Goal: Communication & Community: Share content

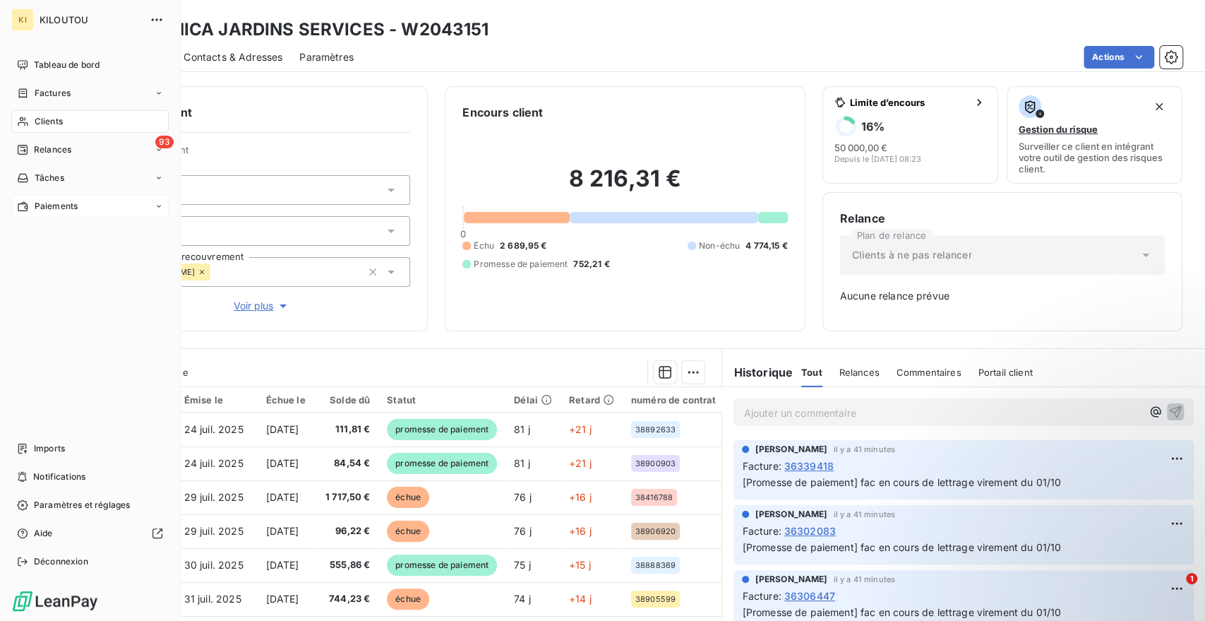
click at [47, 205] on span "Paiements" at bounding box center [56, 206] width 43 height 13
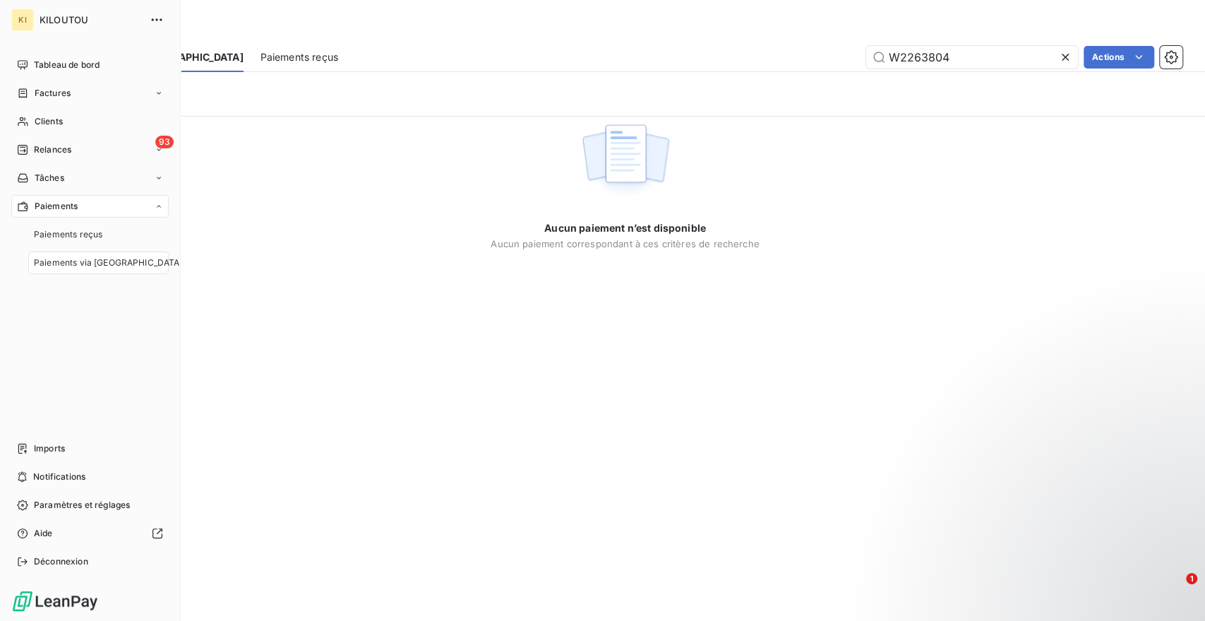
click at [87, 265] on span "Paiements via le Portail" at bounding box center [108, 262] width 149 height 13
click at [95, 235] on span "Paiements reçus" at bounding box center [68, 234] width 68 height 13
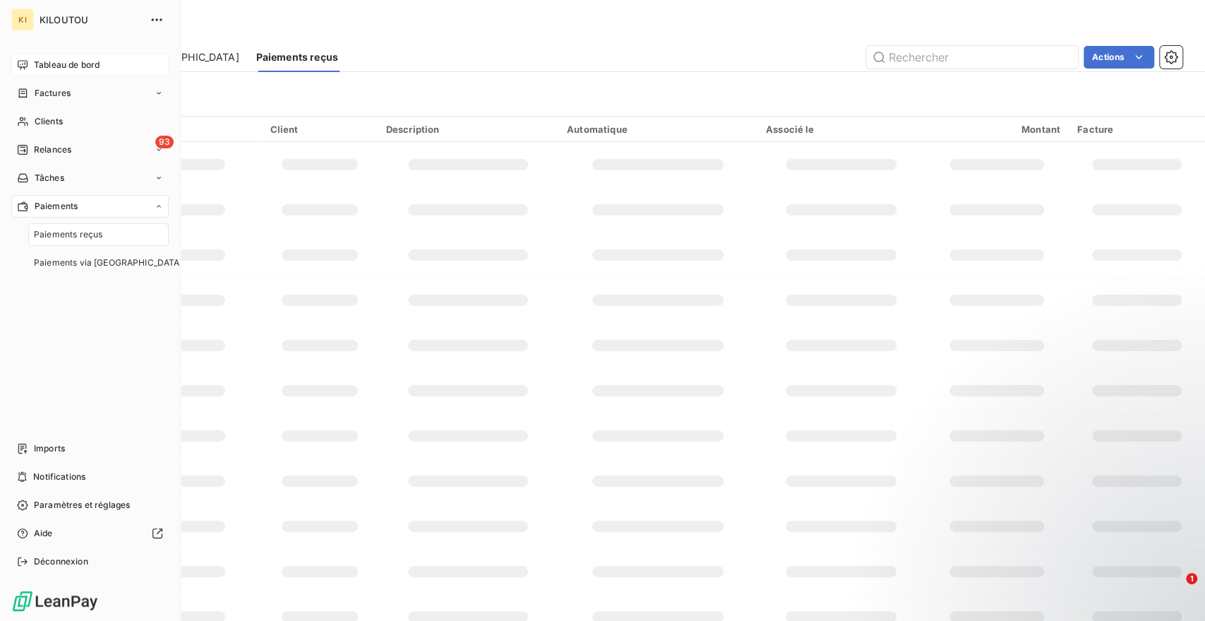
click at [83, 56] on div "Tableau de bord" at bounding box center [89, 65] width 157 height 23
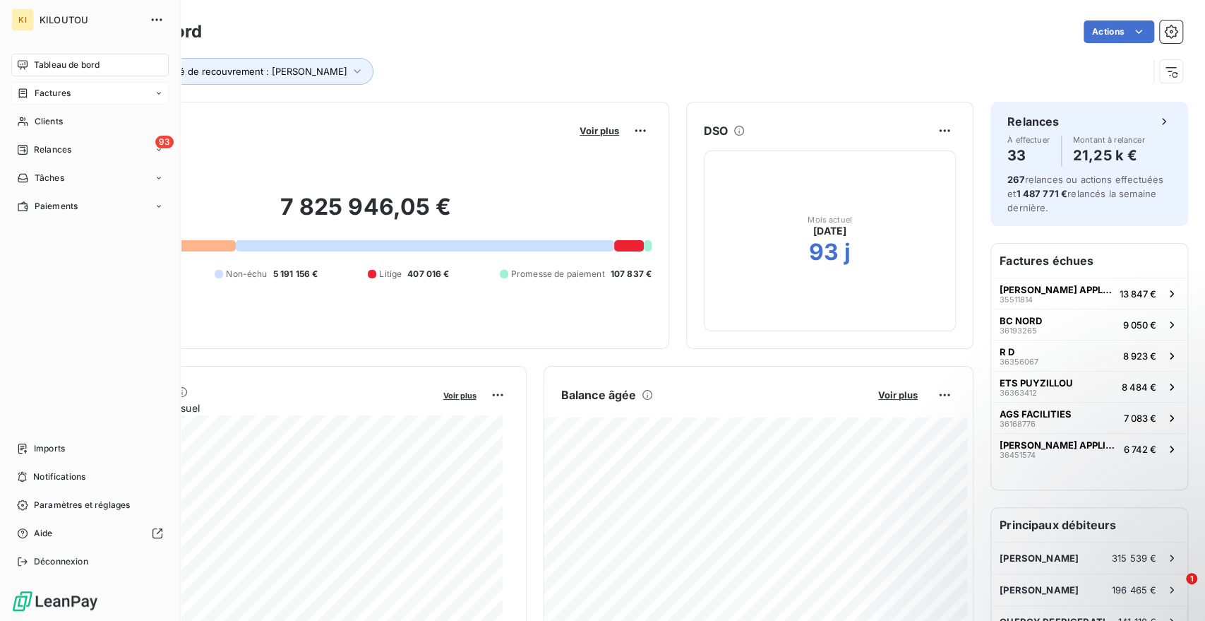
click at [56, 92] on span "Factures" at bounding box center [53, 93] width 36 height 13
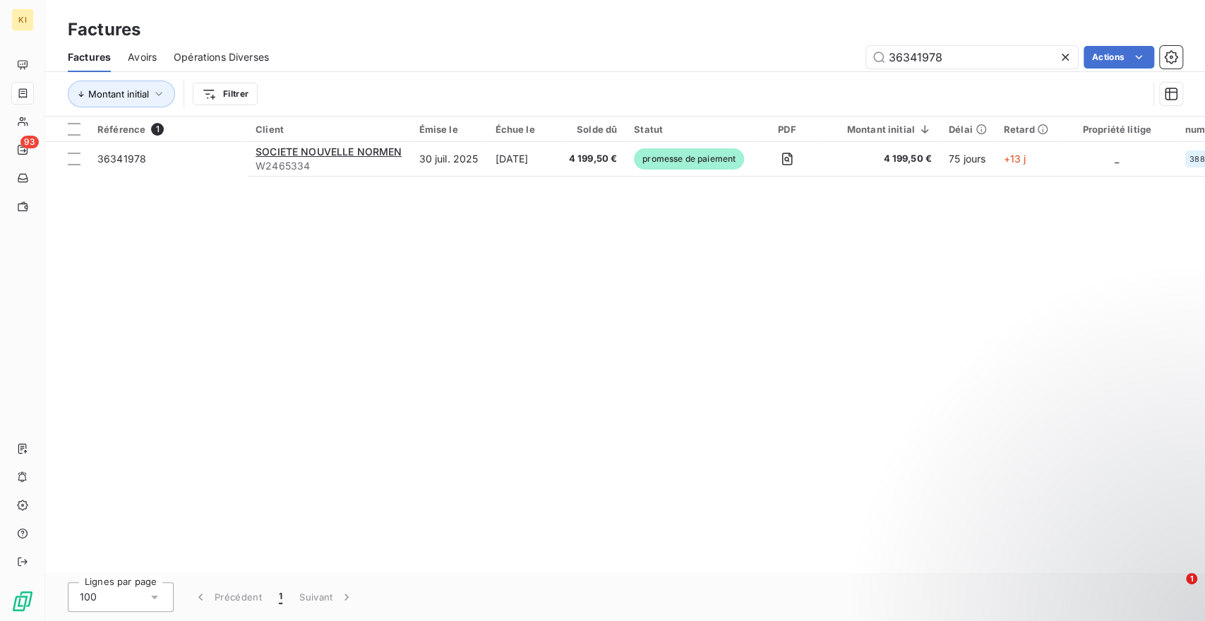
click at [1065, 62] on icon at bounding box center [1065, 57] width 14 height 14
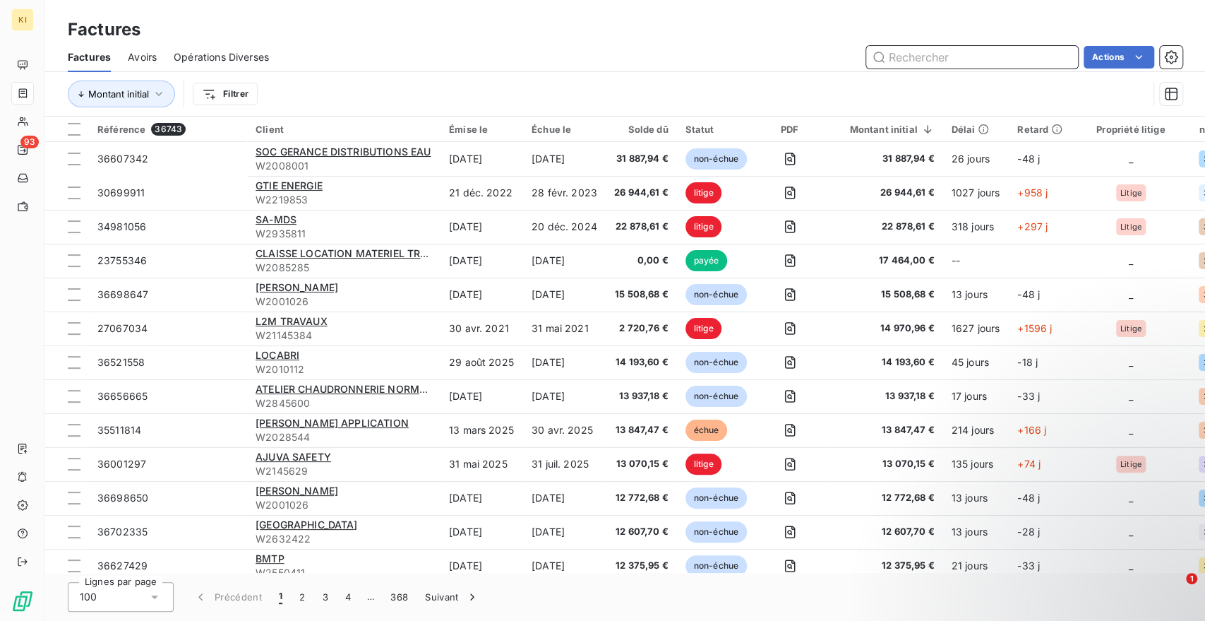
click at [942, 61] on input "text" at bounding box center [972, 57] width 212 height 23
paste input "36151917"
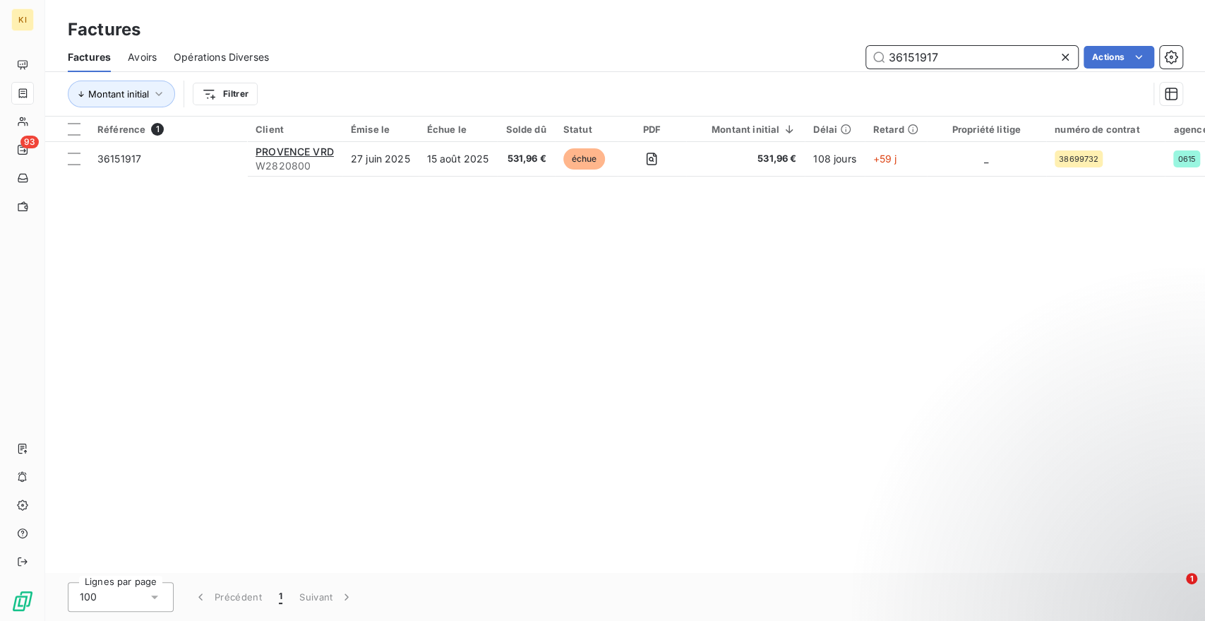
type input "36151917"
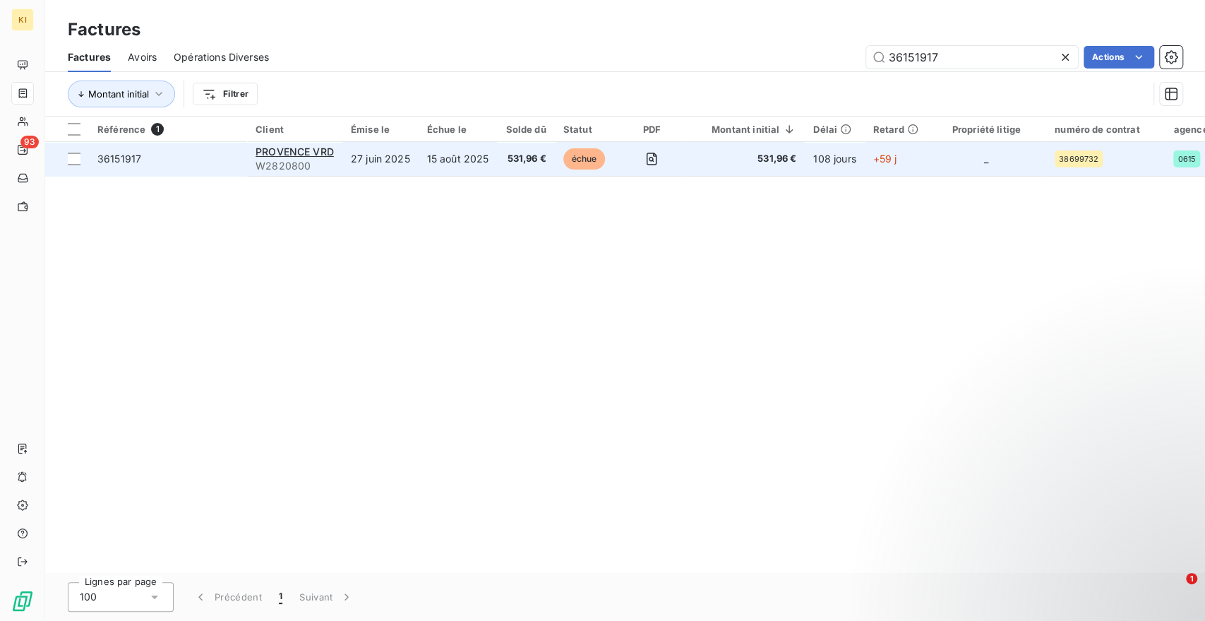
click at [473, 162] on td "15 août 2025" at bounding box center [458, 159] width 79 height 34
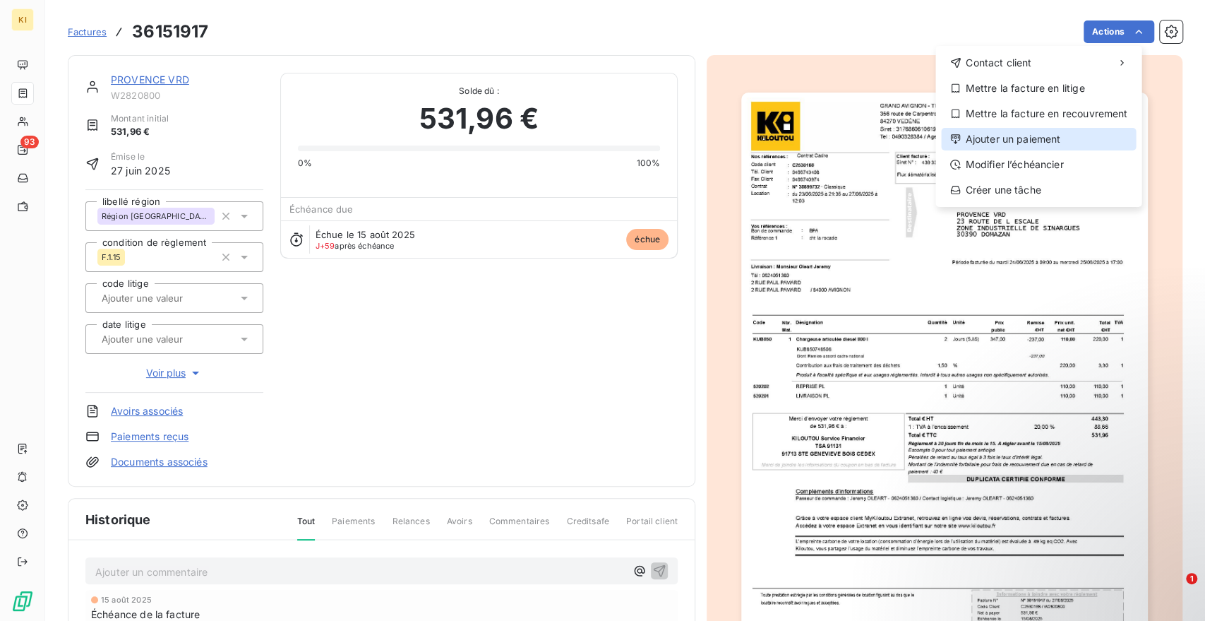
click at [1009, 133] on div "Ajouter un paiement" at bounding box center [1038, 139] width 195 height 23
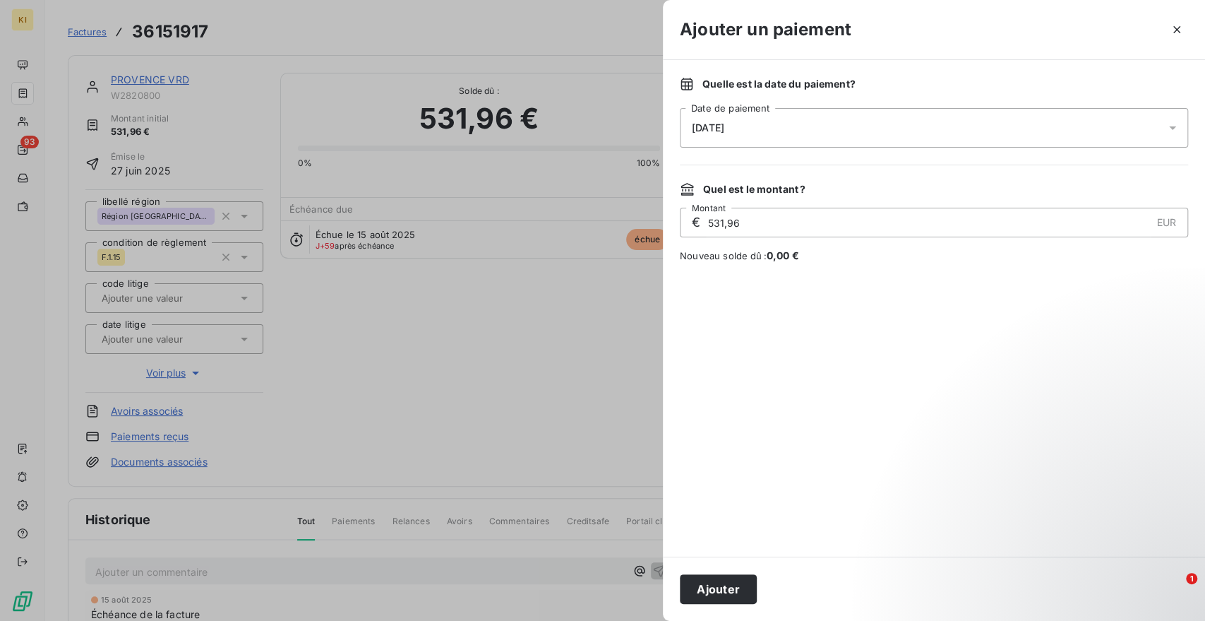
click at [767, 216] on input "531,96" at bounding box center [928, 222] width 445 height 28
click at [750, 220] on input "531,96" at bounding box center [928, 222] width 445 height 28
click at [767, 129] on div "13/10/2025" at bounding box center [934, 128] width 508 height 40
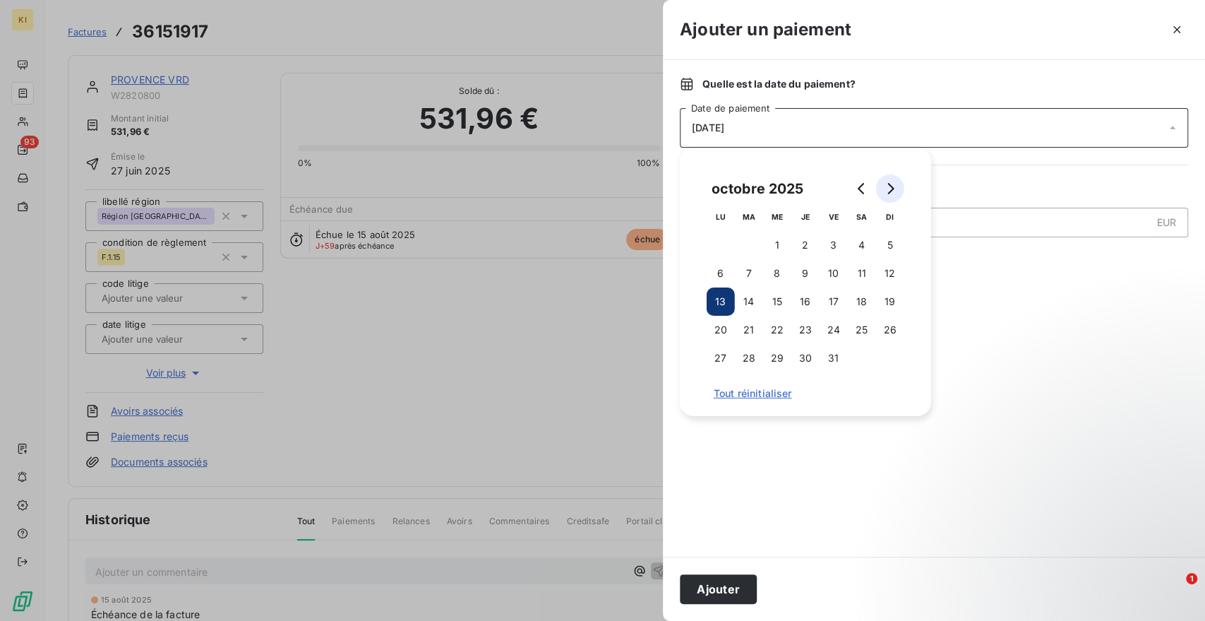
click at [881, 188] on button "Go to next month" at bounding box center [890, 188] width 28 height 28
click at [758, 270] on button "4" at bounding box center [749, 273] width 28 height 28
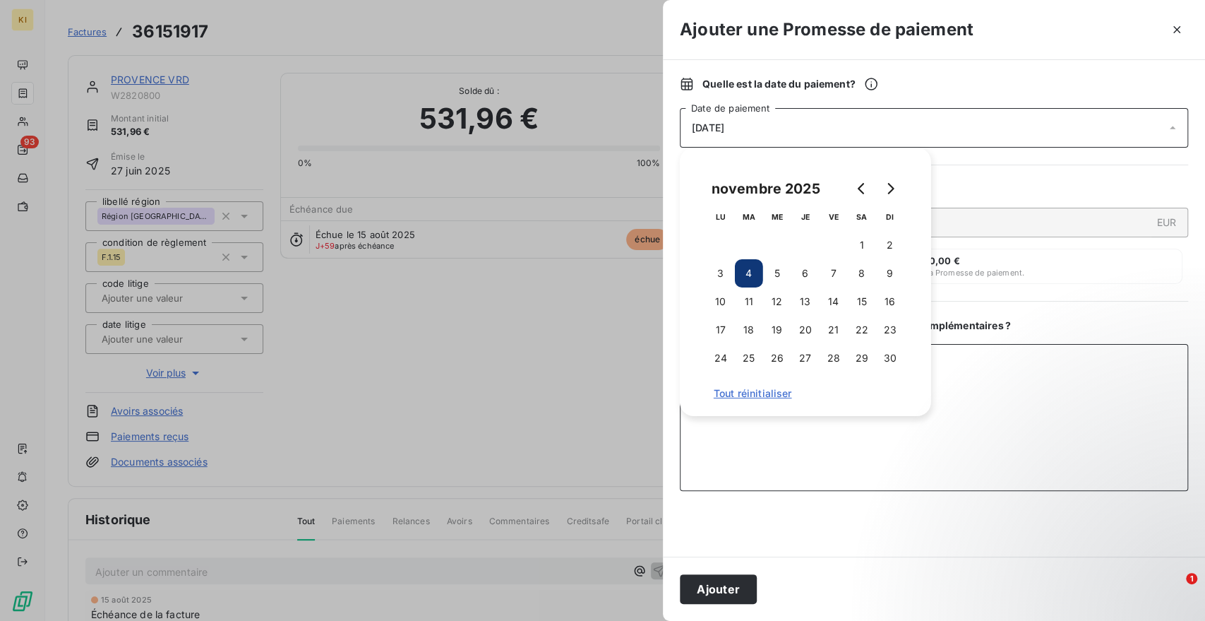
click at [1023, 432] on textarea "Ajouter un commentaire ( facultatif )" at bounding box center [934, 417] width 508 height 147
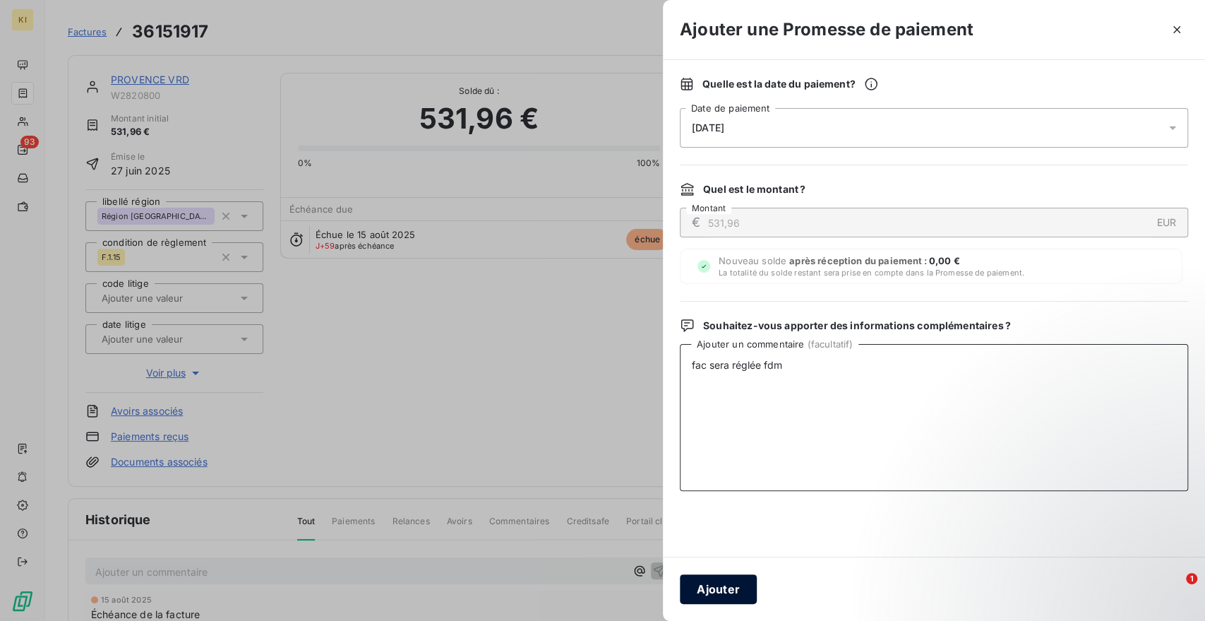
type textarea "fac sera réglée fdm"
click at [719, 591] on button "Ajouter" at bounding box center [718, 589] width 77 height 30
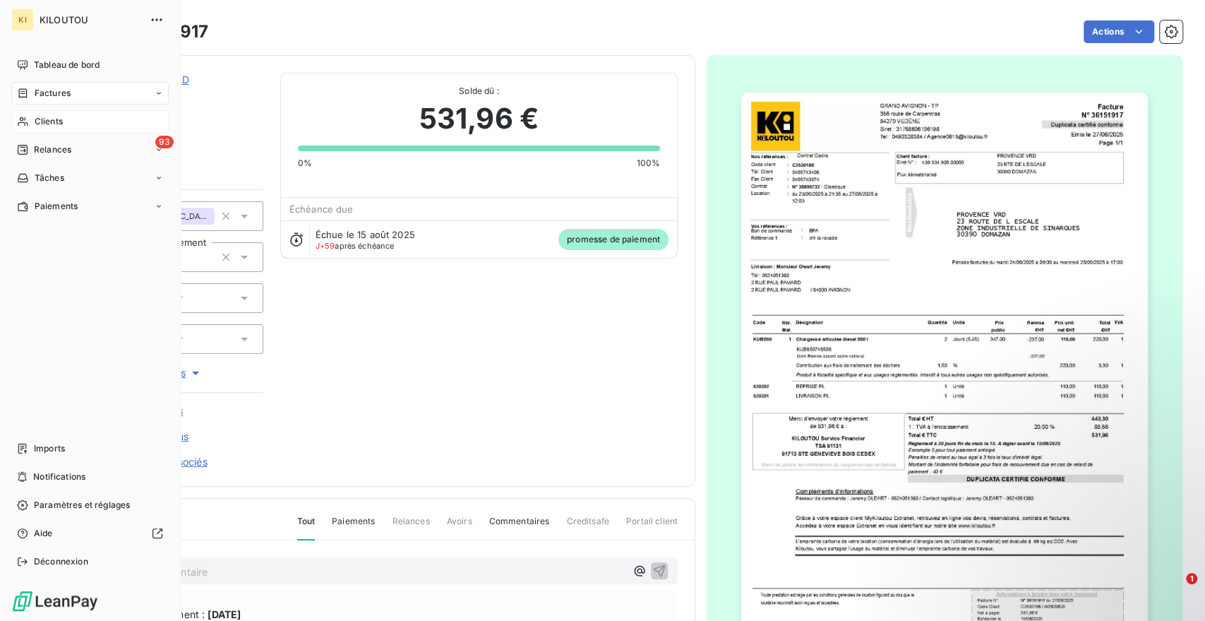
click at [65, 119] on div "Clients" at bounding box center [89, 121] width 157 height 23
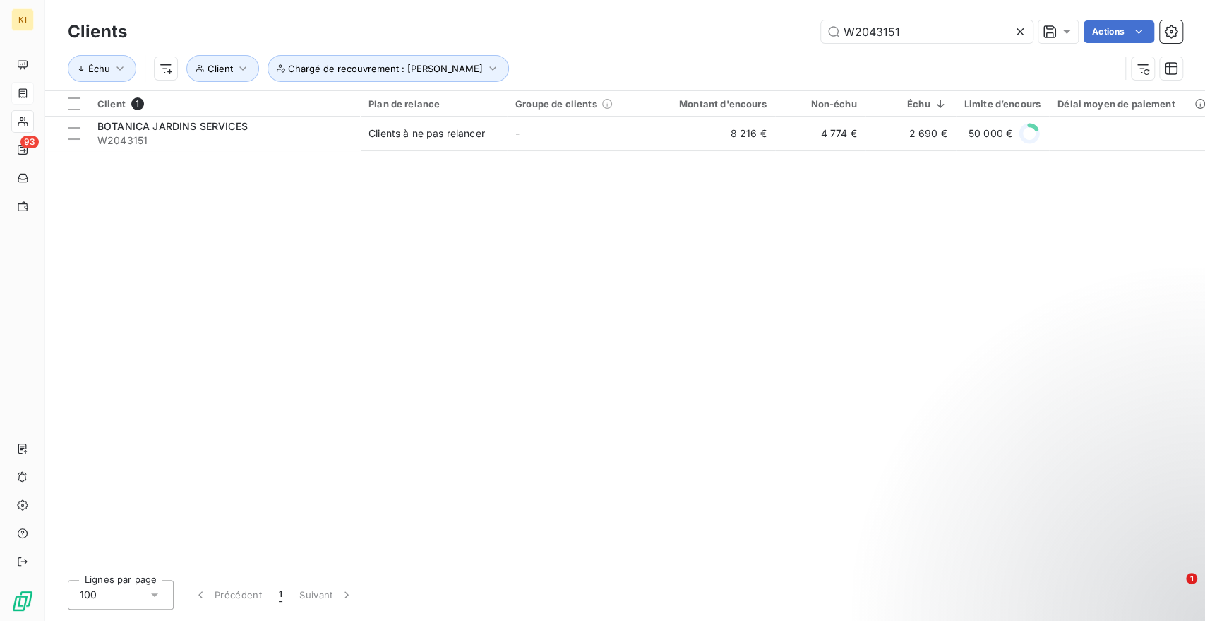
click at [1022, 34] on icon at bounding box center [1020, 31] width 7 height 7
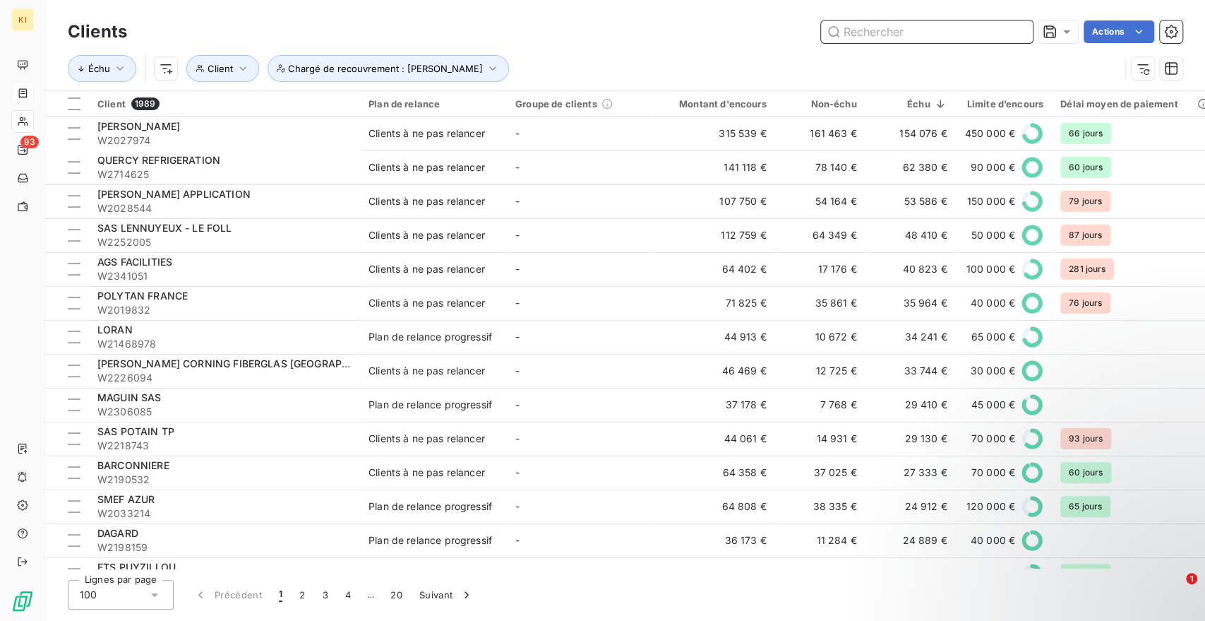
click at [859, 32] on input "text" at bounding box center [927, 31] width 212 height 23
paste input "W2226712"
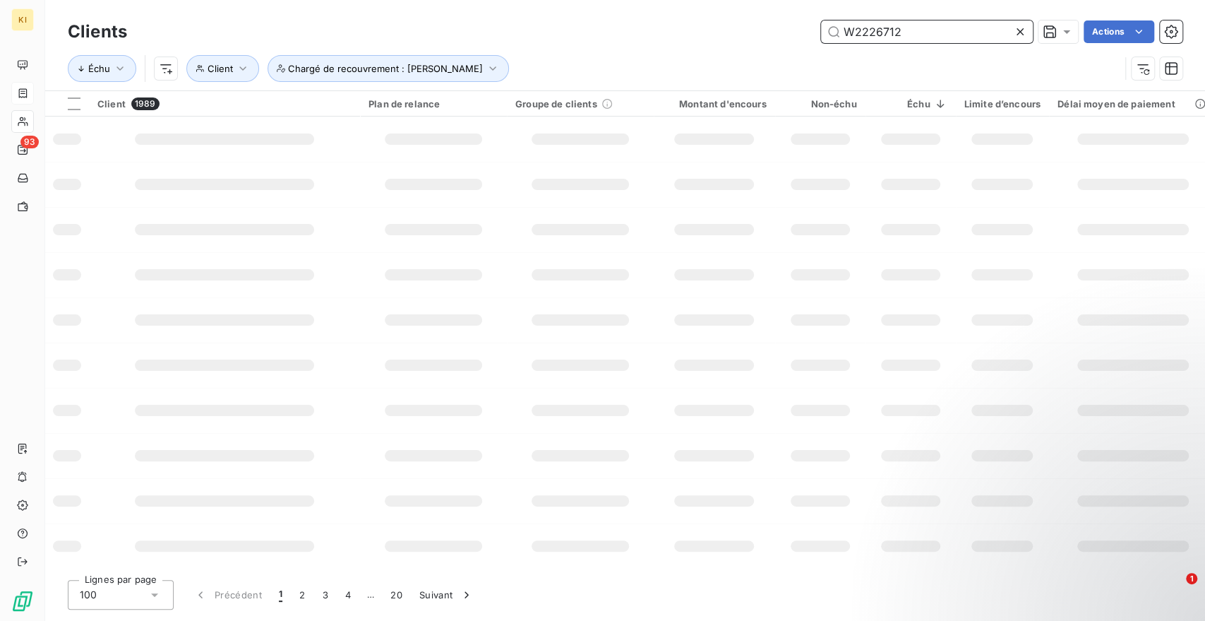
type input "W2226712"
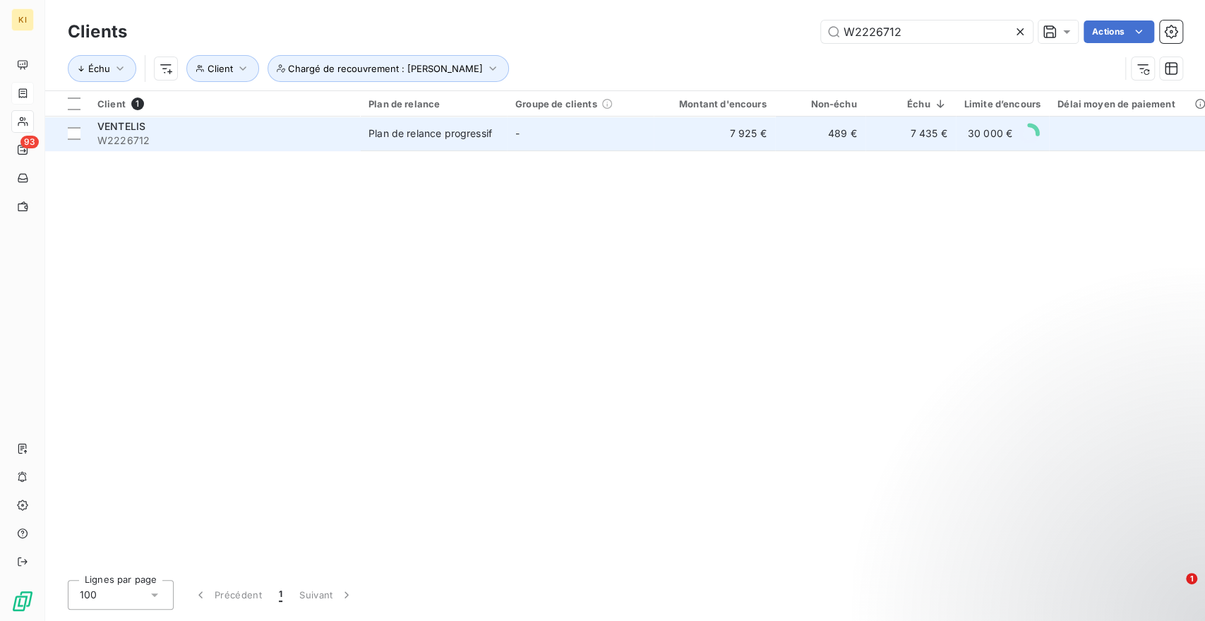
click at [312, 137] on span "W2226712" at bounding box center [224, 140] width 254 height 14
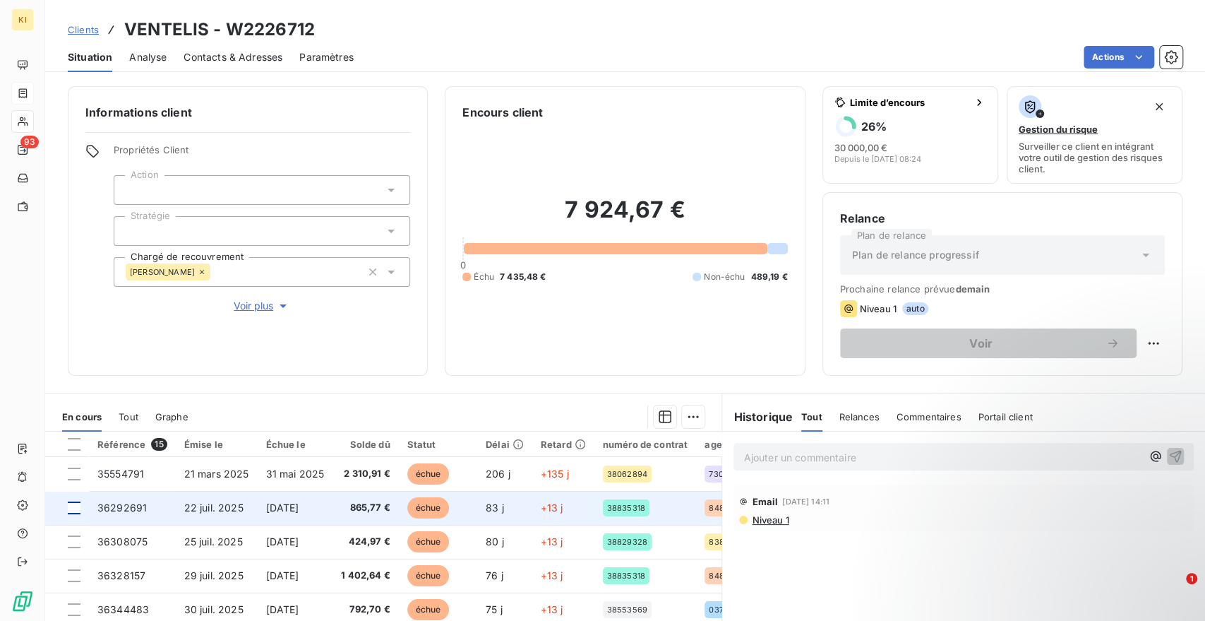
click at [73, 509] on div at bounding box center [74, 507] width 13 height 13
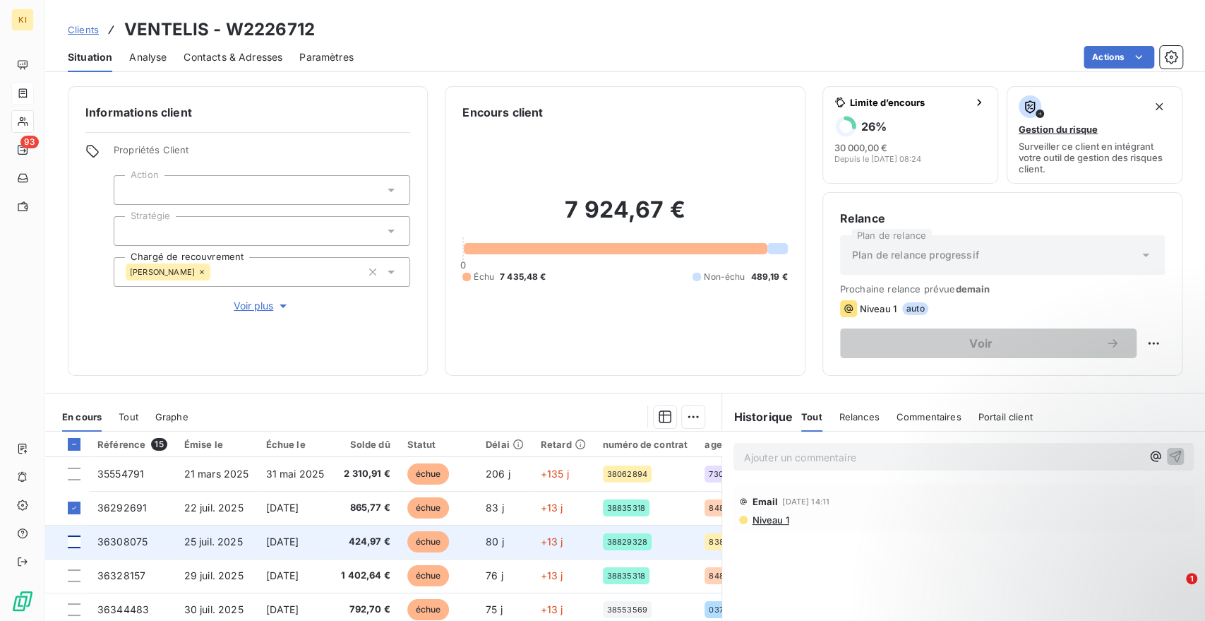
click at [71, 540] on div at bounding box center [74, 541] width 13 height 13
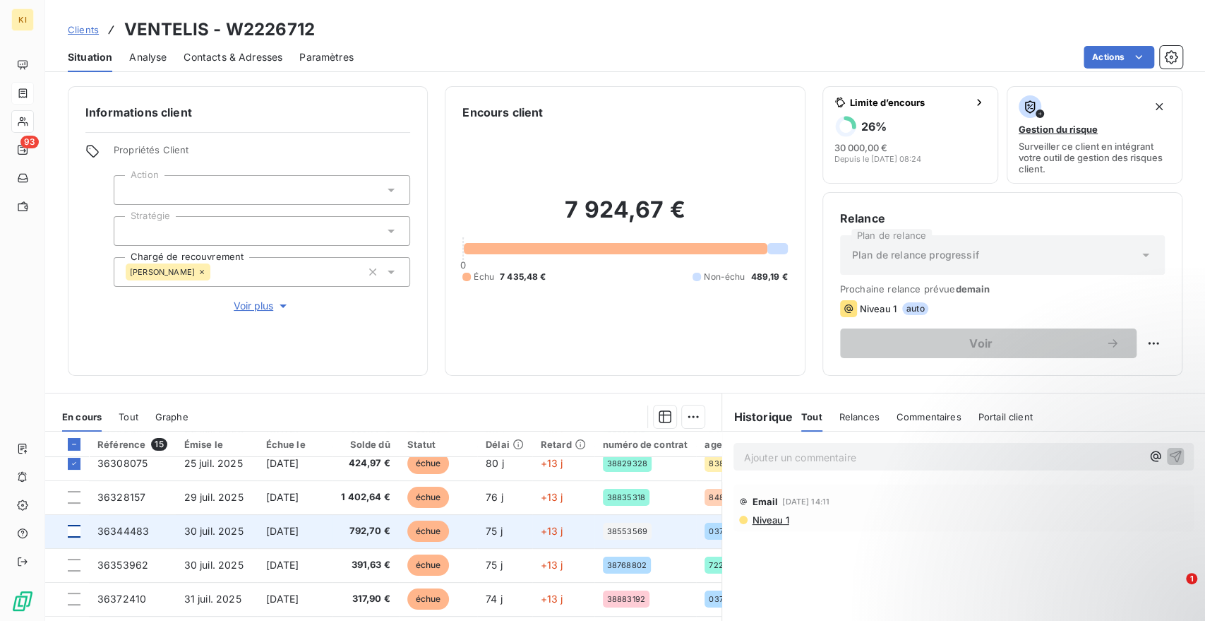
click at [78, 530] on div at bounding box center [74, 531] width 13 height 13
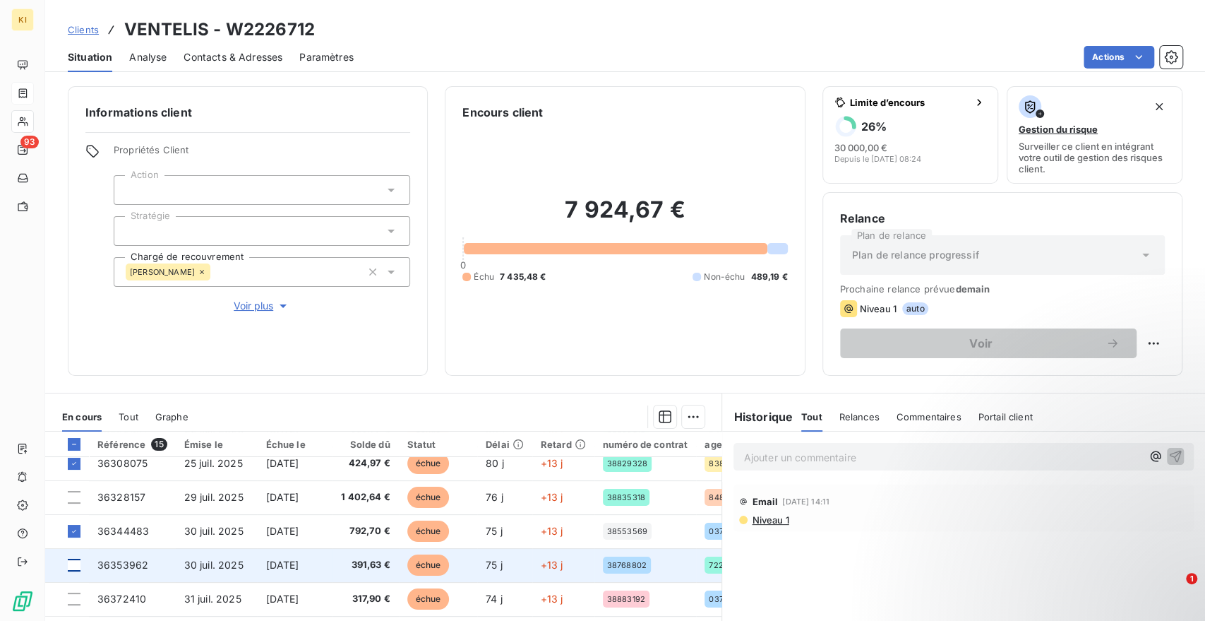
click at [76, 563] on div at bounding box center [74, 564] width 13 height 13
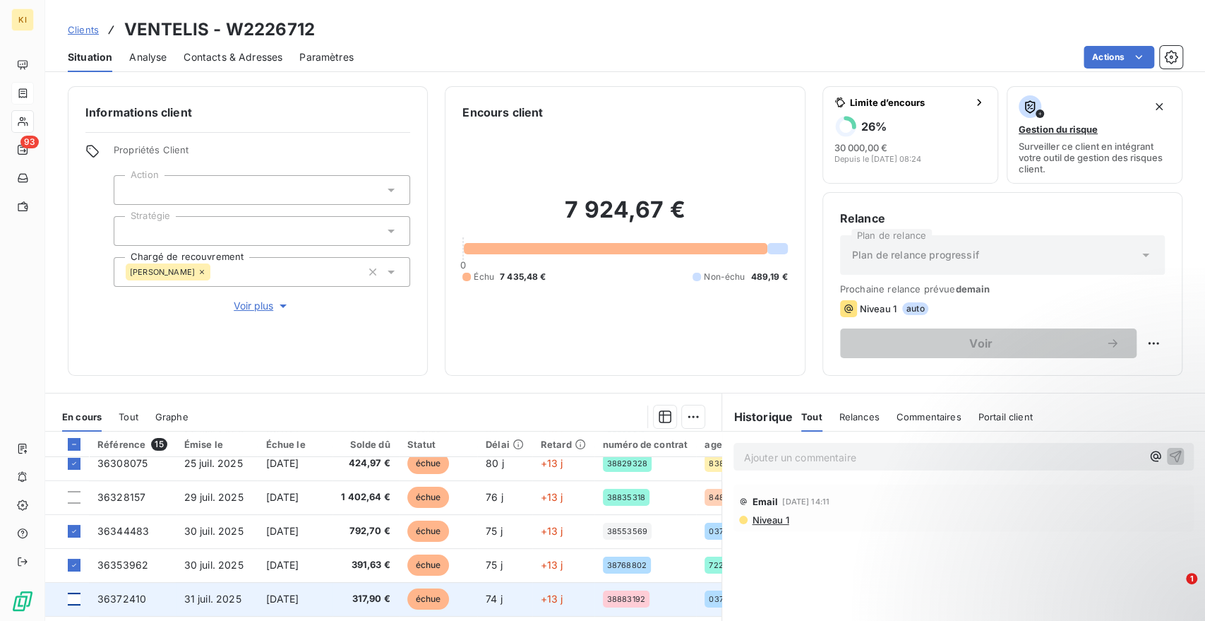
click at [71, 593] on div at bounding box center [74, 598] width 13 height 13
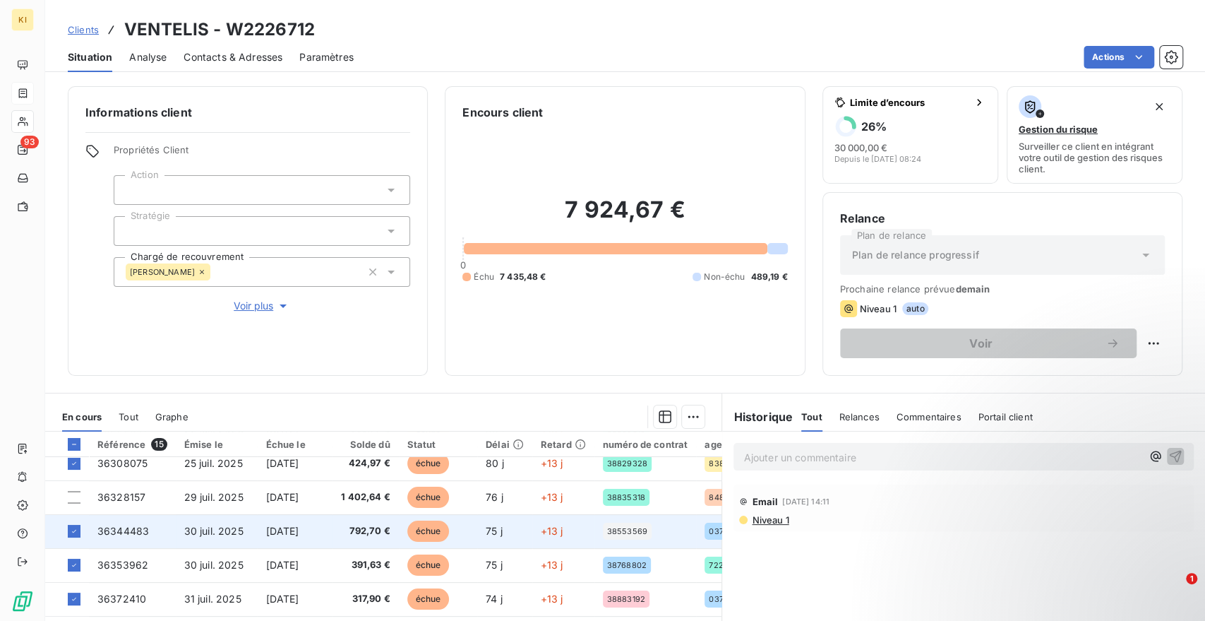
scroll to position [157, 0]
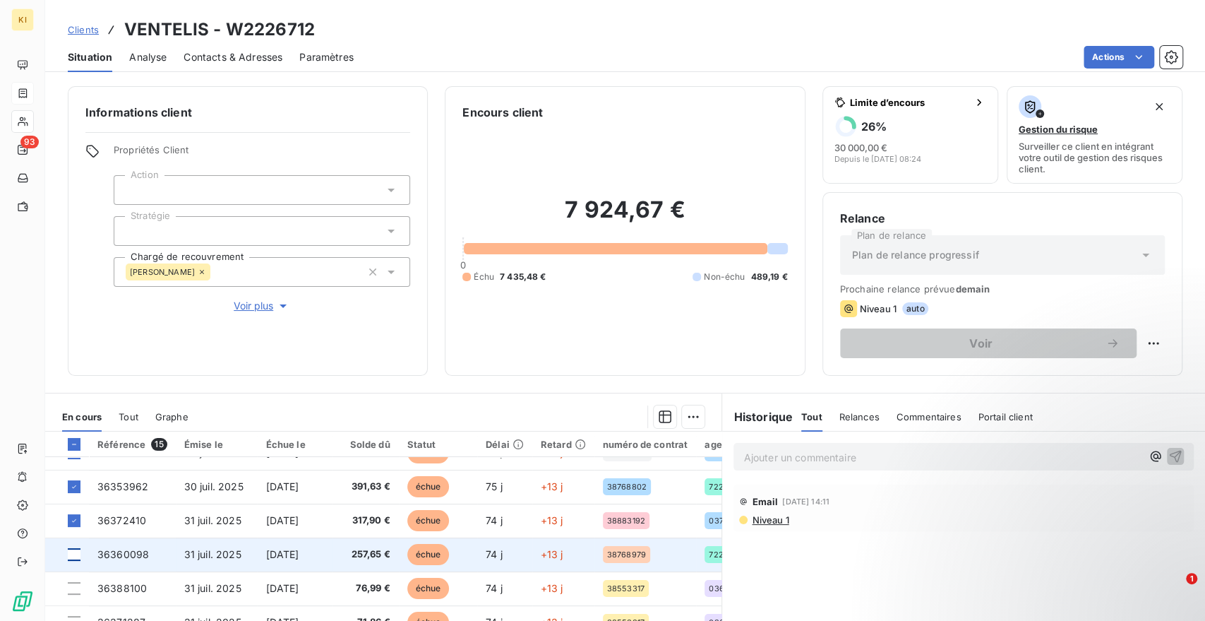
click at [74, 558] on div at bounding box center [74, 554] width 13 height 13
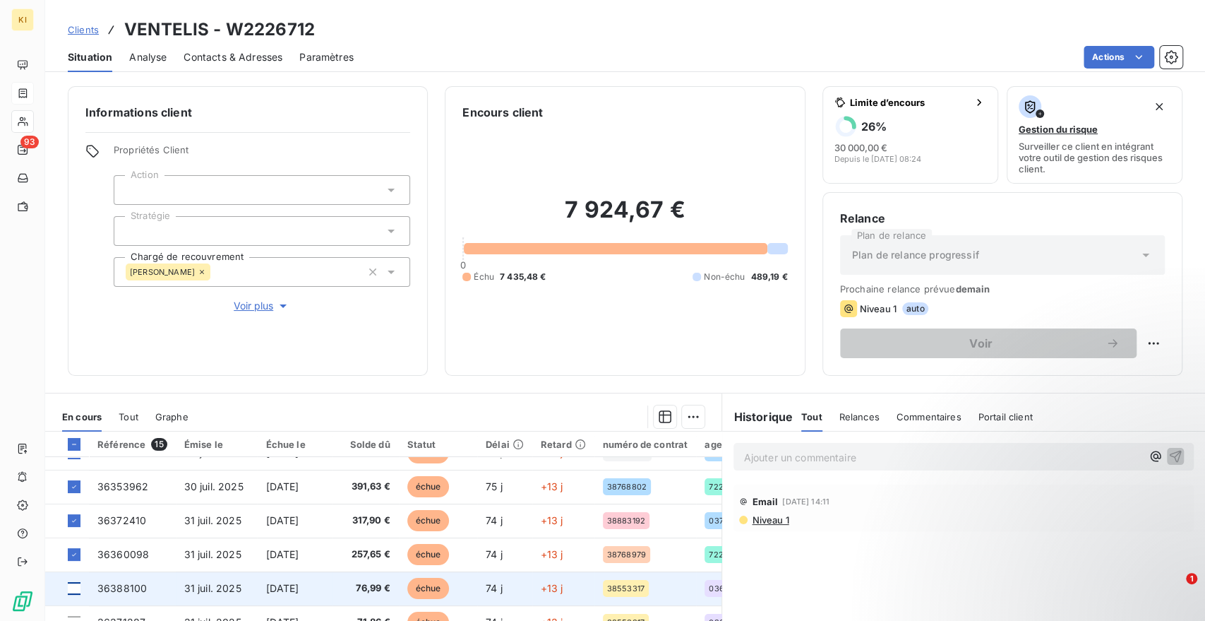
click at [76, 589] on div at bounding box center [74, 588] width 13 height 13
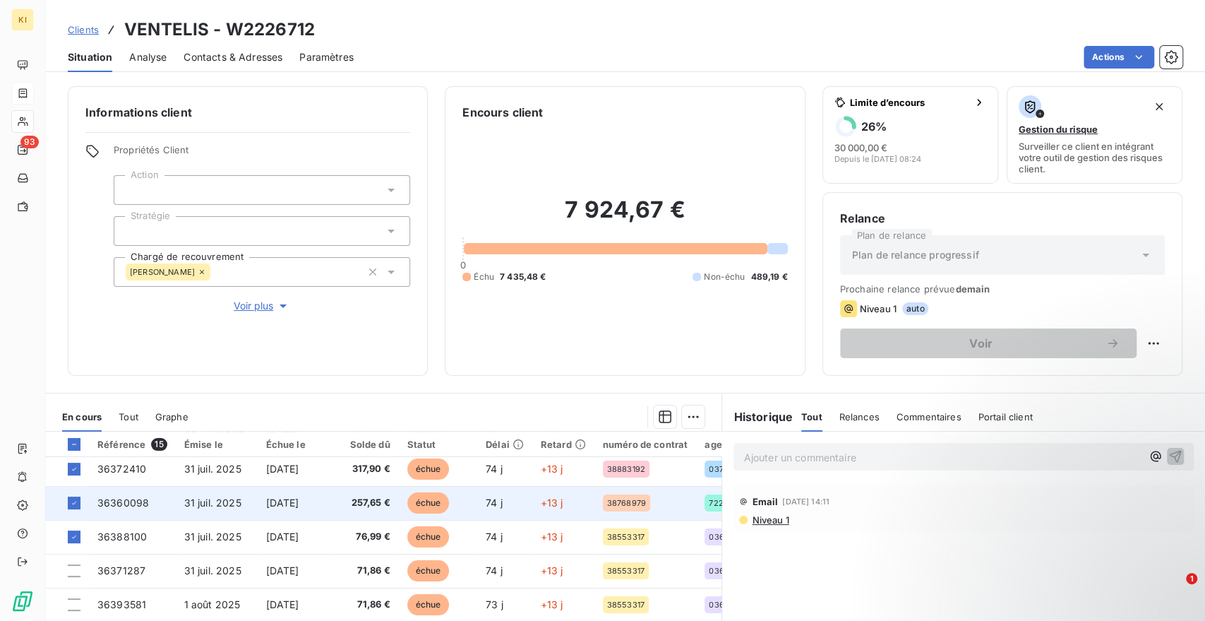
scroll to position [235, 0]
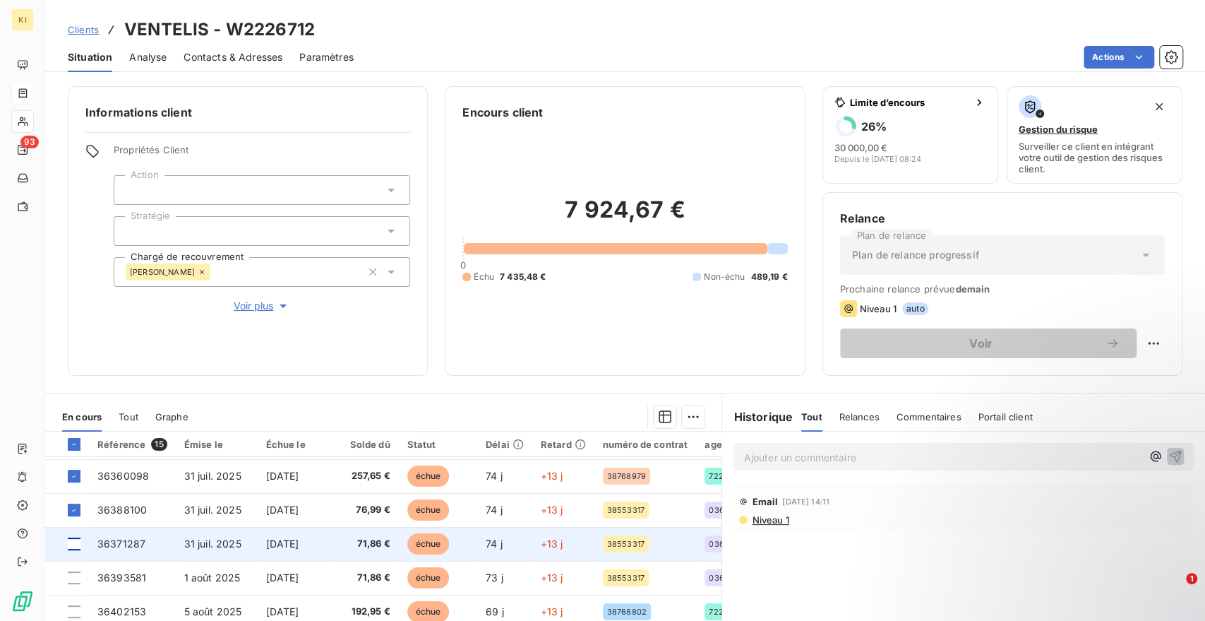
click at [80, 545] on div at bounding box center [74, 543] width 13 height 13
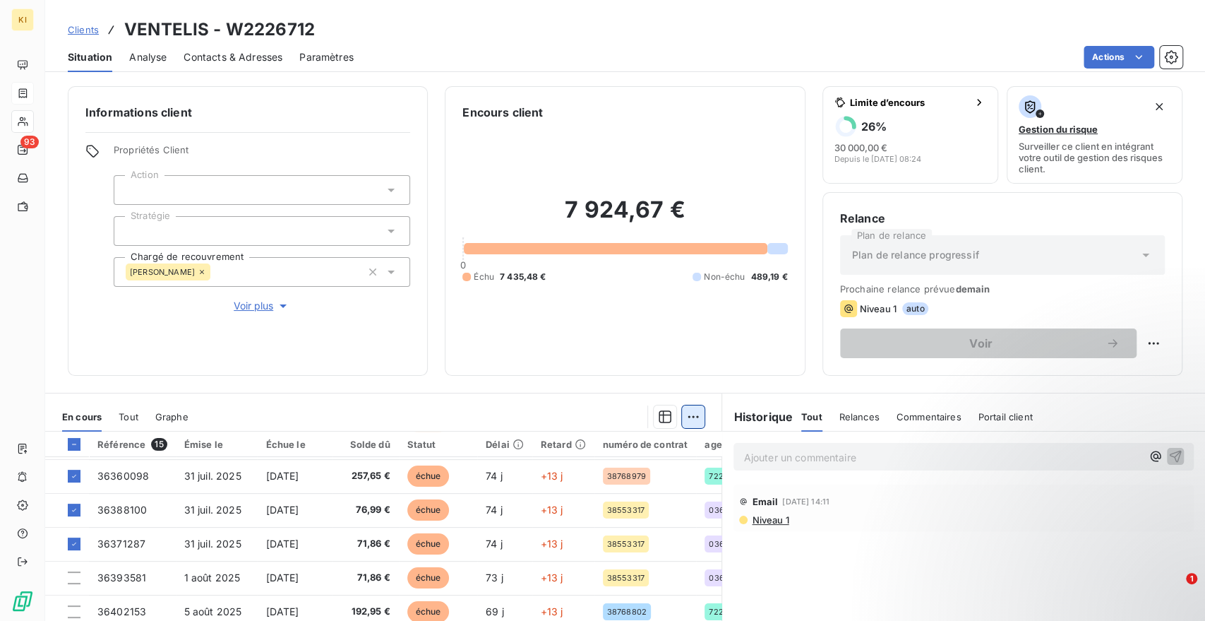
click at [692, 418] on html "KI 93 Clients VENTELIS - W2226712 Situation Analyse Contacts & Adresses Paramèt…" at bounding box center [602, 310] width 1205 height 621
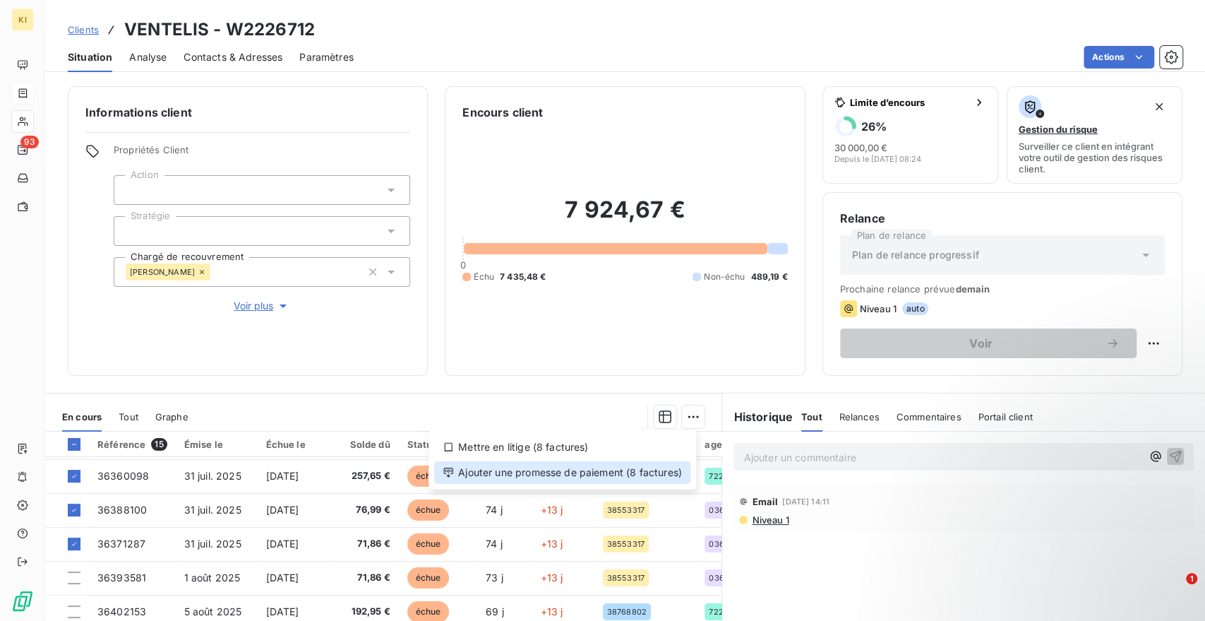
click at [629, 473] on div "Ajouter une promesse de paiement (8 factures)" at bounding box center [562, 472] width 256 height 23
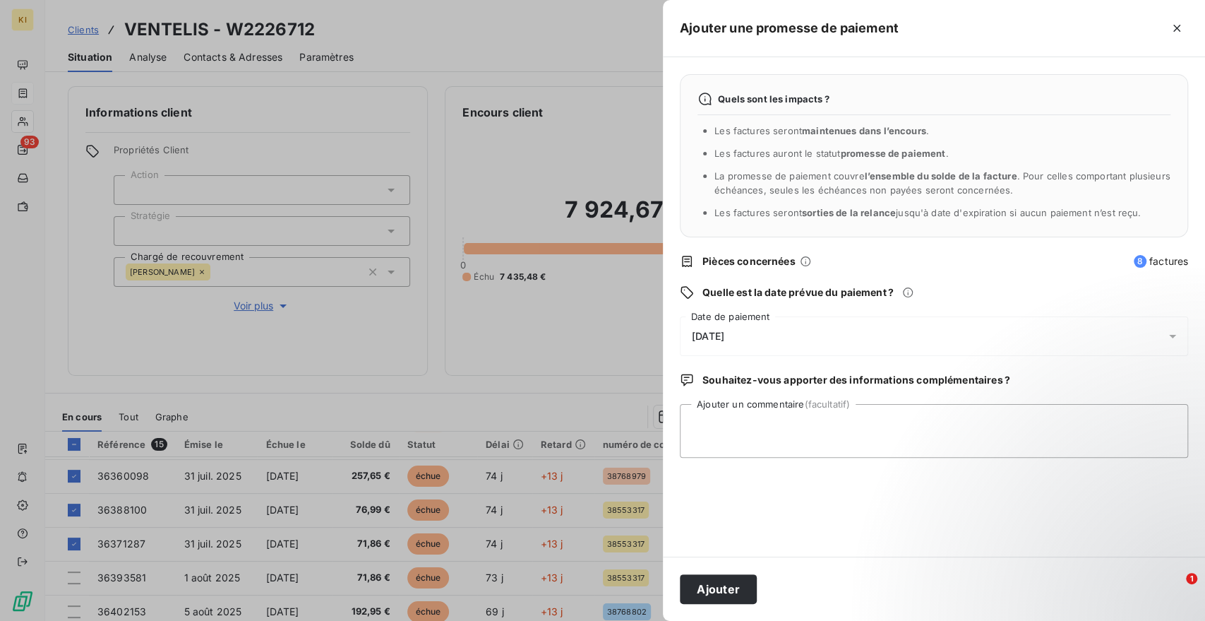
click at [777, 326] on div "[DATE]" at bounding box center [934, 336] width 508 height 40
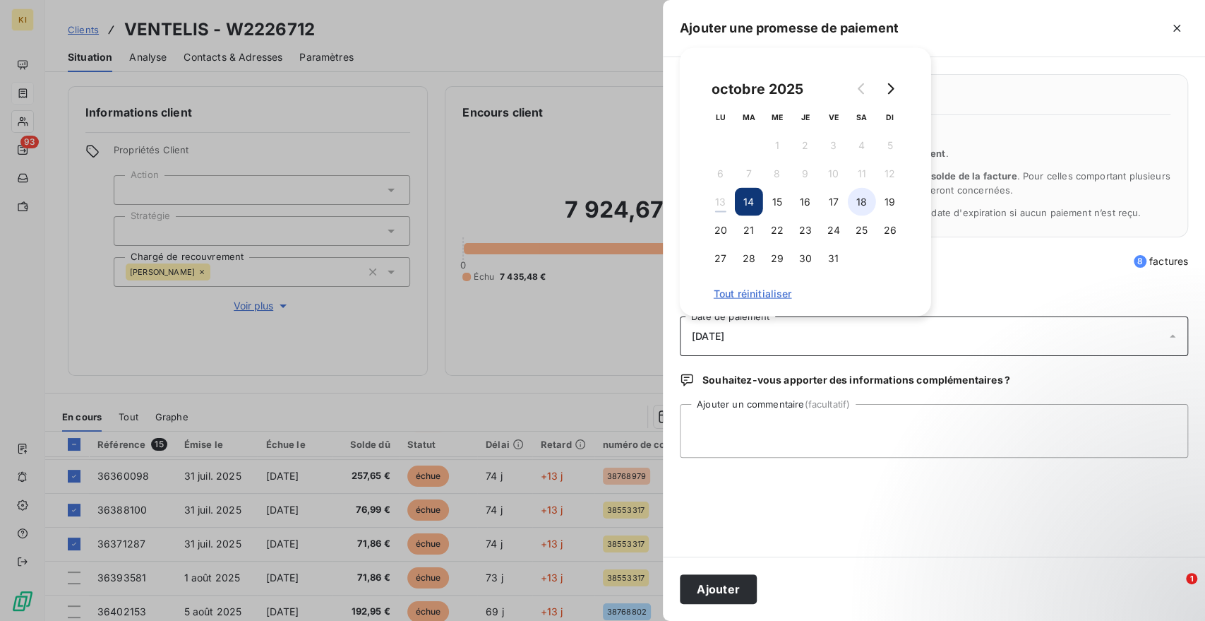
click at [854, 206] on button "18" at bounding box center [862, 202] width 28 height 28
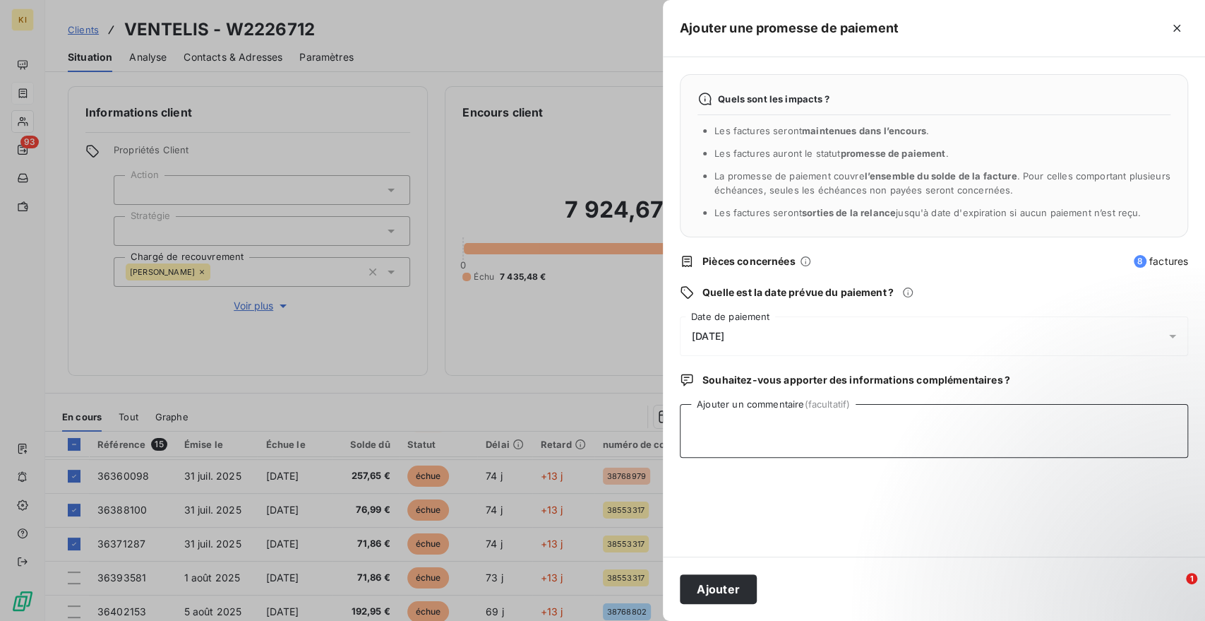
click at [761, 434] on textarea "Ajouter un commentaire (facultatif)" at bounding box center [934, 431] width 508 height 54
type textarea "facs en cours de lettrage"
click at [731, 594] on button "Ajouter" at bounding box center [718, 589] width 77 height 30
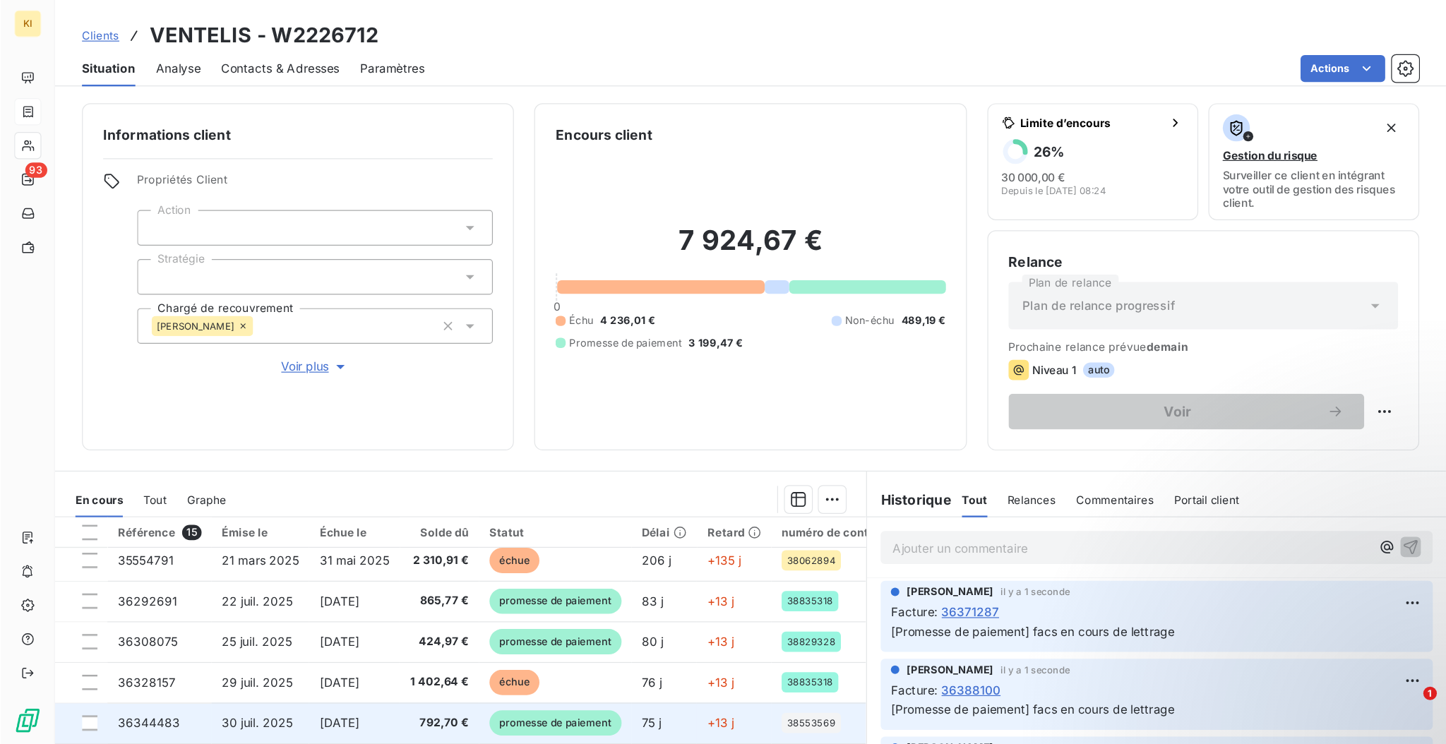
scroll to position [0, 0]
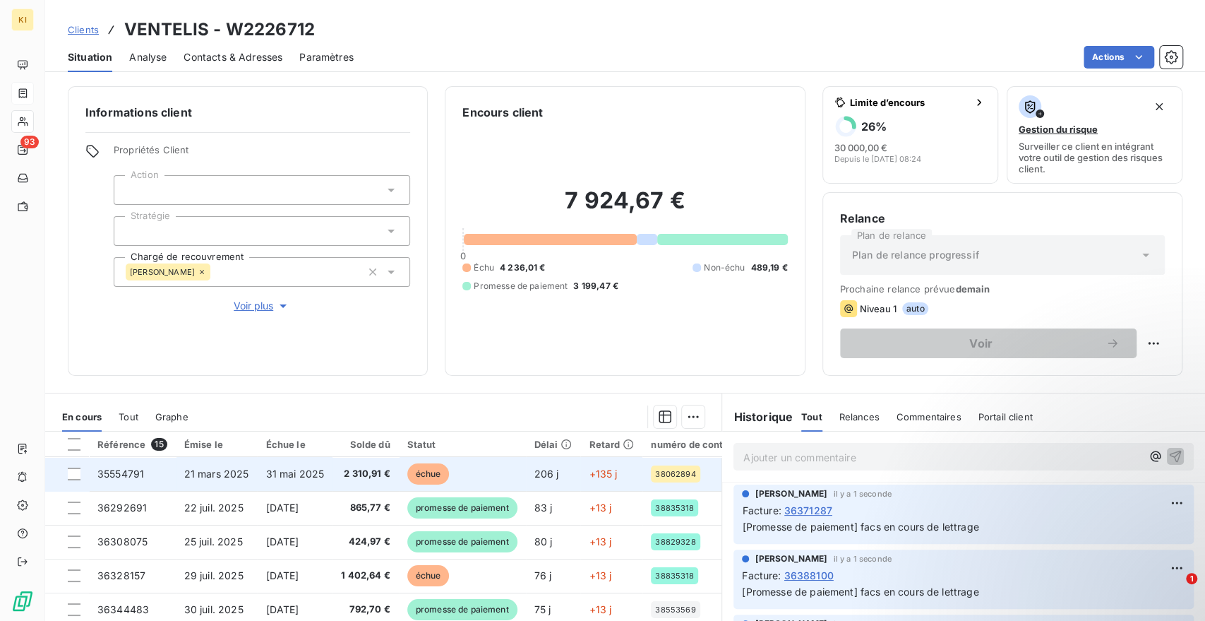
click at [370, 476] on span "2 310,91 €" at bounding box center [365, 474] width 49 height 14
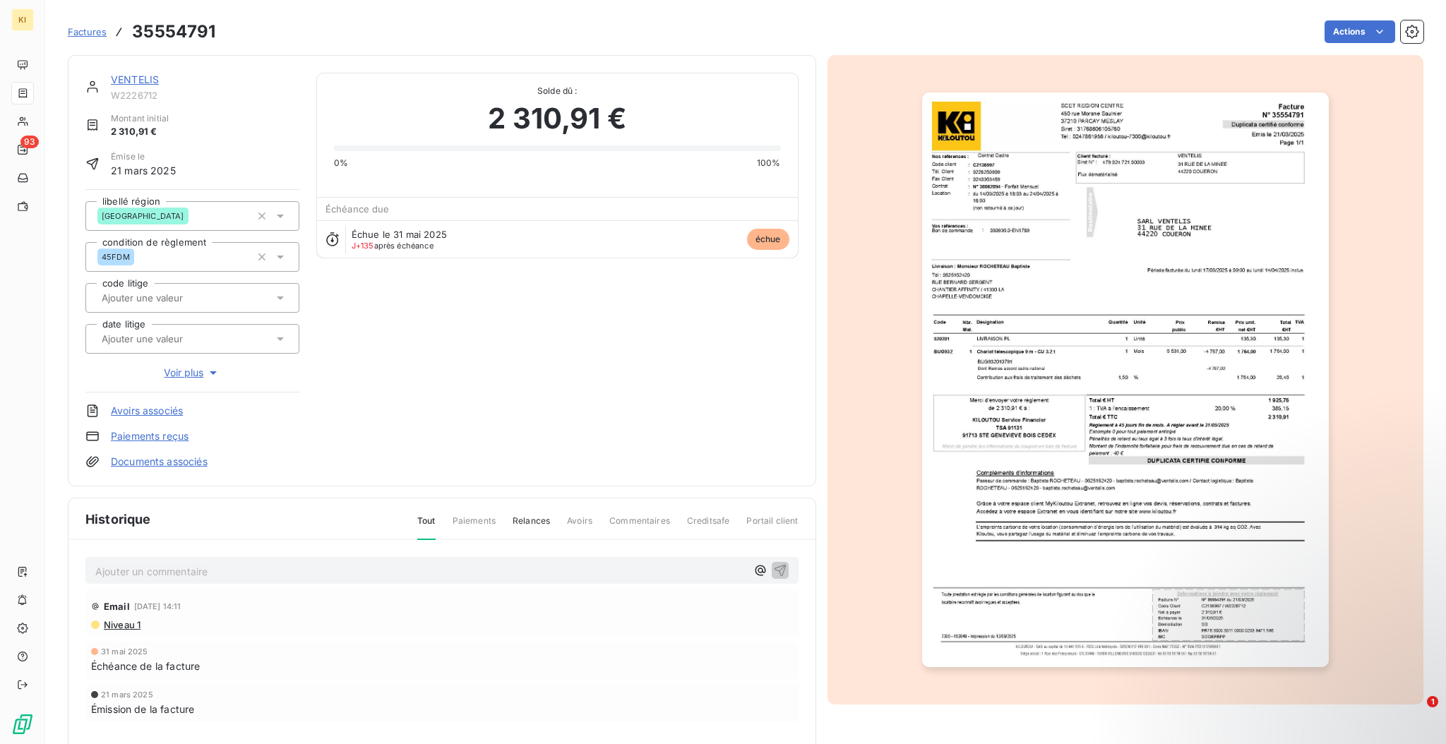
click at [1151, 508] on img "button" at bounding box center [1125, 379] width 407 height 575
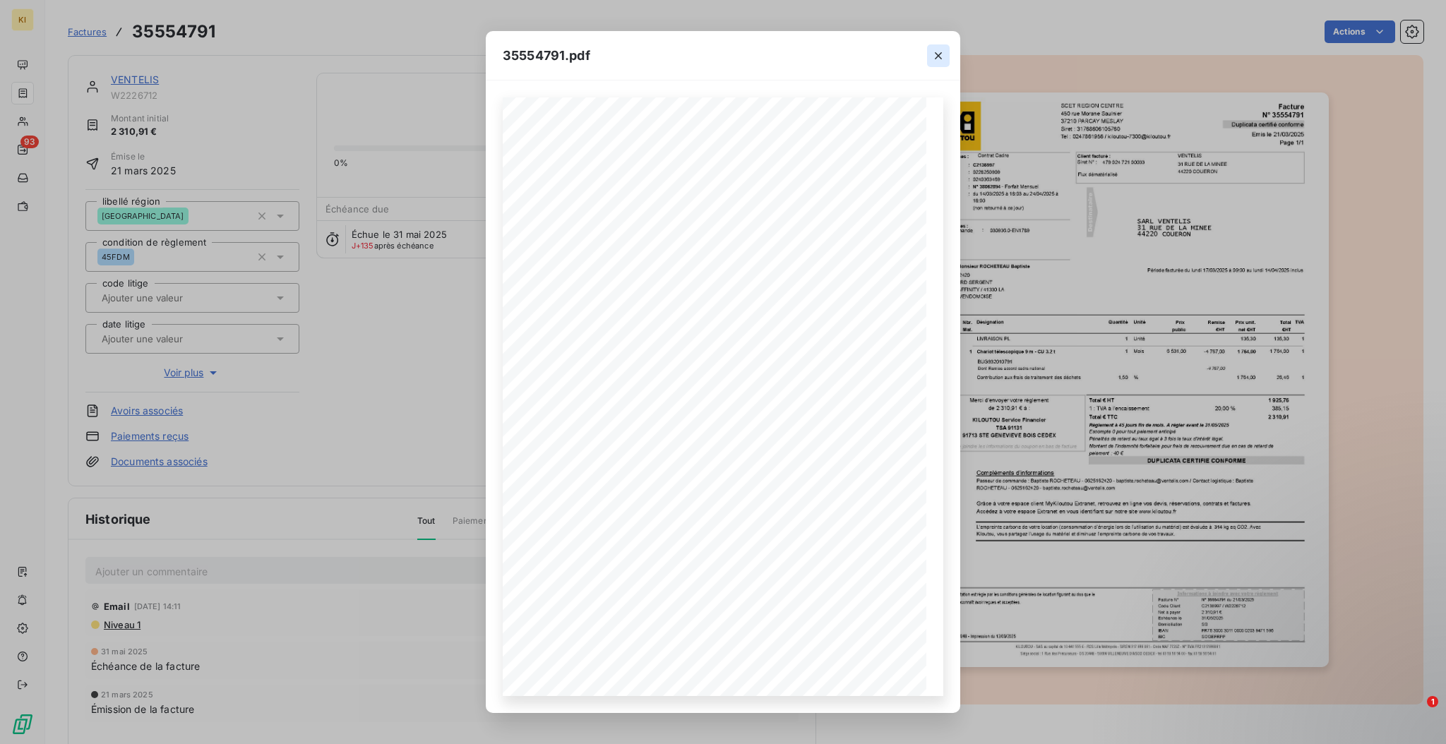
click at [941, 56] on icon "button" at bounding box center [938, 56] width 14 height 14
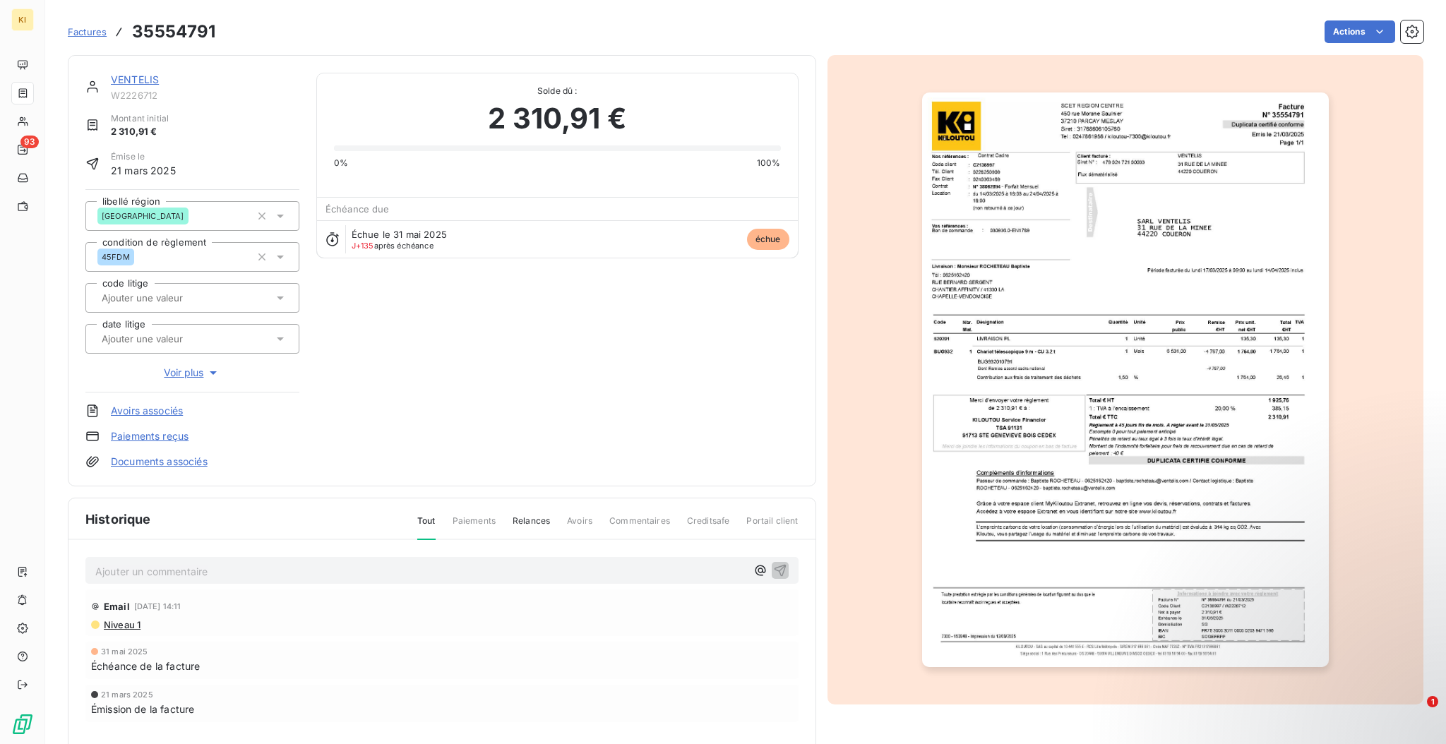
click at [1133, 485] on img "button" at bounding box center [1125, 379] width 407 height 575
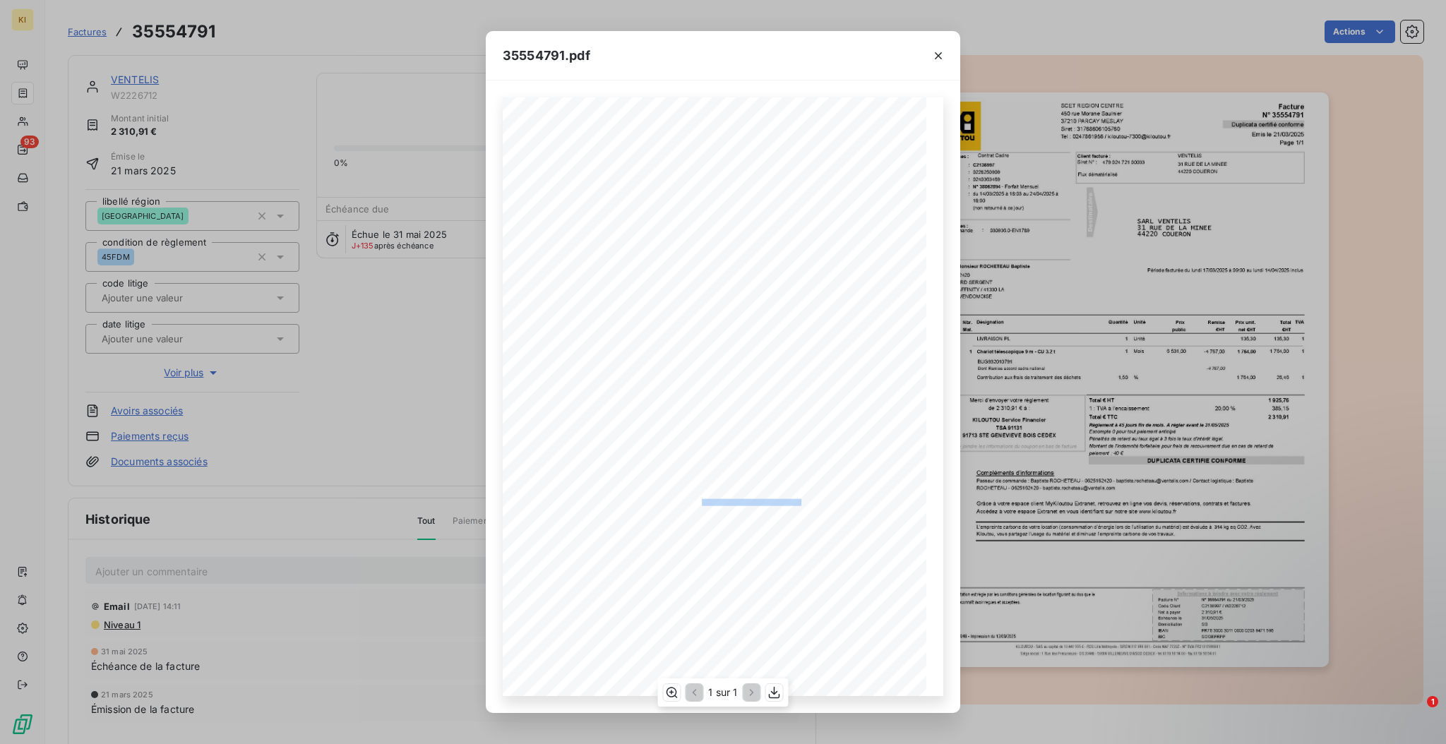
drag, startPoint x: 780, startPoint y: 501, endPoint x: 705, endPoint y: 500, distance: 75.6
click at [705, 500] on span "Passeur de commande : Baptiste ROCHETEAU - 0625162420 - baptiste.rocheteau@vent…" at bounding box center [739, 501] width 343 height 5
copy span "0 - baptiste.rocheteau@ventelis.c"
click at [261, 407] on div "35554791.pdf Facture Page 1/1 SCET REGION CENTRE 450 rue Morane Saulnier 37210 …" at bounding box center [723, 372] width 1446 height 744
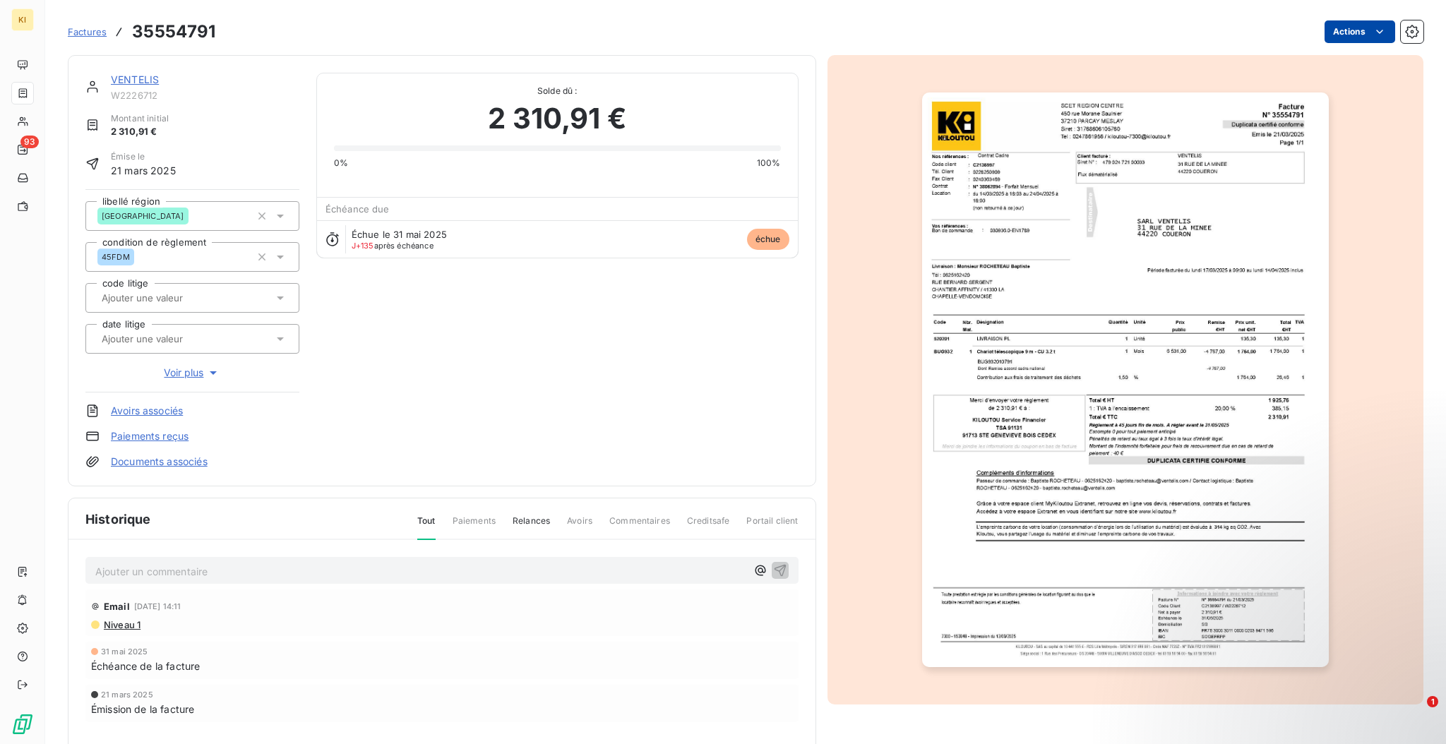
click at [1205, 40] on html "KI 93 Factures 35554791 Actions VENTELIS W2226712 Montant initial 2 310,91 € Ém…" at bounding box center [723, 372] width 1446 height 744
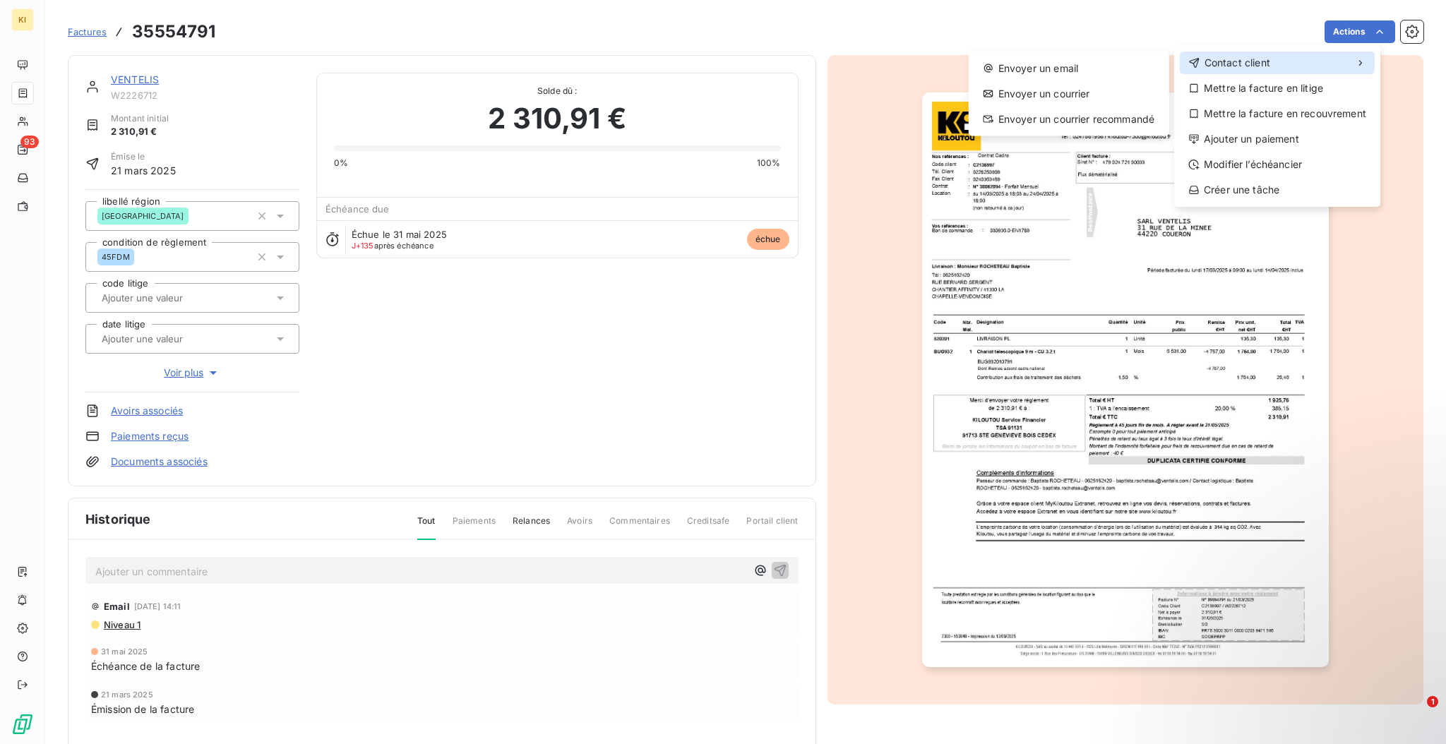
click at [1205, 61] on div "Contact client" at bounding box center [1277, 63] width 195 height 23
click at [1082, 69] on div "Envoyer un email" at bounding box center [1068, 68] width 189 height 23
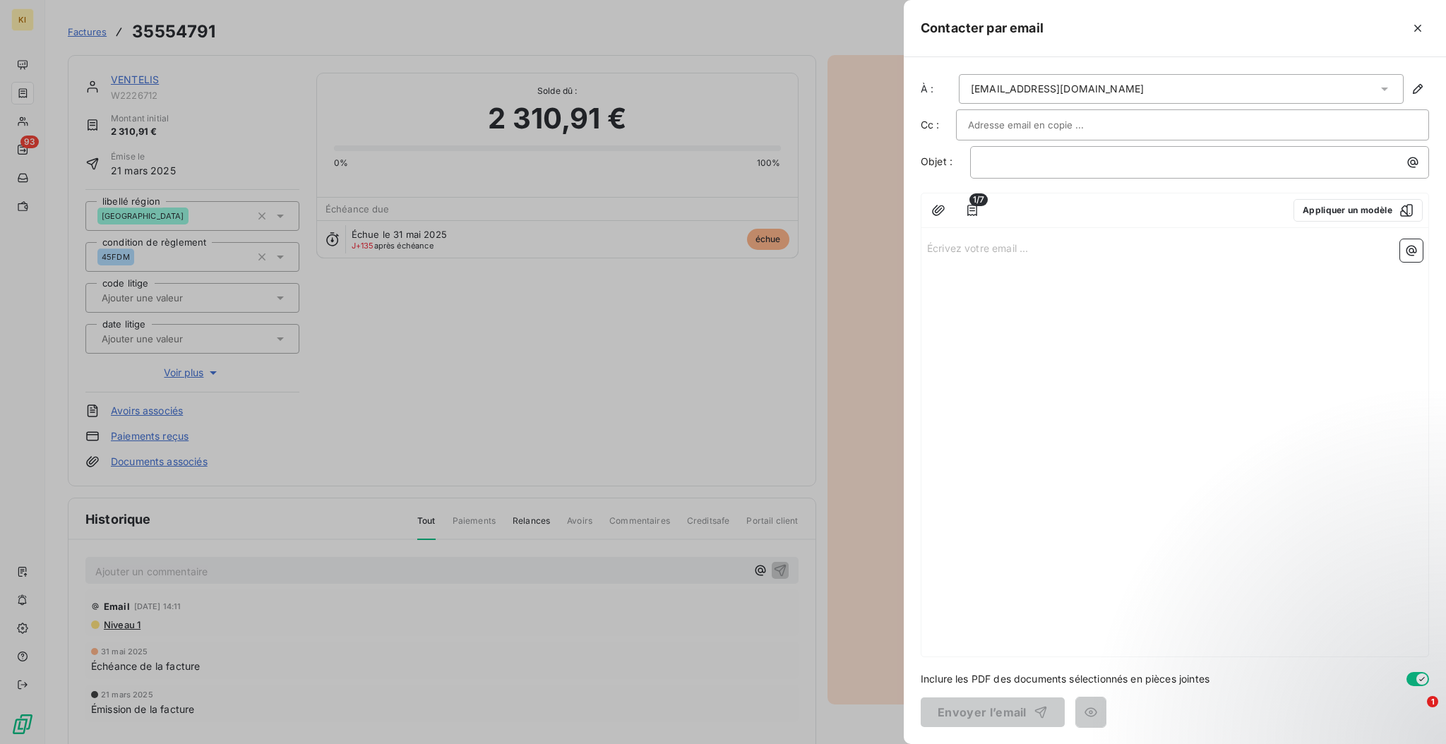
click at [1041, 122] on input "text" at bounding box center [1044, 124] width 152 height 21
paste input "0 - baptiste.rocheteau@ventelis.c"
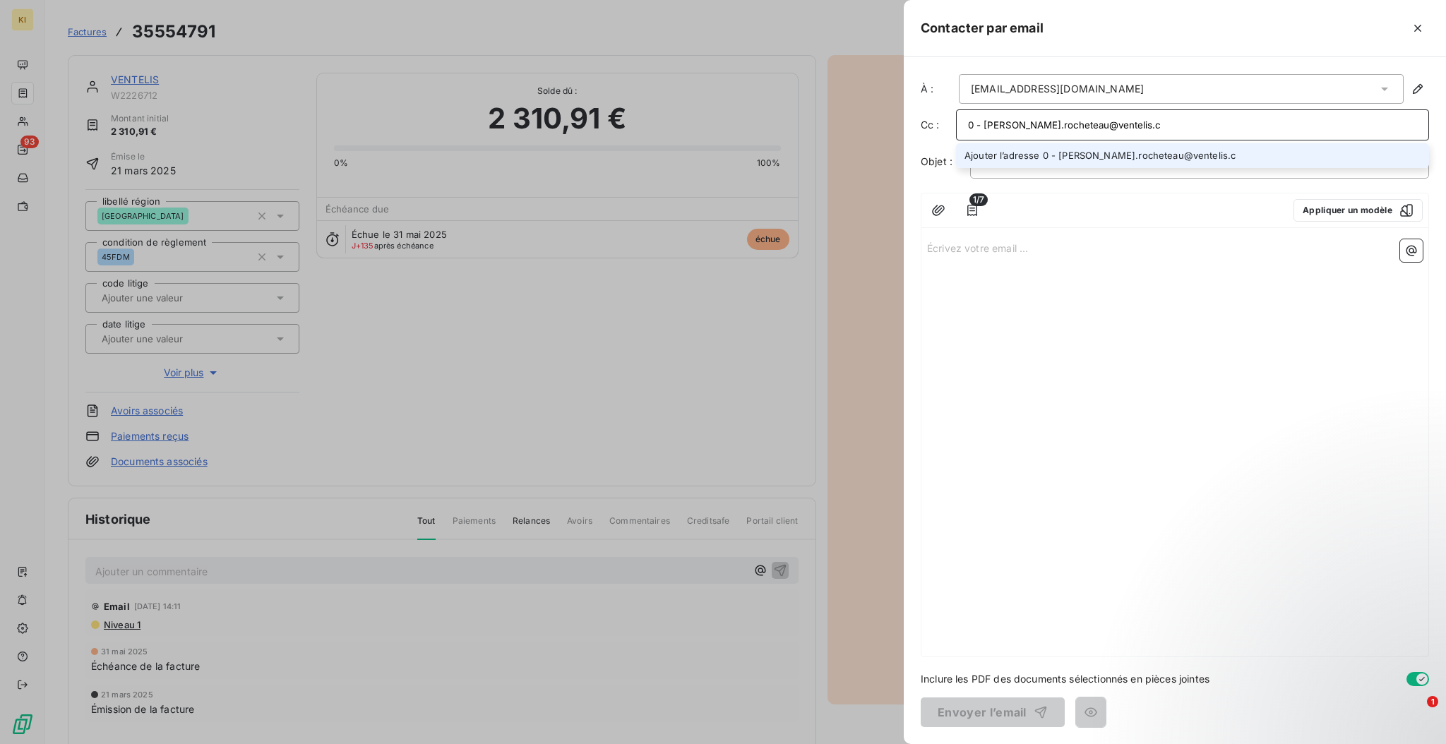
click at [984, 124] on input "0 - baptiste.rocheteau@ventelis.c" at bounding box center [1192, 124] width 449 height 21
click at [1124, 128] on input "baptiste.rocheteau@ventelis.c" at bounding box center [1192, 124] width 449 height 21
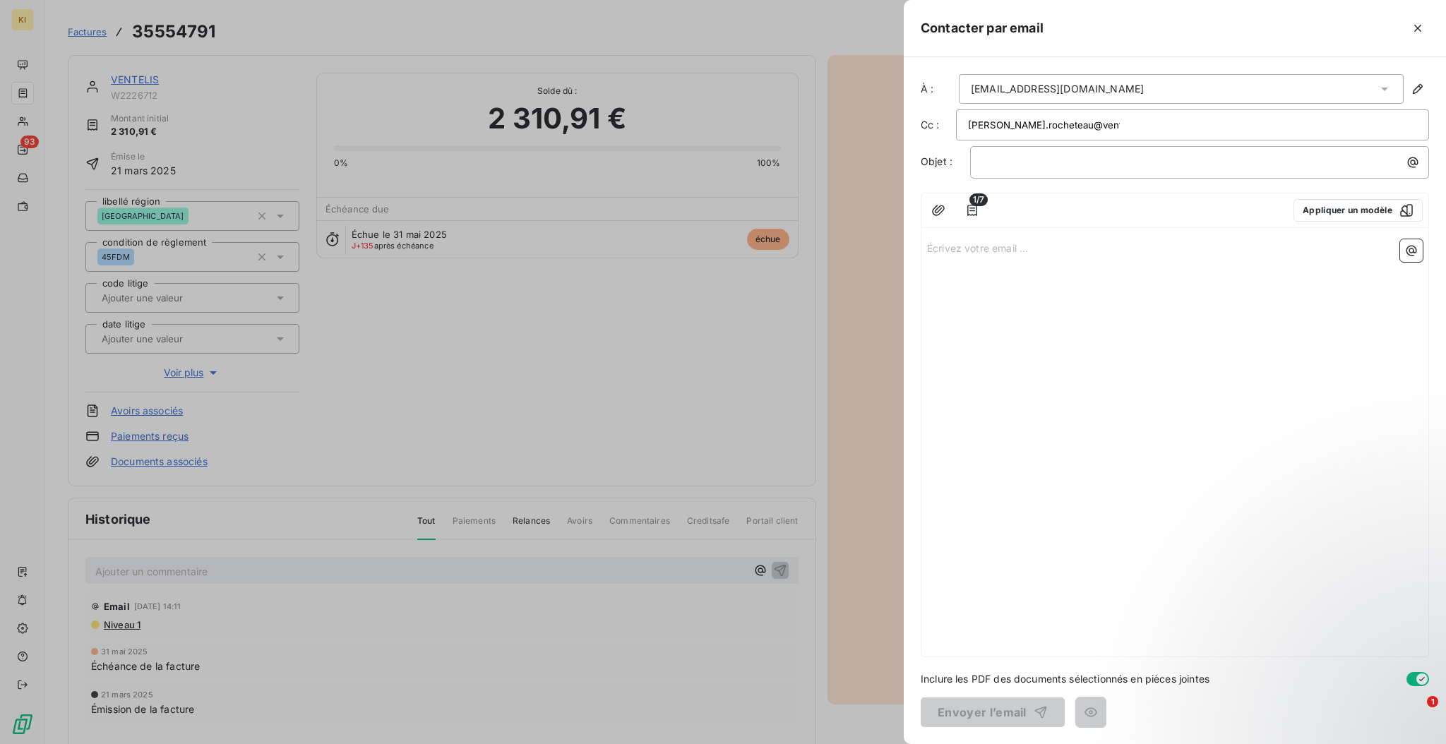
type input "baptiste.rocheteau@ventelis.c"
click at [1105, 121] on div "baptiste.rocheteau@ventelis.c" at bounding box center [1185, 125] width 435 height 21
click at [1083, 121] on span "baptiste.rocheteau@ventelis.c" at bounding box center [1047, 125] width 150 height 8
drag, startPoint x: 1083, startPoint y: 122, endPoint x: 1044, endPoint y: 145, distance: 45.5
click at [1044, 145] on div "À : cyrille.leveque@ventelis.com Cc : baptiste.rocheteau@ventelis.c Objet : ﻿ 1…" at bounding box center [1175, 400] width 542 height 687
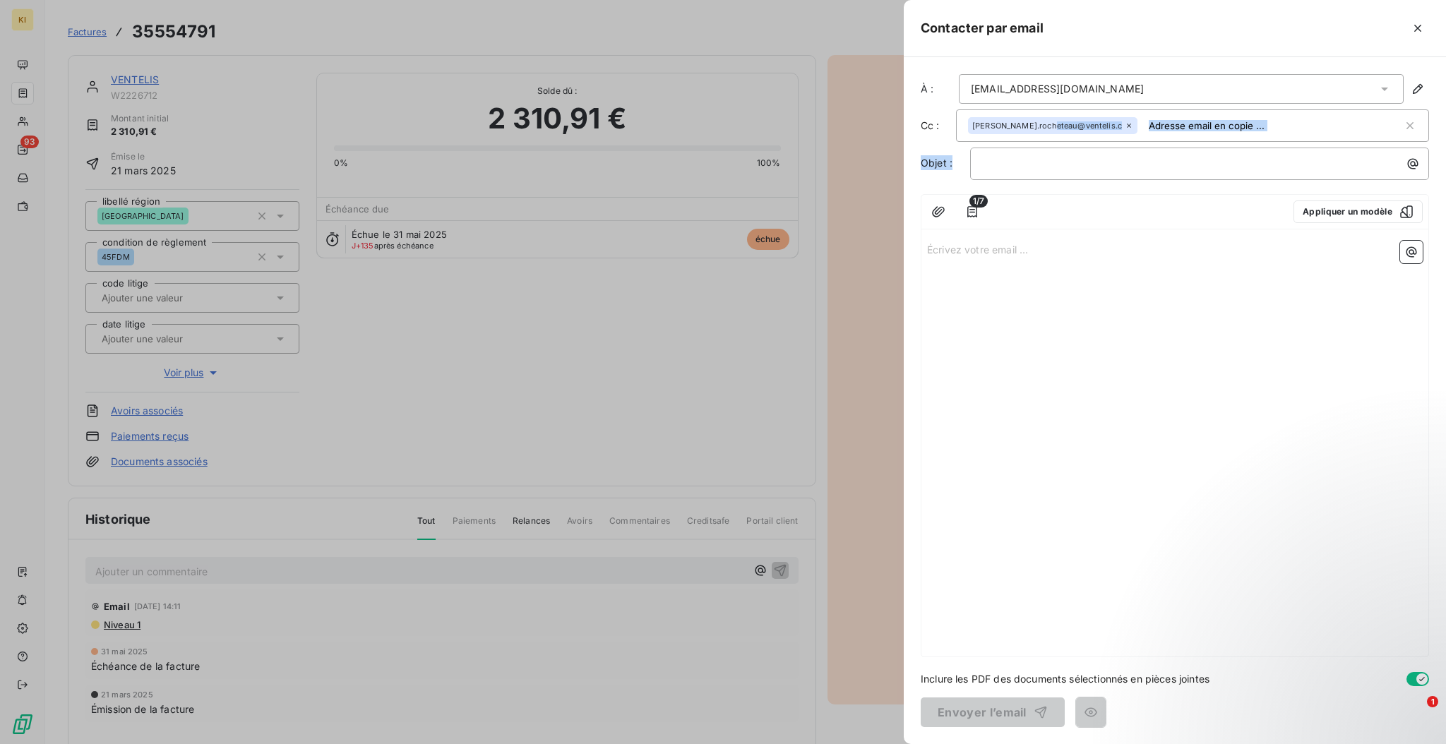
click at [1125, 126] on icon at bounding box center [1129, 125] width 8 height 8
paste input "0 - baptiste.rocheteau@ventelis.c"
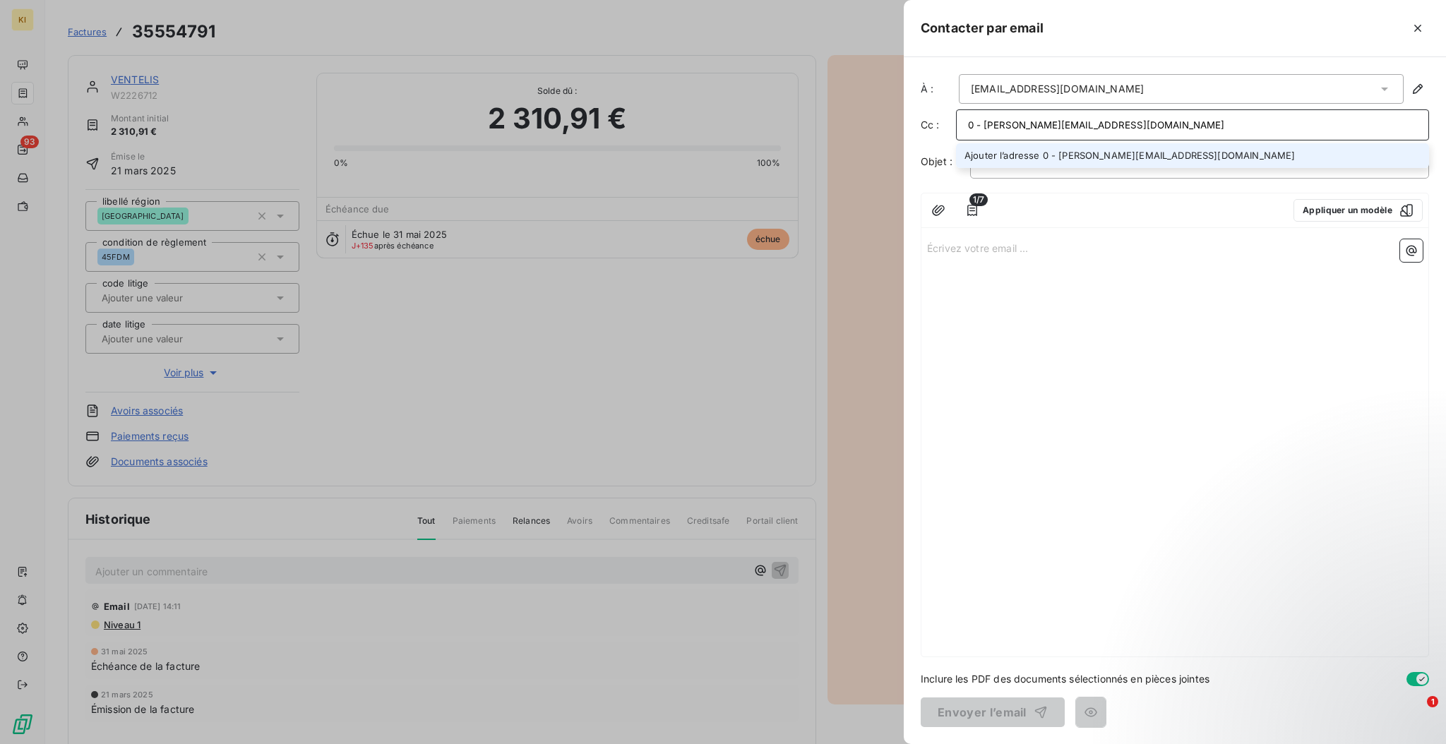
click at [984, 125] on input "0 - baptiste.rocheteau@ventelis.com" at bounding box center [1192, 124] width 449 height 21
type input "baptiste.rocheteau@ventelis.com"
click at [1032, 165] on p "﻿" at bounding box center [1203, 163] width 442 height 16
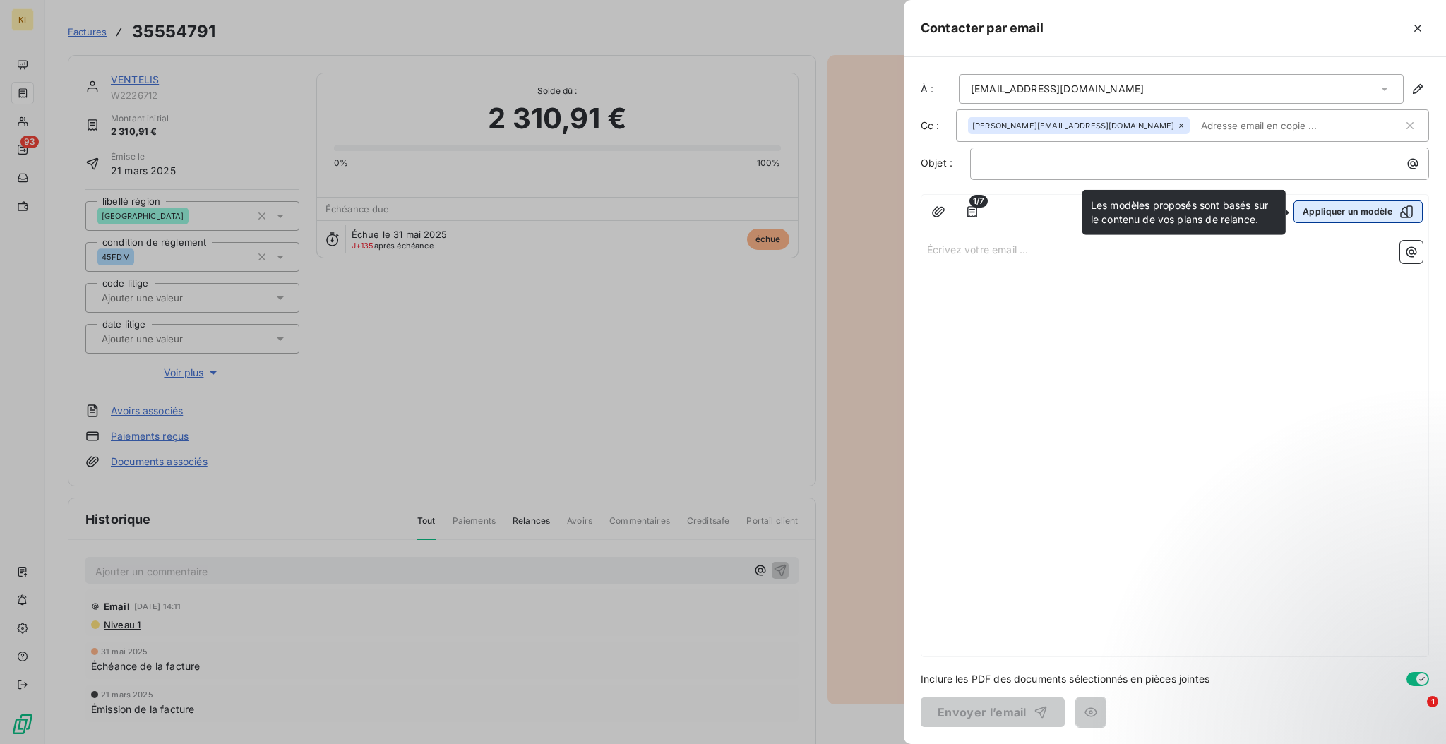
click at [1205, 210] on button "Appliquer un modèle" at bounding box center [1357, 212] width 129 height 23
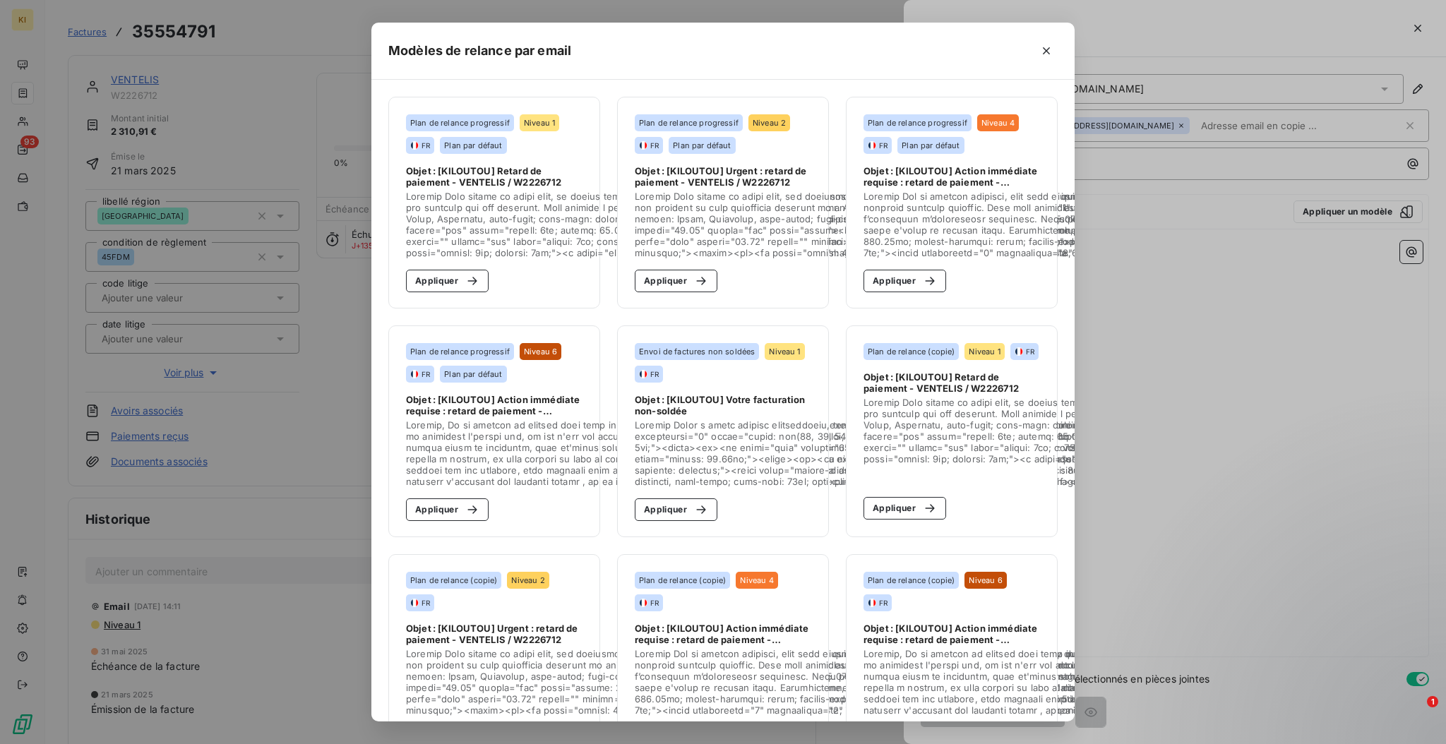
click at [1205, 446] on div "Modèles de relance par email Plan de relance progressif Niveau 1 FR Plan par dé…" at bounding box center [723, 372] width 1446 height 744
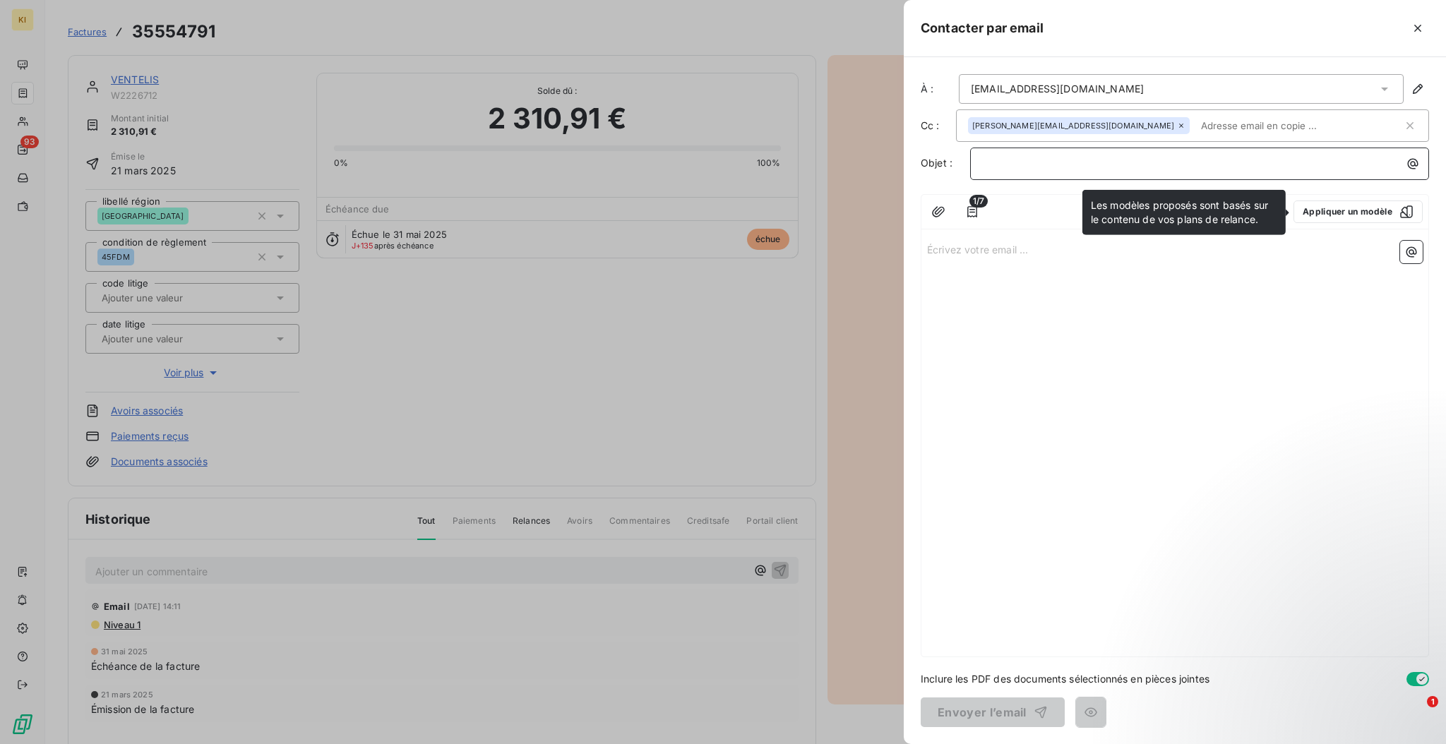
click at [1106, 169] on p "﻿" at bounding box center [1203, 163] width 442 height 16
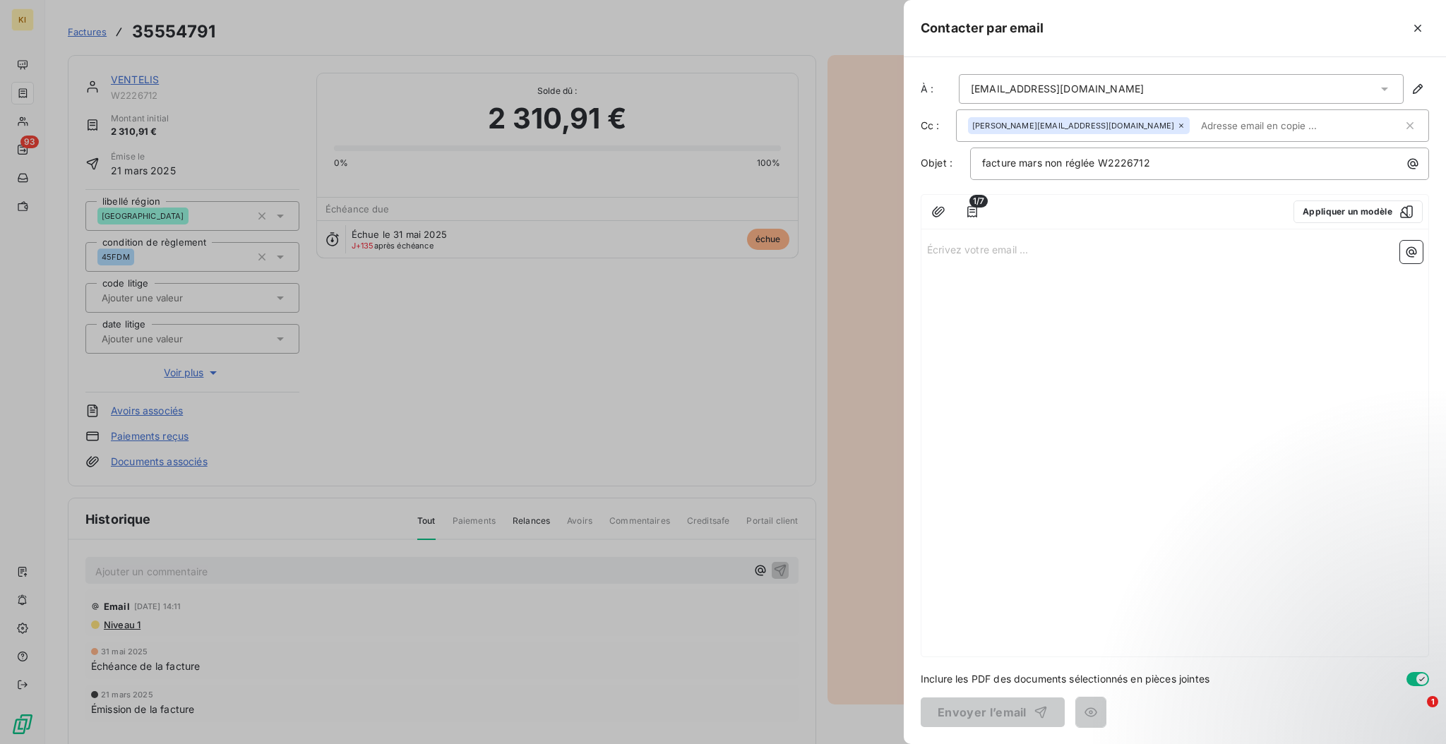
click at [1104, 256] on p "Écrivez votre email ... ﻿" at bounding box center [1175, 249] width 496 height 16
drag, startPoint x: 1158, startPoint y: 273, endPoint x: 902, endPoint y: 242, distance: 258.1
click at [902, 620] on div "Contacter par email À : cyrille.leveque@ventelis.com Cc : baptiste.rocheteau@ve…" at bounding box center [723, 744] width 1446 height 0
click at [1143, 278] on span "la facture W2226712 n'a toujr spas été réglée." at bounding box center [1037, 281] width 220 height 12
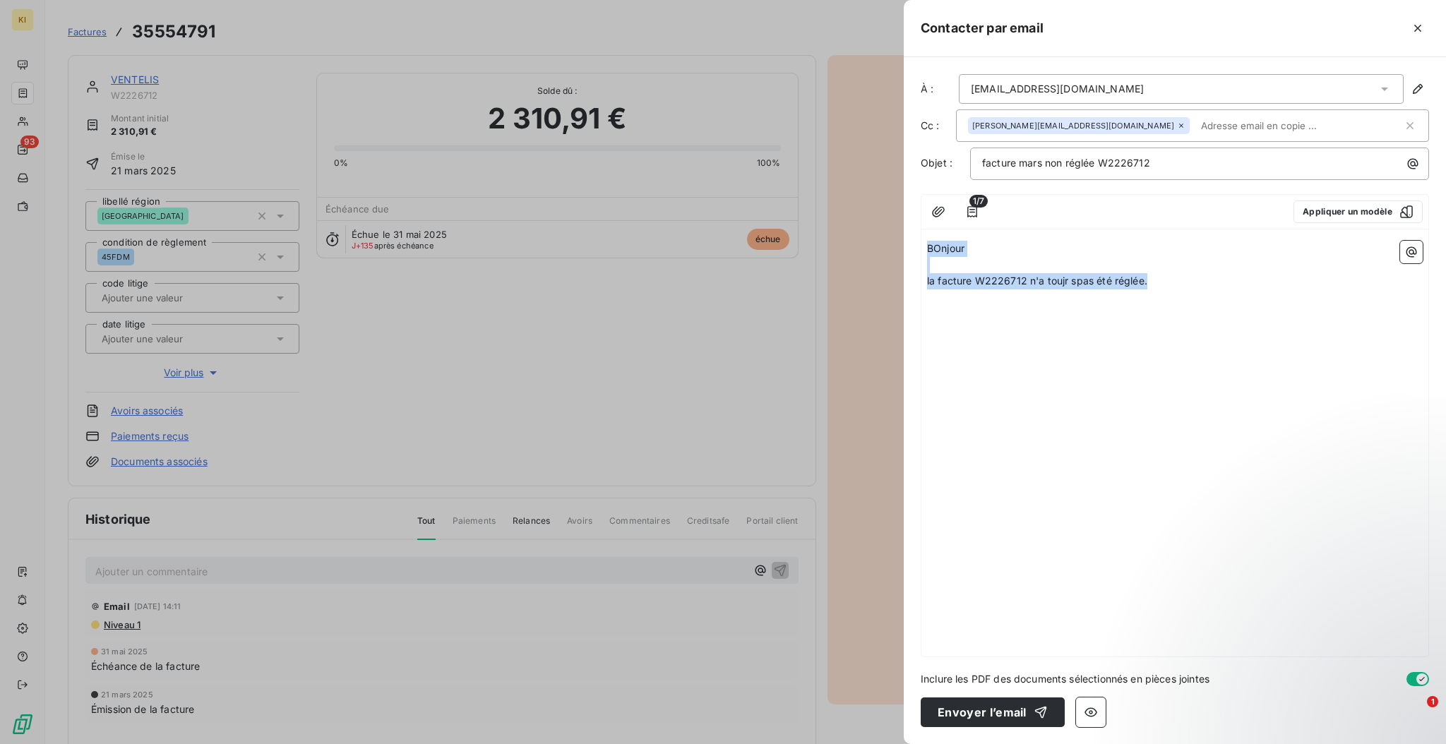
drag, startPoint x: 1152, startPoint y: 278, endPoint x: 922, endPoint y: 238, distance: 233.7
click at [922, 238] on div "BOnjour ﻿ la facture W2226712 n'a toujr spas été réglée." at bounding box center [1174, 446] width 507 height 422
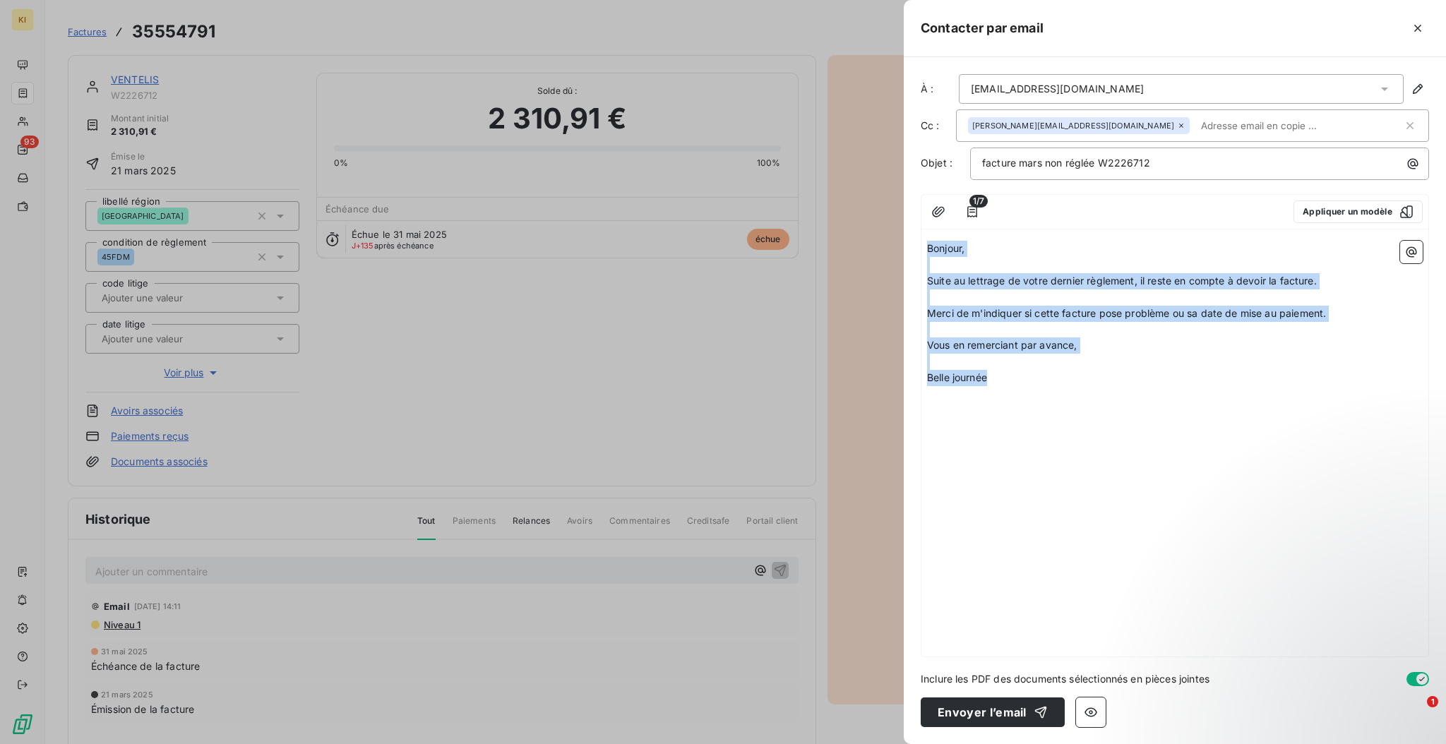
drag, startPoint x: 1006, startPoint y: 386, endPoint x: 914, endPoint y: 246, distance: 167.6
click at [914, 246] on div "À : cyrille.leveque@ventelis.com Cc : baptiste.rocheteau@ventelis.com Objet : f…" at bounding box center [1175, 400] width 542 height 687
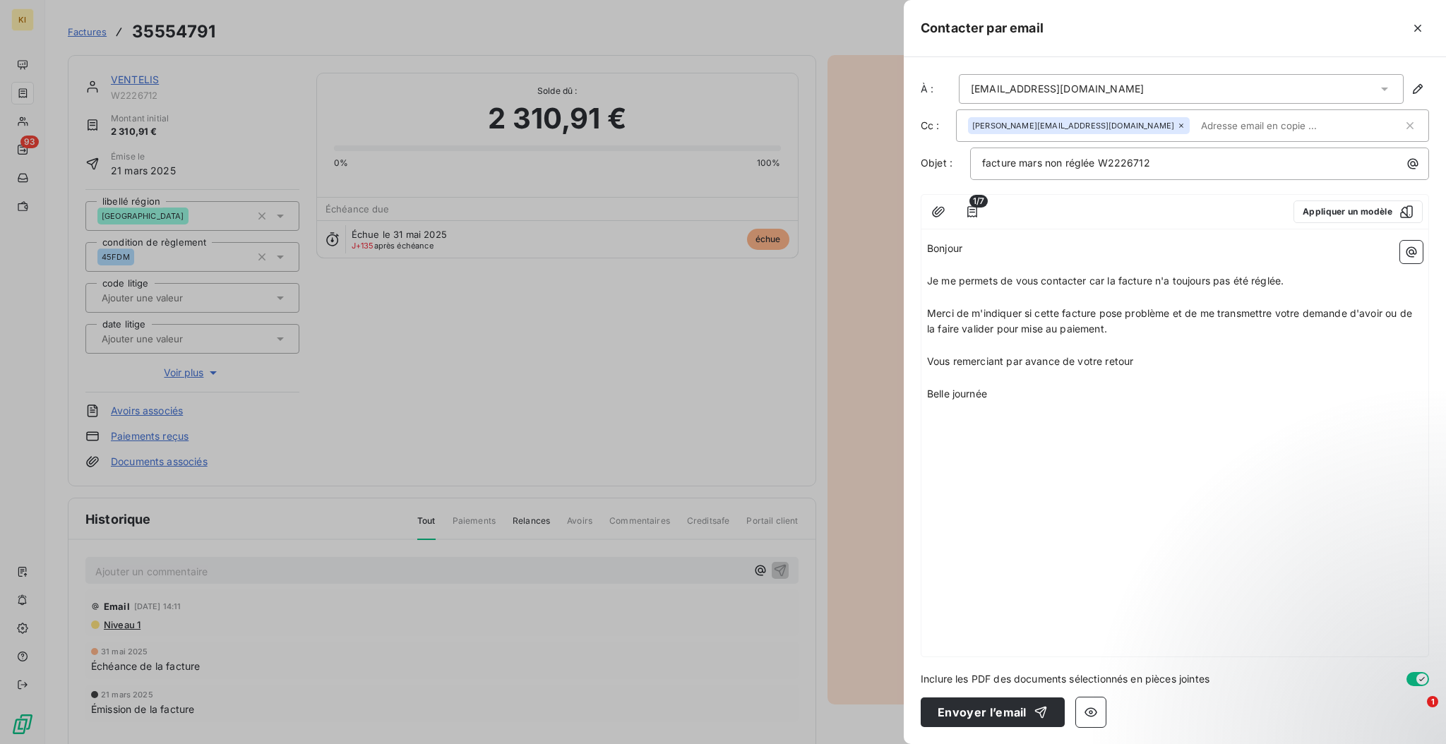
click at [1151, 282] on span "Je me permets de vous contacter car la facture n'a toujours pas été réglée." at bounding box center [1105, 281] width 357 height 12
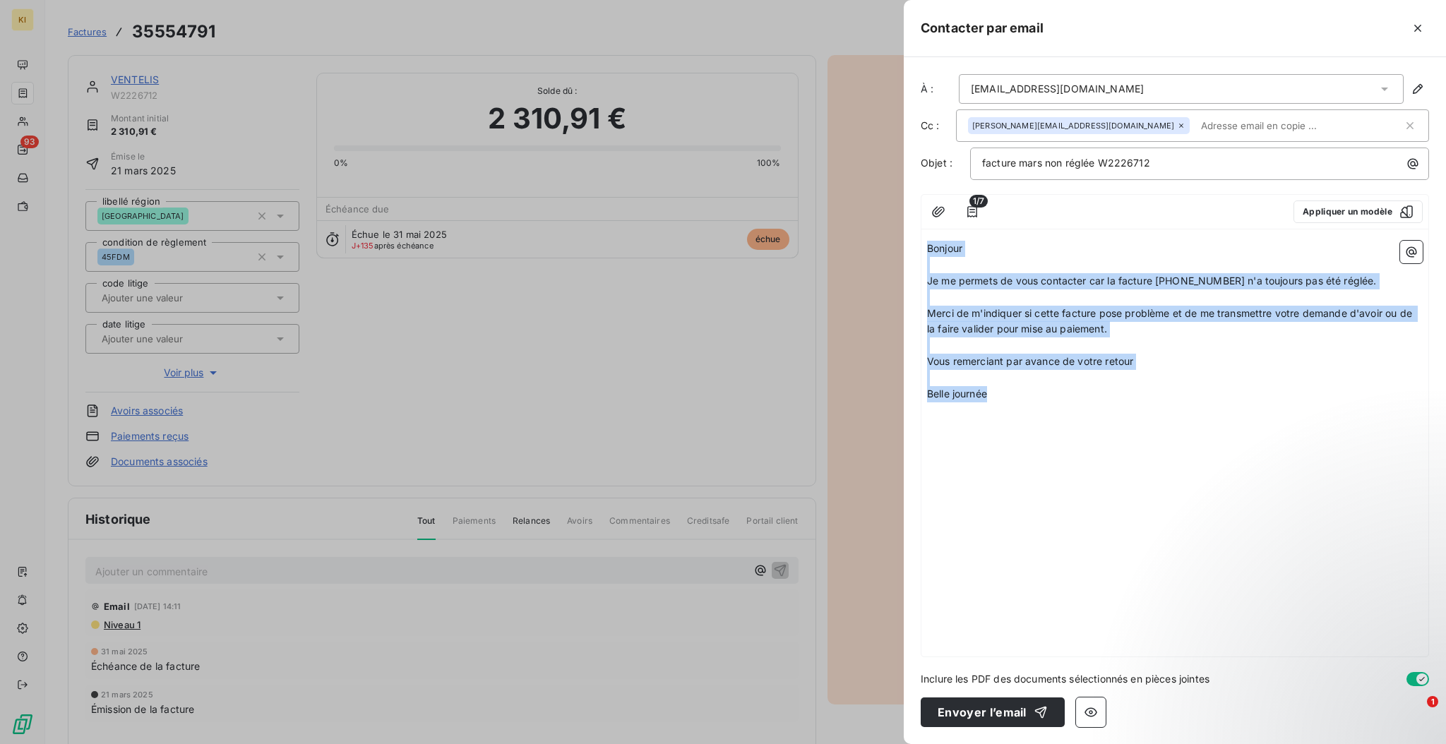
drag, startPoint x: 1014, startPoint y: 390, endPoint x: 908, endPoint y: 211, distance: 207.7
click at [908, 211] on div "À : cyrille.leveque@ventelis.com Cc : baptiste.rocheteau@ventelis.com Objet : f…" at bounding box center [1175, 400] width 542 height 687
copy div "Bonjour ﻿ Je me permets de vous contacter car la facture 35554791 n'a toujours …"
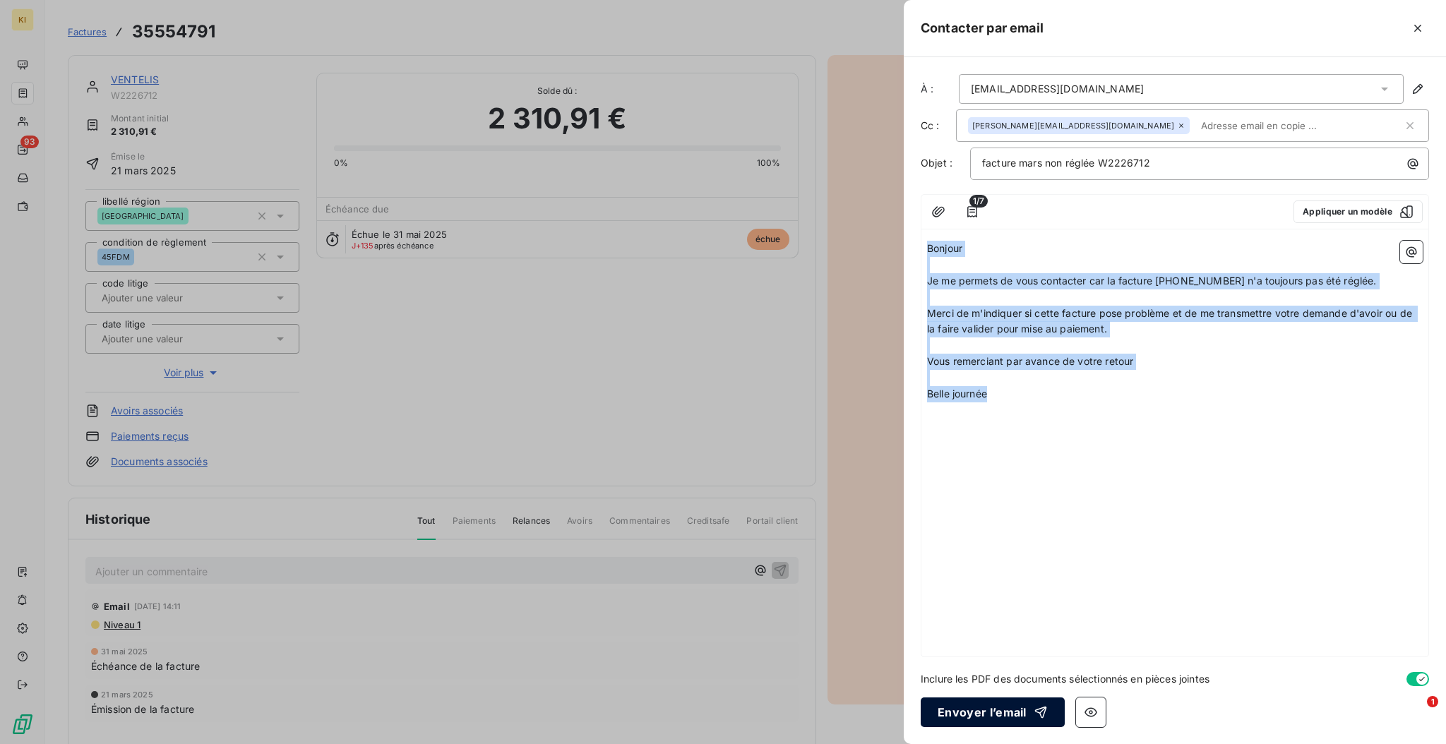
click at [980, 620] on button "Envoyer l’email" at bounding box center [993, 713] width 144 height 30
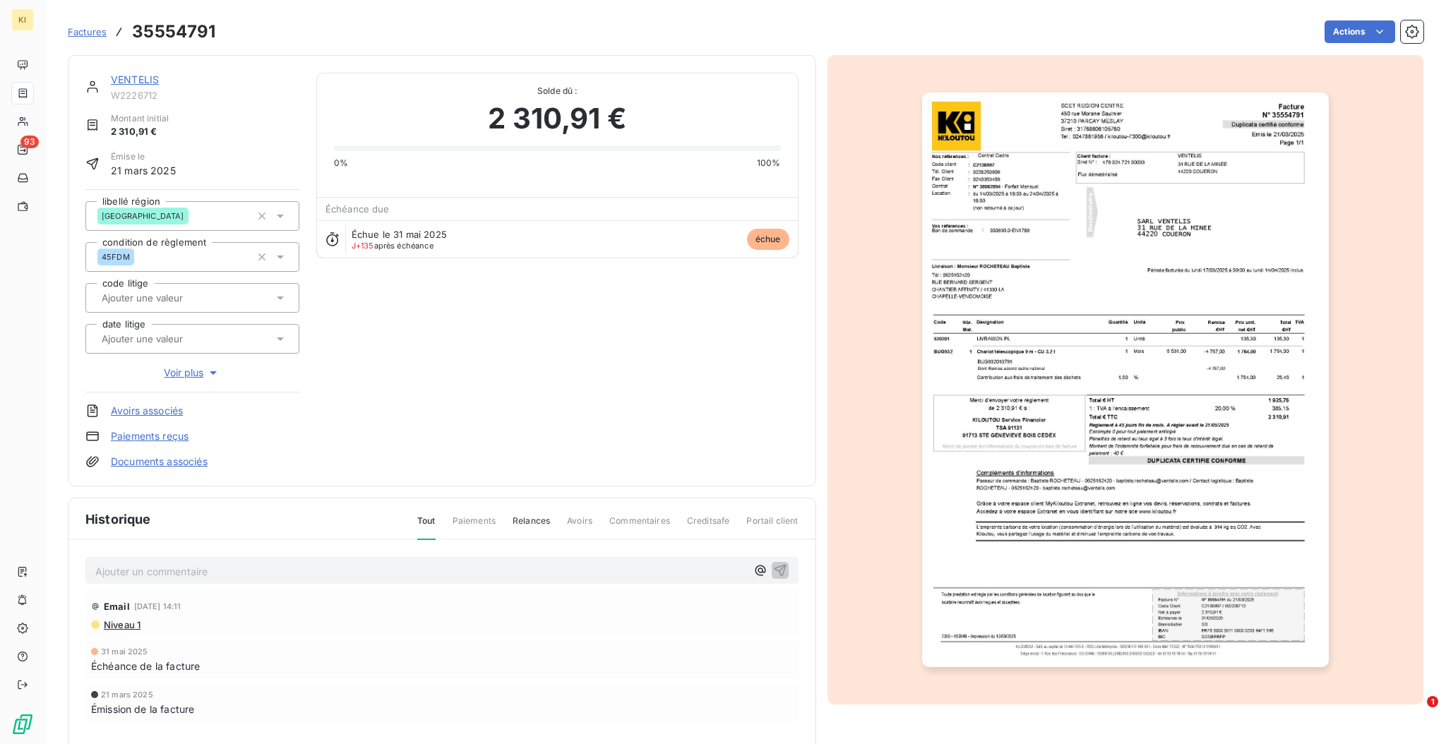
click at [140, 83] on link "VENTELIS" at bounding box center [135, 79] width 48 height 12
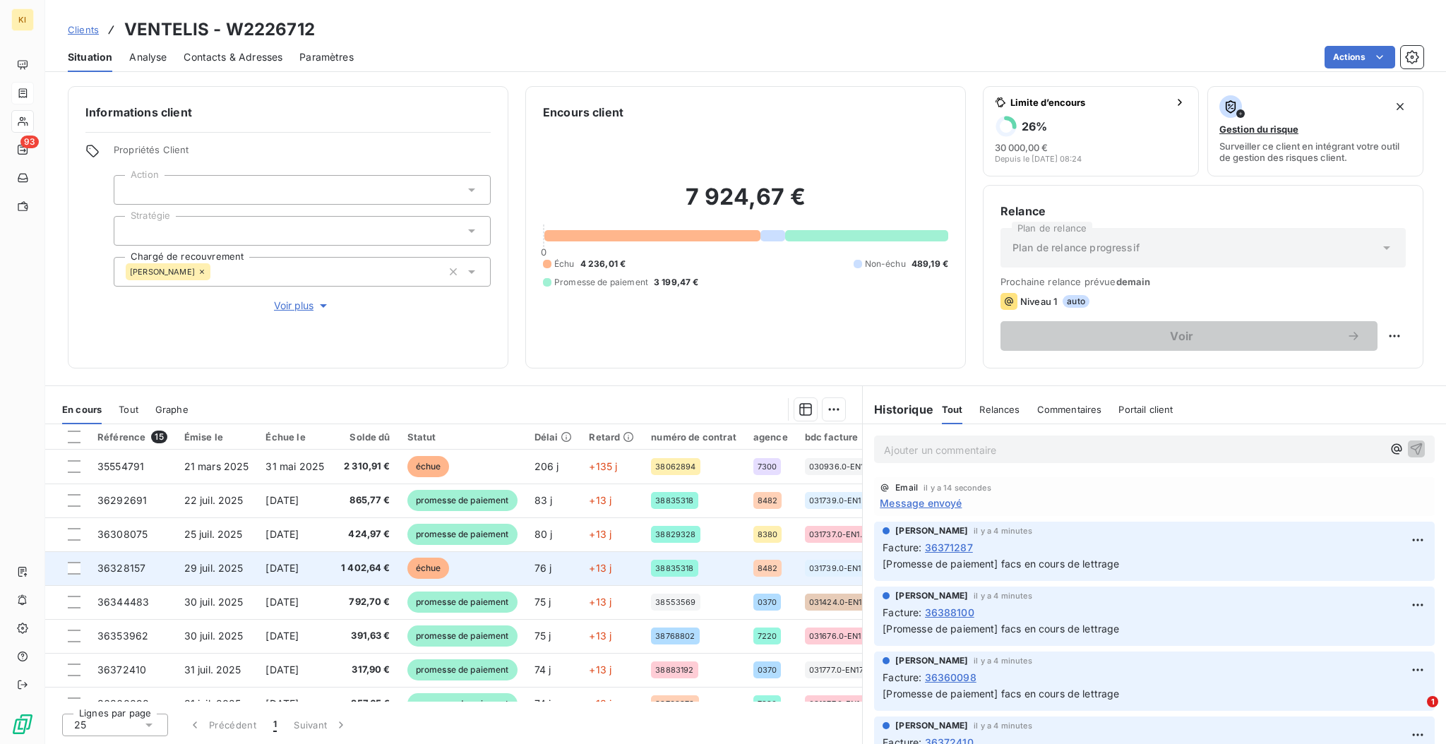
click at [354, 568] on span "1 402,64 €" at bounding box center [365, 568] width 49 height 14
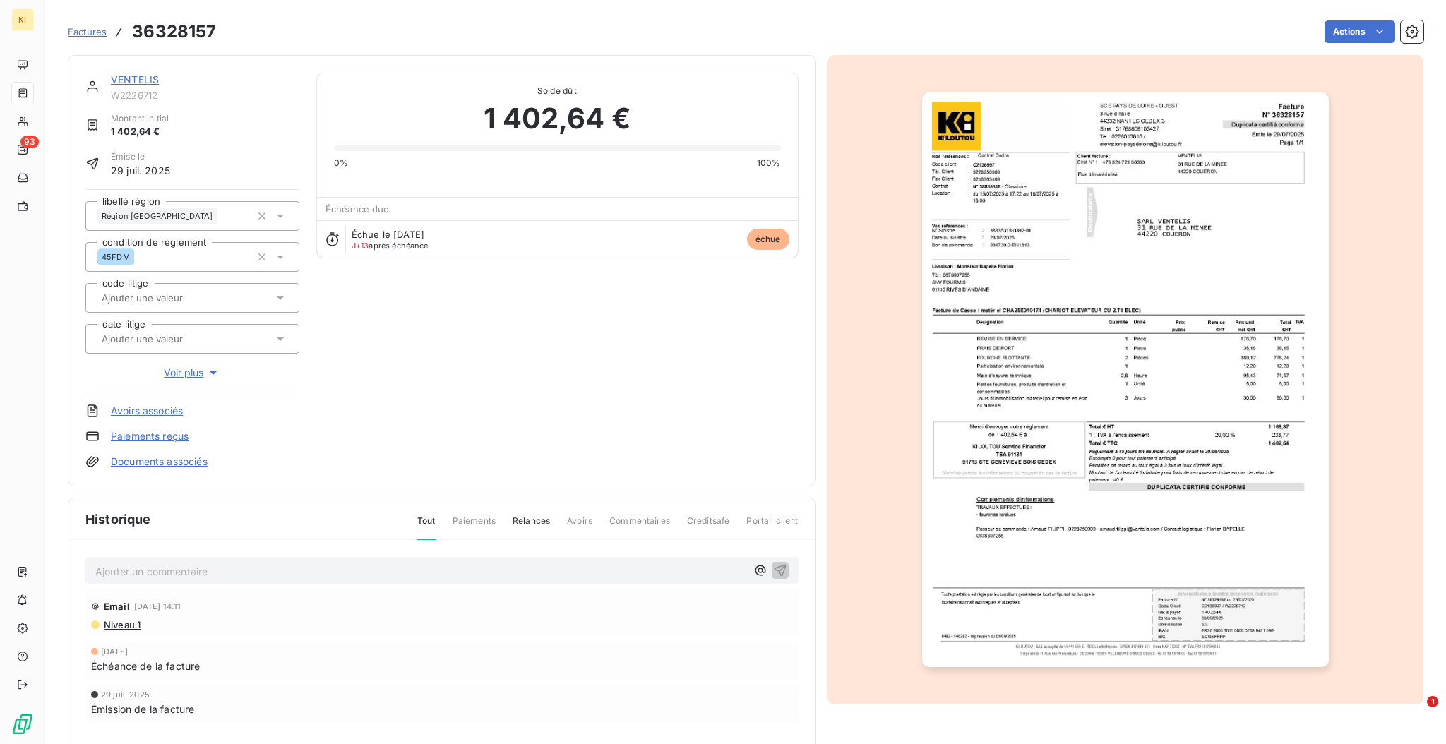
click at [1087, 530] on img "button" at bounding box center [1125, 379] width 407 height 575
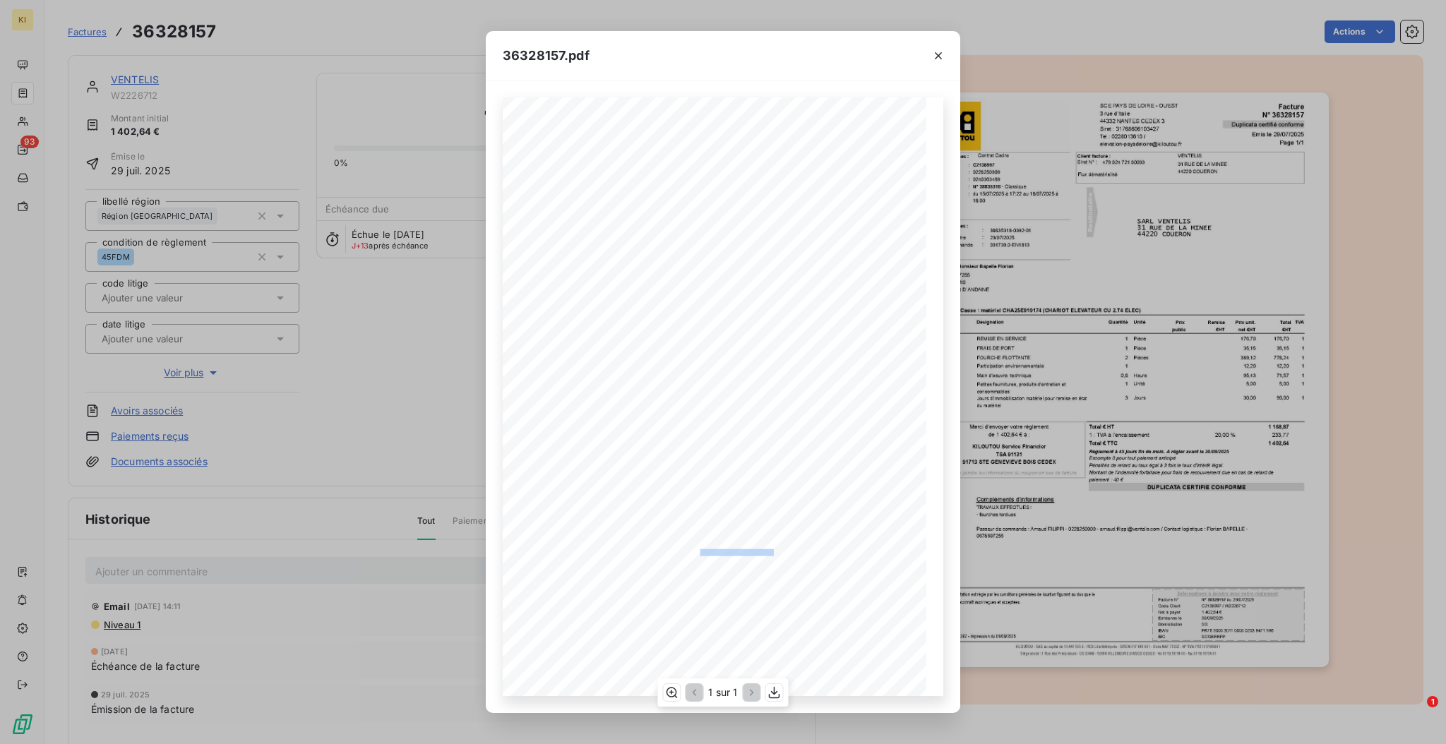
drag, startPoint x: 751, startPoint y: 551, endPoint x: 695, endPoint y: 552, distance: 55.8
click at [695, 552] on span "Passeur de commande : Arnaud FILIPPI - 0228250909 - arnaud.filippi@ventelis.com…" at bounding box center [741, 551] width 346 height 5
copy span "arnaud.filippi@ventelis."
drag, startPoint x: 1171, startPoint y: 63, endPoint x: 1211, endPoint y: 72, distance: 40.6
click at [1173, 68] on div "36328157.pdf Facture Page 1/1 SCE PAYS DE LOIRE - OUEST 3 rue d'Italie 44332 NA…" at bounding box center [723, 372] width 1446 height 744
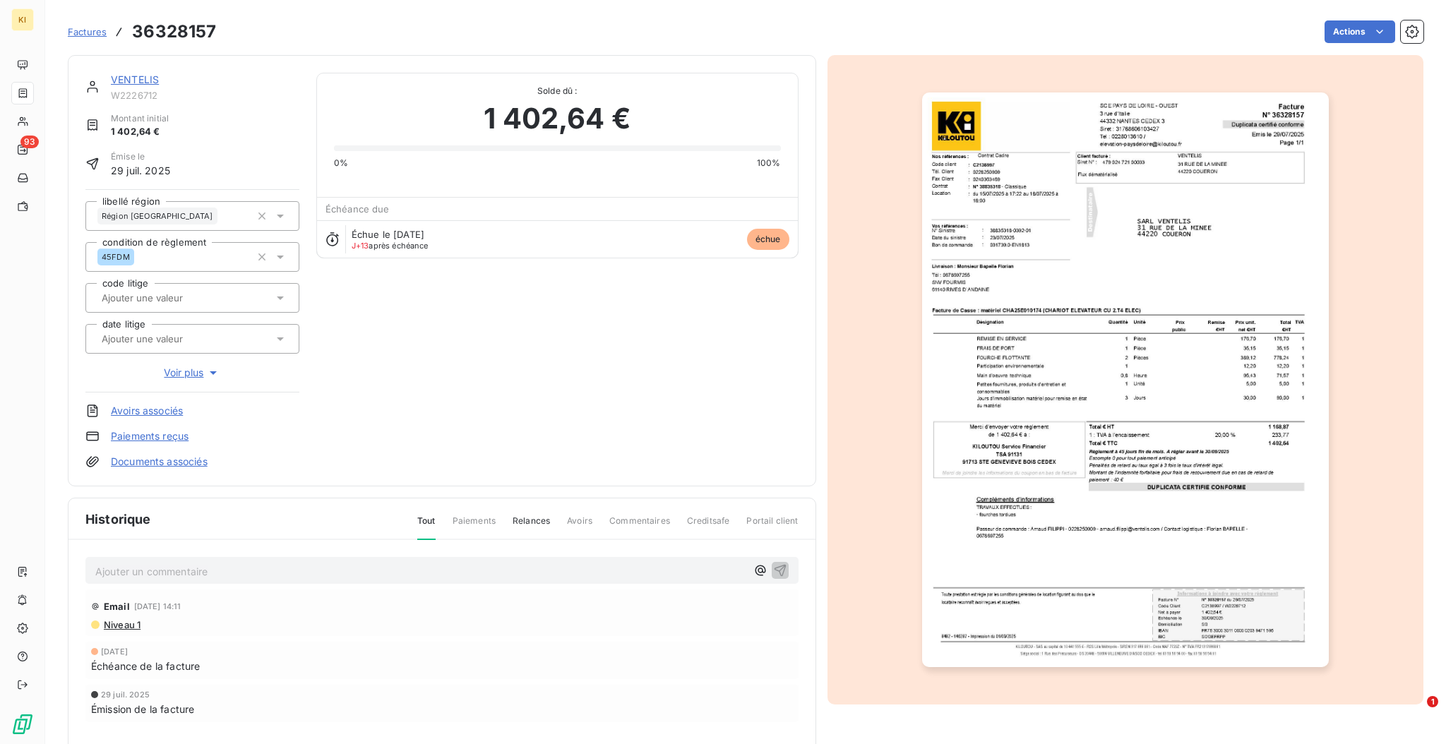
click at [1205, 43] on div "Factures 36328157 Actions" at bounding box center [746, 32] width 1356 height 30
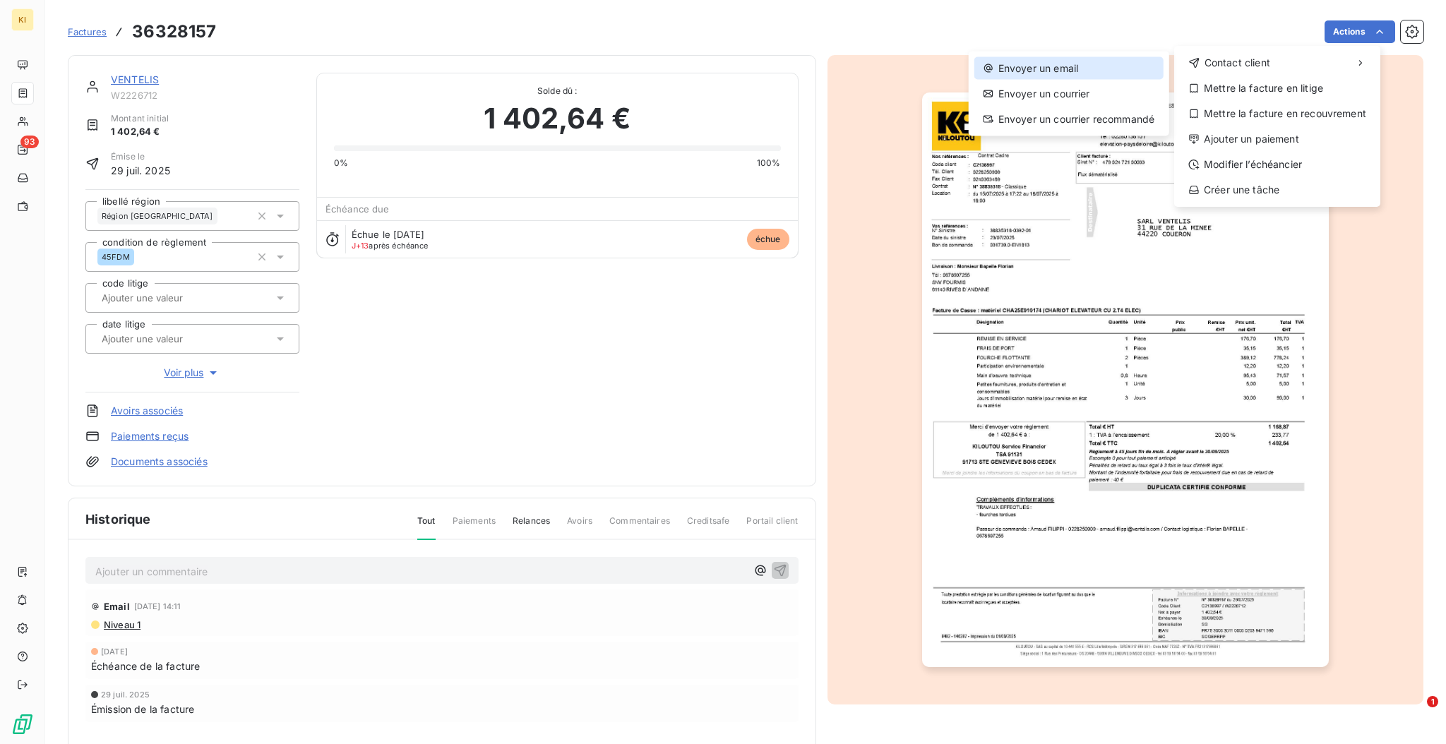
click at [1068, 68] on div "Envoyer un email" at bounding box center [1068, 68] width 189 height 23
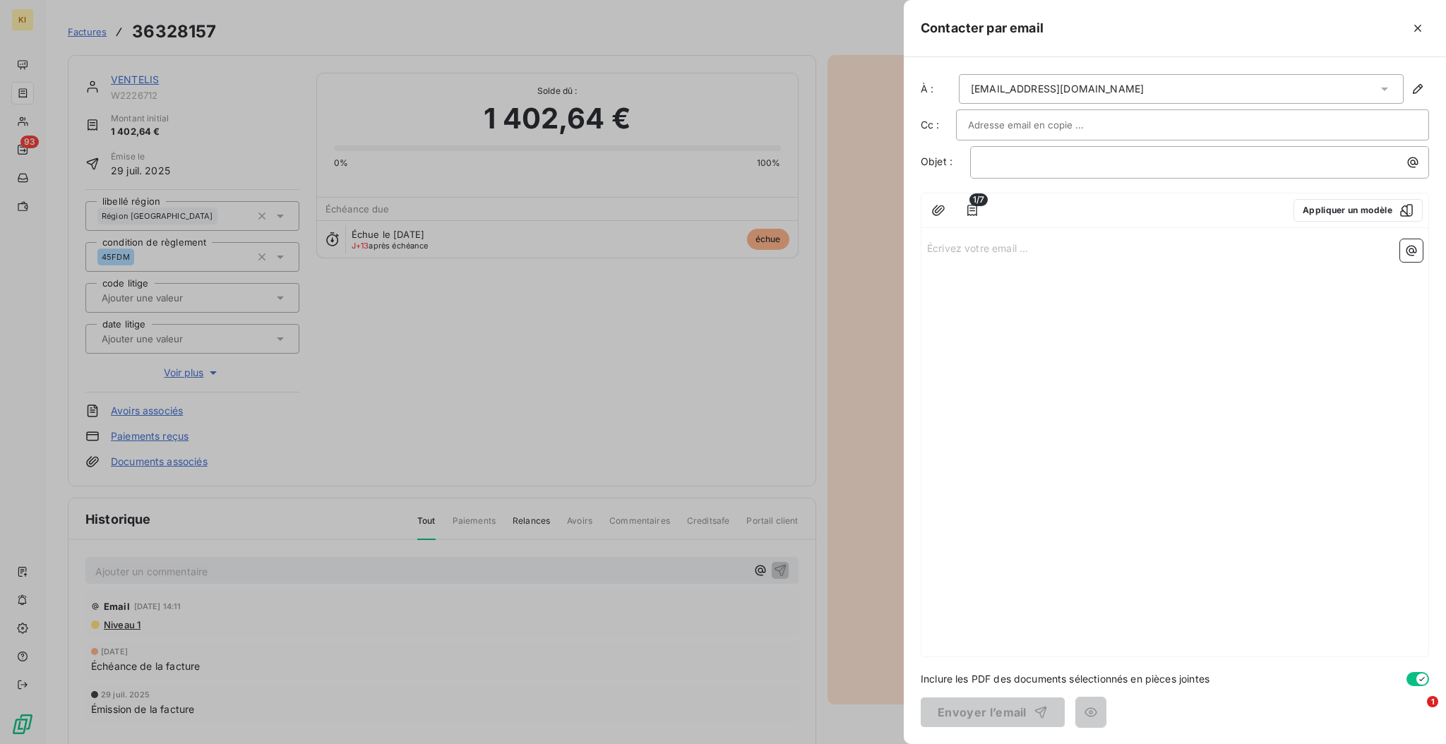
click at [1053, 120] on input "text" at bounding box center [1044, 124] width 152 height 21
paste input "arnaud.filippi@ventelis."
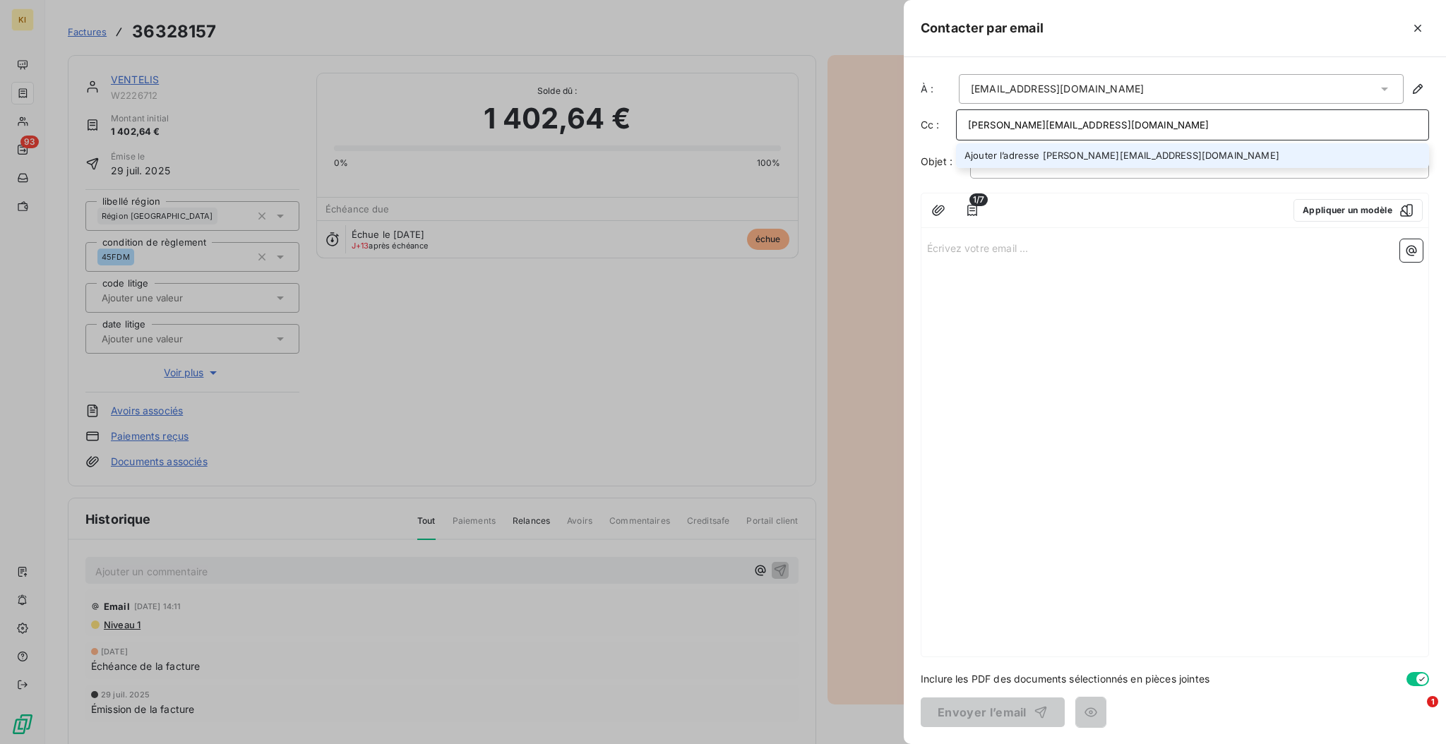
type input "arnaud.filippi@ventelis.com"
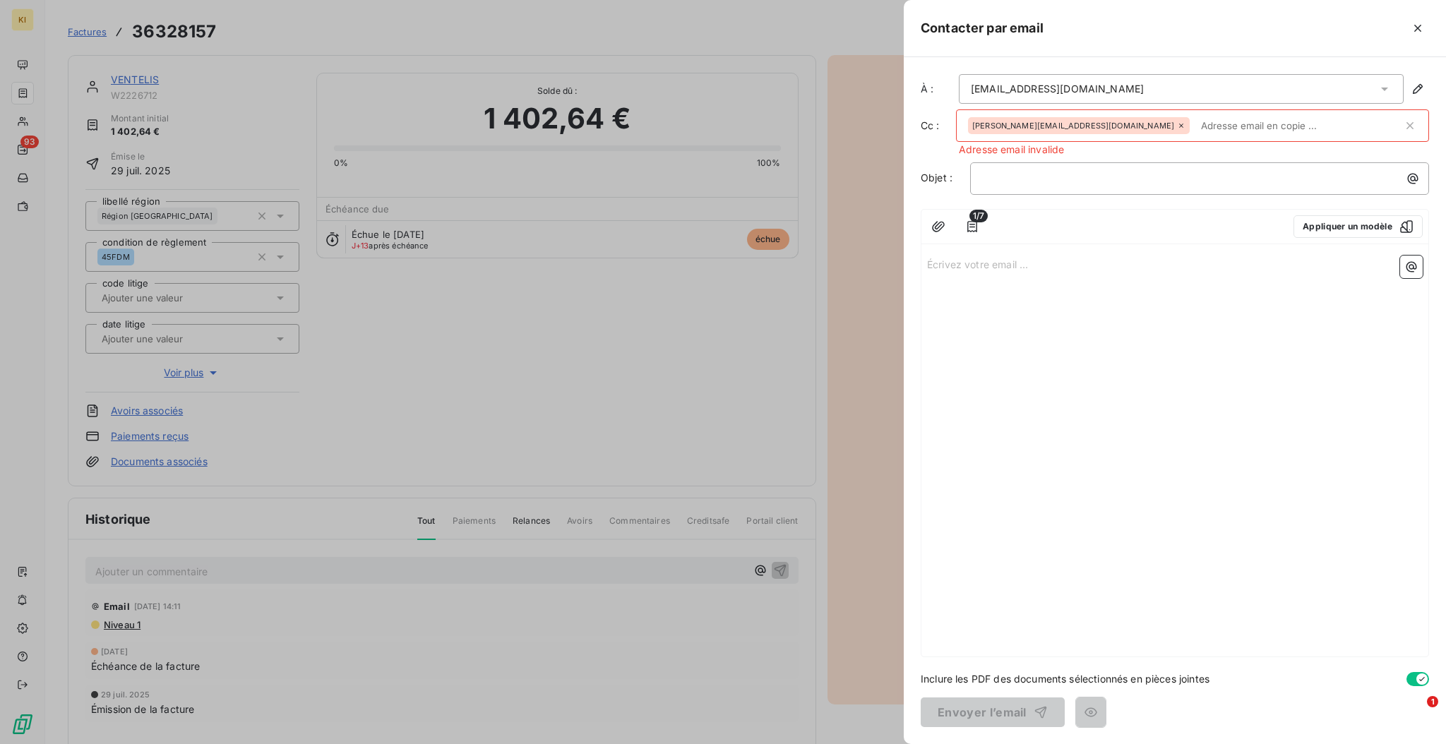
click at [503, 427] on div at bounding box center [723, 372] width 1446 height 744
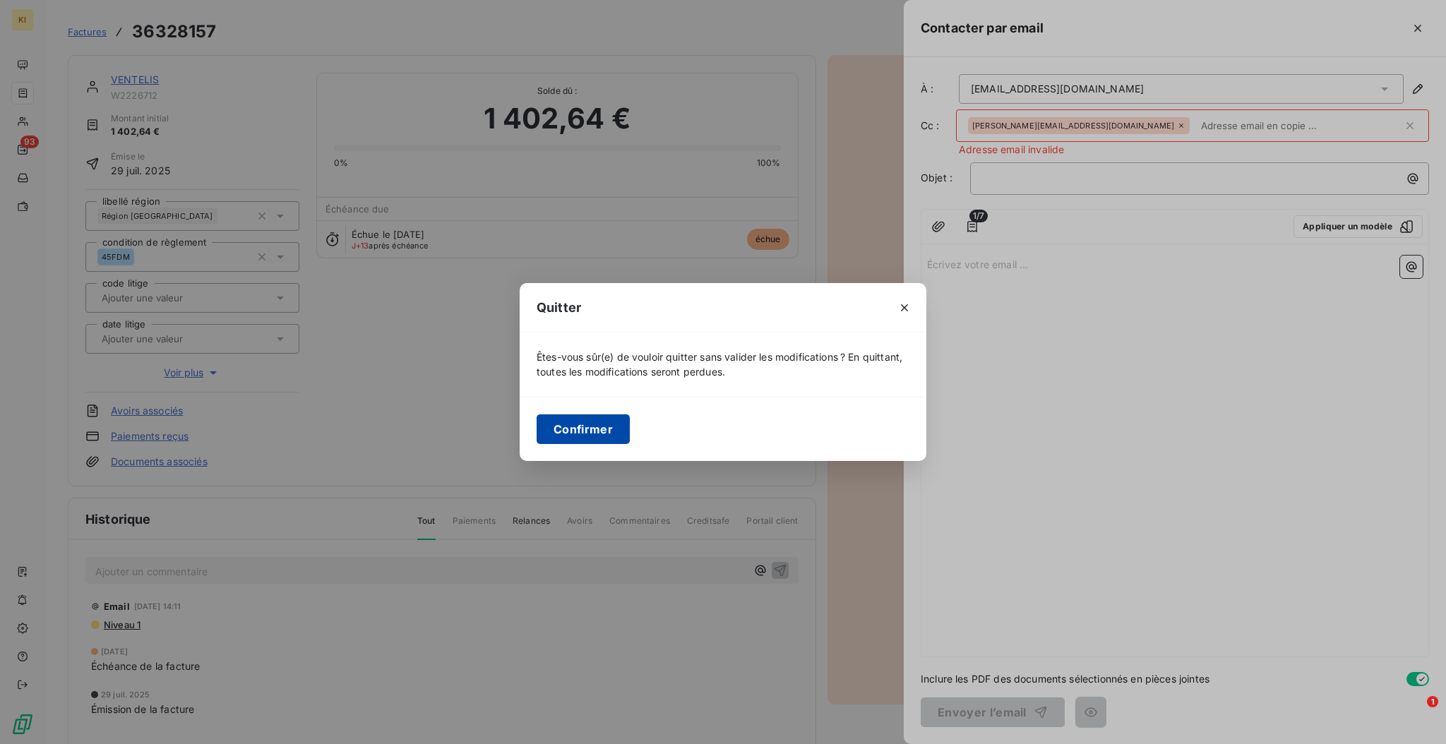
click at [595, 428] on button "Confirmer" at bounding box center [583, 429] width 93 height 30
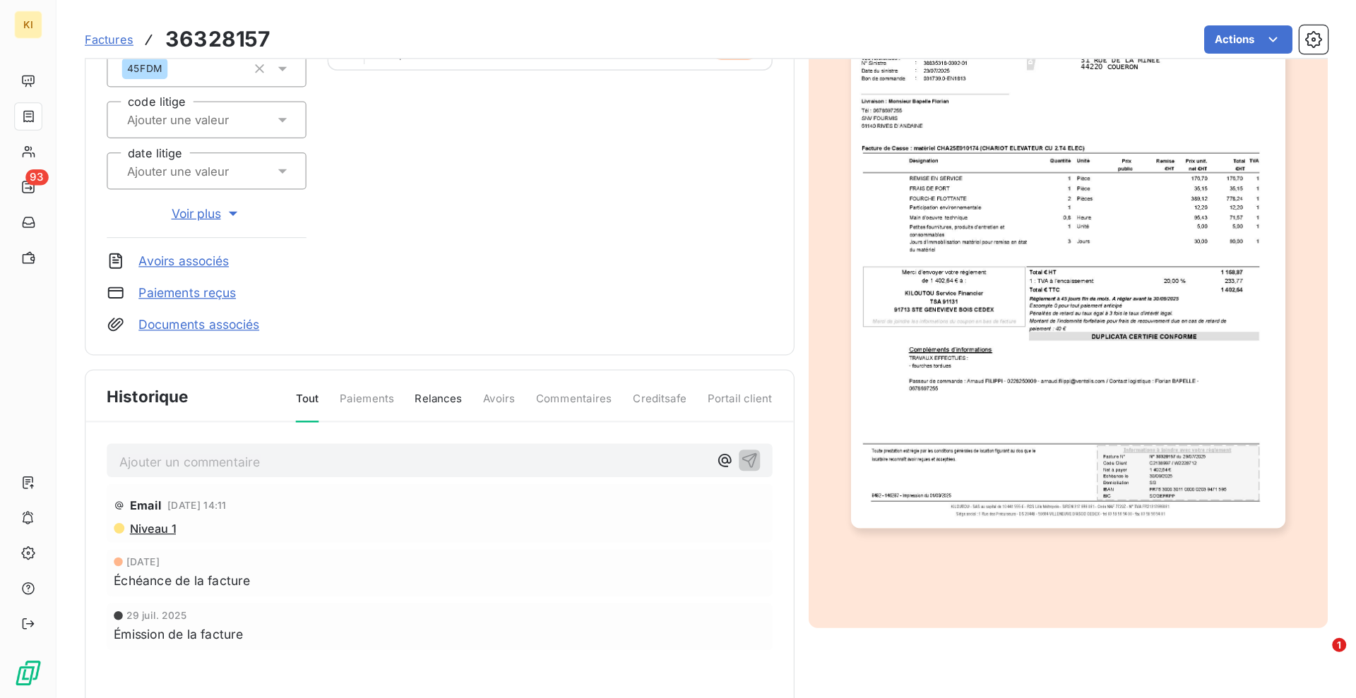
scroll to position [151, 0]
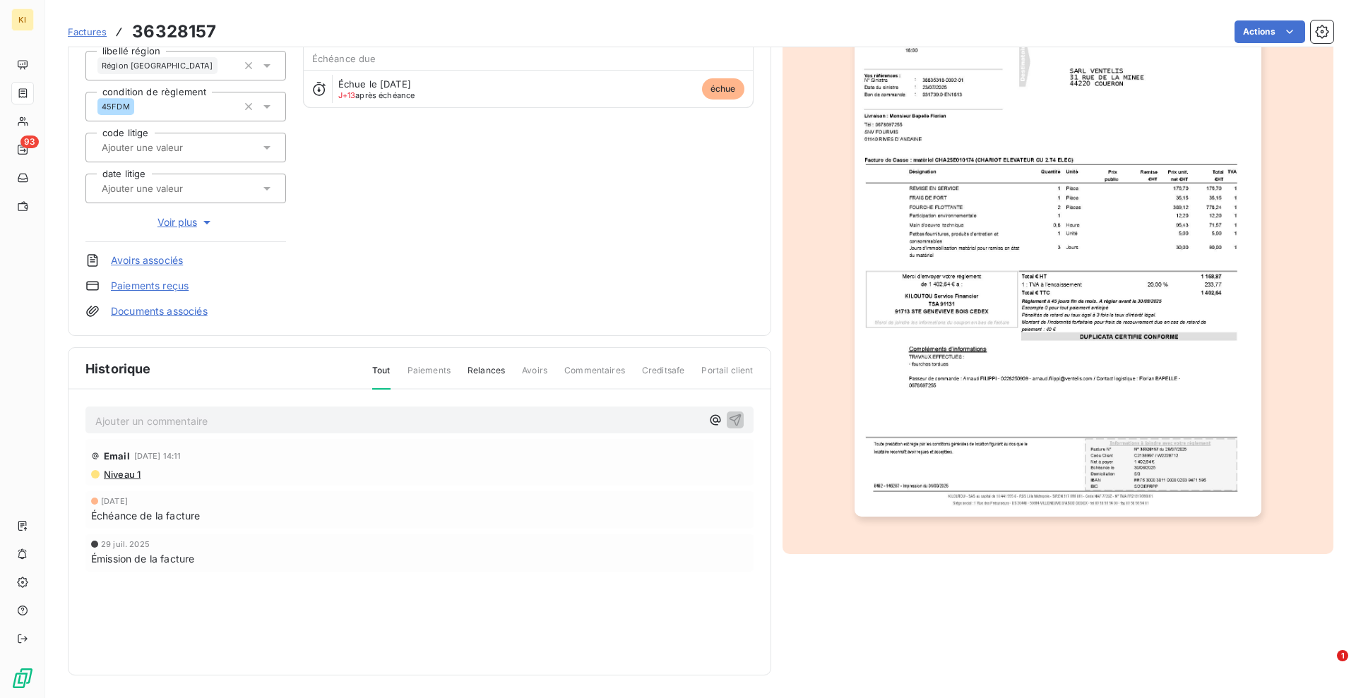
click at [1028, 401] on img "button" at bounding box center [1057, 229] width 407 height 575
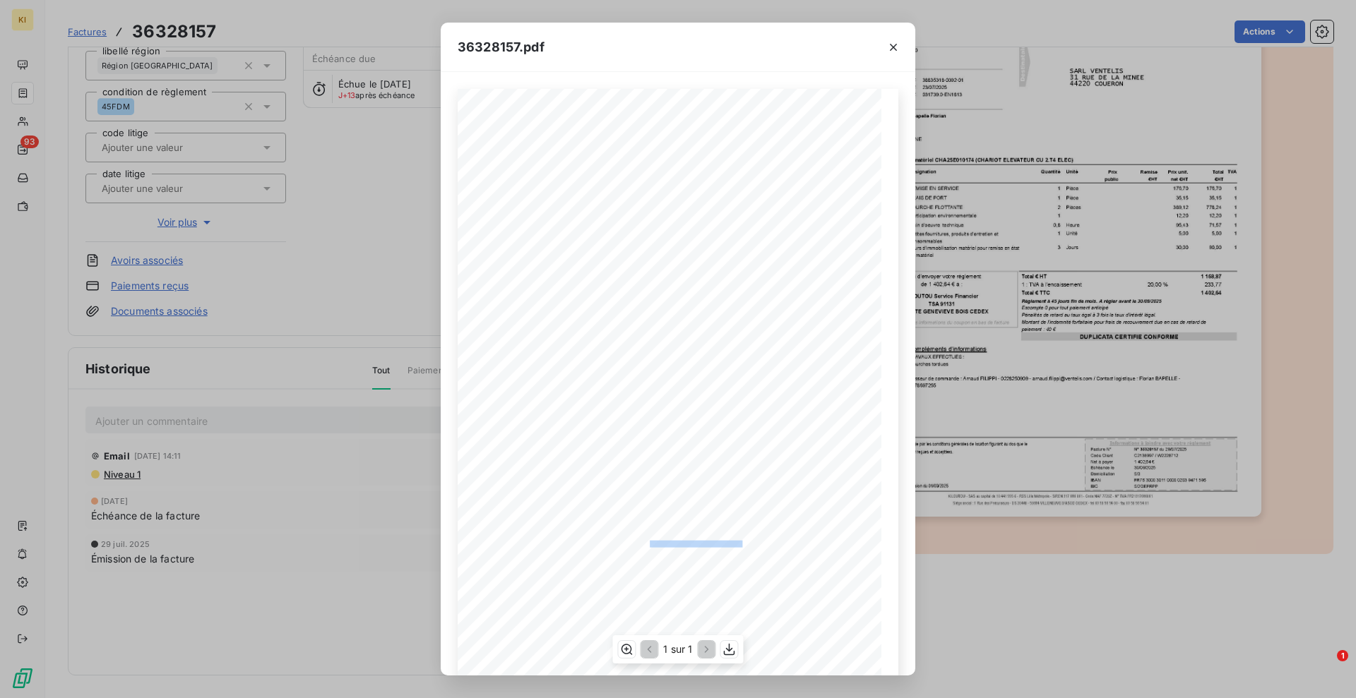
drag, startPoint x: 638, startPoint y: 545, endPoint x: 711, endPoint y: 542, distance: 72.8
click at [711, 542] on span "Passeur de commande : Arnaud FILIPPI - 0228250909 - arnaud.filippi@ventelis.com…" at bounding box center [694, 543] width 345 height 5
copy span "9 - arnaud.filippi@ventelis.com /"
drag, startPoint x: 386, startPoint y: 566, endPoint x: 387, endPoint y: 554, distance: 12.8
click at [390, 562] on div "36328157.pdf Facture Page 1/1 SCE PAYS DE LOIRE - OUEST 3 rue d'Italie 44332 NA…" at bounding box center [678, 349] width 1356 height 698
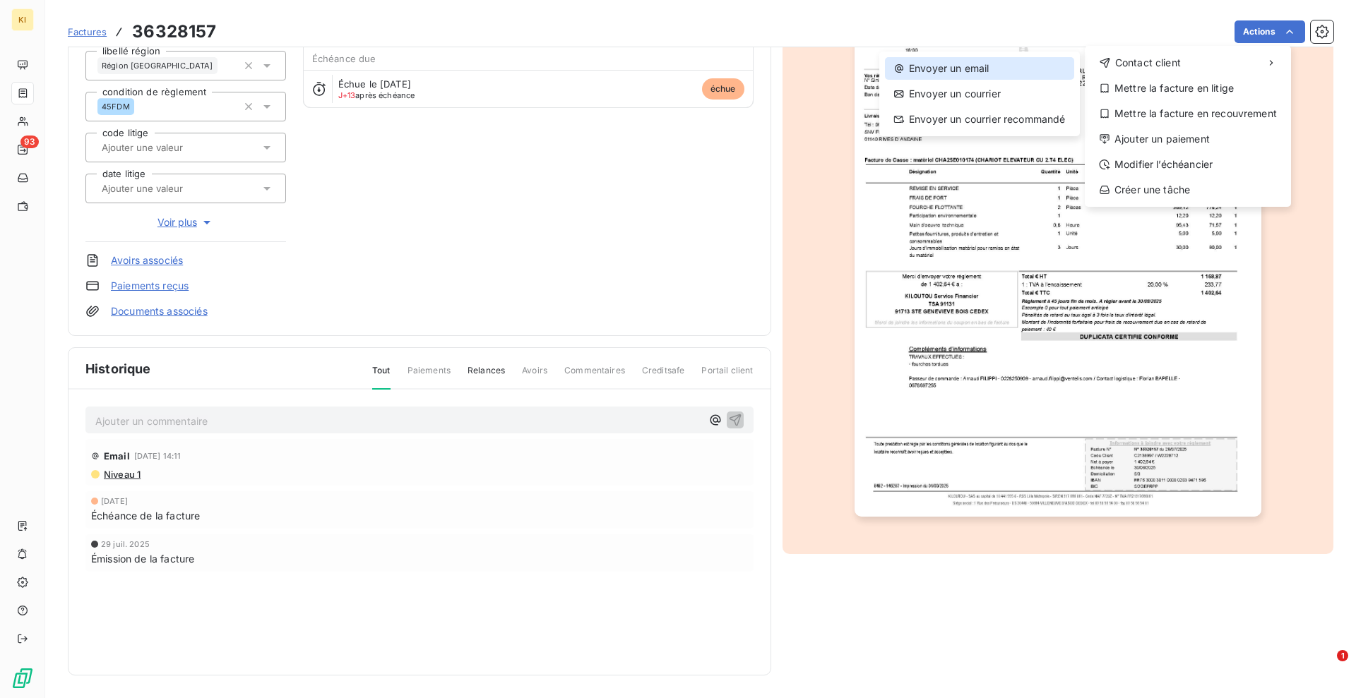
click at [981, 64] on div "Envoyer un email" at bounding box center [979, 68] width 189 height 23
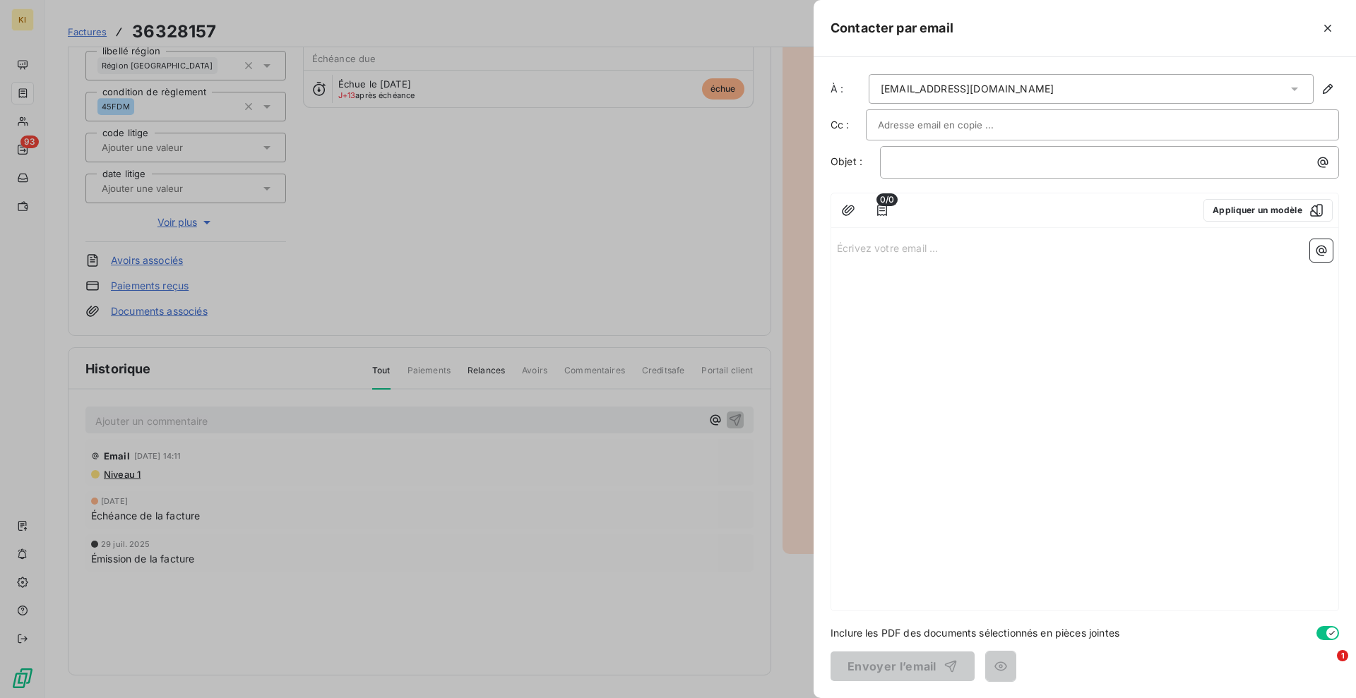
click at [948, 122] on input "text" at bounding box center [954, 124] width 152 height 21
paste input "9 - arnaud.filippi@ventelis.com /"
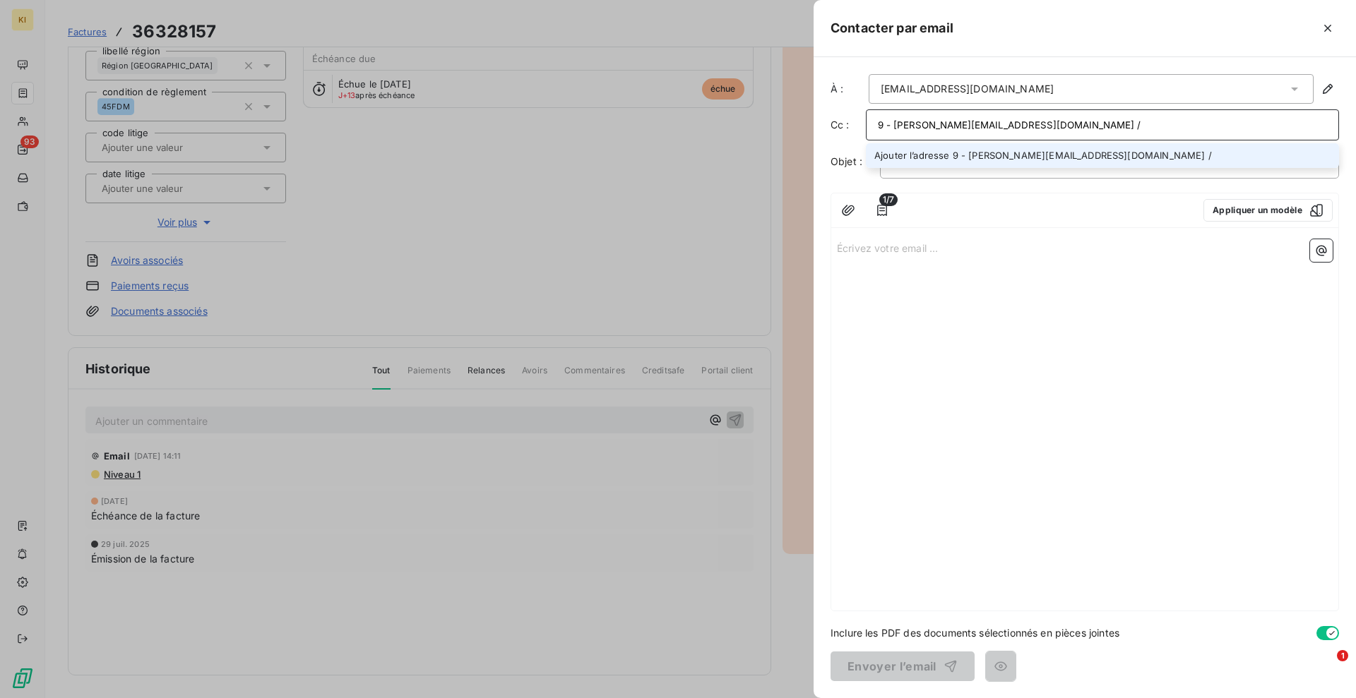
click at [895, 125] on input "9 - arnaud.filippi@ventelis.com /" at bounding box center [1102, 124] width 449 height 21
click at [1024, 129] on input "arnaud.filippi@ventelis.com /" at bounding box center [1102, 124] width 449 height 21
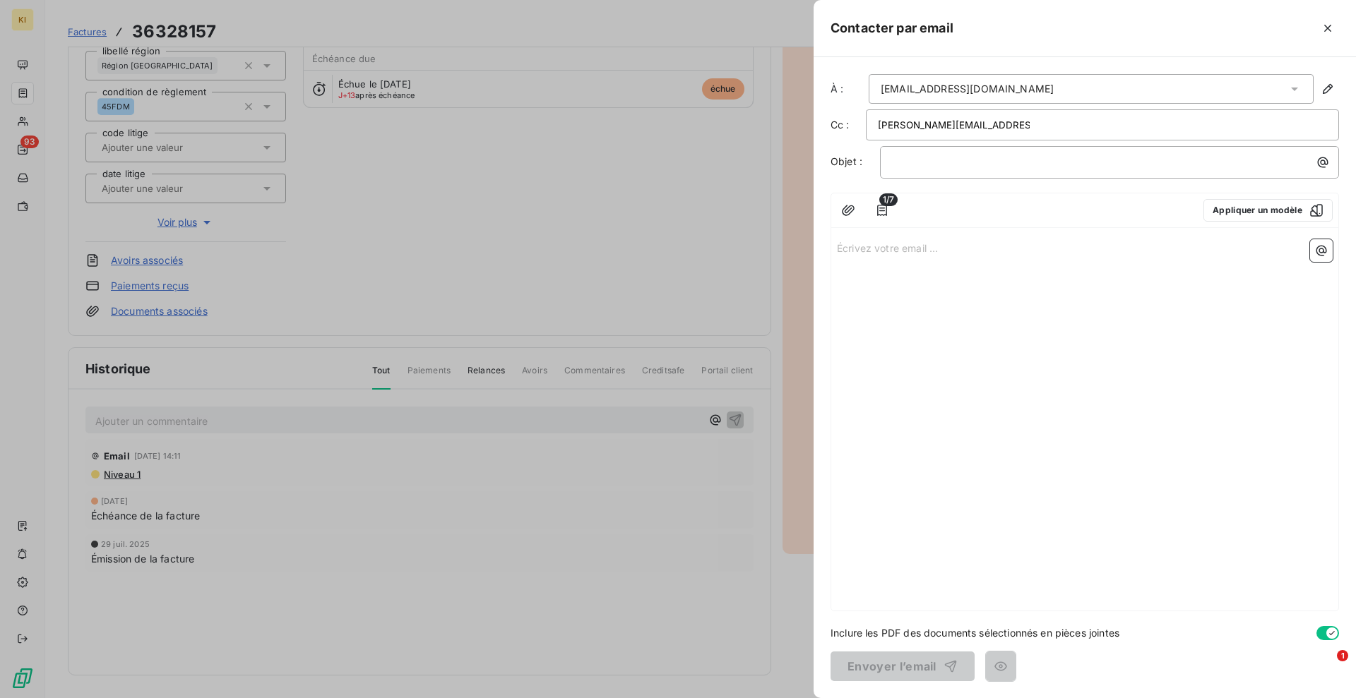
type input "arnaud.filippi@ventelis.com /"
click at [1024, 129] on div at bounding box center [1102, 124] width 449 height 21
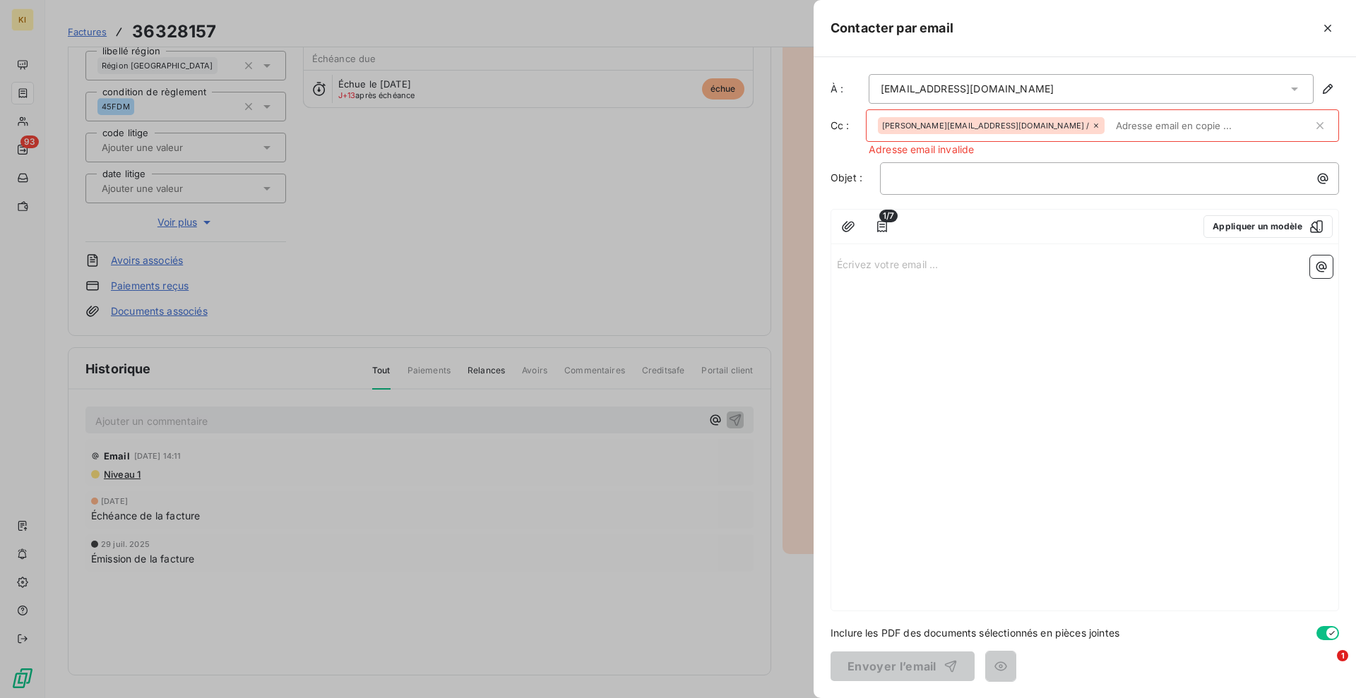
click at [983, 126] on span "arnaud.filippi@ventelis.com /" at bounding box center [985, 125] width 207 height 8
click at [986, 126] on span "arnaud.filippi@ventelis.com /" at bounding box center [985, 125] width 207 height 8
click at [1092, 126] on icon at bounding box center [1096, 125] width 8 height 8
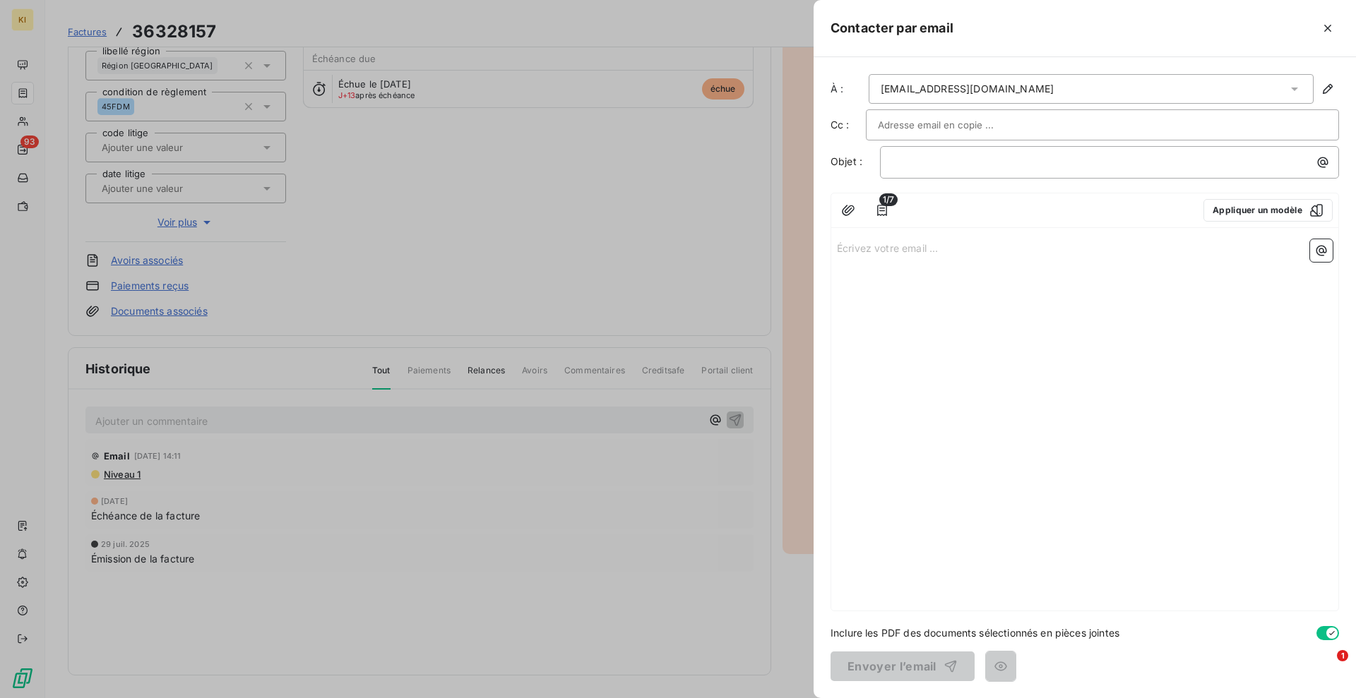
paste input "9 - arnaud.filippi@ventelis.com /"
type input "9 - arnaud.filippi@ventelis.com /"
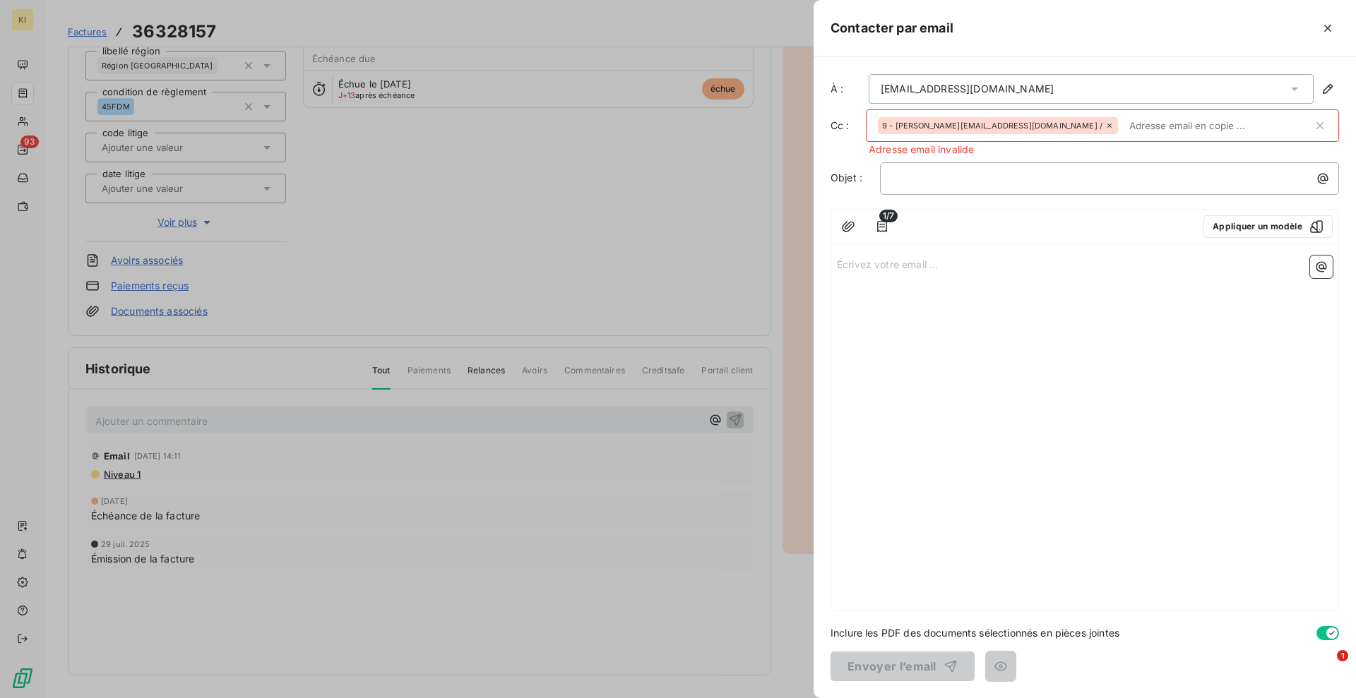
click at [1024, 126] on div "9 - arnaud.filippi@ventelis.com /" at bounding box center [1095, 125] width 435 height 21
click at [1105, 127] on icon at bounding box center [1109, 125] width 8 height 8
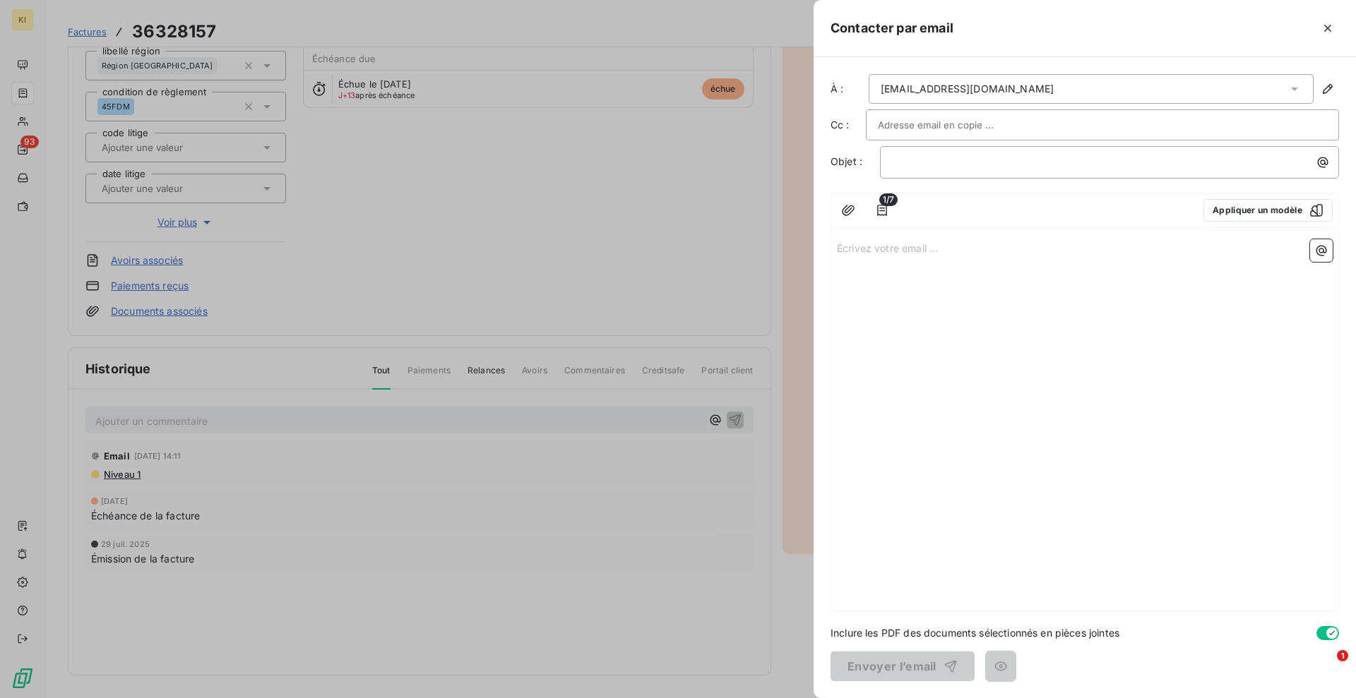
drag, startPoint x: 1015, startPoint y: 126, endPoint x: 962, endPoint y: 126, distance: 53.7
click at [962, 126] on input "text" at bounding box center [954, 124] width 152 height 21
paste input "9 - arnaud.filippi@ventelis.com /"
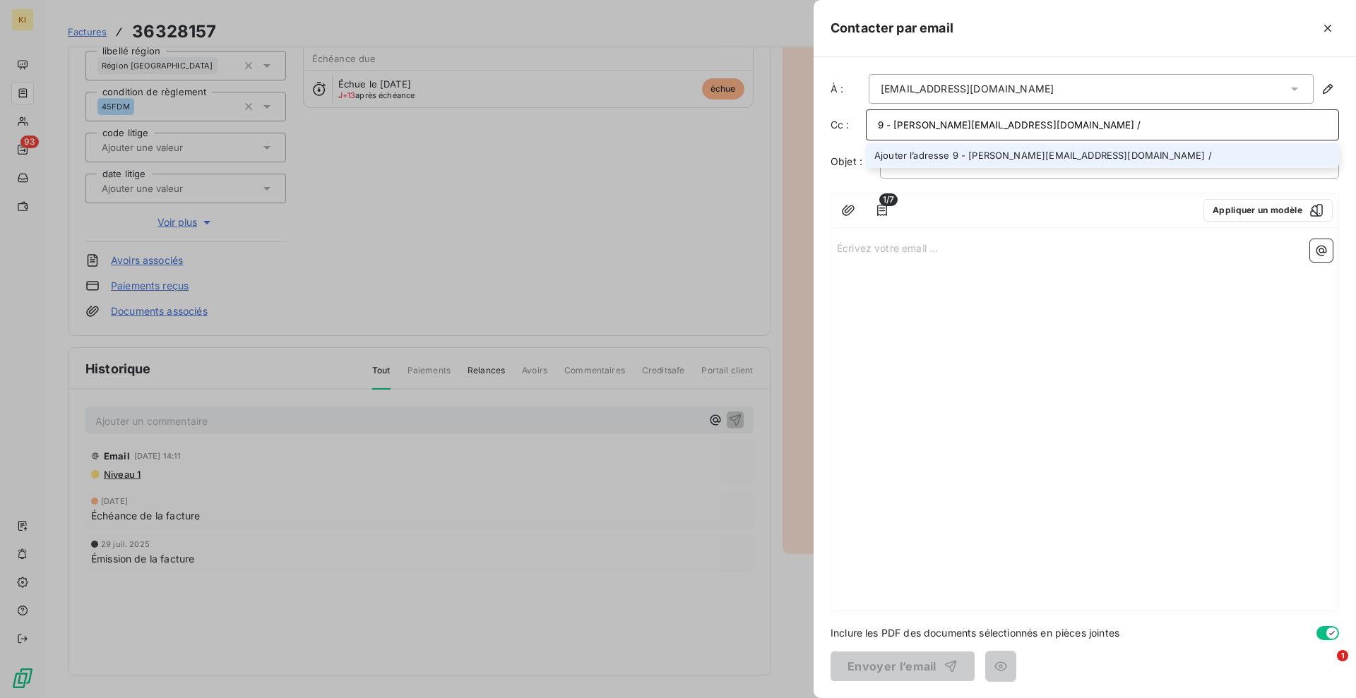
click at [896, 124] on input "9 - arnaud.filippi@ventelis.com /" at bounding box center [1102, 124] width 449 height 21
click at [1012, 126] on input "arnaud.filippi@ventelis.com /" at bounding box center [1102, 124] width 449 height 21
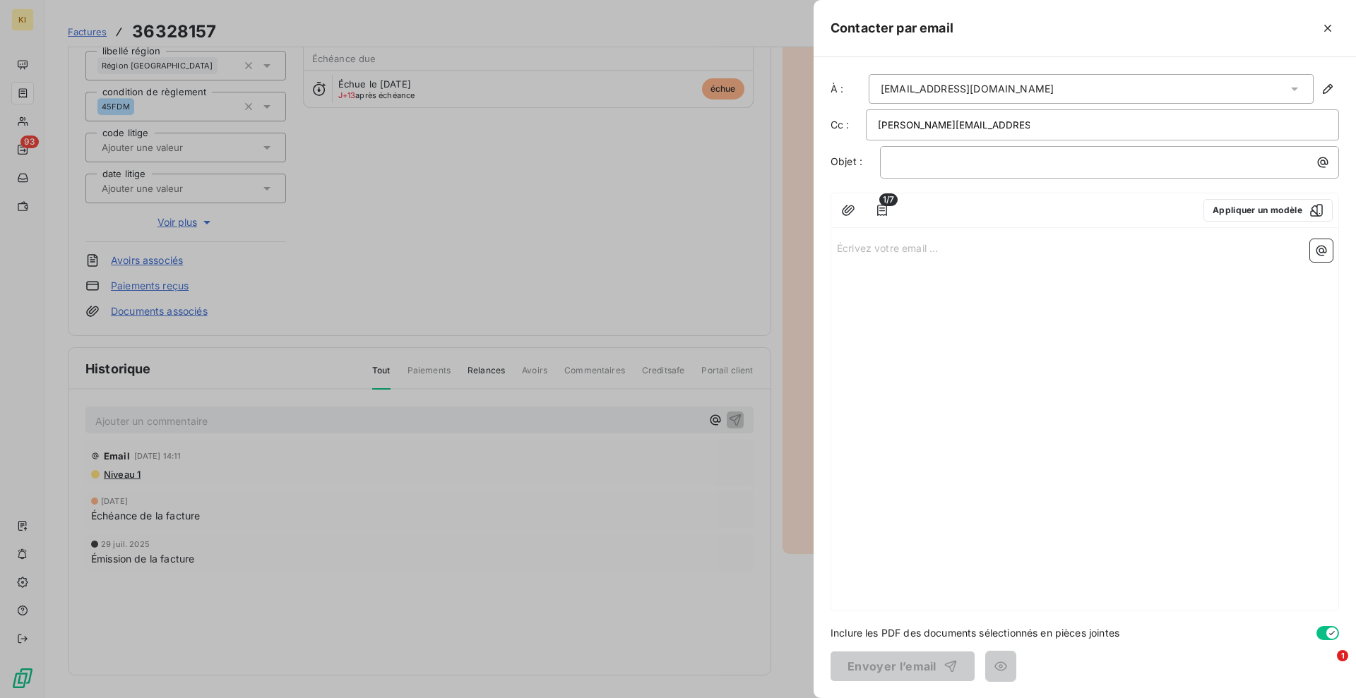
type input "arnaud.filippi@ventelis.com /"
click at [1003, 123] on div at bounding box center [1102, 124] width 449 height 21
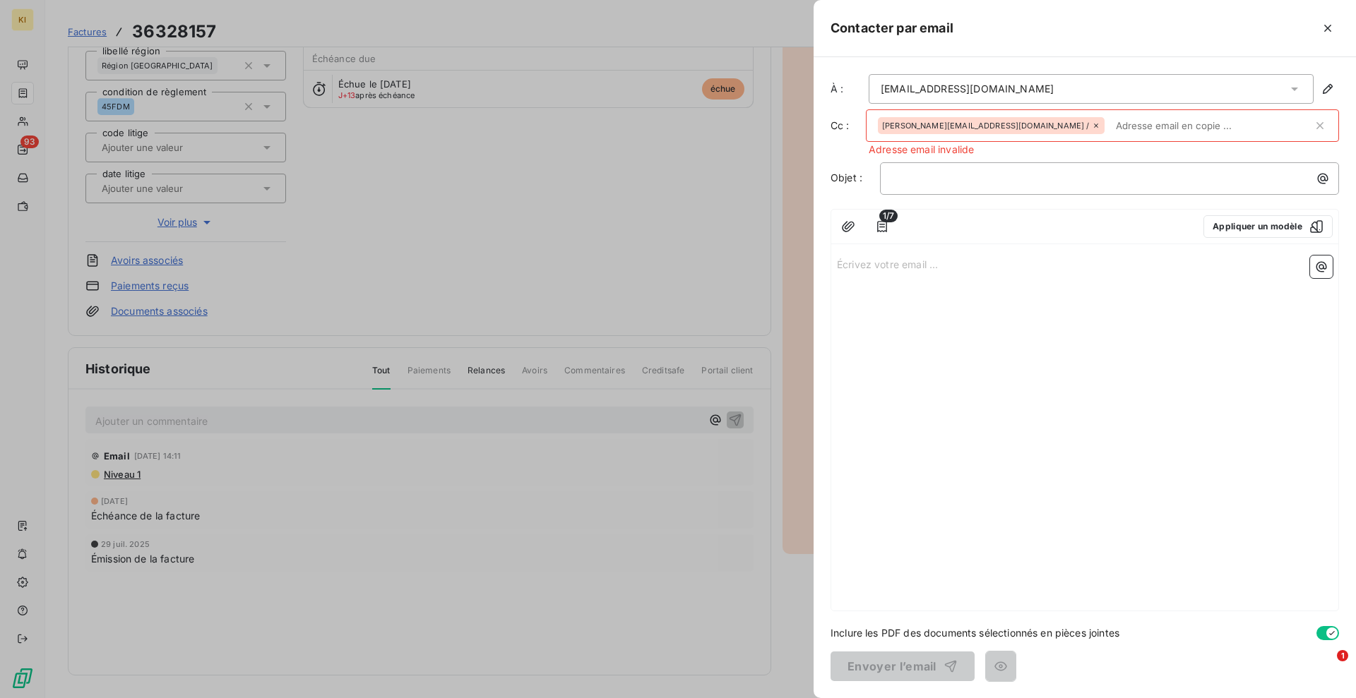
click at [992, 121] on div "arnaud.filippi@ventelis.com /" at bounding box center [991, 125] width 227 height 17
click at [1092, 123] on icon at bounding box center [1096, 125] width 8 height 8
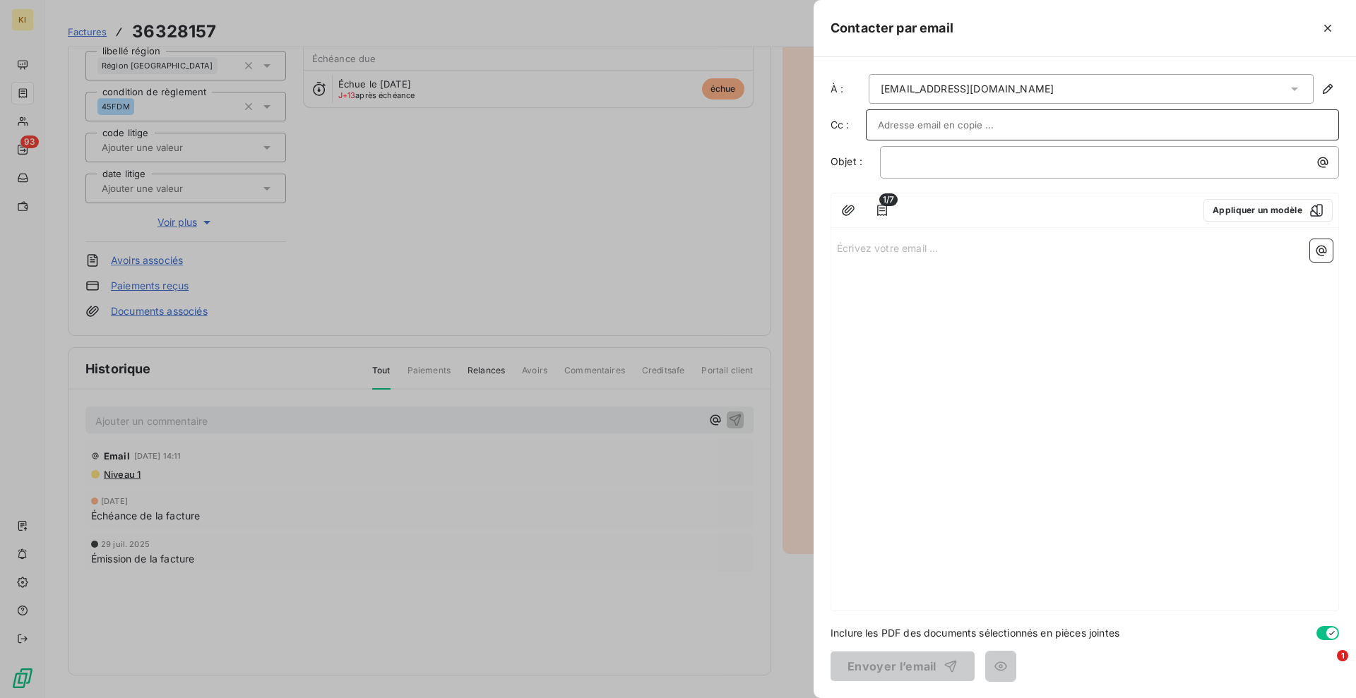
paste input "9 - arnaud.filippi@ventelis.com /"
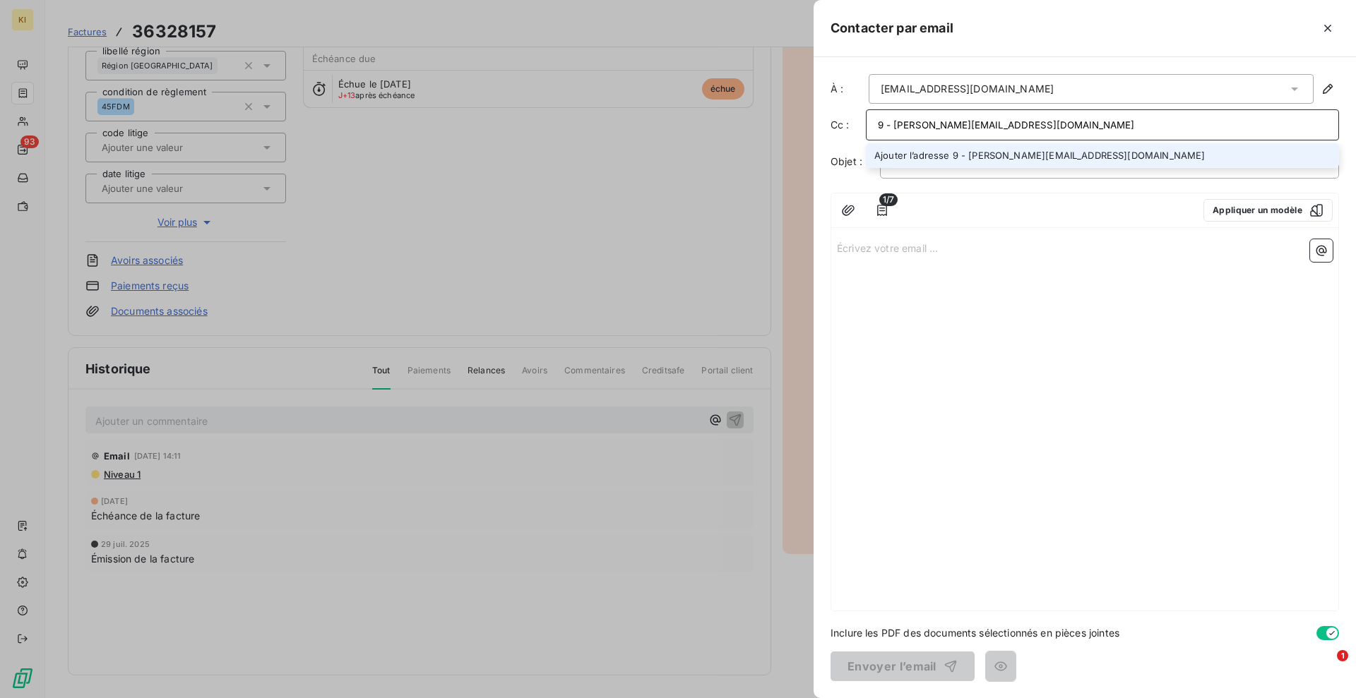
click at [894, 126] on input "9 - arnaud.filippi@ventelis.com" at bounding box center [1102, 124] width 449 height 21
type input "arnaud.filippi@ventelis.com"
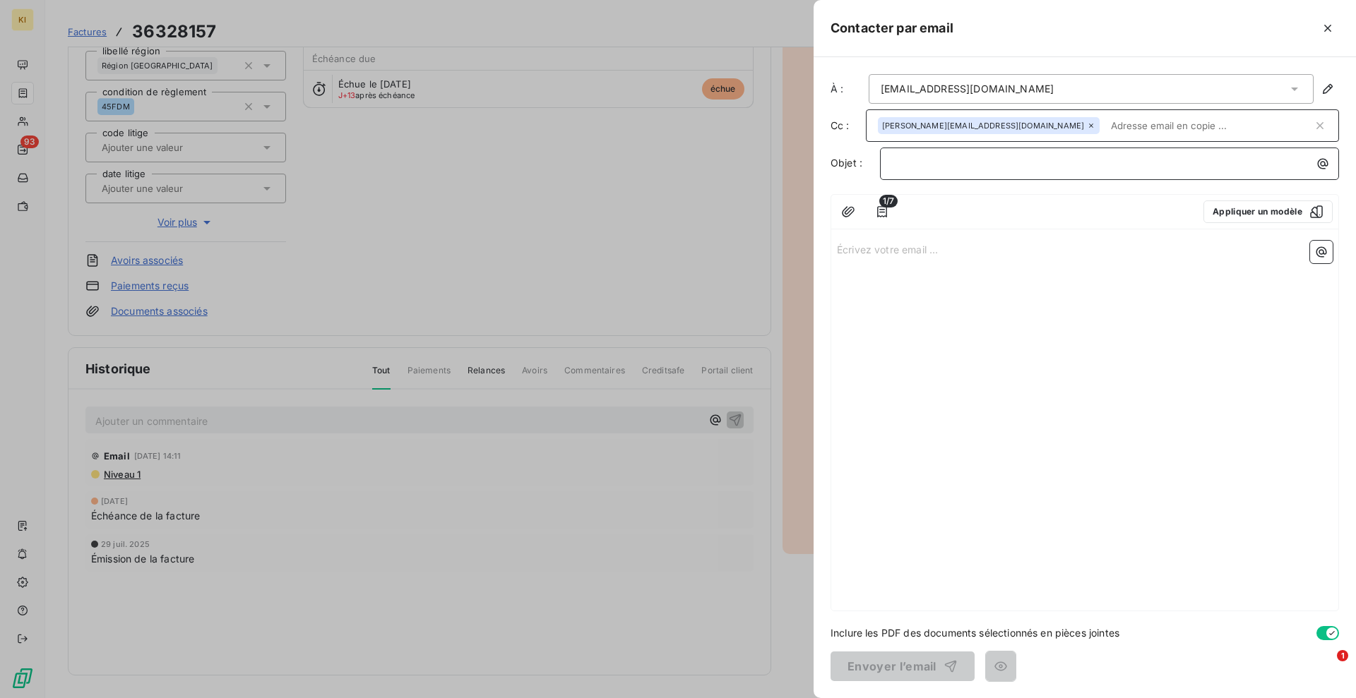
click at [964, 162] on p "﻿" at bounding box center [1113, 163] width 442 height 16
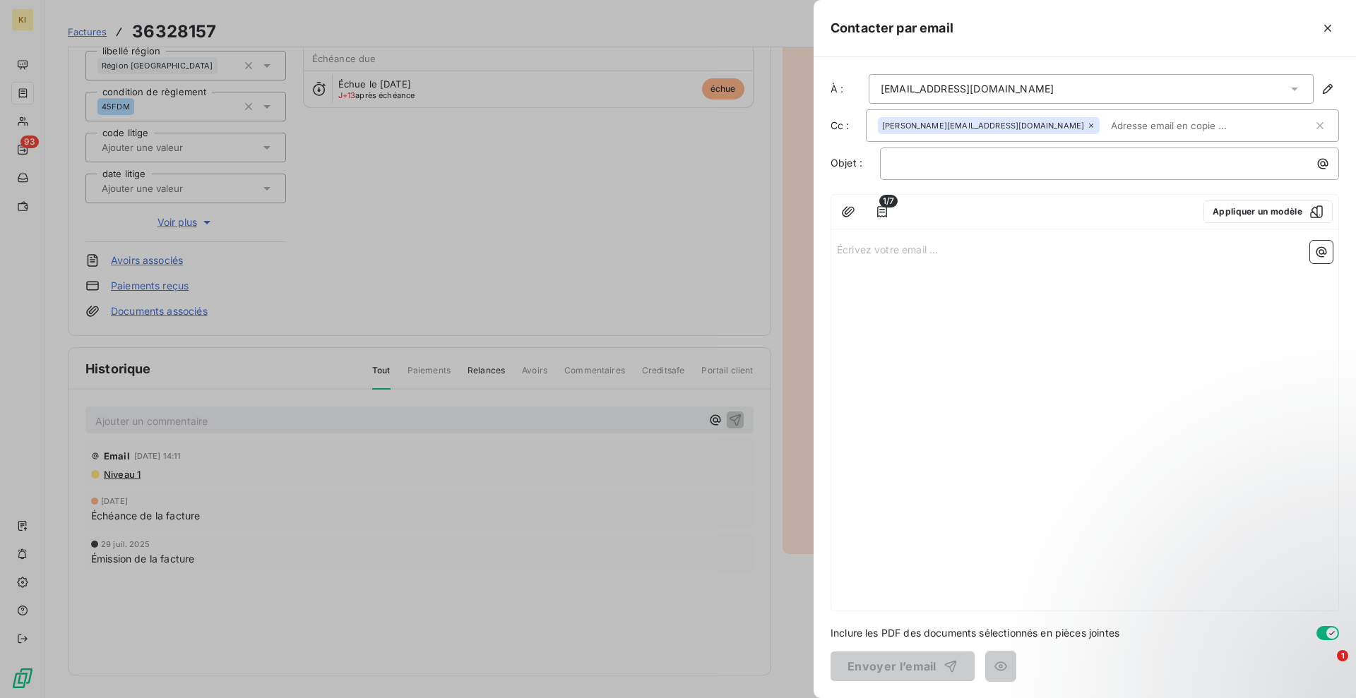
click at [941, 289] on div "Écrivez votre email ... ﻿" at bounding box center [1084, 423] width 507 height 376
click at [924, 255] on p "Écrivez votre email ... ﻿" at bounding box center [1085, 249] width 496 height 16
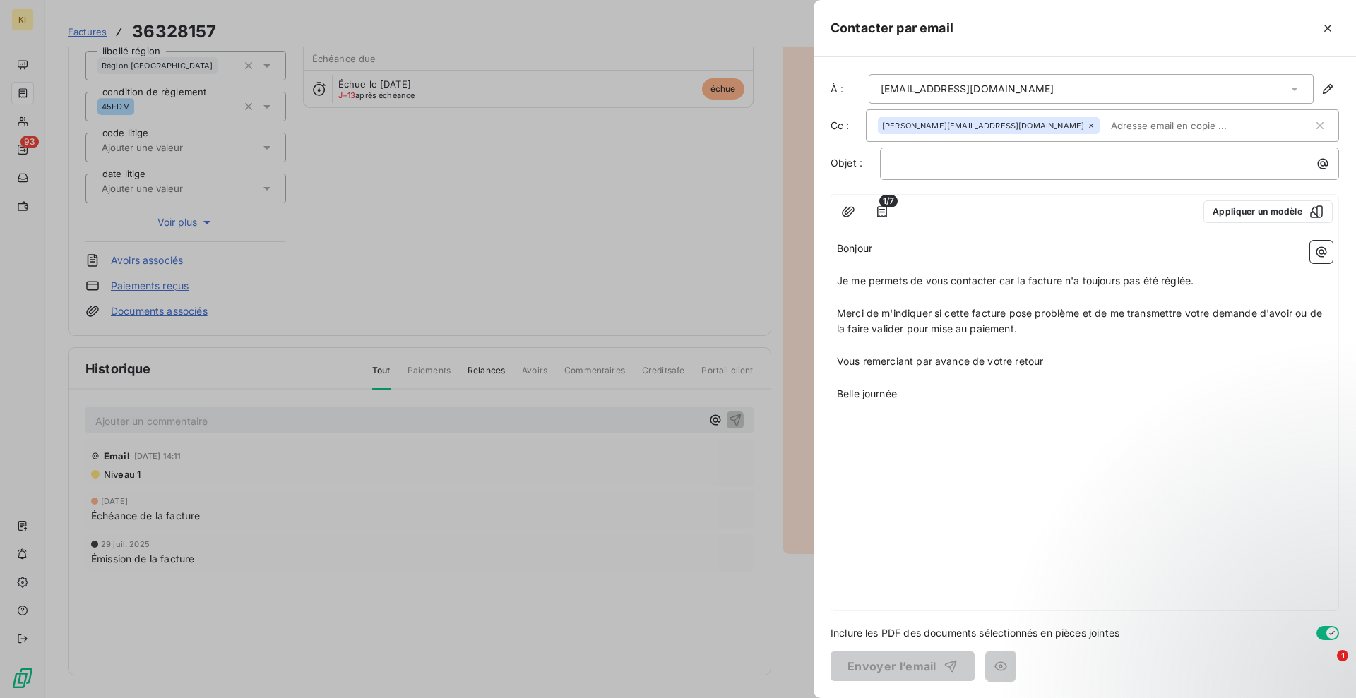
click at [1063, 278] on span "Je me permets de vous contacter car la facture n'a toujours pas été réglée." at bounding box center [1015, 281] width 357 height 12
click at [938, 164] on p "﻿" at bounding box center [1113, 163] width 442 height 16
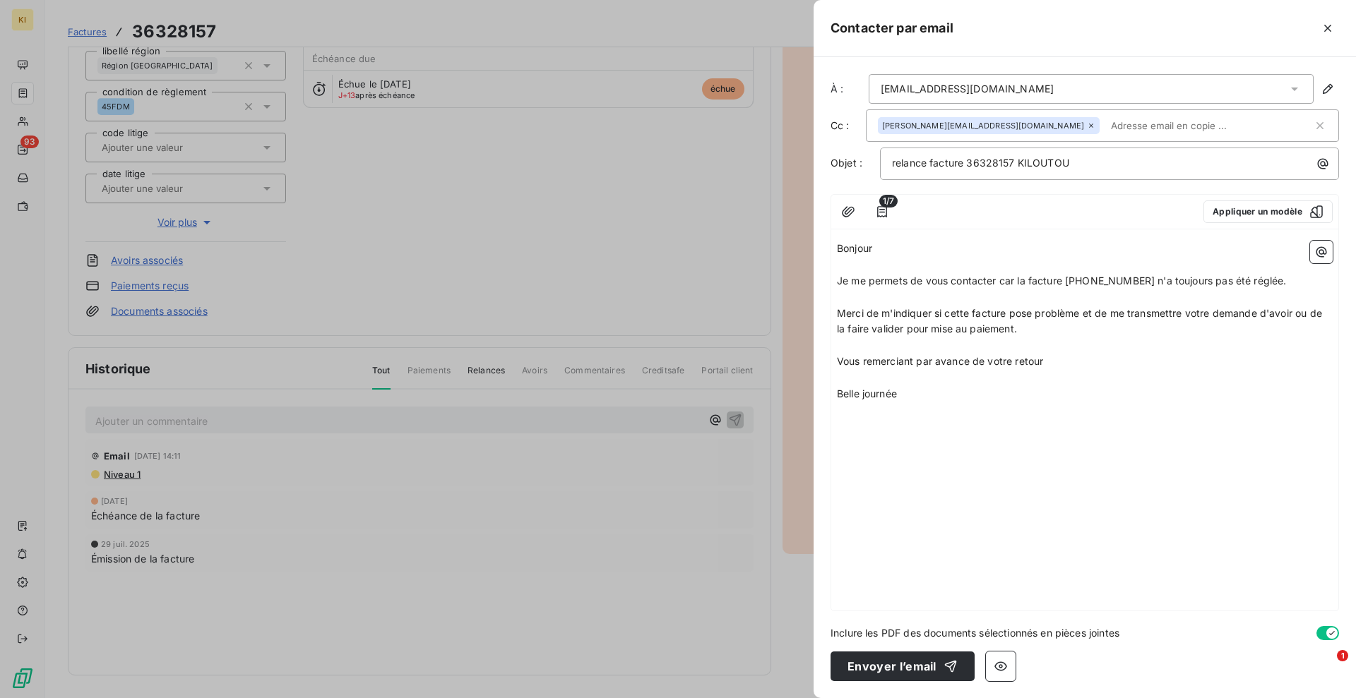
drag, startPoint x: 835, startPoint y: 248, endPoint x: 924, endPoint y: 403, distance: 178.7
click at [935, 415] on div "Bonjour ﻿ Je me permets de vous contacter car la facture 36328157 n'a toujours …" at bounding box center [1084, 423] width 507 height 376
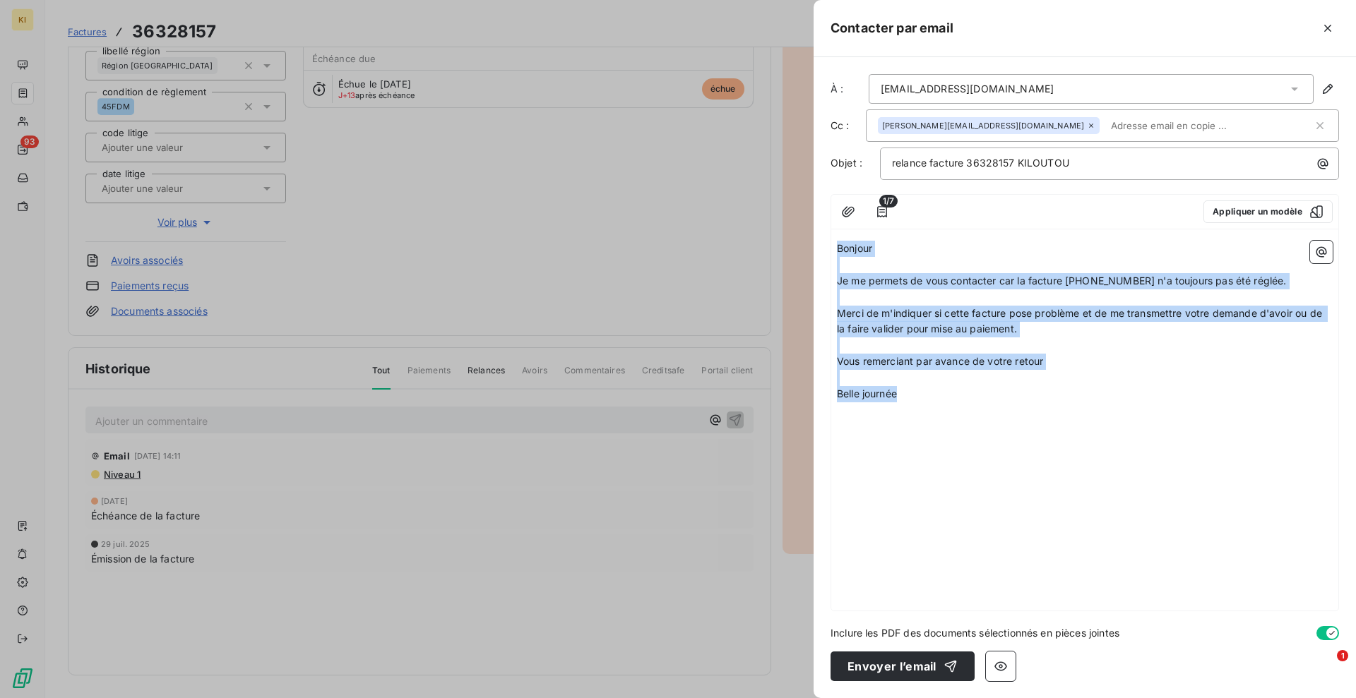
drag, startPoint x: 919, startPoint y: 400, endPoint x: 798, endPoint y: 228, distance: 209.8
click at [798, 620] on div "Contacter par email À : cyrille.leveque@ventelis.com Cc : arnaud.filippi@ventel…" at bounding box center [678, 698] width 1356 height 0
copy div "Bonjour ﻿ Je me permets de vous contacter car la facture 36328157 n'a toujours …"
click at [887, 620] on button "Envoyer l’email" at bounding box center [902, 667] width 144 height 30
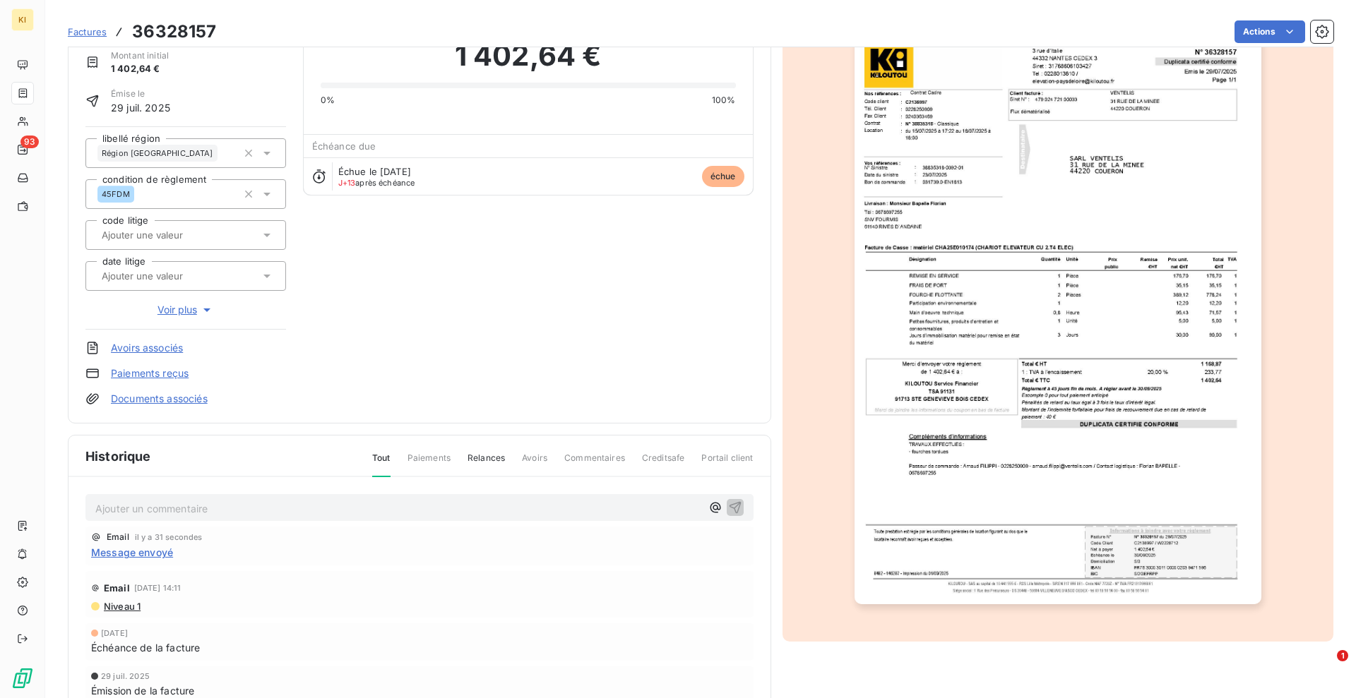
scroll to position [0, 0]
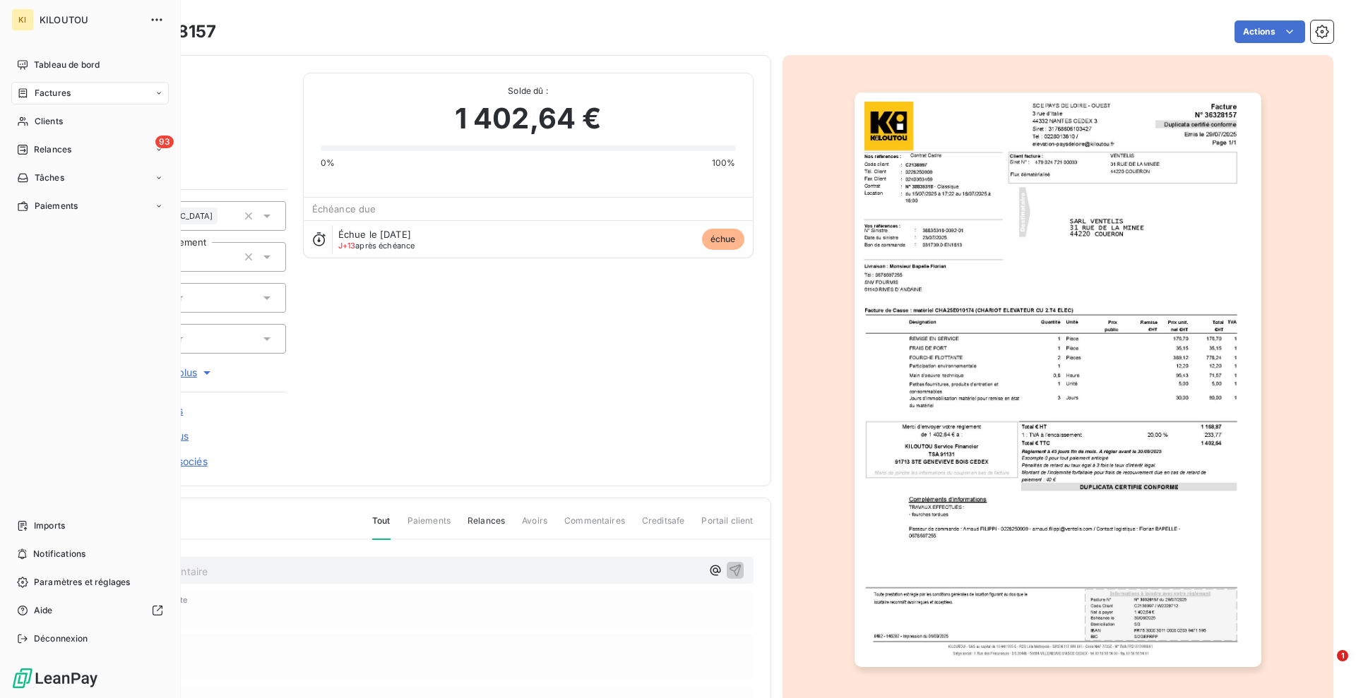
click at [56, 92] on span "Factures" at bounding box center [53, 93] width 36 height 13
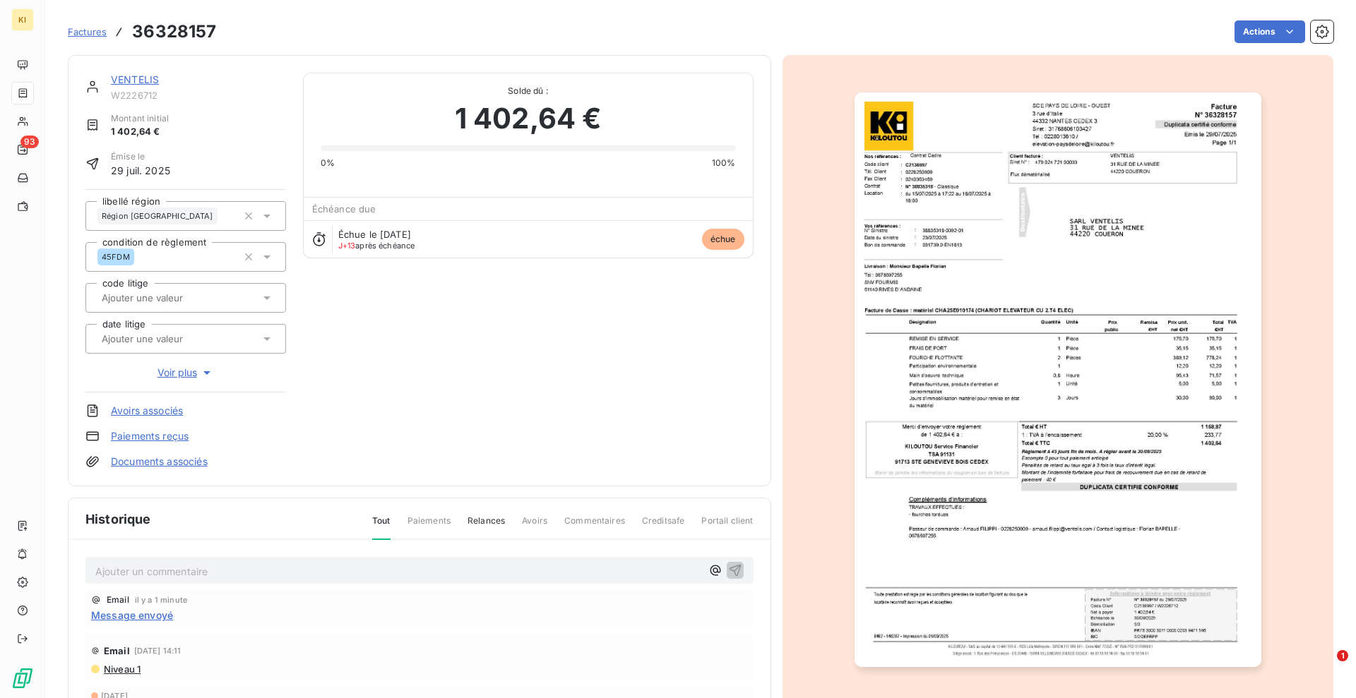
click at [65, 32] on section "Factures 36328157 Actions VENTELIS W2226712 Montant initial 1 402,64 € Émise le…" at bounding box center [700, 349] width 1310 height 698
click at [79, 32] on span "Factures" at bounding box center [87, 31] width 39 height 11
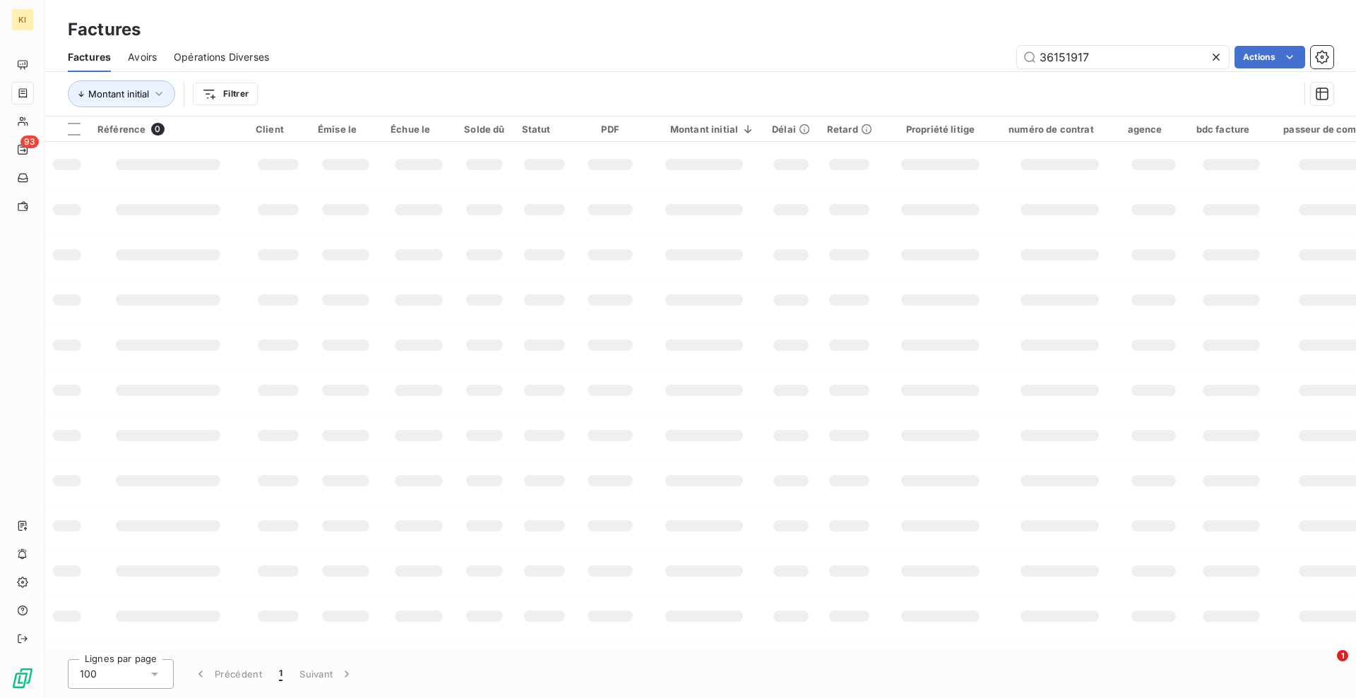
click at [1205, 57] on icon at bounding box center [1216, 57] width 14 height 14
click at [1205, 62] on input "text" at bounding box center [1123, 57] width 212 height 23
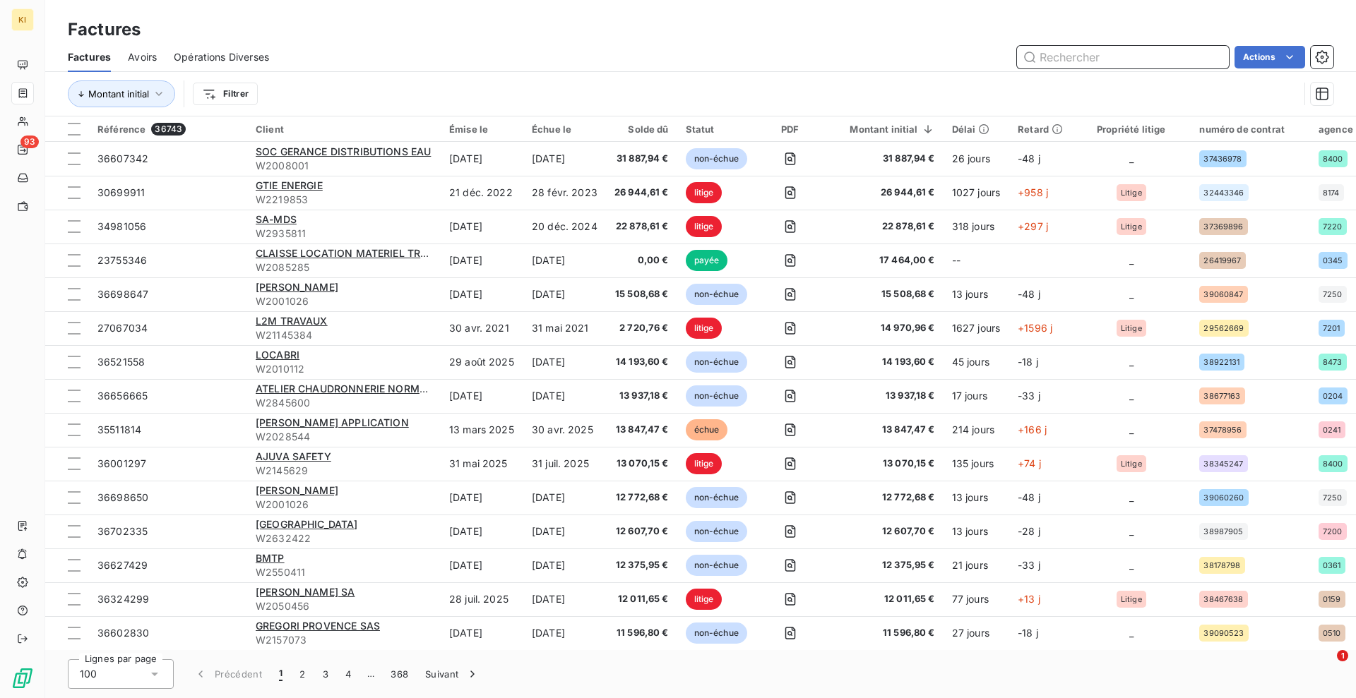
paste input "36411138"
type input "36411138"
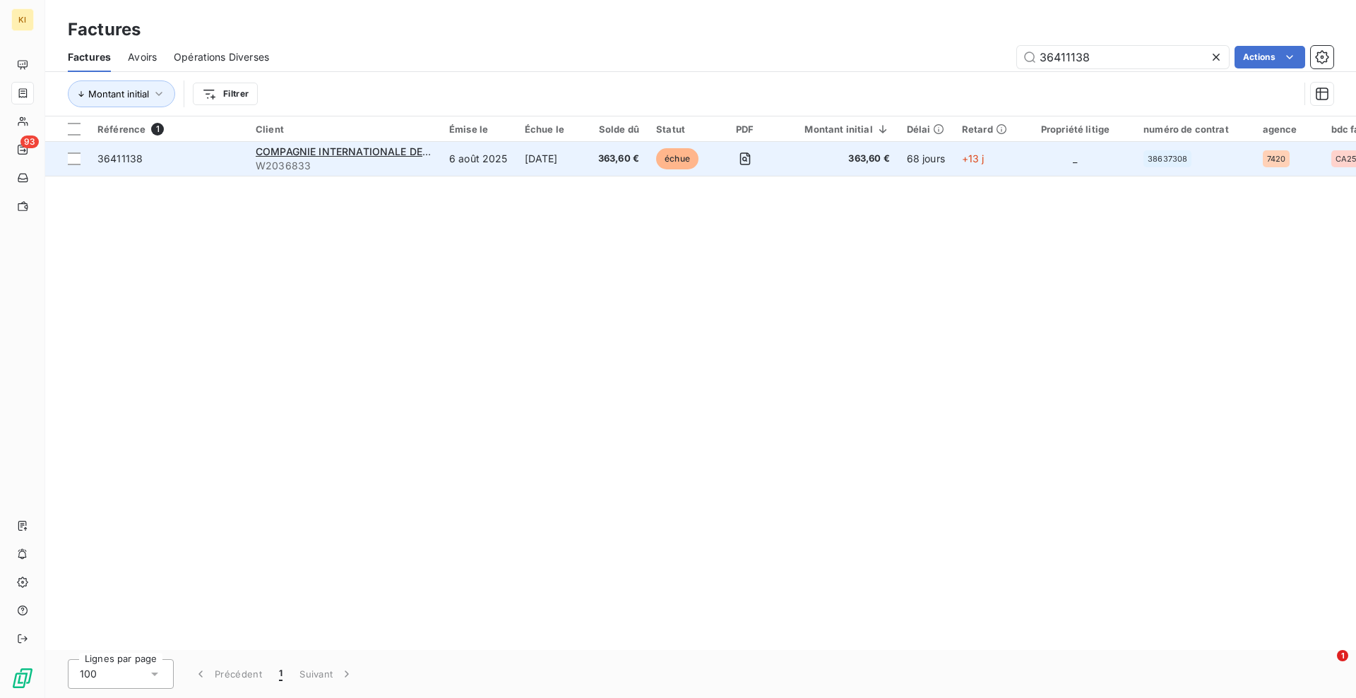
click at [638, 150] on td "363,60 €" at bounding box center [619, 159] width 58 height 34
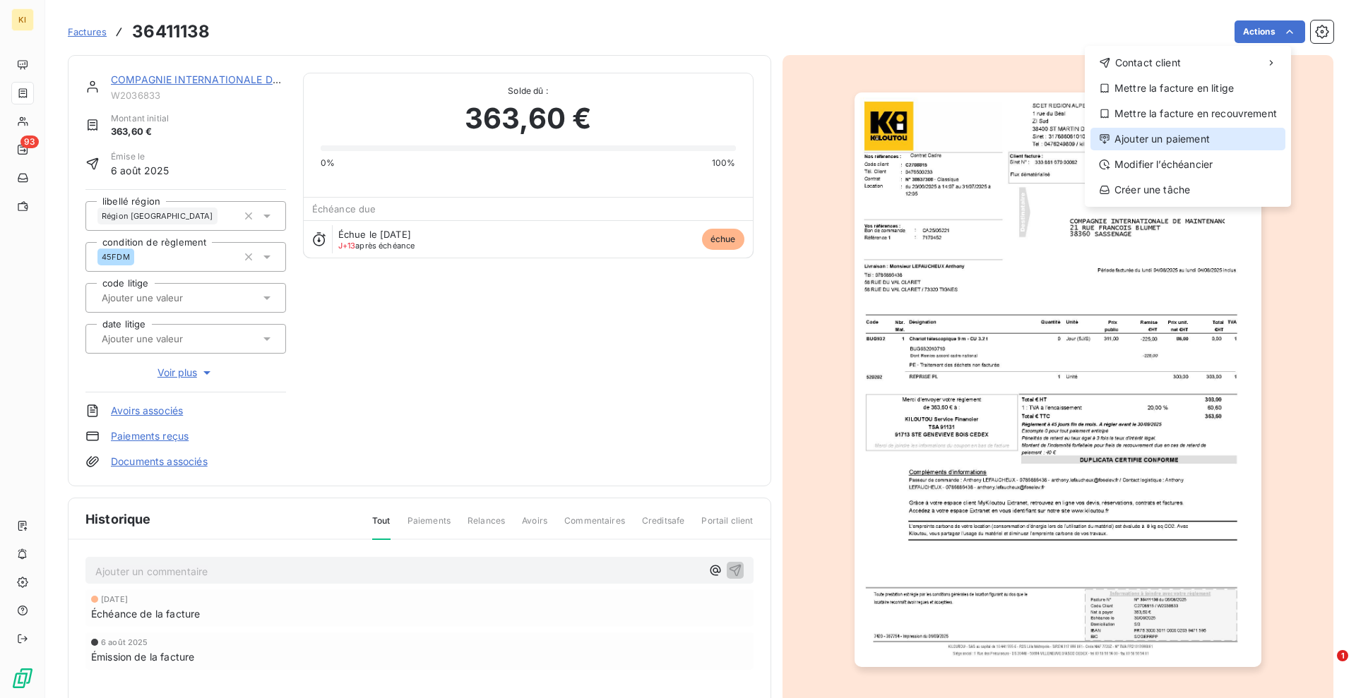
click at [1194, 145] on div "Ajouter un paiement" at bounding box center [1187, 139] width 195 height 23
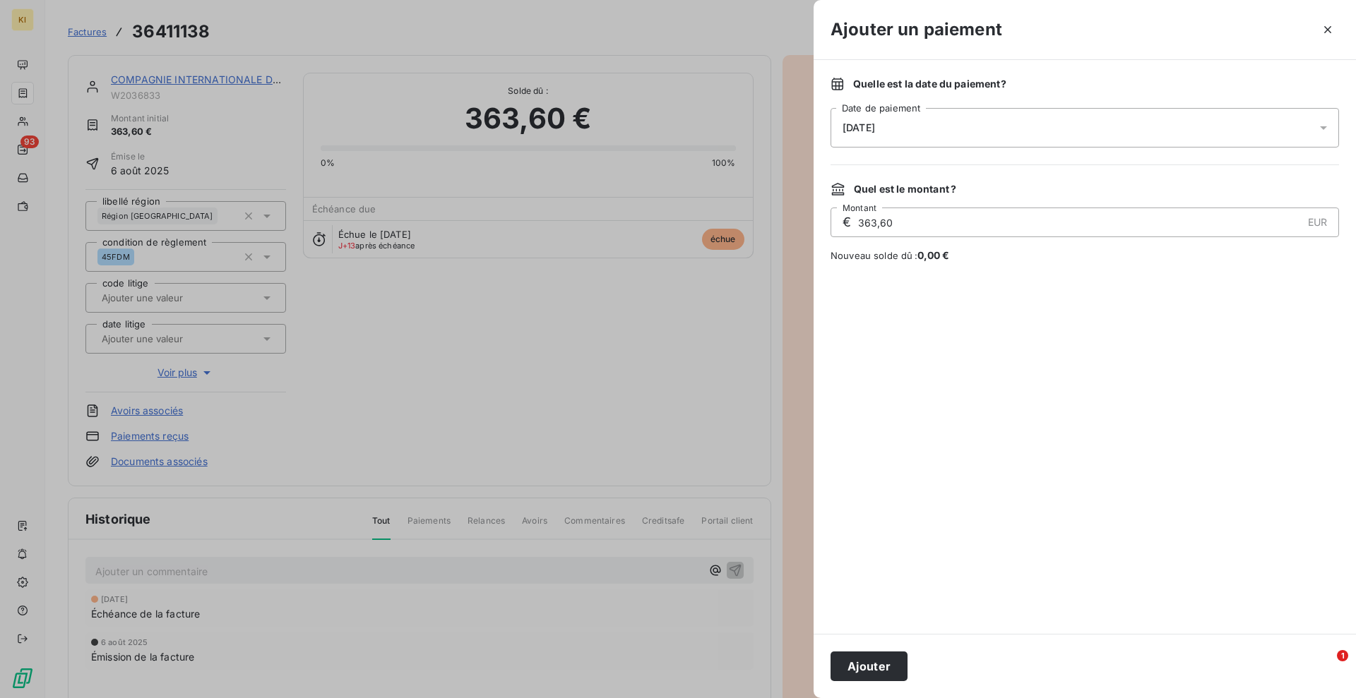
click at [904, 121] on div "13/10/2025" at bounding box center [1084, 128] width 508 height 40
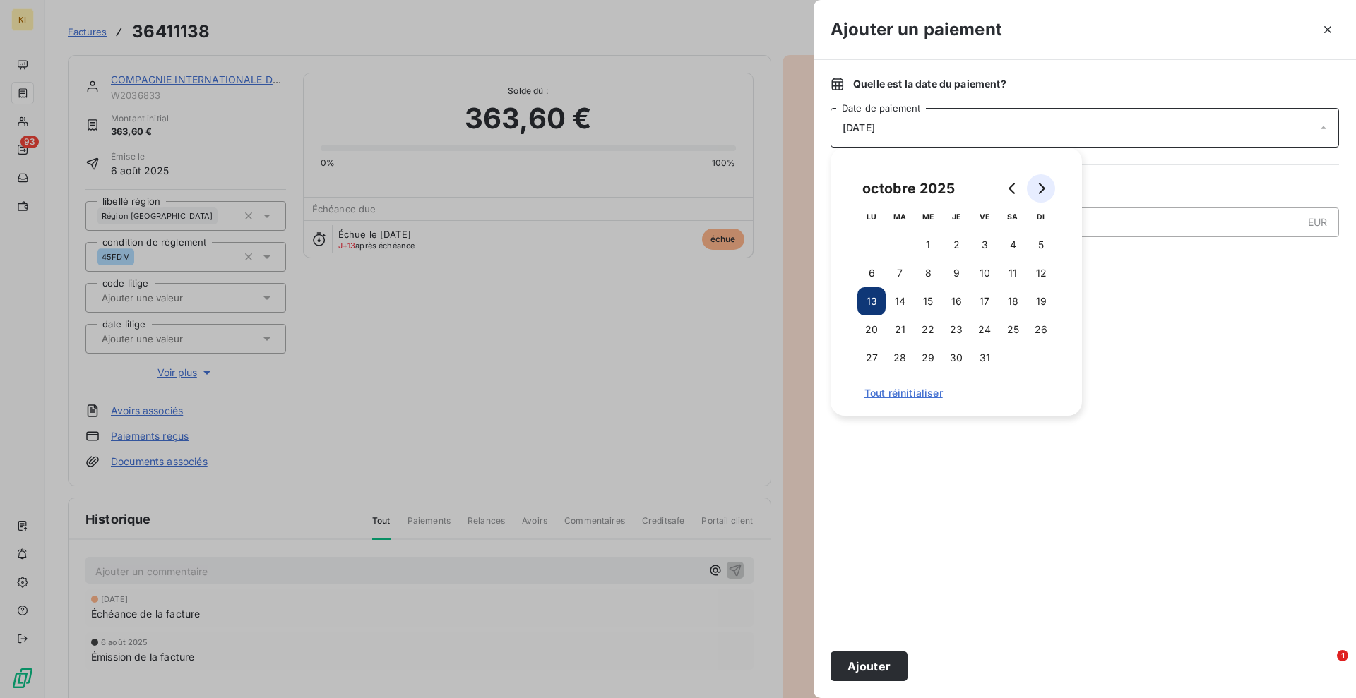
click at [1041, 191] on icon "Go to next month" at bounding box center [1042, 188] width 6 height 11
click at [951, 270] on button "6" at bounding box center [956, 273] width 28 height 28
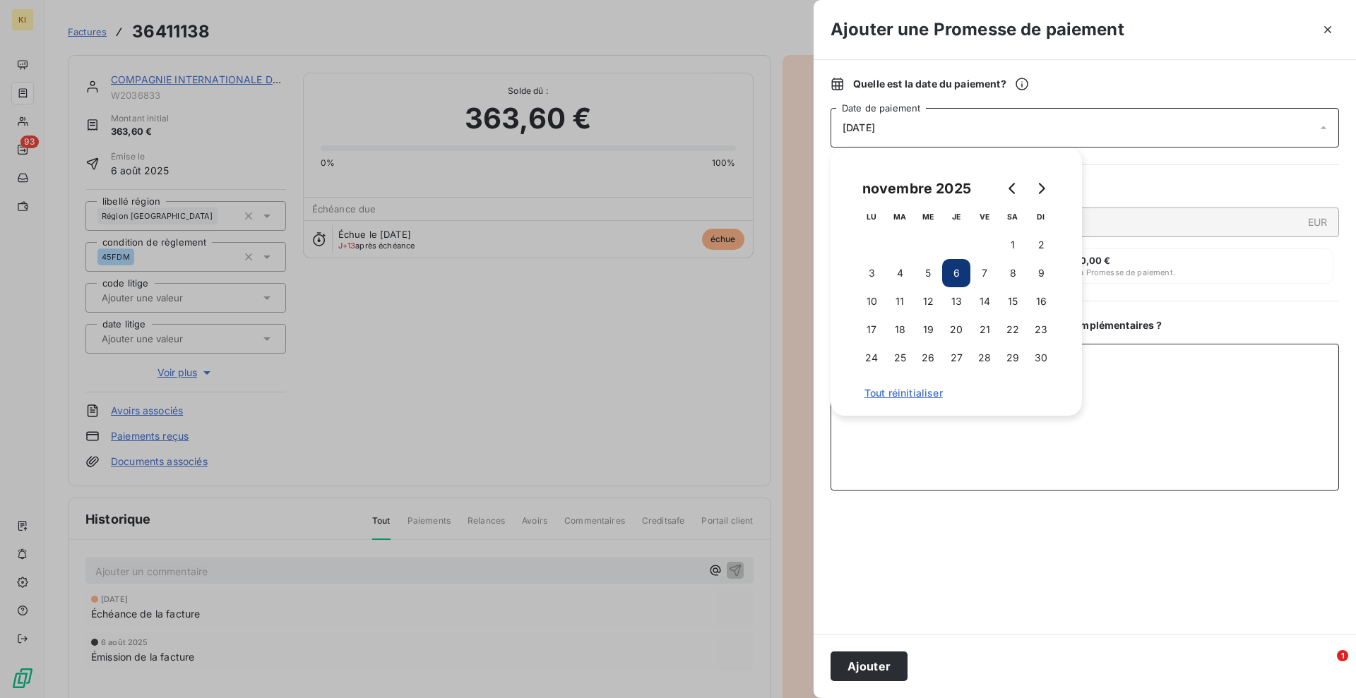
click at [918, 439] on textarea "Ajouter un commentaire ( facultatif )" at bounding box center [1084, 417] width 508 height 147
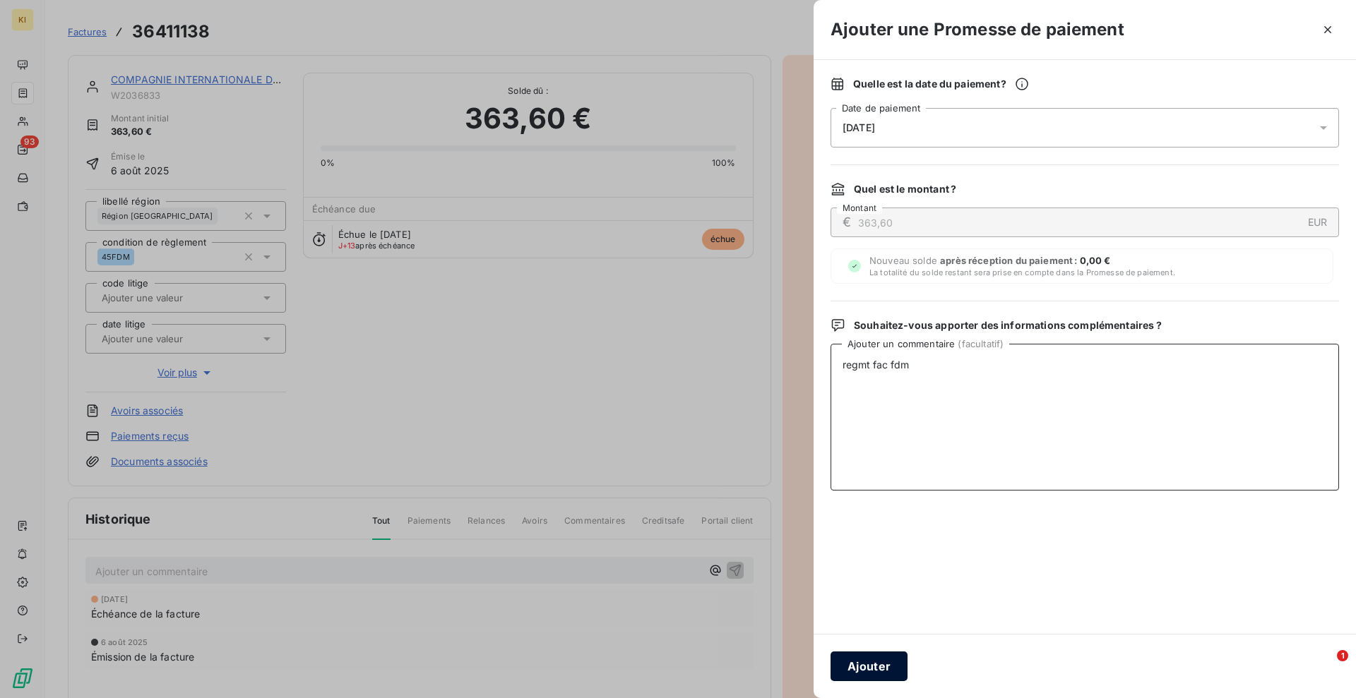
type textarea "regmt fac fdm"
click at [854, 620] on button "Ajouter" at bounding box center [868, 667] width 77 height 30
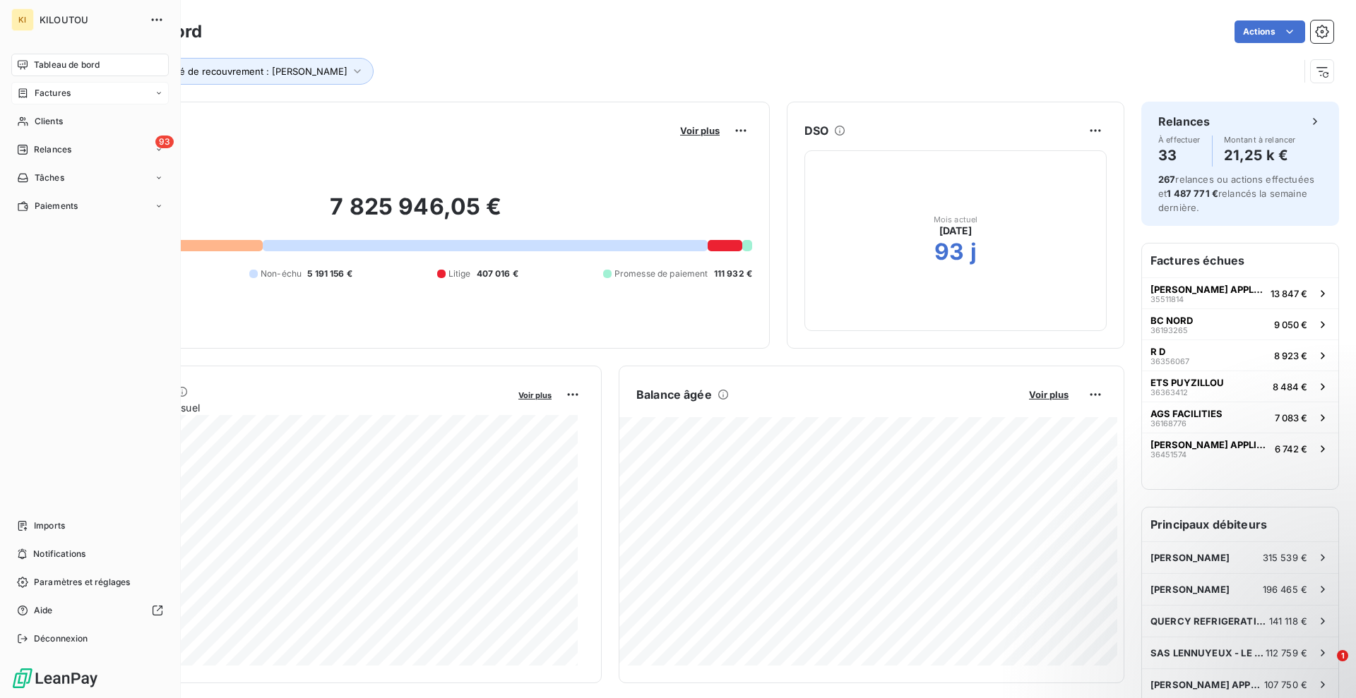
click at [66, 97] on span "Factures" at bounding box center [53, 93] width 36 height 13
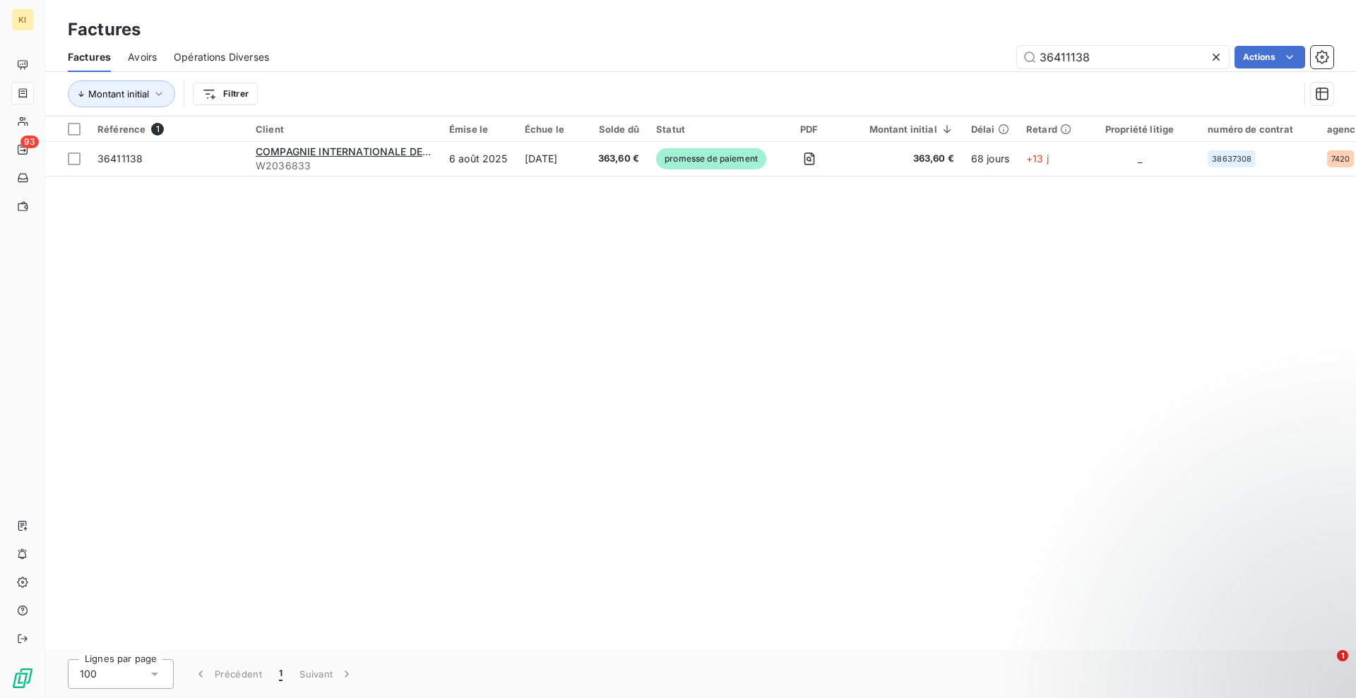
drag, startPoint x: 1118, startPoint y: 62, endPoint x: 1015, endPoint y: 64, distance: 103.8
click at [1015, 64] on div "36411138 Actions" at bounding box center [809, 57] width 1047 height 23
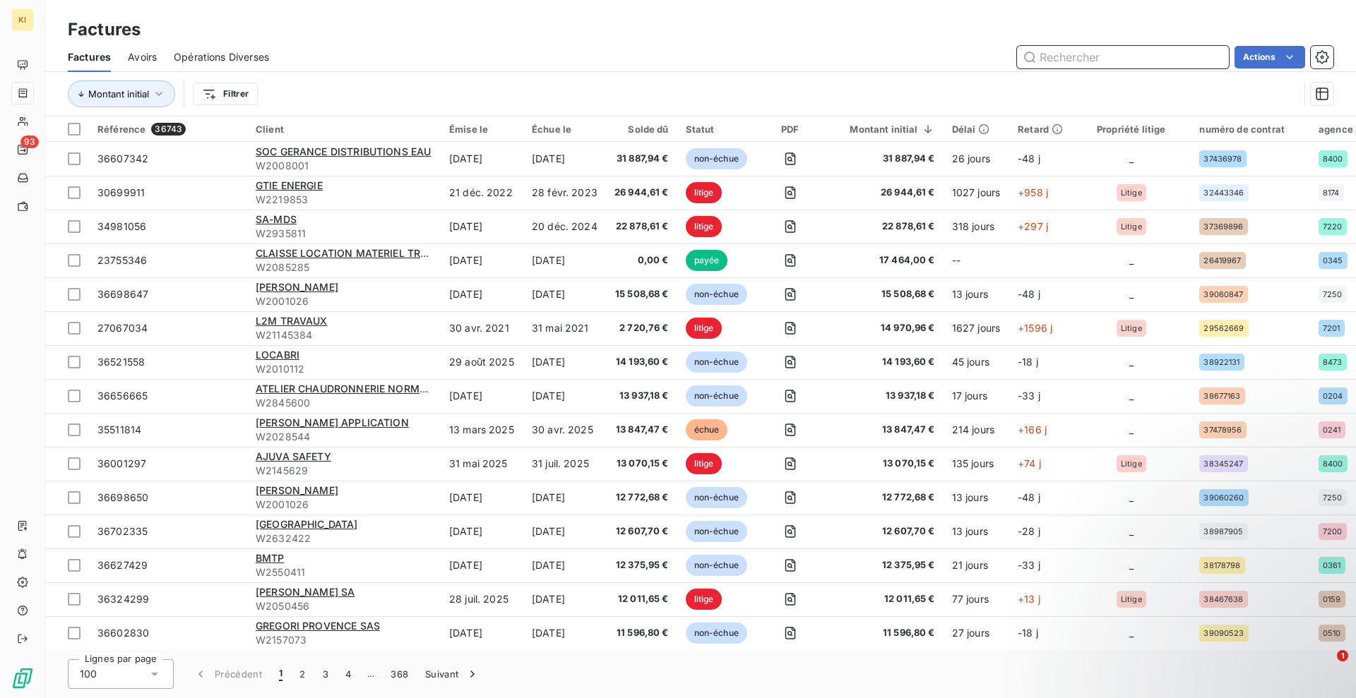
paste input "36158122"
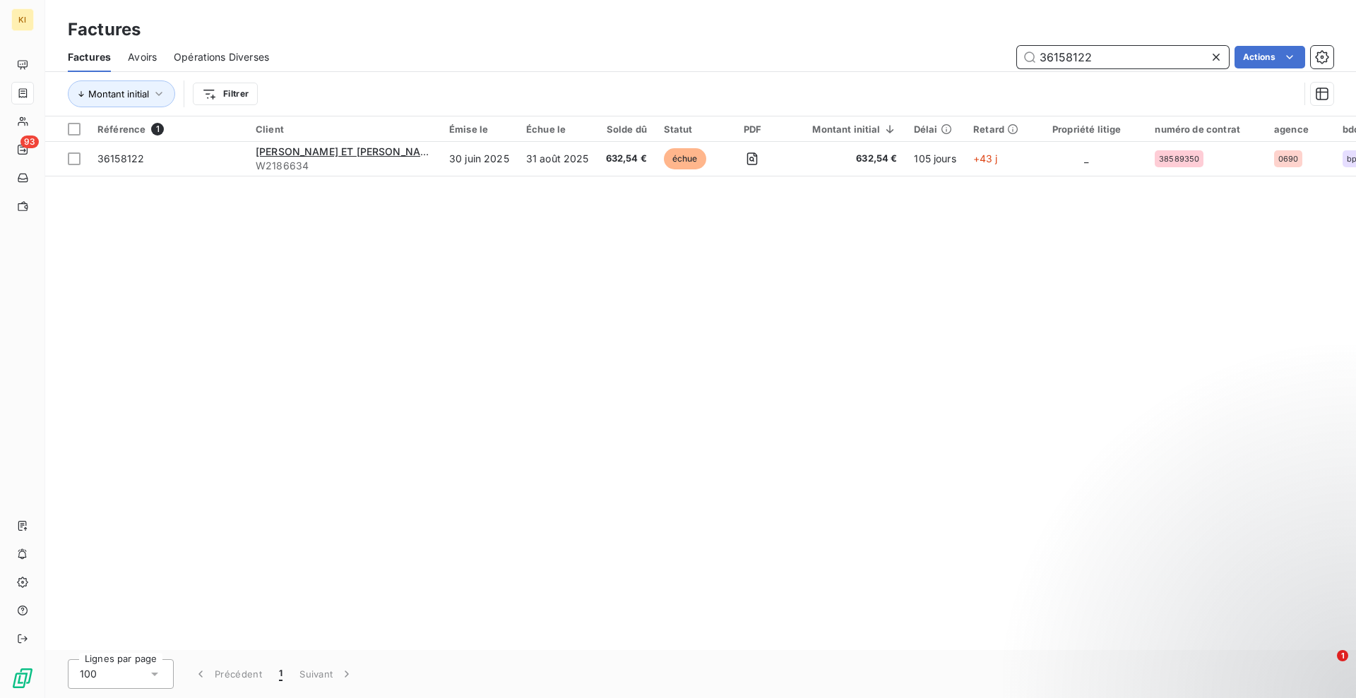
type input "36158122"
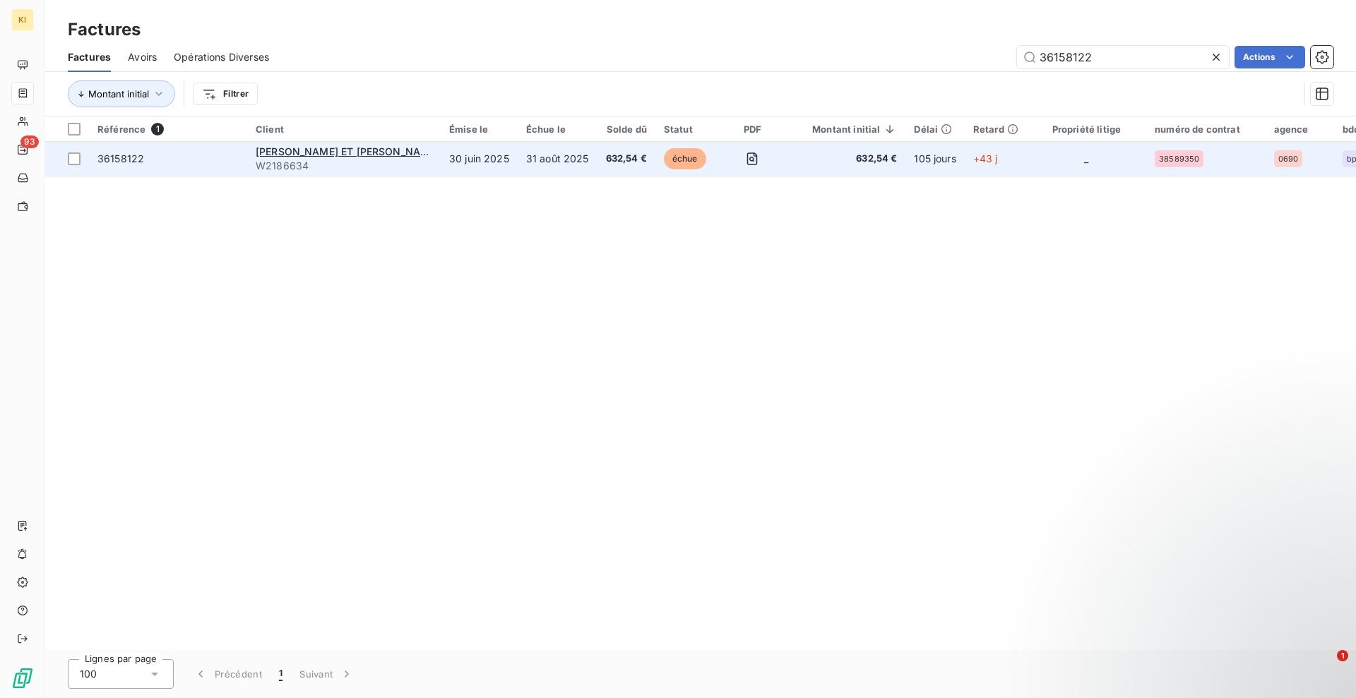
click at [606, 155] on span "632,54 €" at bounding box center [626, 159] width 41 height 14
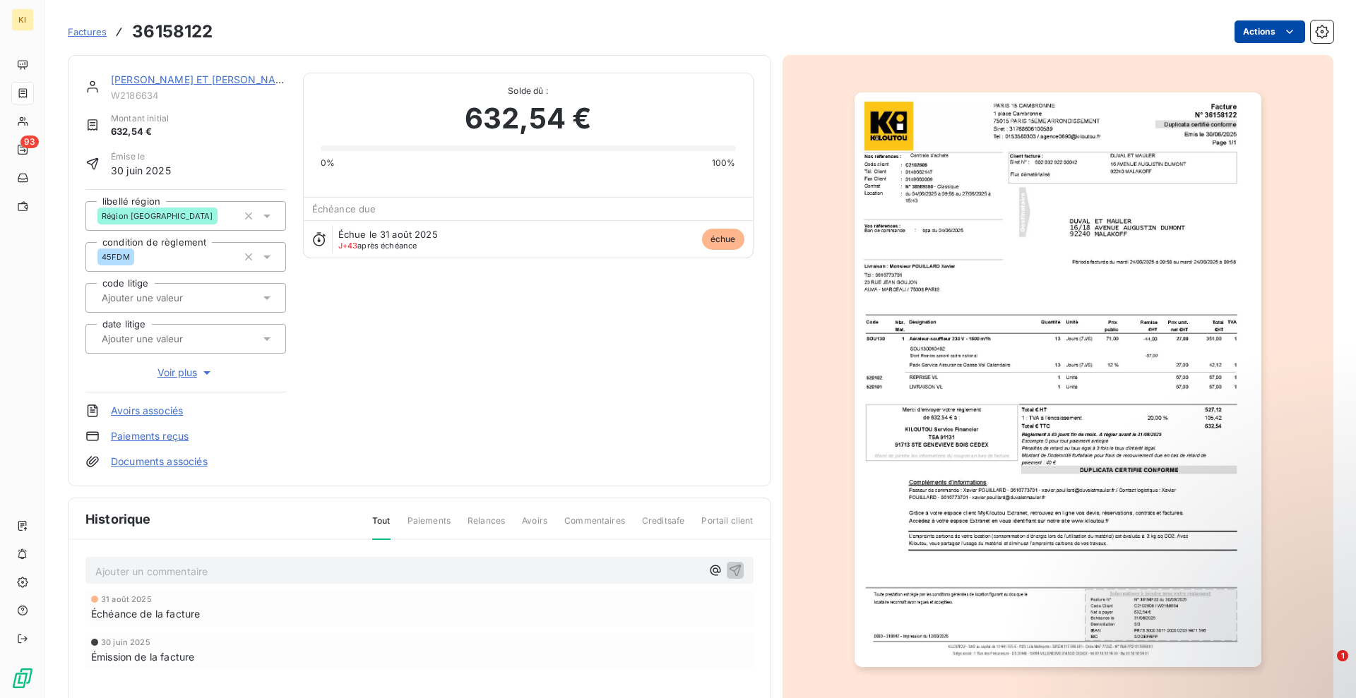
click at [1267, 40] on html "KI 93 Factures 36158122 Actions DUVAL ET MAULER W2186634 Montant initial 632,54…" at bounding box center [678, 349] width 1356 height 698
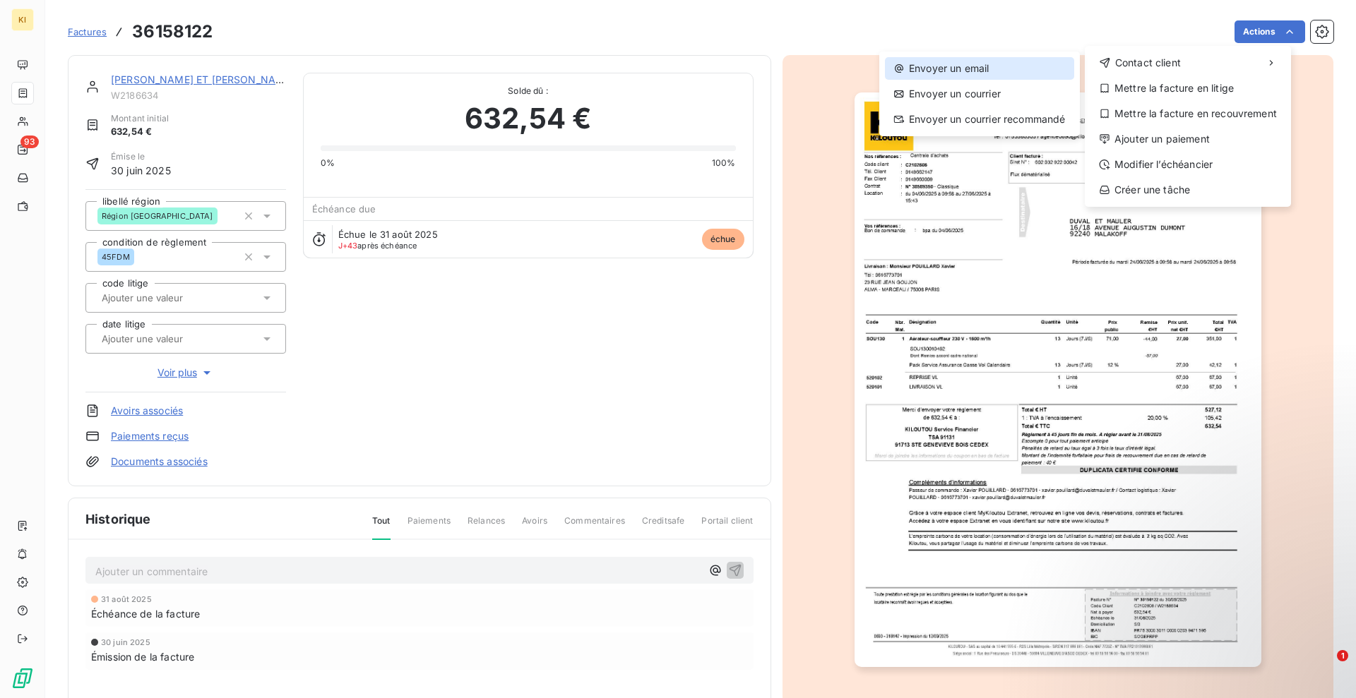
click at [910, 63] on div "Envoyer un email" at bounding box center [979, 68] width 189 height 23
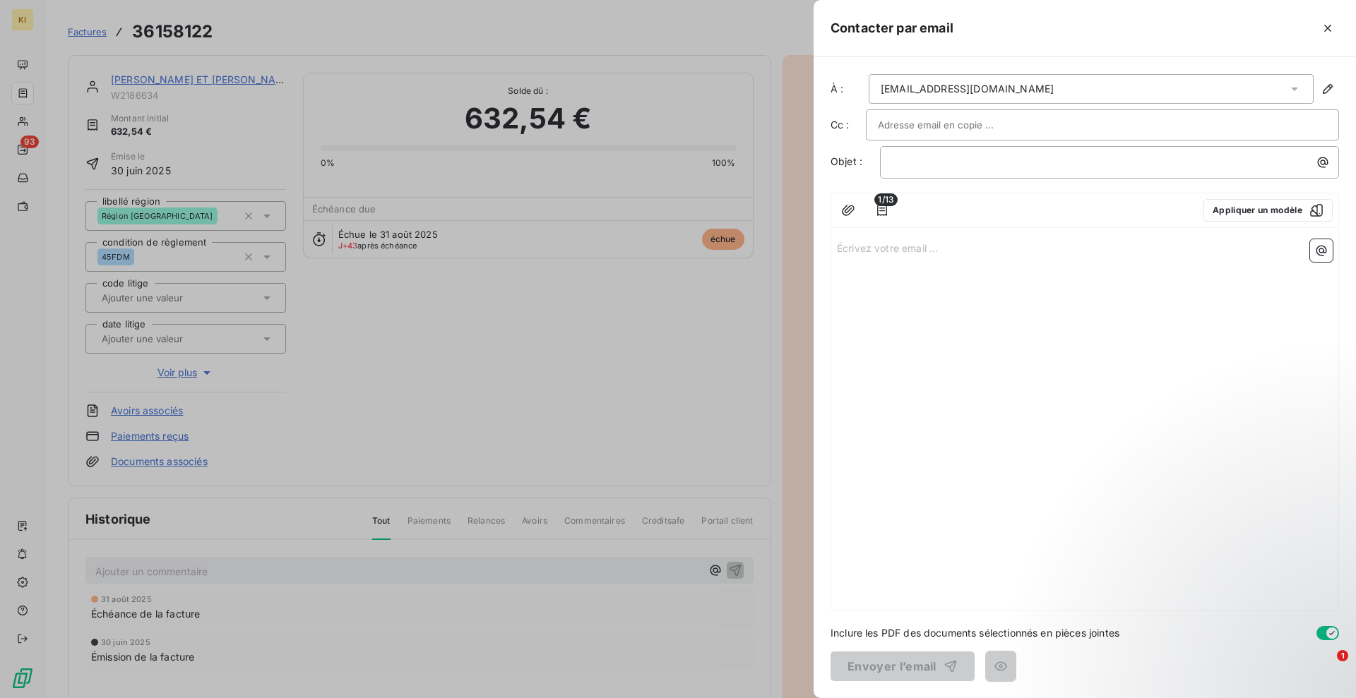
click at [921, 113] on div at bounding box center [1102, 124] width 473 height 31
click at [616, 403] on div at bounding box center [678, 349] width 1356 height 698
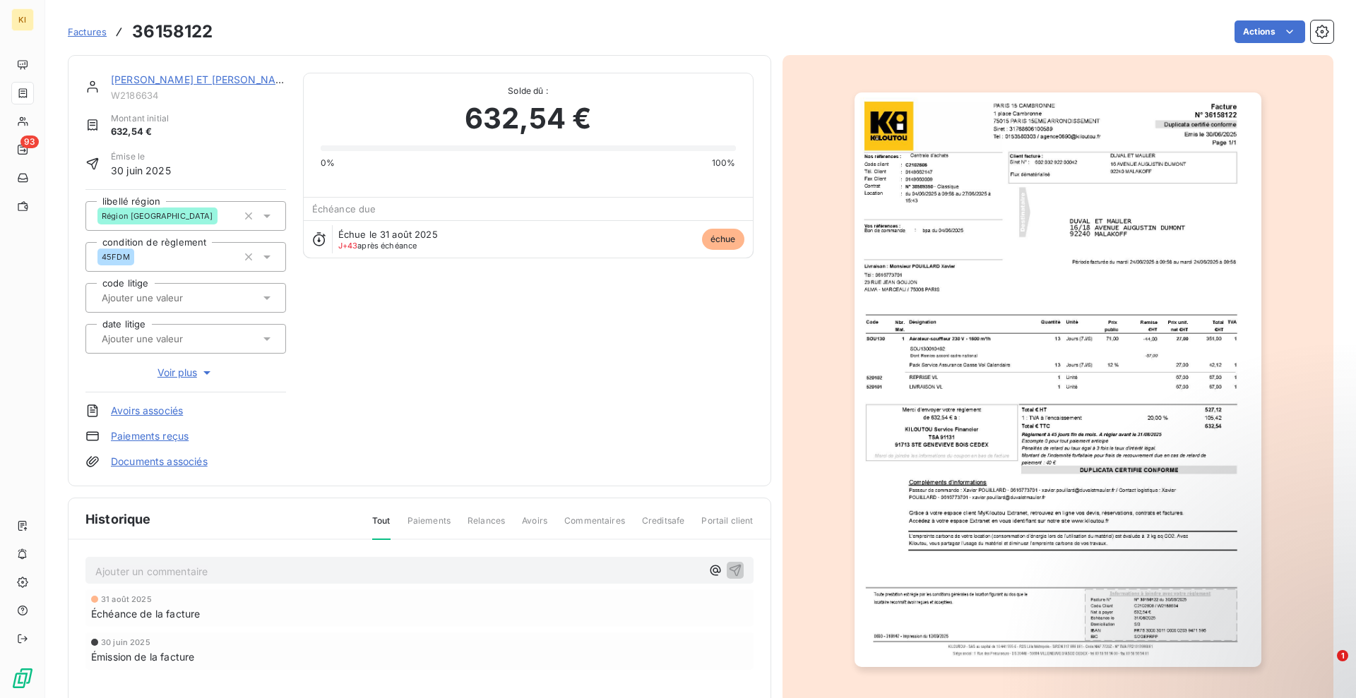
click at [1077, 520] on img "button" at bounding box center [1057, 379] width 407 height 575
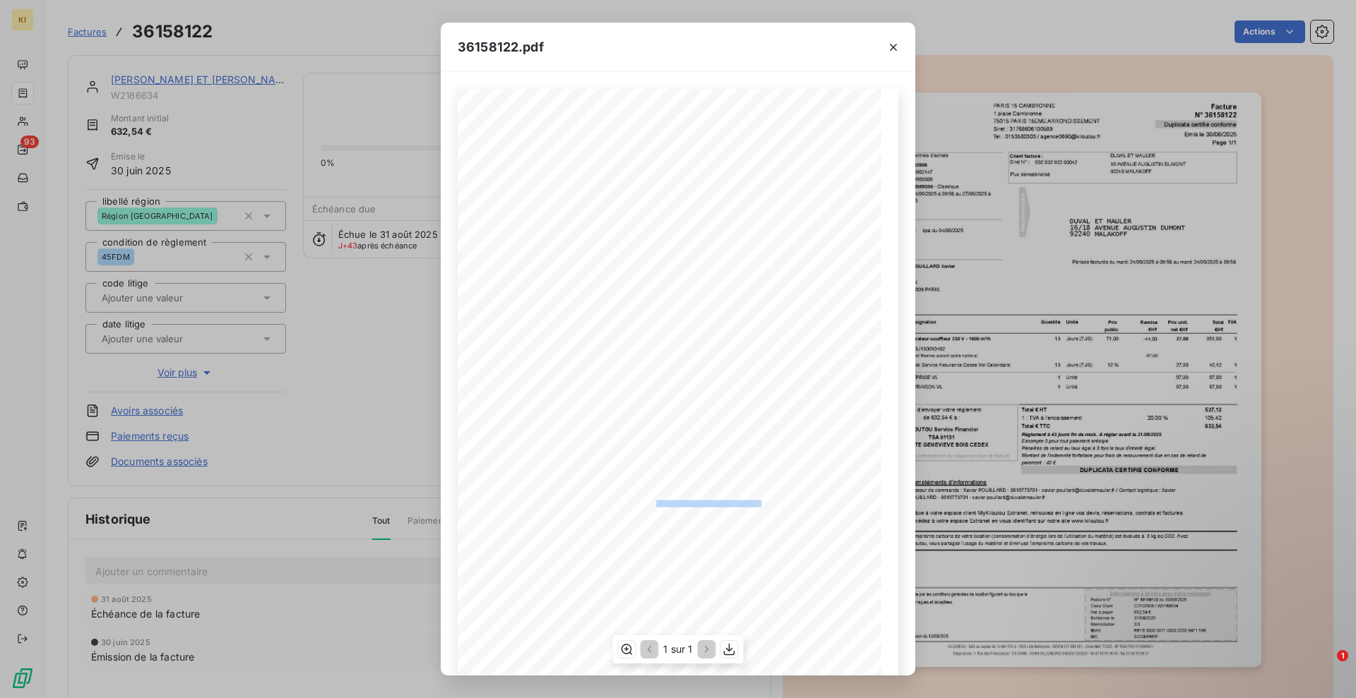
drag, startPoint x: 650, startPoint y: 502, endPoint x: 729, endPoint y: 500, distance: 79.1
click at [729, 501] on span "Passeur de commande : [PERSON_NAME] - 0616773701 - [PERSON_NAME][EMAIL_ADDRESS]…" at bounding box center [694, 503] width 344 height 5
copy span "- [PERSON_NAME][EMAIL_ADDRESS][DOMAIN_NAME]"
click at [1047, 85] on div "36158122.pdf Facture Page 1/1 [GEOGRAPHIC_DATA] 15 CAMBRONNE [STREET_ADDRESS][G…" at bounding box center [678, 349] width 1356 height 698
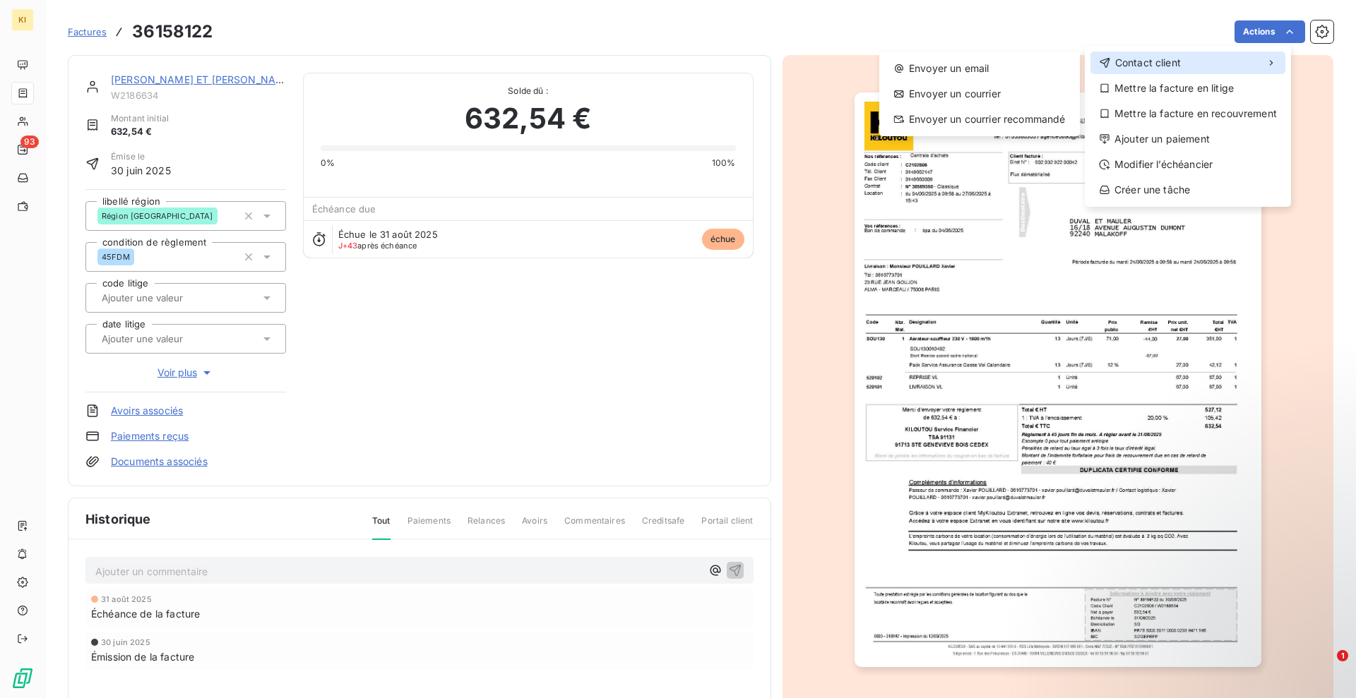
click at [1190, 66] on div "Contact client" at bounding box center [1187, 63] width 195 height 23
click at [1035, 65] on div "Envoyer un email" at bounding box center [979, 68] width 189 height 23
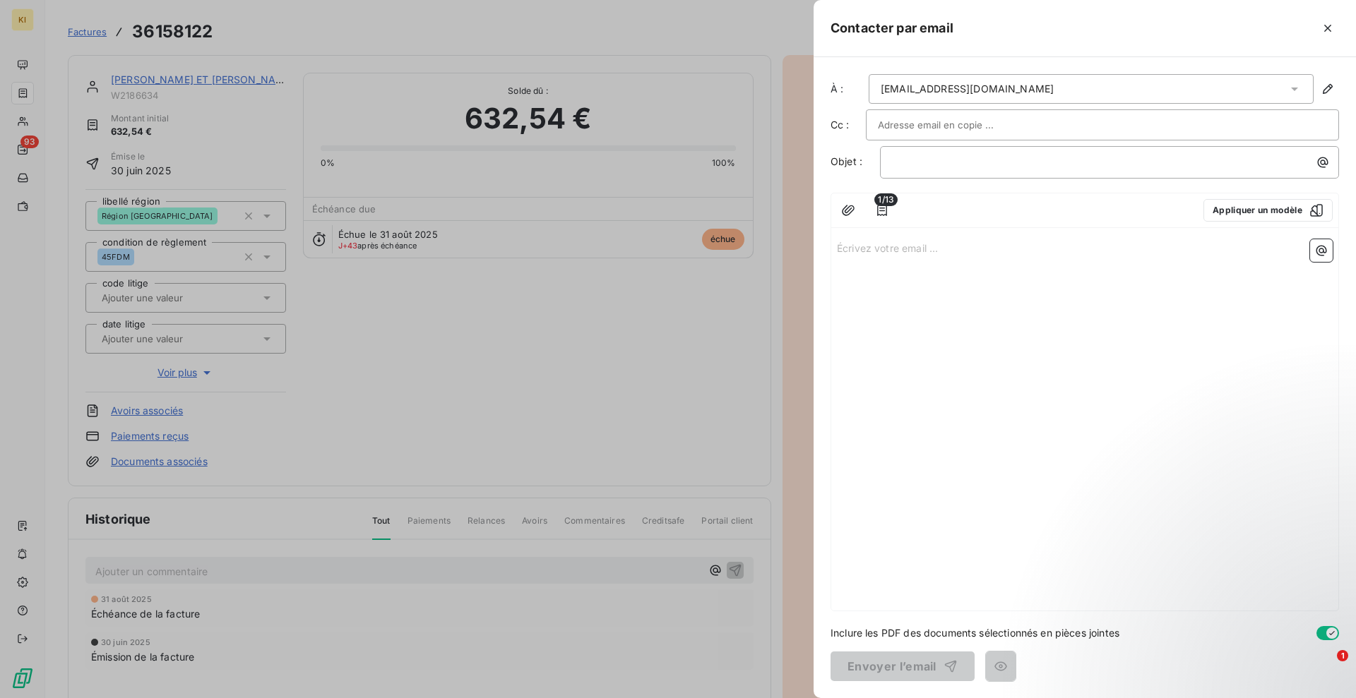
click at [900, 133] on input "text" at bounding box center [954, 124] width 152 height 21
paste input "- [PERSON_NAME][EMAIL_ADDRESS][DOMAIN_NAME]"
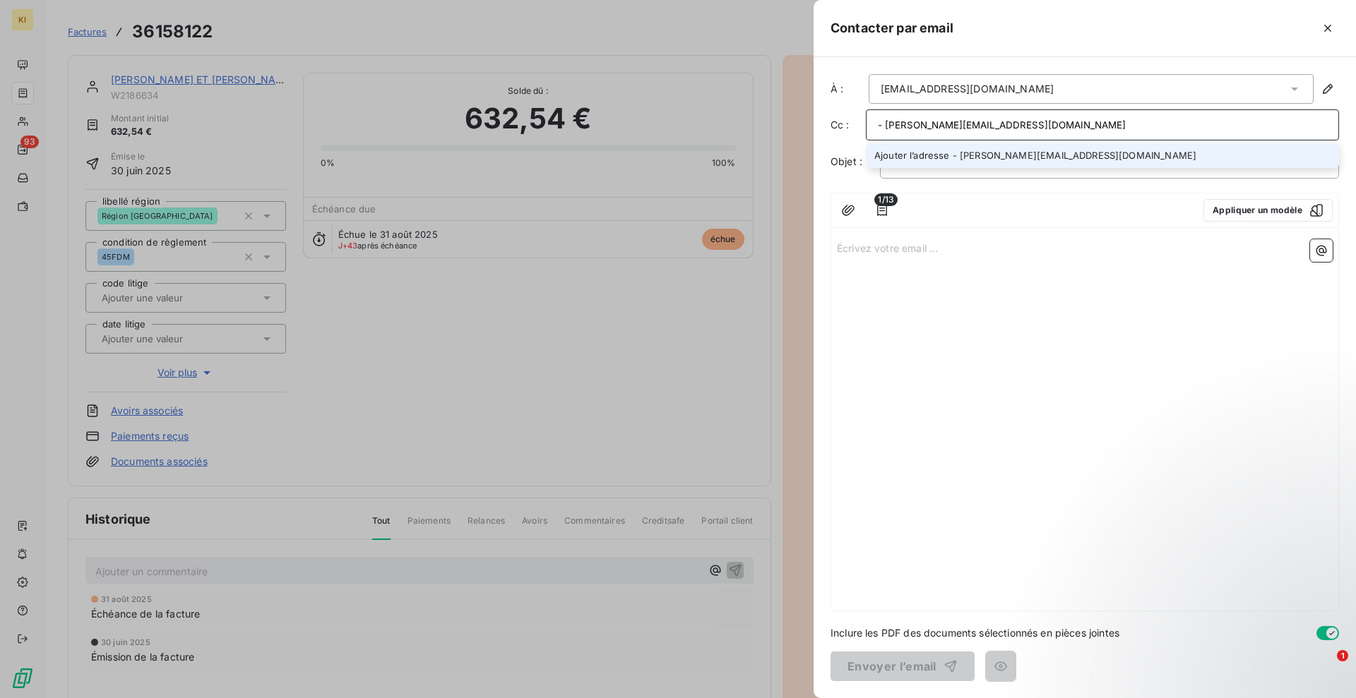
click at [885, 126] on input "- [PERSON_NAME][EMAIL_ADDRESS][DOMAIN_NAME]" at bounding box center [1102, 124] width 449 height 21
type input "[EMAIL_ADDRESS][DOMAIN_NAME]"
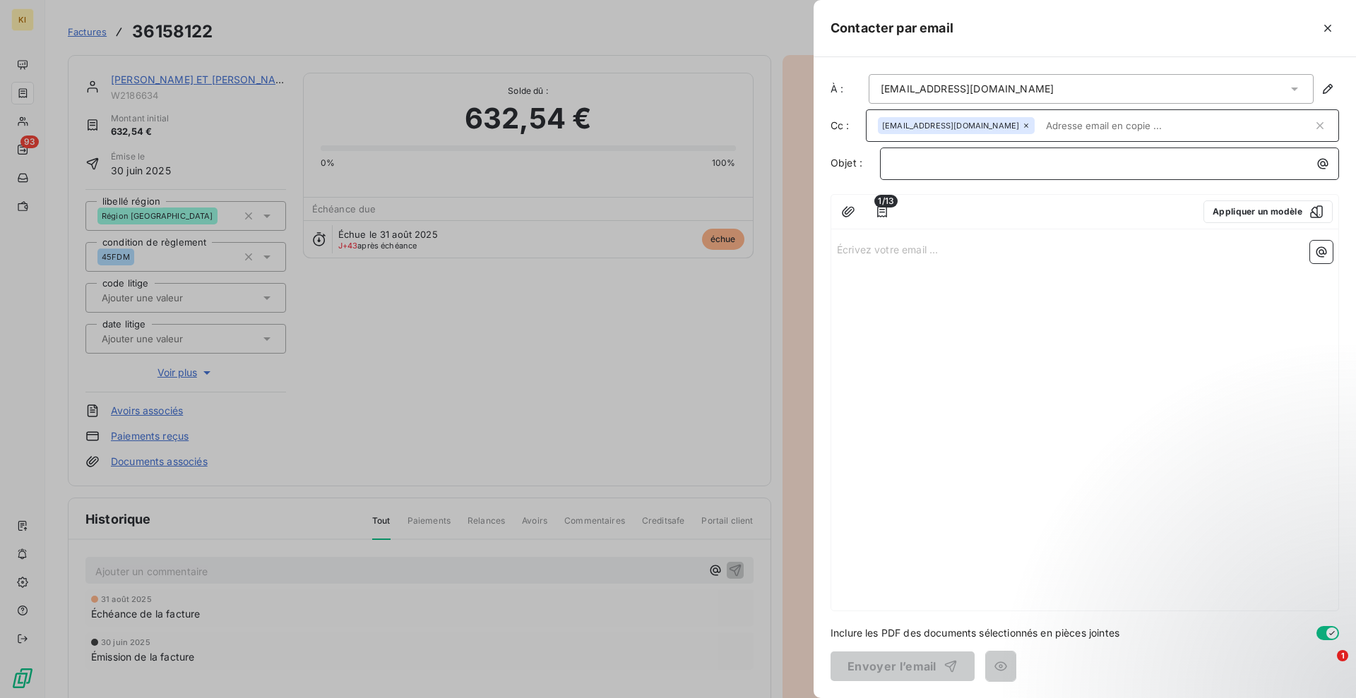
click at [983, 160] on p "﻿" at bounding box center [1113, 163] width 442 height 16
click at [933, 159] on p "facture KILOUTOU non réglée" at bounding box center [1113, 163] width 442 height 16
click at [924, 167] on span "facture KILOUTOU non réglée" at bounding box center [962, 163] width 141 height 12
click at [904, 255] on p "Écrivez votre email ... ﻿" at bounding box center [1085, 249] width 496 height 16
click at [913, 272] on div "Écrivez votre email ... ﻿" at bounding box center [1084, 423] width 507 height 376
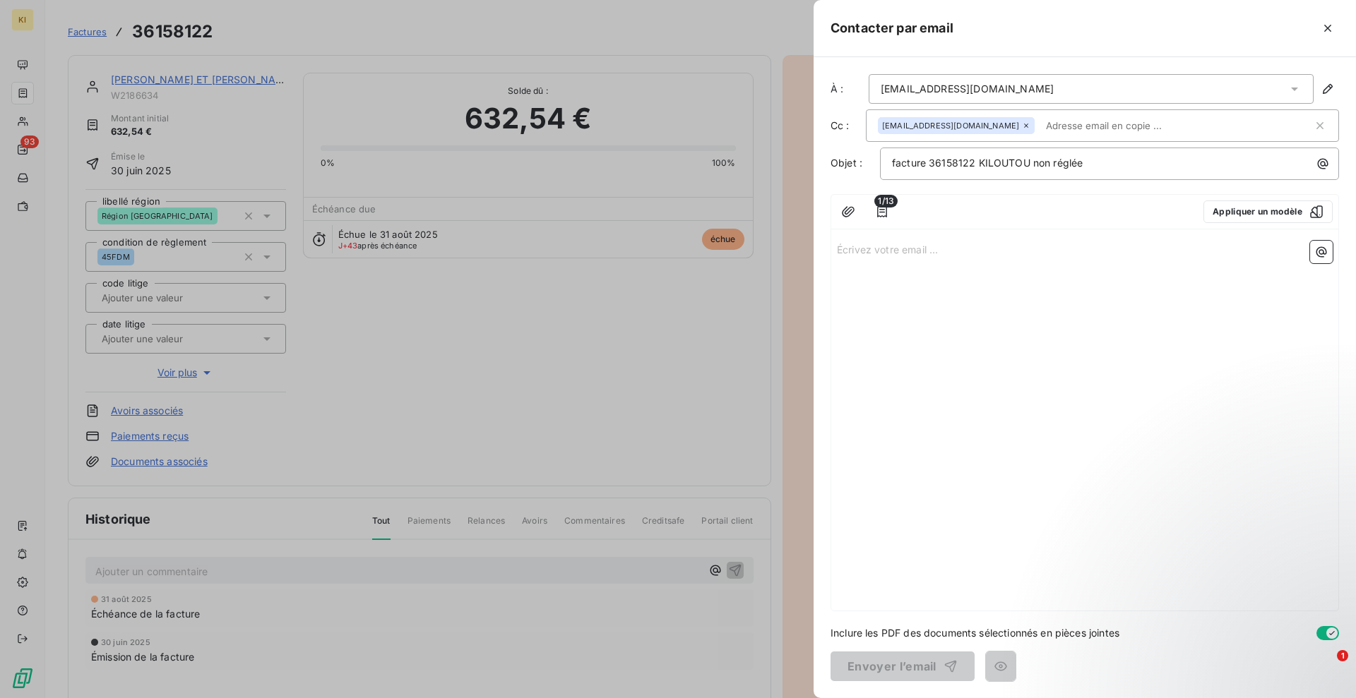
click at [893, 251] on p "Écrivez votre email ... ﻿" at bounding box center [1085, 249] width 496 height 16
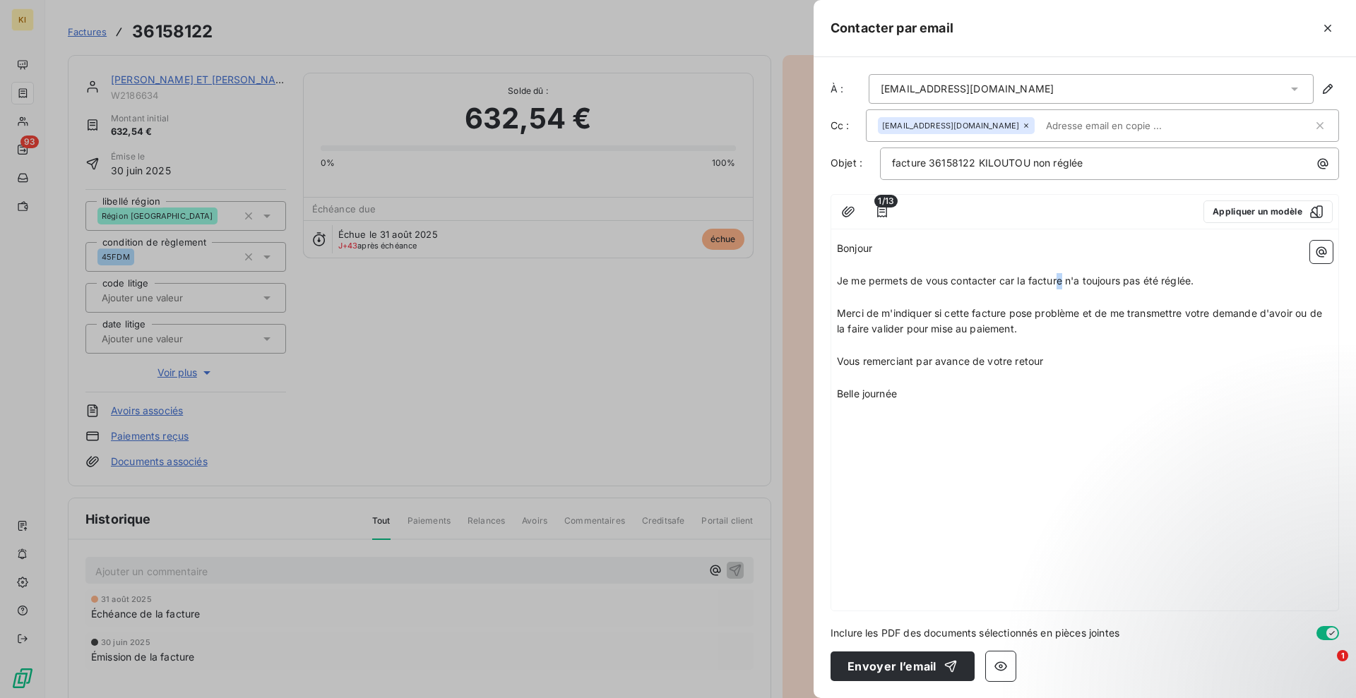
click at [1061, 282] on span "Je me permets de vous contacter car la facture n'a toujours pas été réglée." at bounding box center [1015, 281] width 357 height 12
click at [1064, 283] on span "Je me permets de vous contacter car la facture n'a toujours pas été réglée." at bounding box center [1015, 281] width 357 height 12
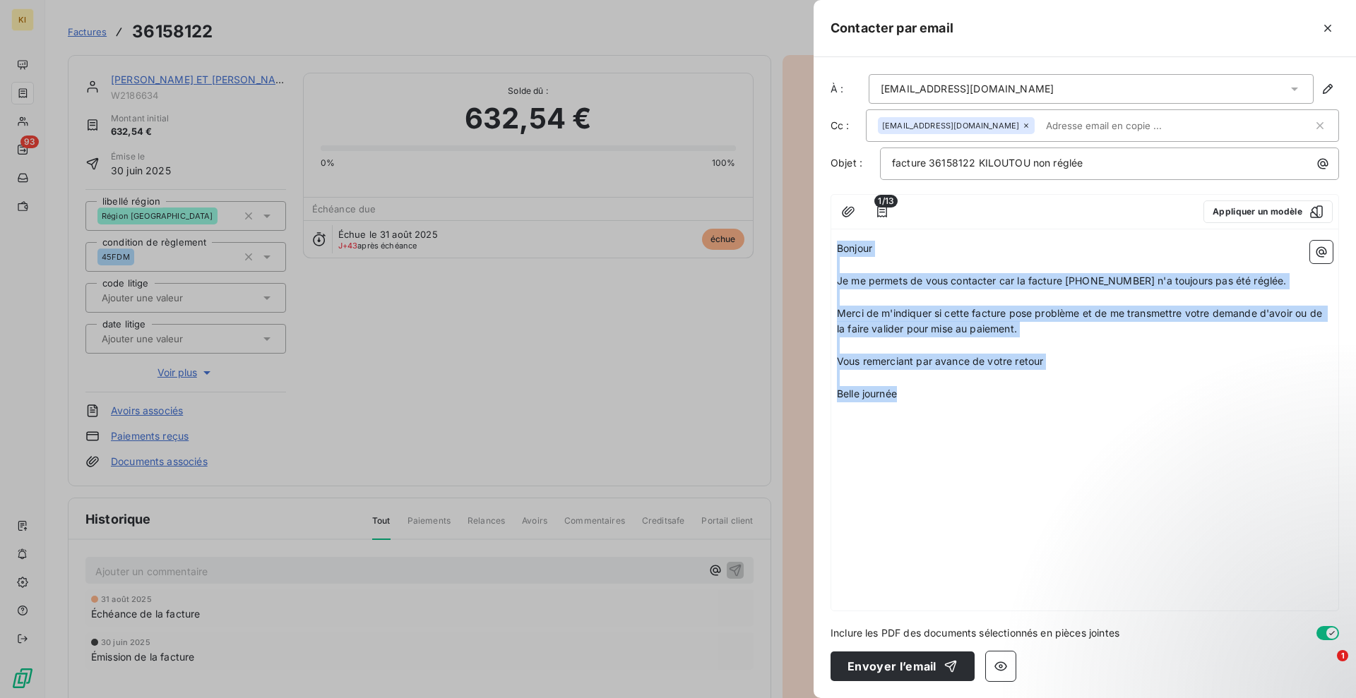
drag, startPoint x: 914, startPoint y: 395, endPoint x: 814, endPoint y: 244, distance: 180.9
click at [814, 244] on div "À : [EMAIL_ADDRESS][DOMAIN_NAME] Cc : [DOMAIN_NAME][EMAIL_ADDRESS][DOMAIN_NAME]…" at bounding box center [1084, 377] width 542 height 641
copy div "Bonjour ﻿ Je me permets de vous contacter car la facture [PHONE_NUMBER] n'a tou…"
click at [899, 659] on button "Envoyer l’email" at bounding box center [902, 667] width 144 height 30
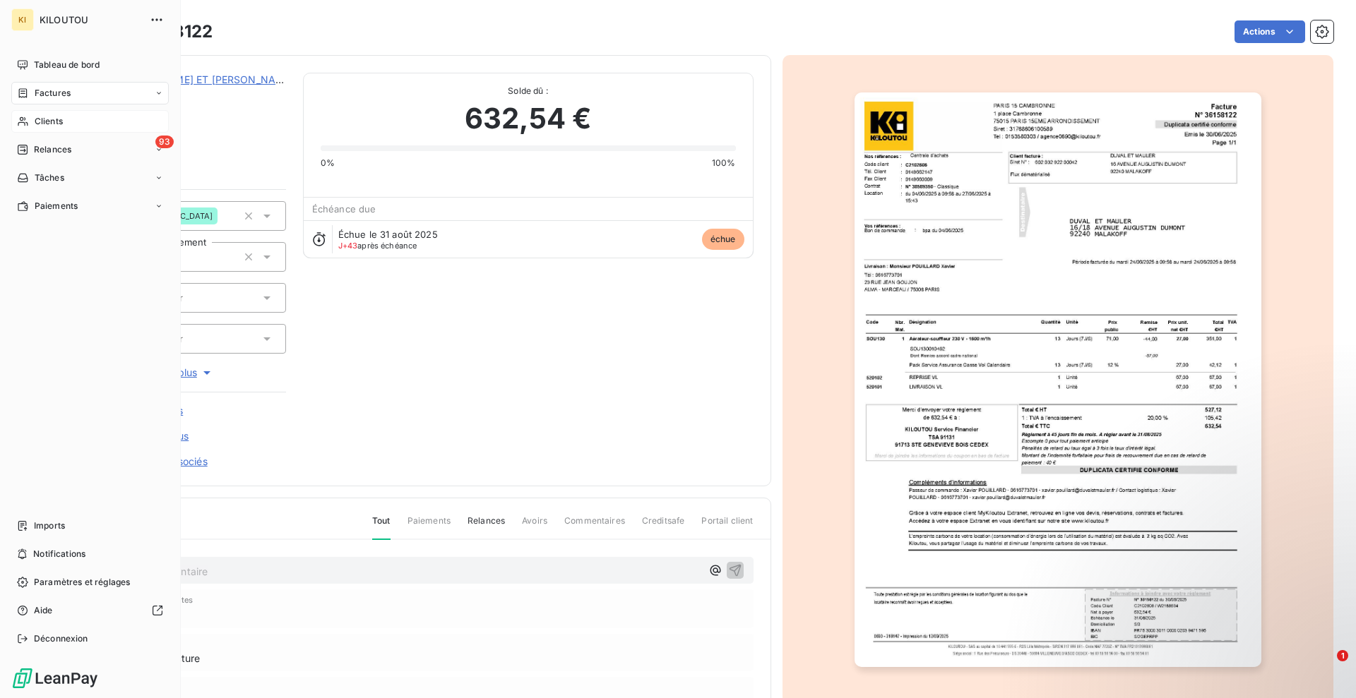
click at [52, 115] on span "Clients" at bounding box center [49, 121] width 28 height 13
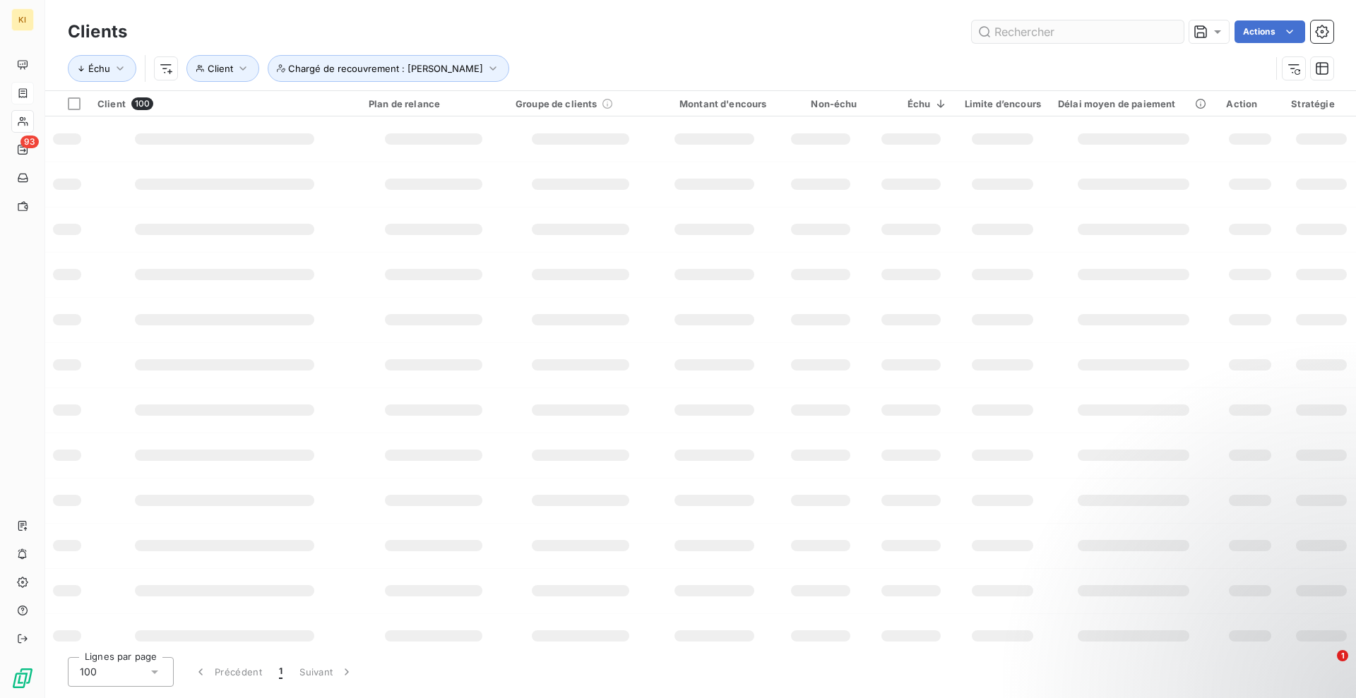
click at [1077, 35] on input "text" at bounding box center [1078, 31] width 212 height 23
type input "W2897632"
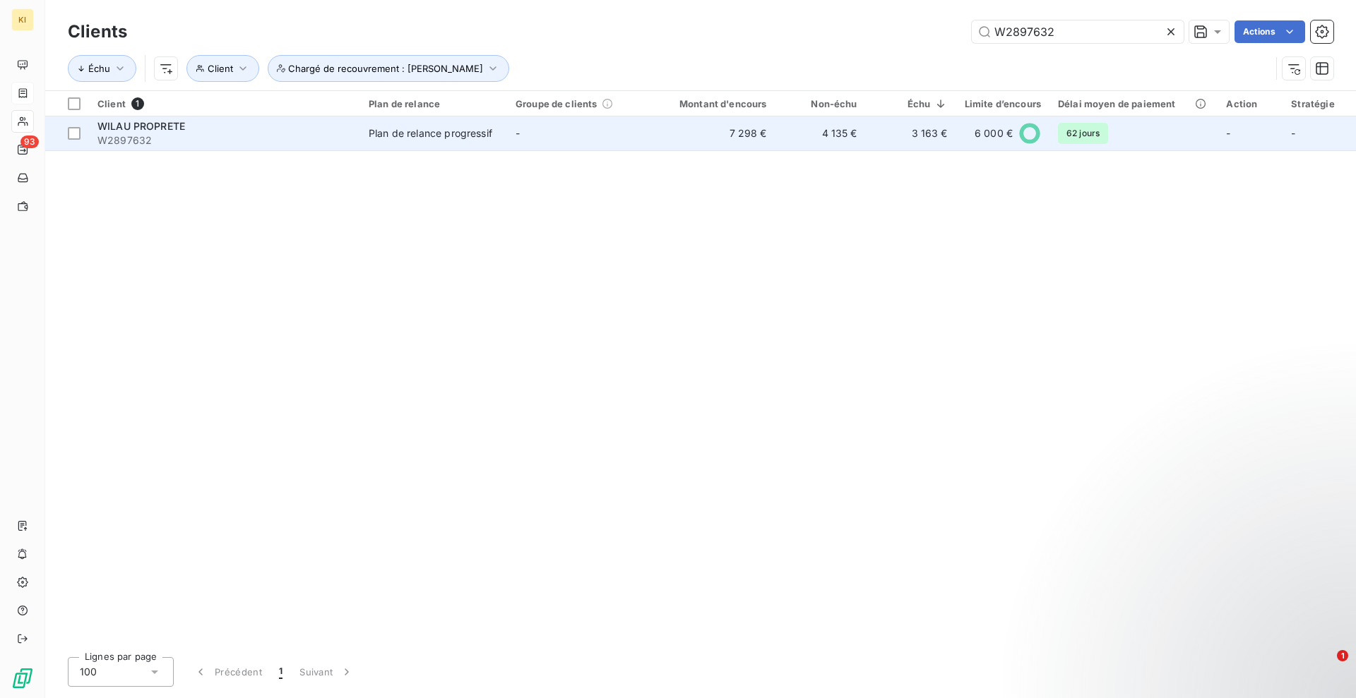
click at [441, 144] on td "Plan de relance progressif" at bounding box center [433, 133] width 147 height 34
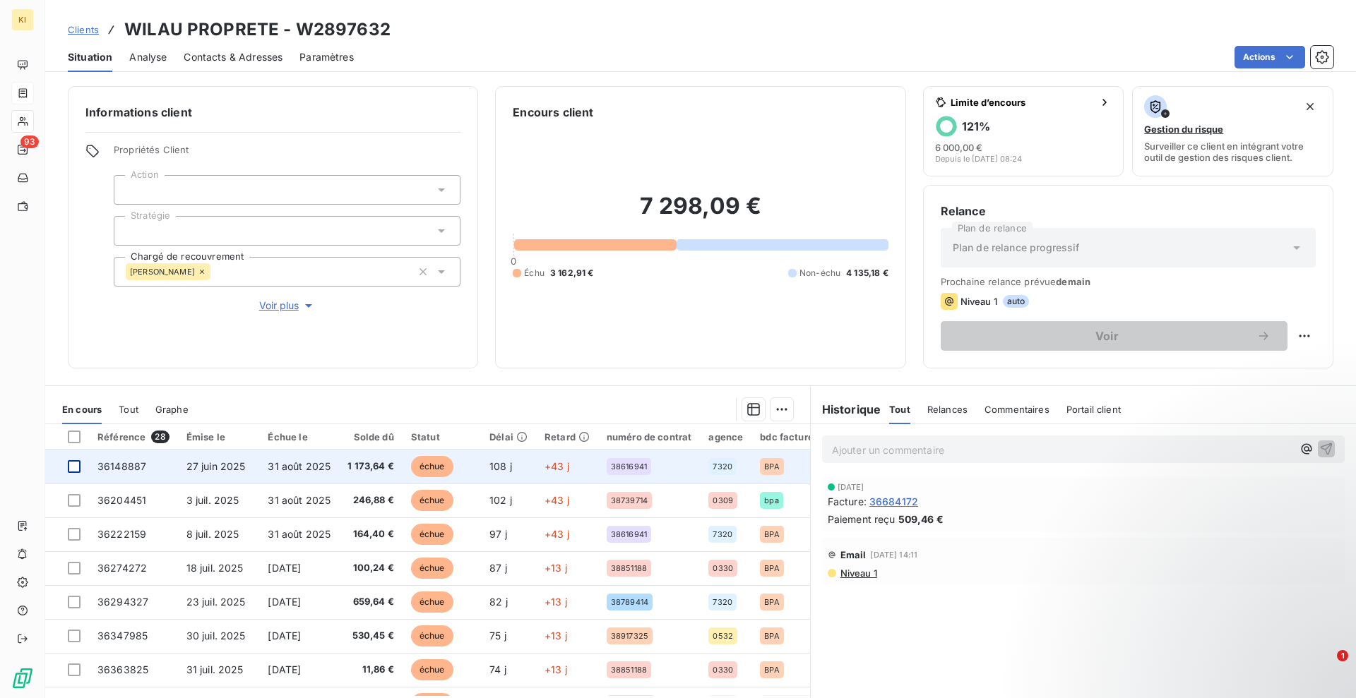
drag, startPoint x: 75, startPoint y: 467, endPoint x: 93, endPoint y: 470, distance: 18.5
click at [75, 467] on div at bounding box center [74, 466] width 13 height 13
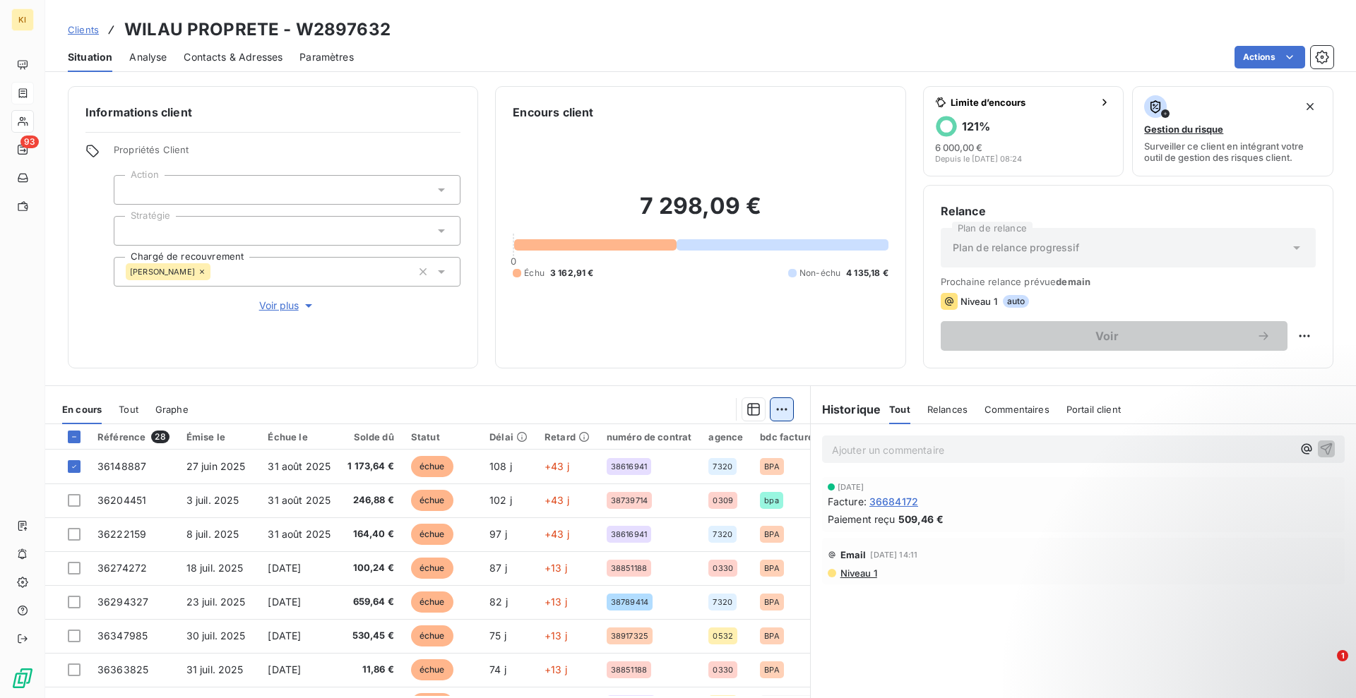
click at [768, 411] on html "KI 93 Clients WILAU PROPRETE - W2897632 Situation Analyse Contacts & Adresses P…" at bounding box center [678, 349] width 1356 height 698
click at [640, 460] on div "Ajouter une promesse de paiement (1 facture)" at bounding box center [653, 466] width 249 height 23
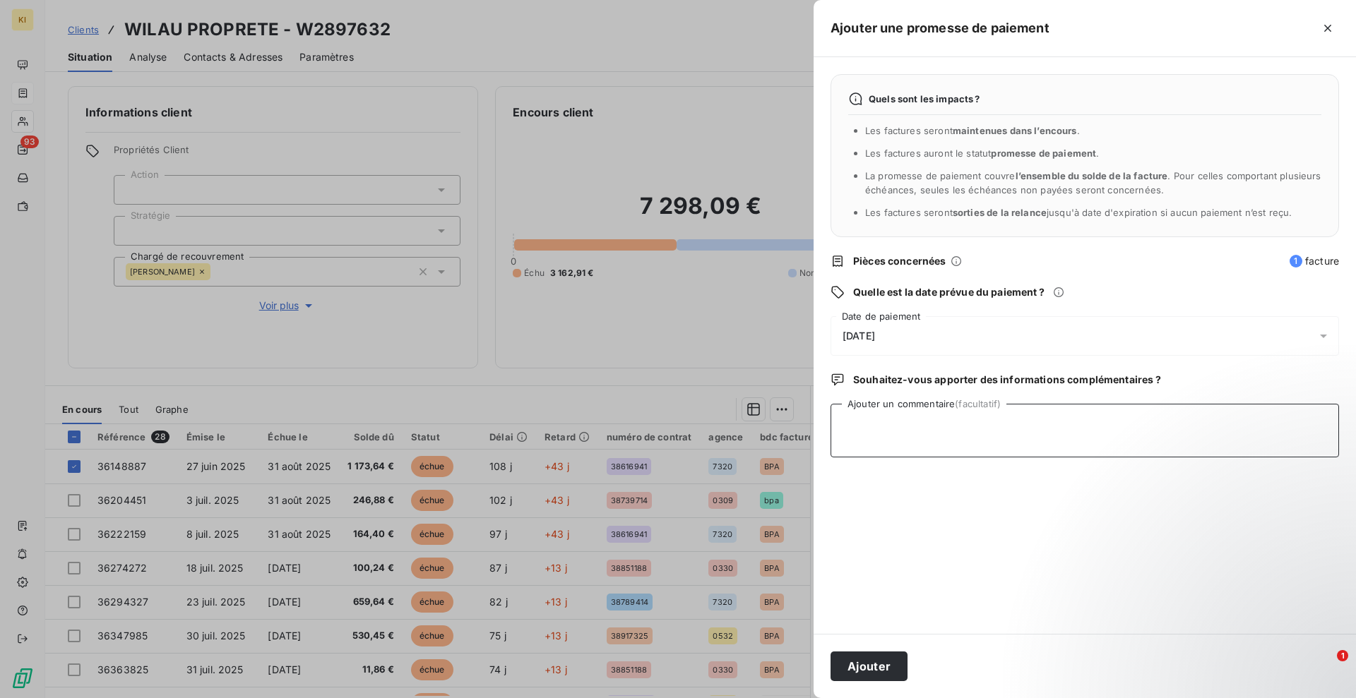
click at [895, 441] on textarea "Ajouter un commentaire (facultatif)" at bounding box center [1084, 431] width 508 height 54
type textarea "fac en cours de lettrage"
click at [875, 338] on span "[DATE]" at bounding box center [858, 335] width 32 height 11
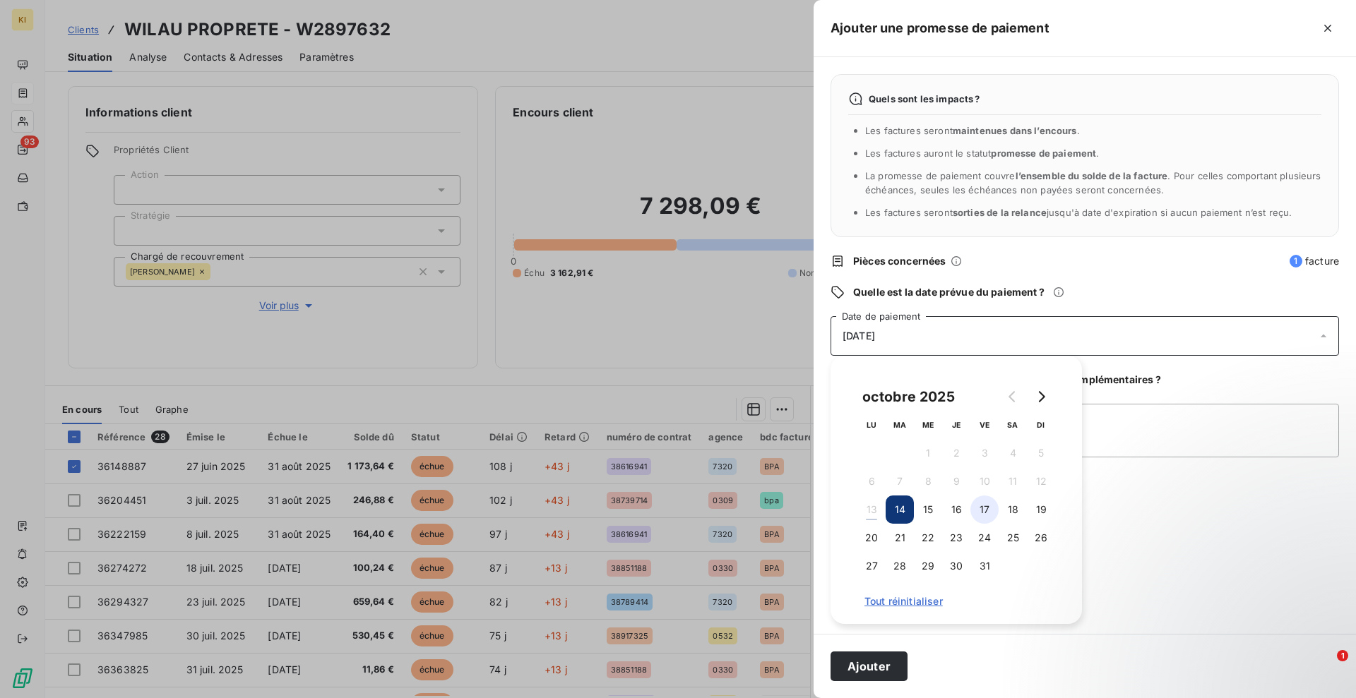
click at [990, 513] on button "17" at bounding box center [984, 510] width 28 height 28
click at [886, 675] on button "Ajouter" at bounding box center [868, 667] width 77 height 30
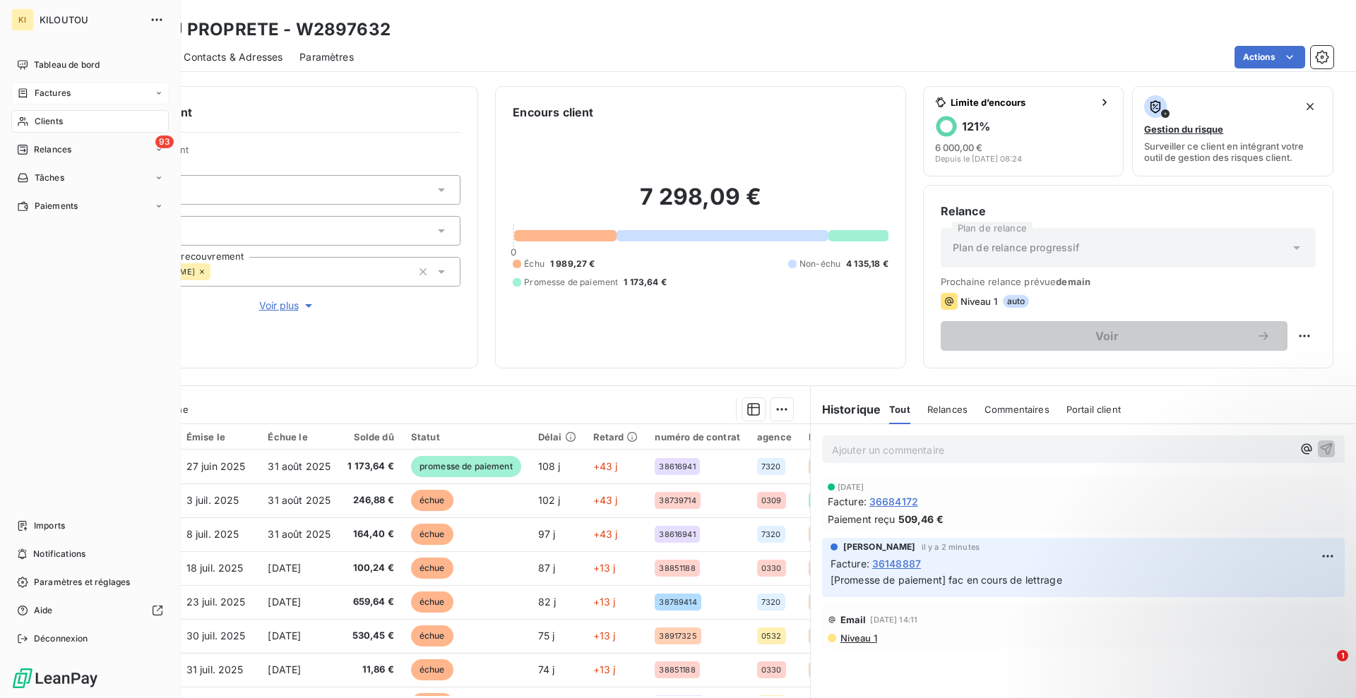
click at [57, 121] on span "Clients" at bounding box center [49, 121] width 28 height 13
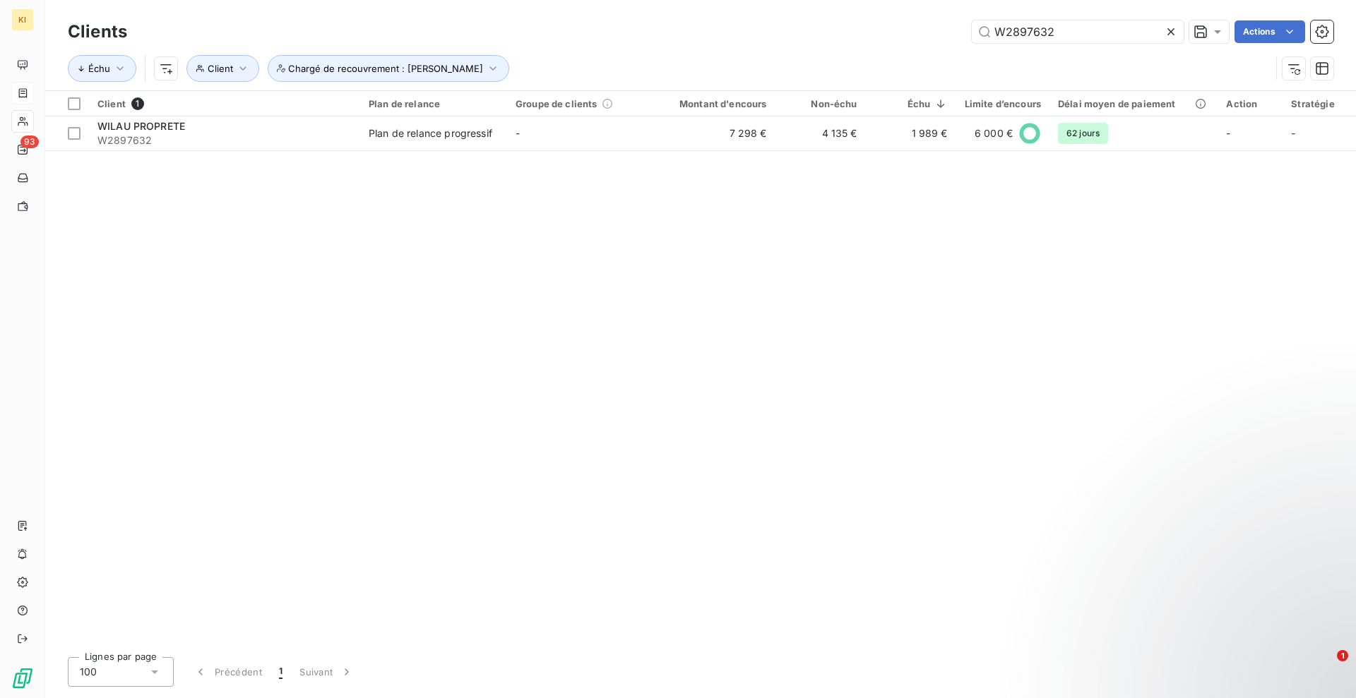
click at [1170, 30] on icon at bounding box center [1171, 32] width 14 height 14
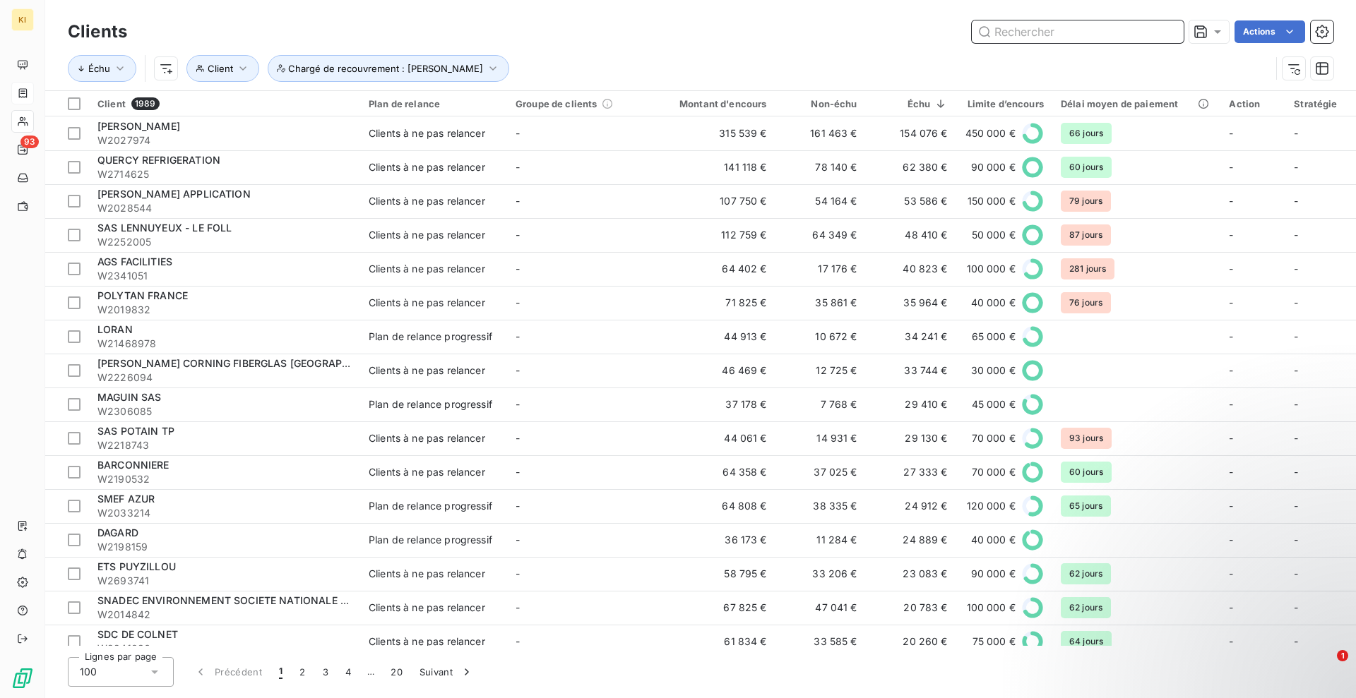
click at [1055, 36] on input "text" at bounding box center [1078, 31] width 212 height 23
paste input "W2584718"
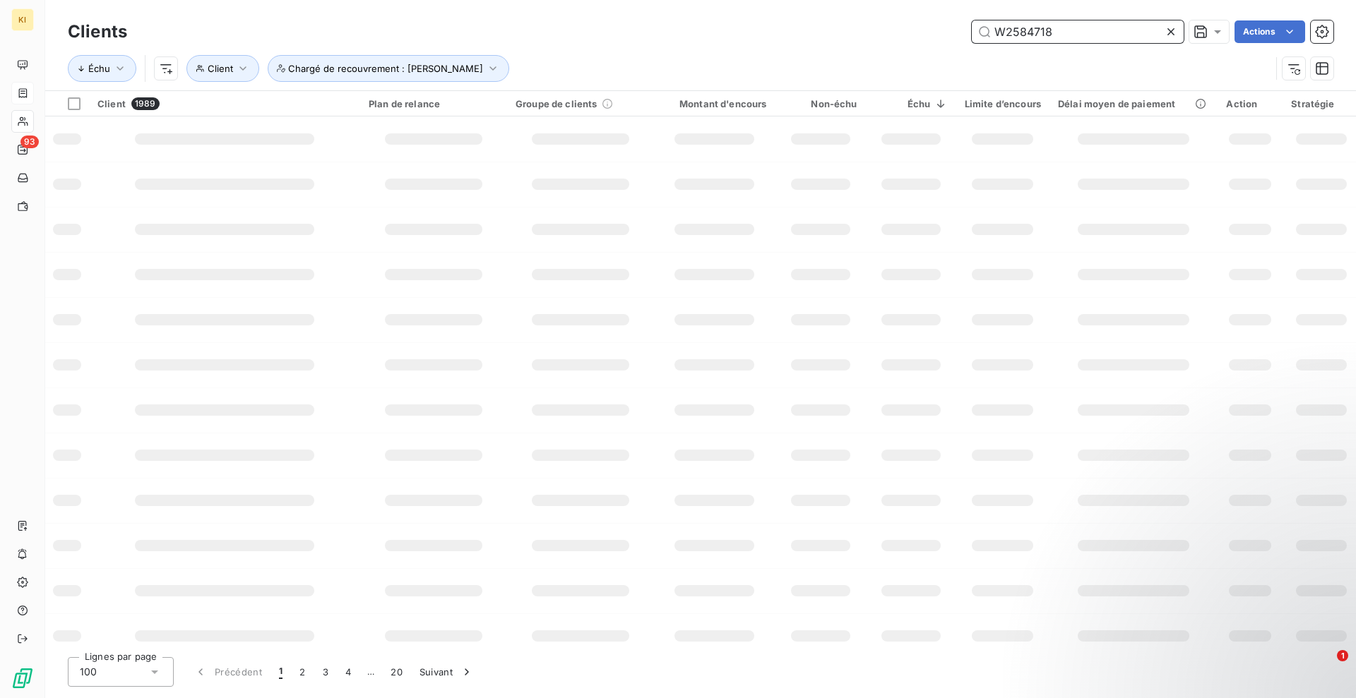
type input "W2584718"
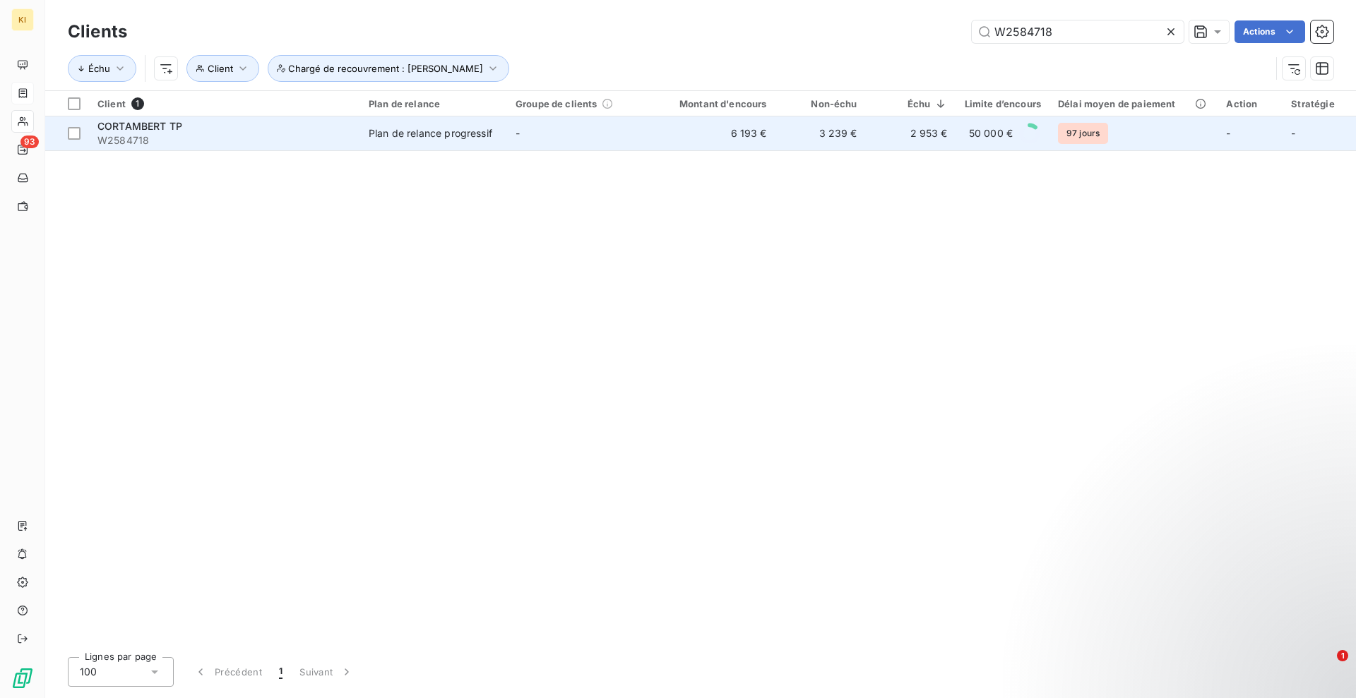
click at [364, 141] on td "Plan de relance progressif" at bounding box center [433, 133] width 147 height 34
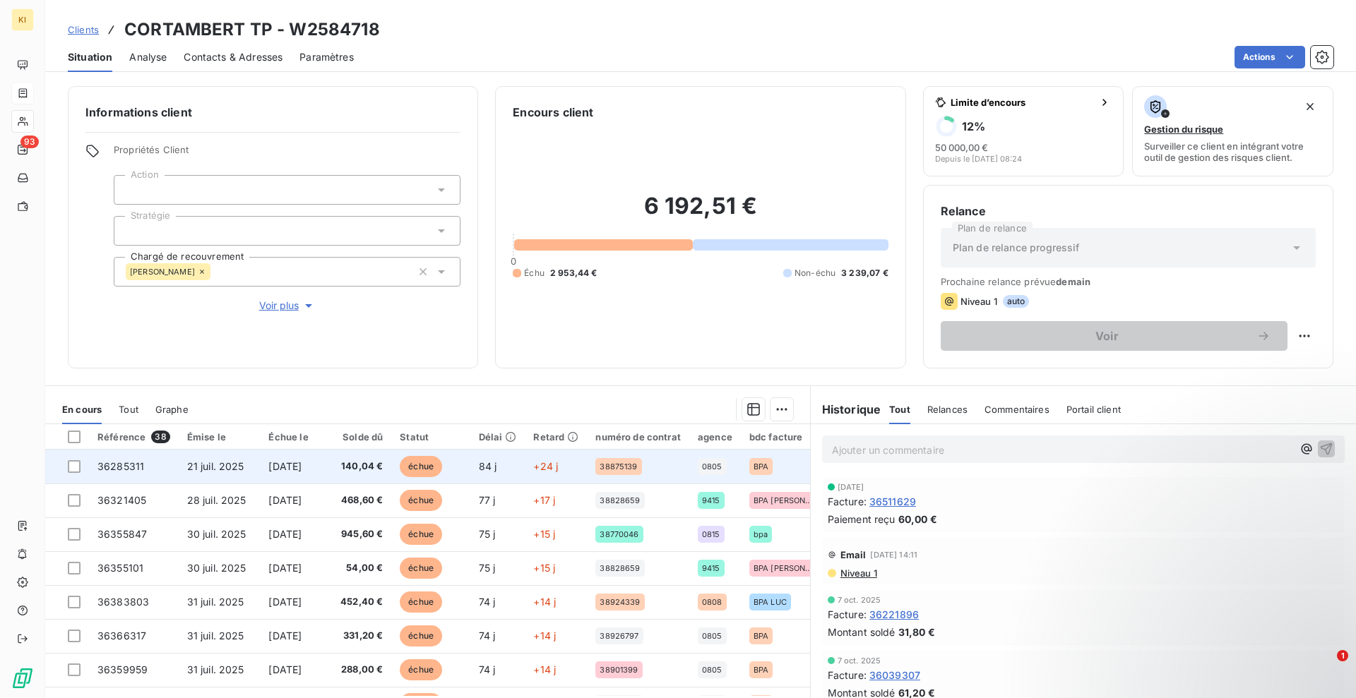
click at [73, 474] on td at bounding box center [67, 467] width 44 height 34
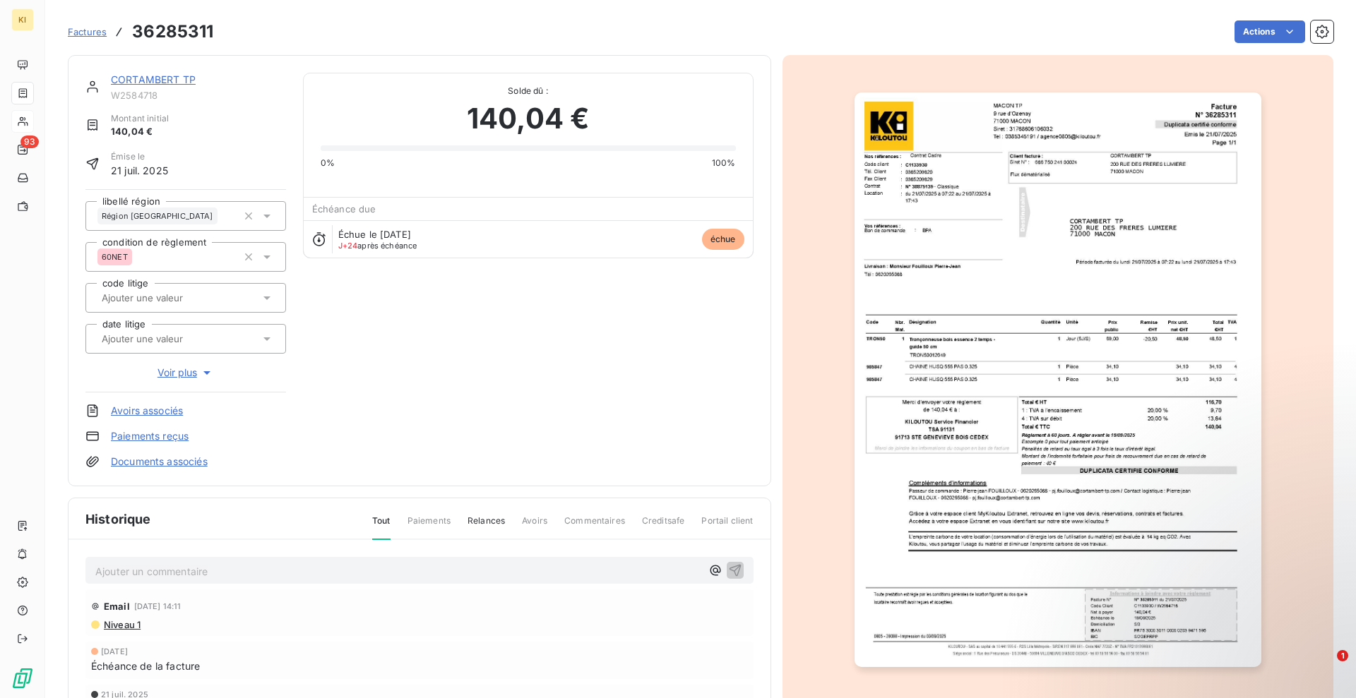
click at [75, 33] on span "Factures" at bounding box center [87, 31] width 39 height 11
click at [130, 83] on link "CORTAMBERT TP" at bounding box center [153, 79] width 85 height 12
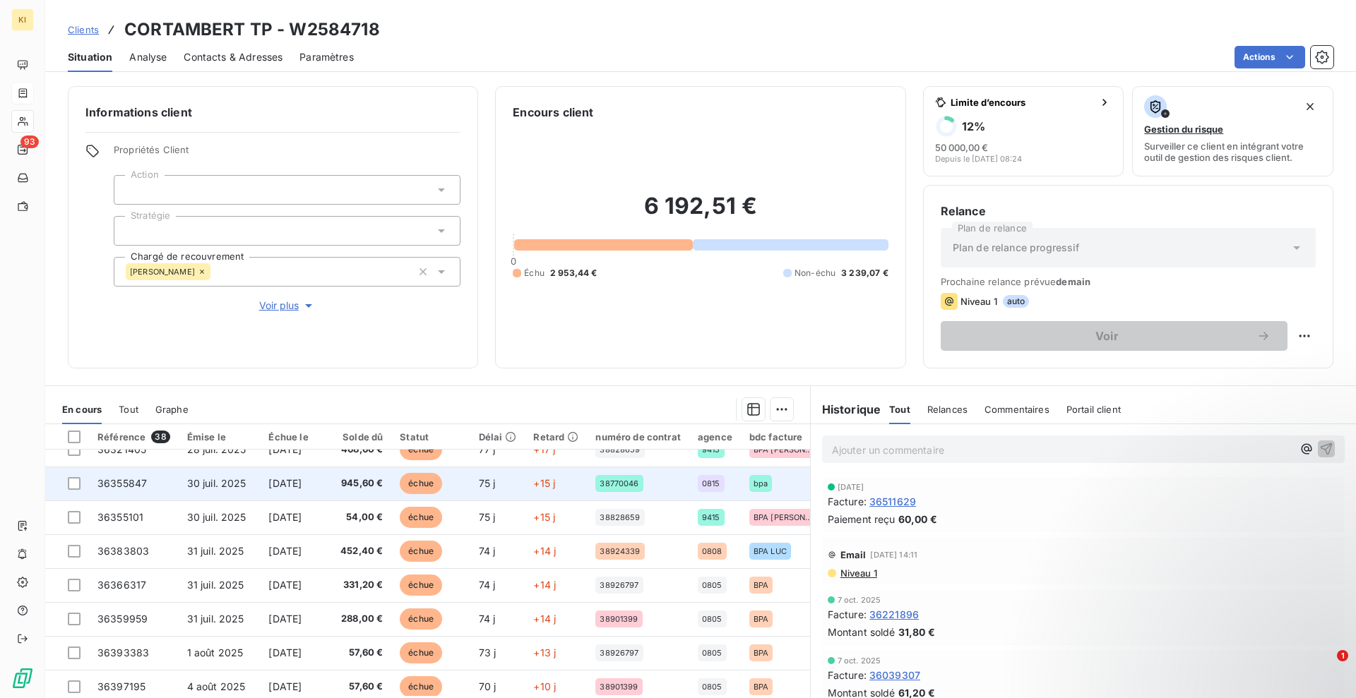
scroll to position [265, 0]
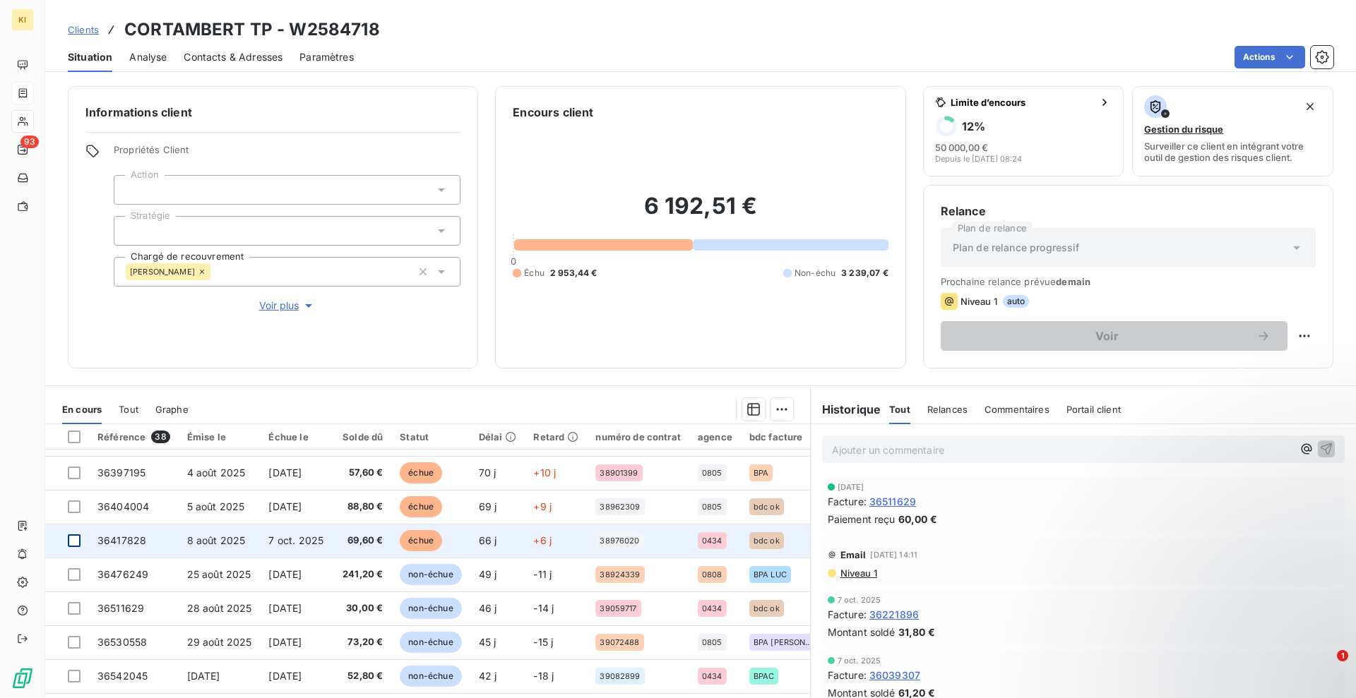
click at [70, 542] on div at bounding box center [74, 540] width 13 height 13
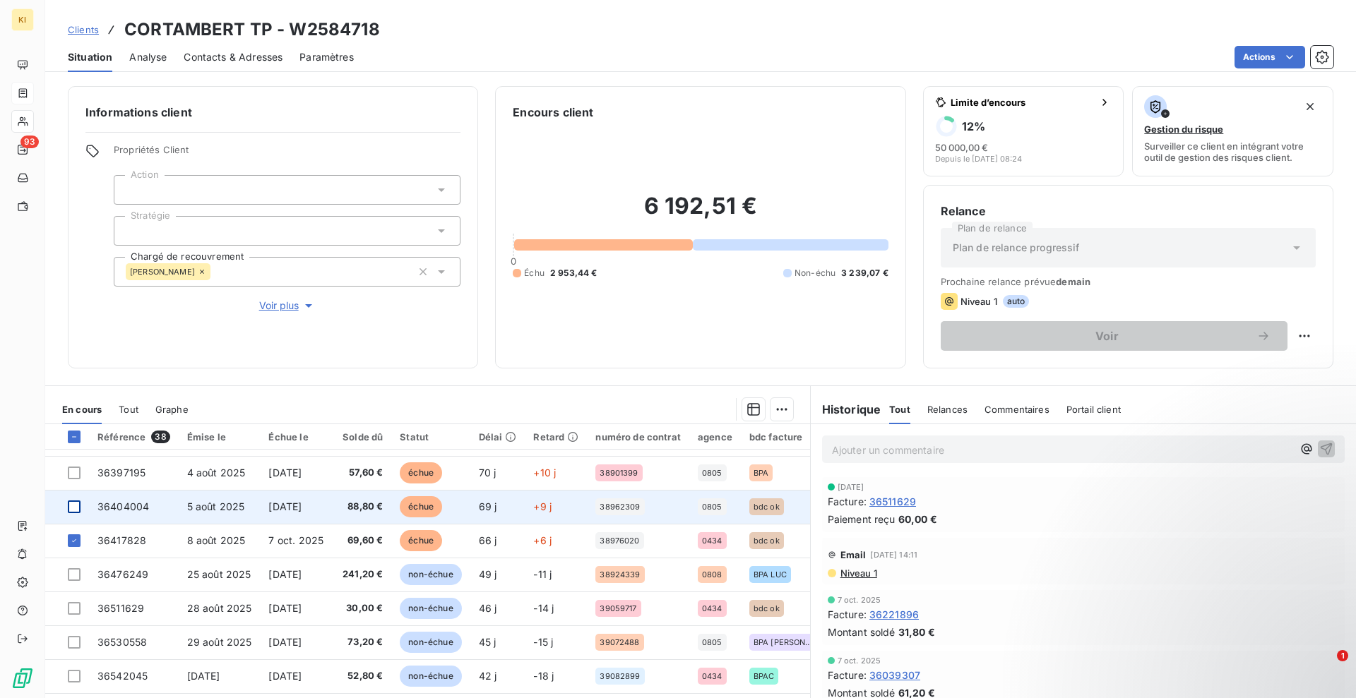
click at [76, 507] on div at bounding box center [74, 507] width 13 height 13
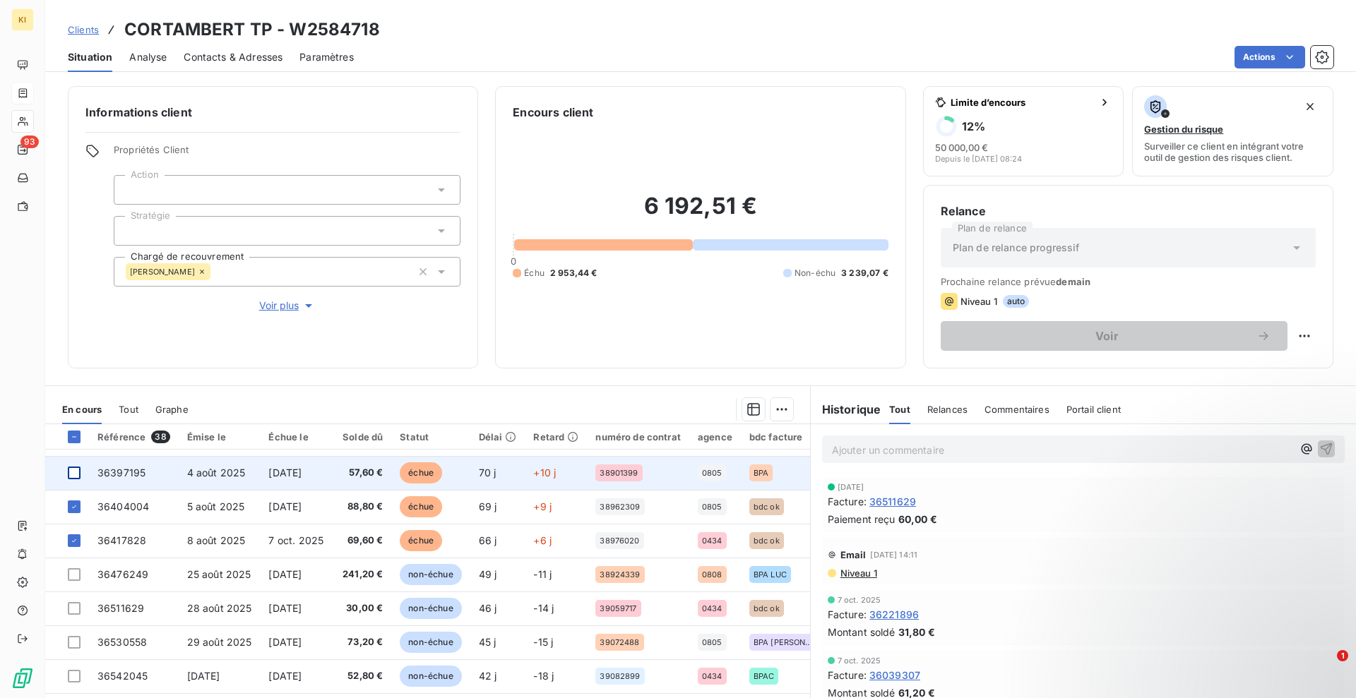
click at [73, 472] on div at bounding box center [74, 473] width 13 height 13
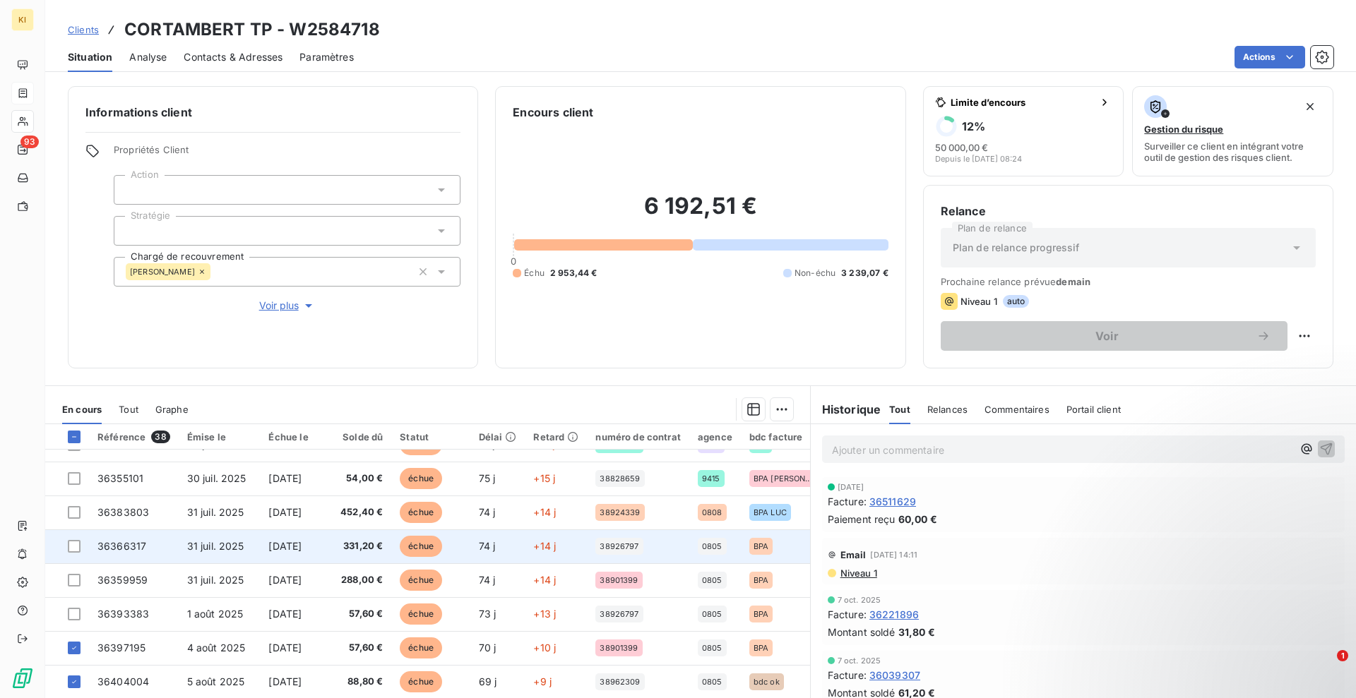
scroll to position [88, 0]
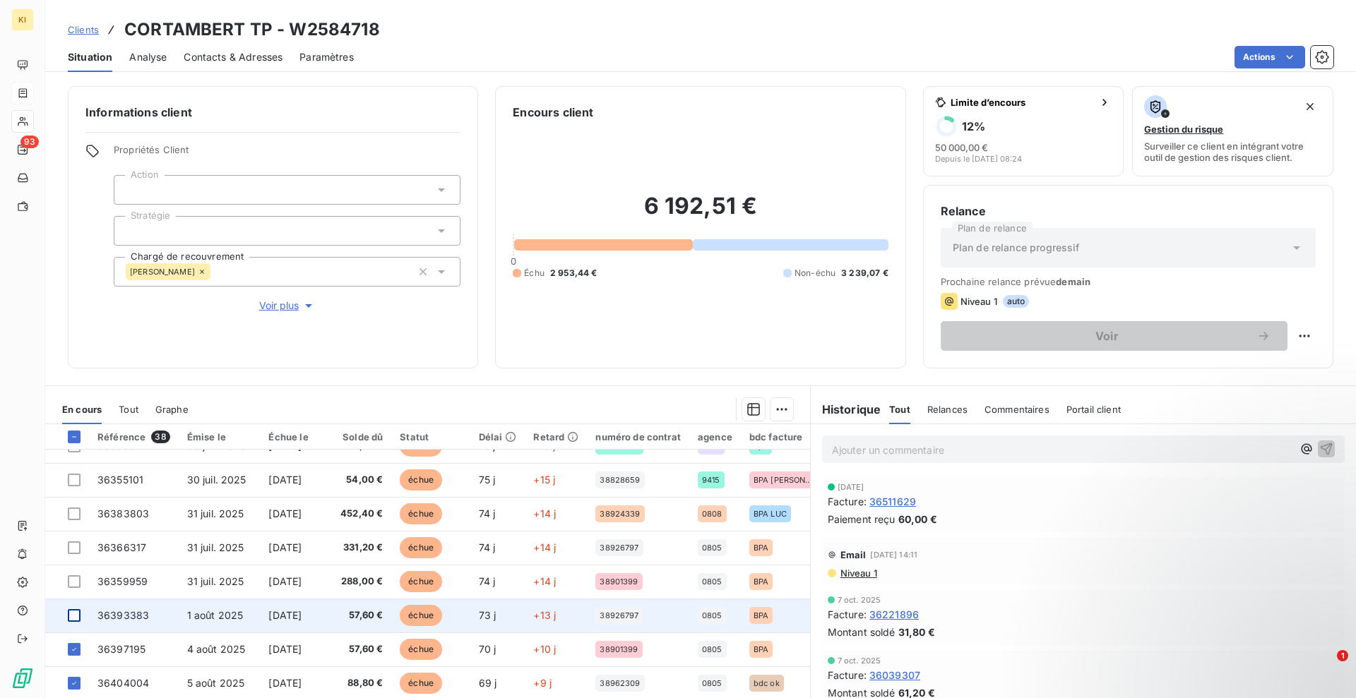
click at [71, 613] on div at bounding box center [74, 615] width 13 height 13
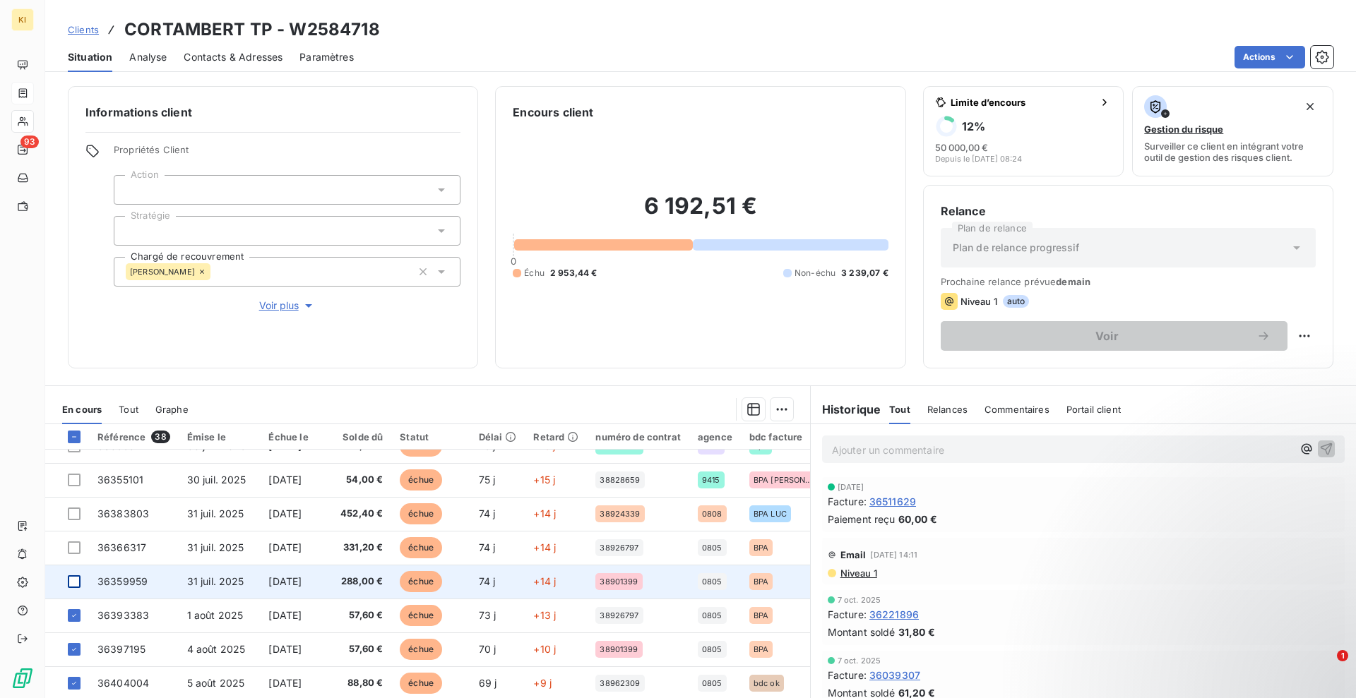
click at [76, 578] on div at bounding box center [74, 581] width 13 height 13
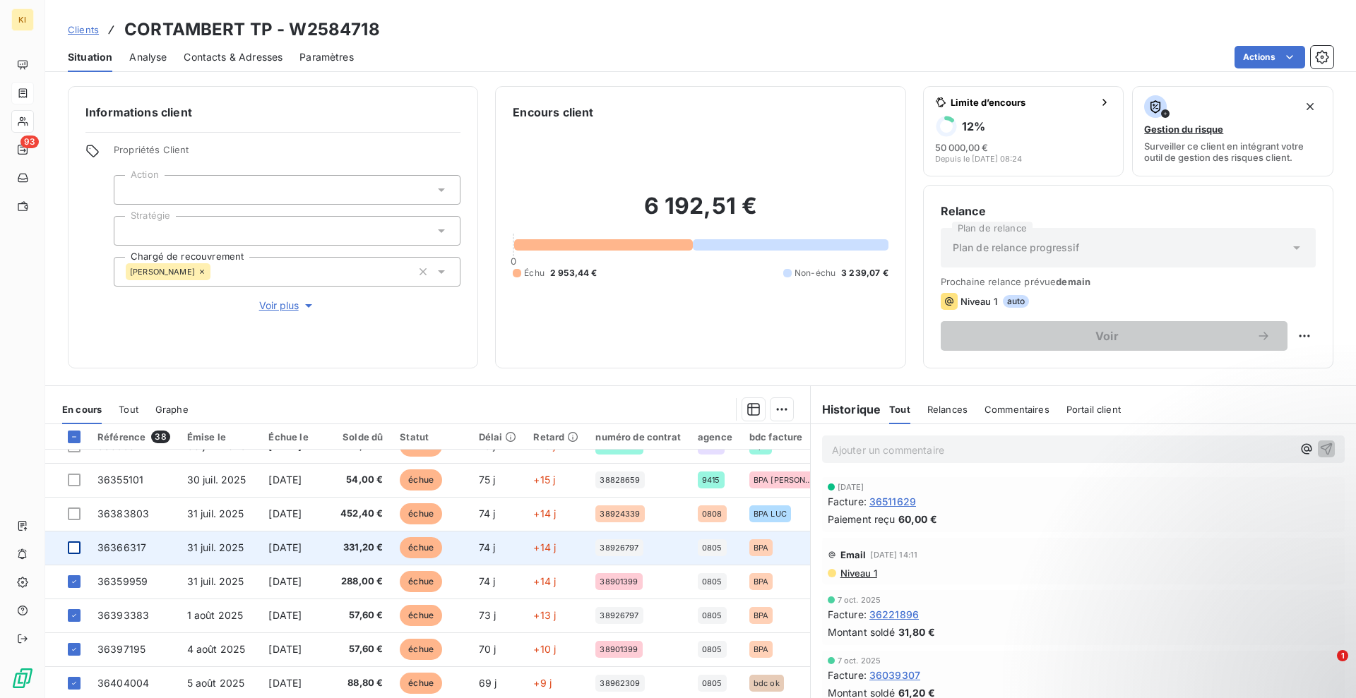
click at [71, 548] on div at bounding box center [74, 548] width 13 height 13
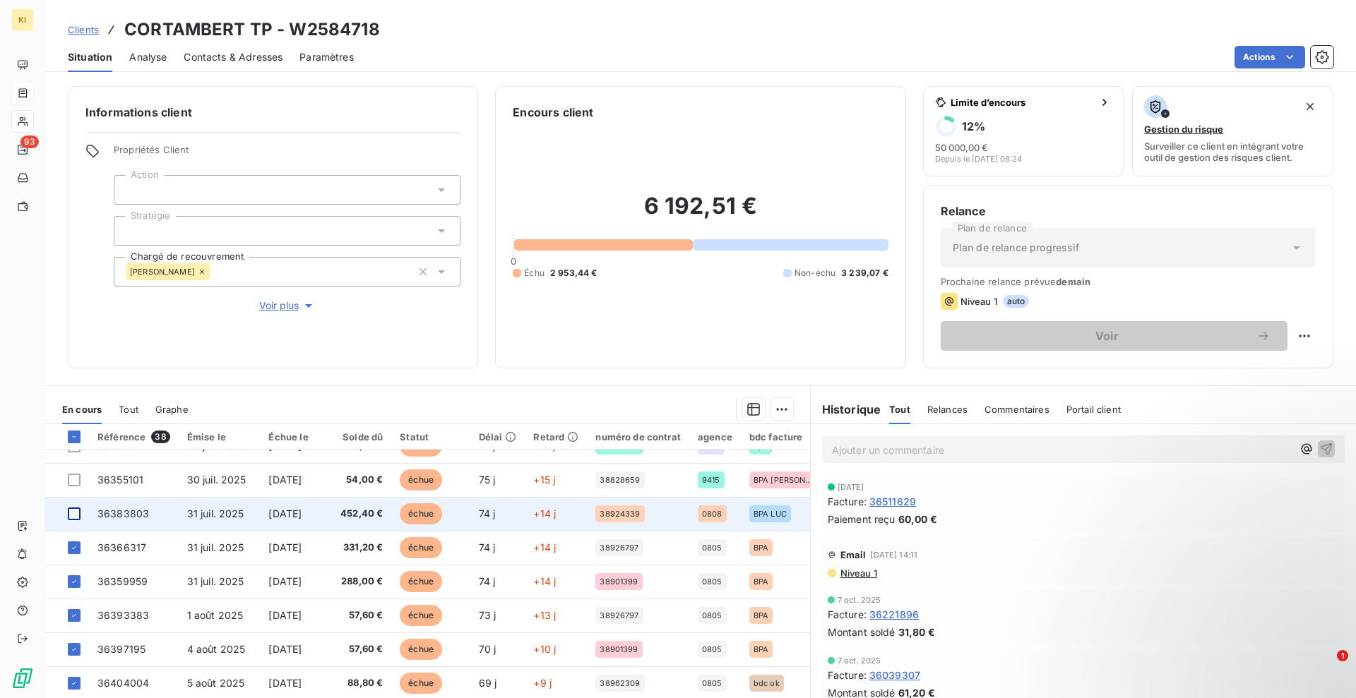
click at [71, 513] on div at bounding box center [74, 514] width 13 height 13
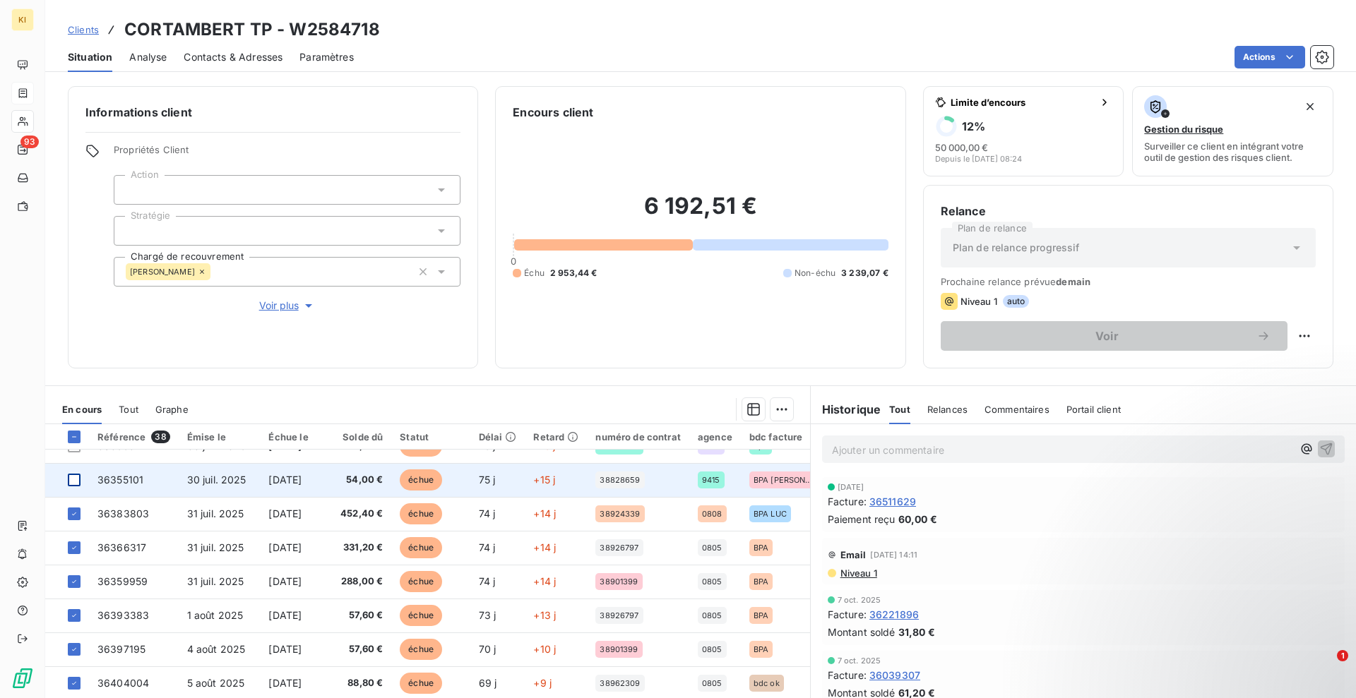
click at [71, 482] on div at bounding box center [74, 480] width 13 height 13
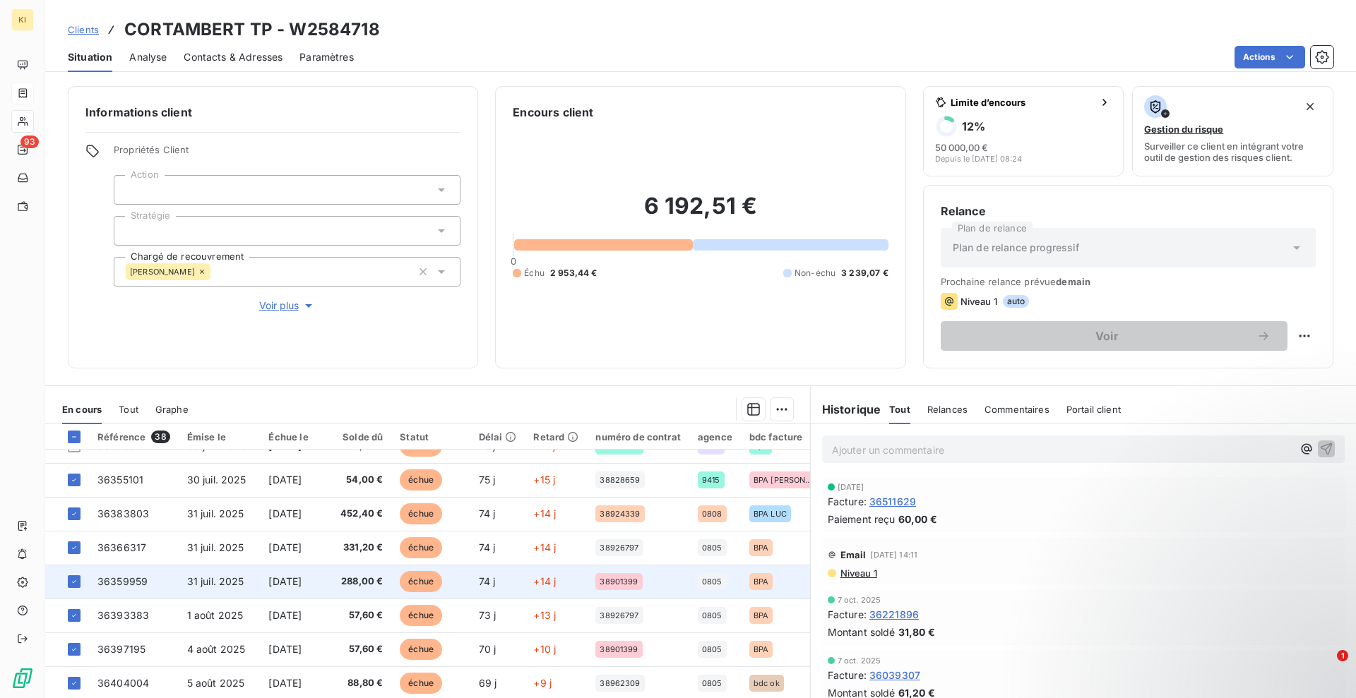
scroll to position [0, 0]
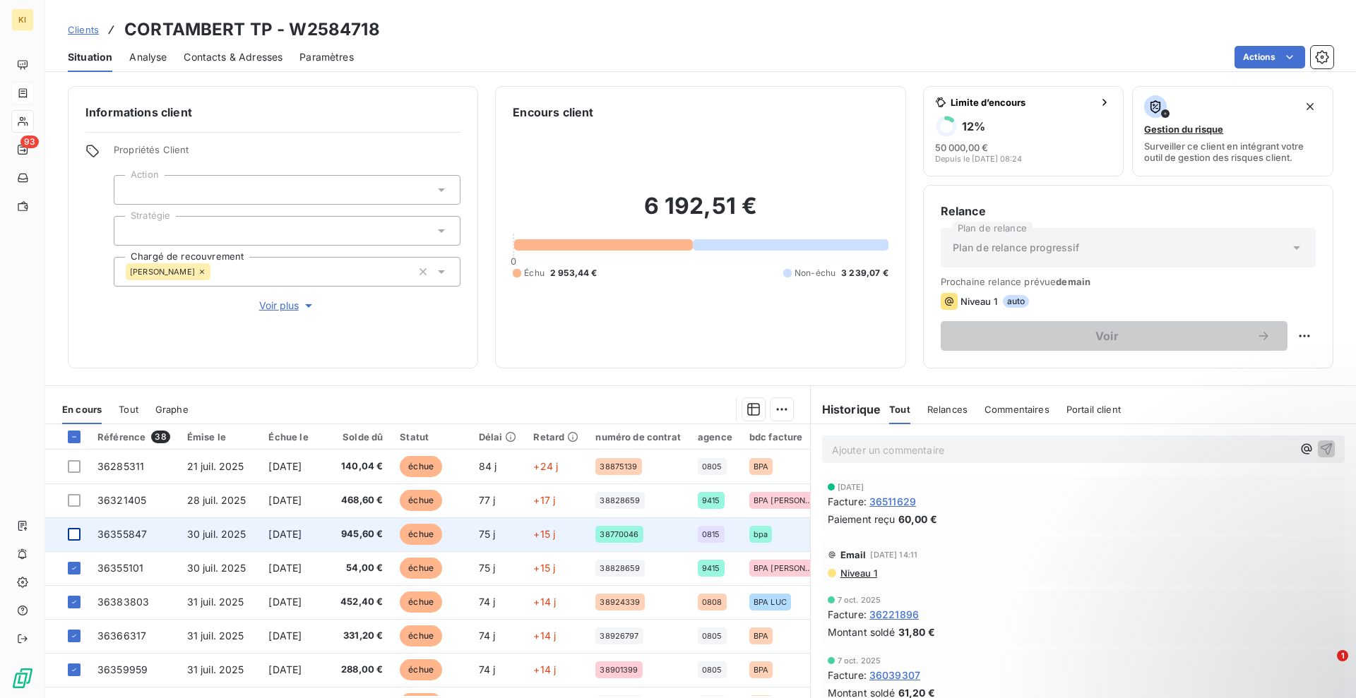
click at [76, 533] on div at bounding box center [74, 534] width 13 height 13
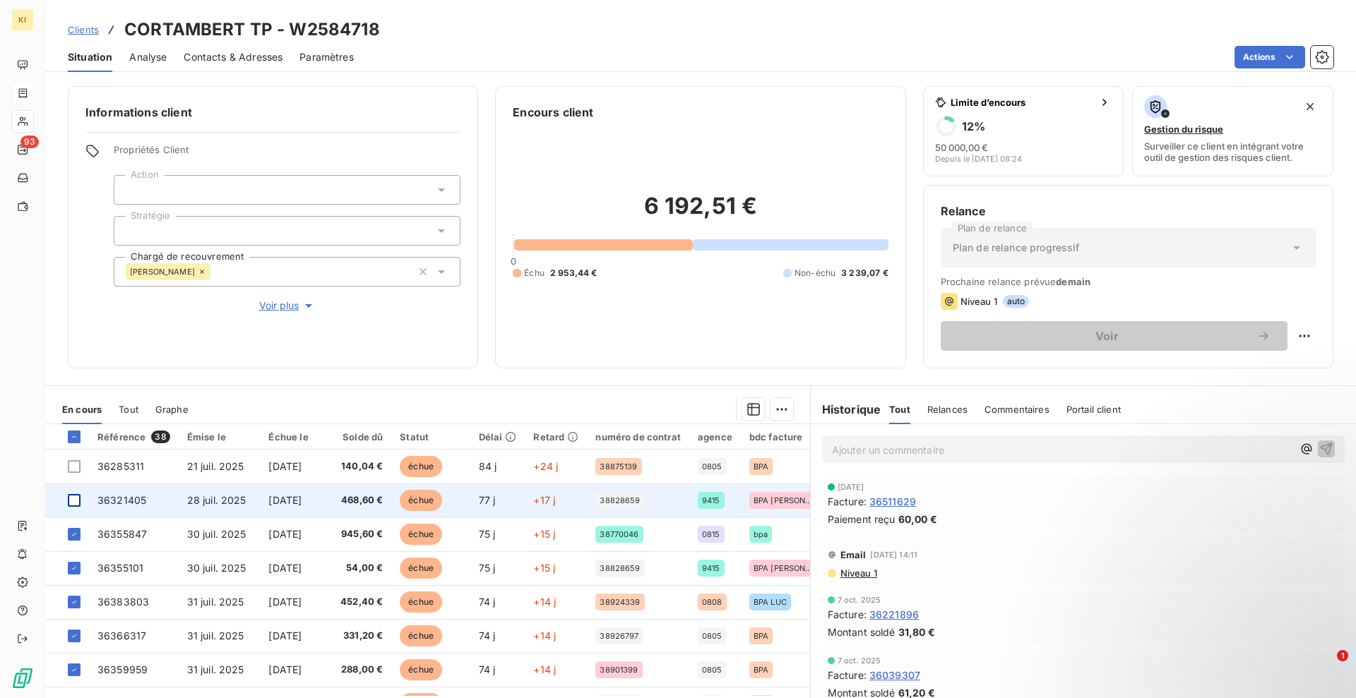
click at [75, 496] on div at bounding box center [74, 500] width 13 height 13
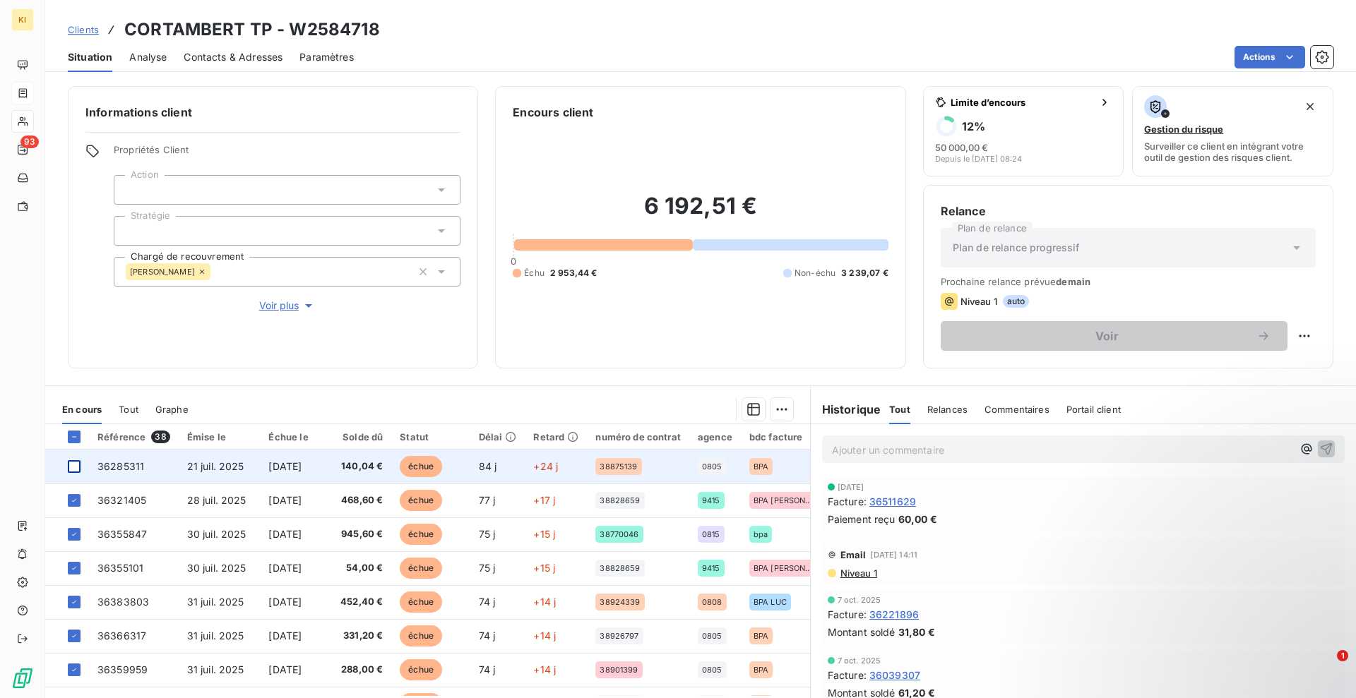
click at [71, 468] on div at bounding box center [74, 466] width 13 height 13
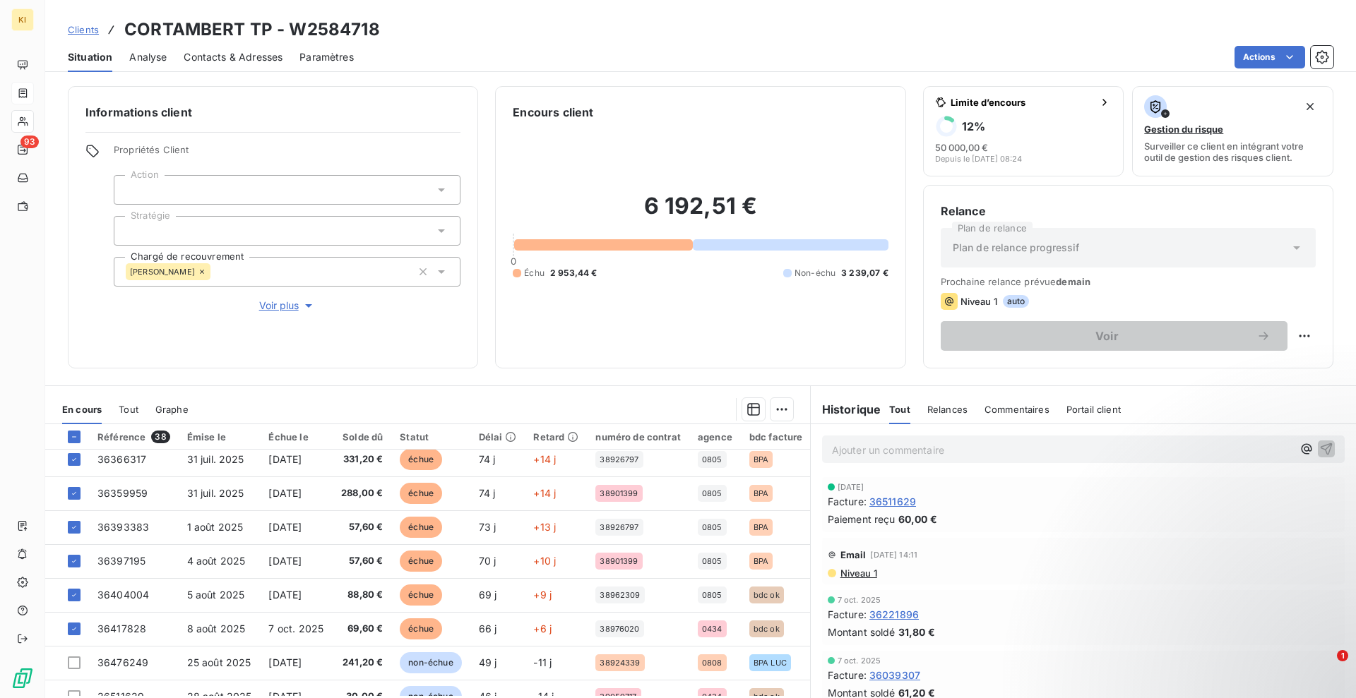
scroll to position [265, 0]
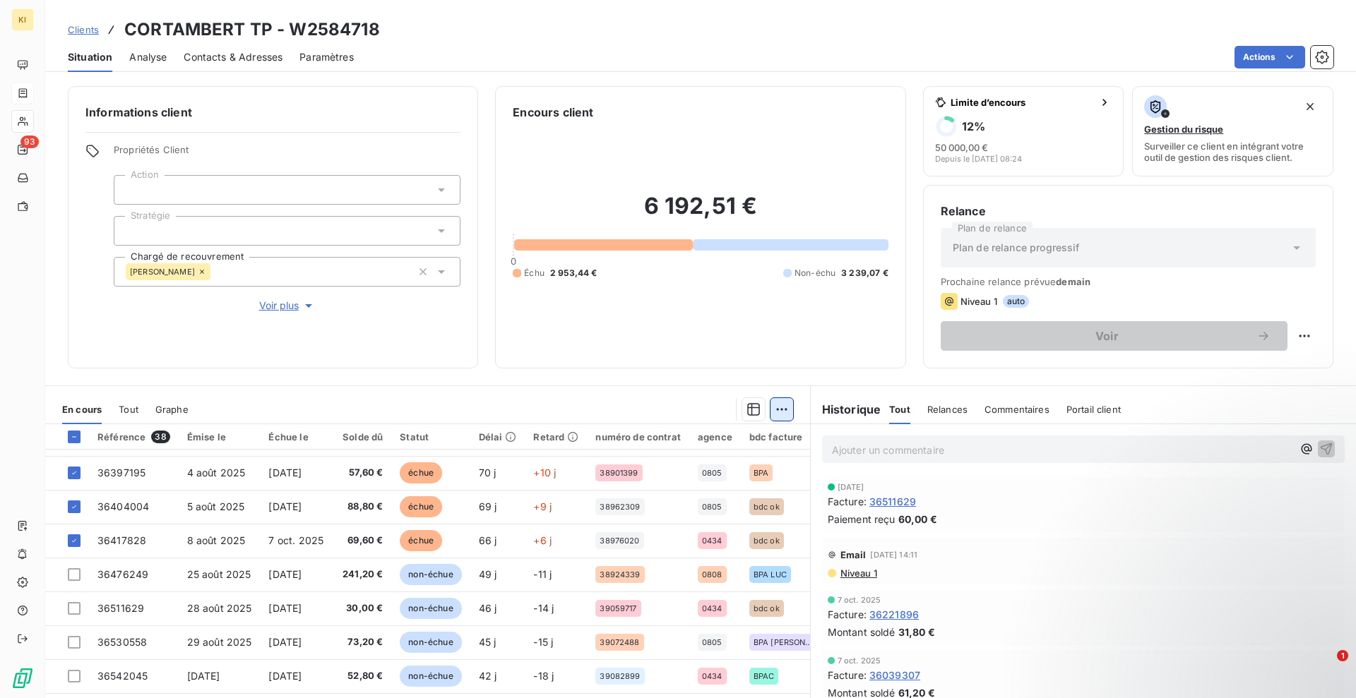
click at [775, 410] on html "KI 93 Clients CORTAMBERT TP - W2584718 Situation Analyse Contacts & Adresses Pa…" at bounding box center [678, 349] width 1356 height 698
click at [676, 461] on div "Ajouter une promesse de paiement (11 factures)" at bounding box center [648, 466] width 258 height 23
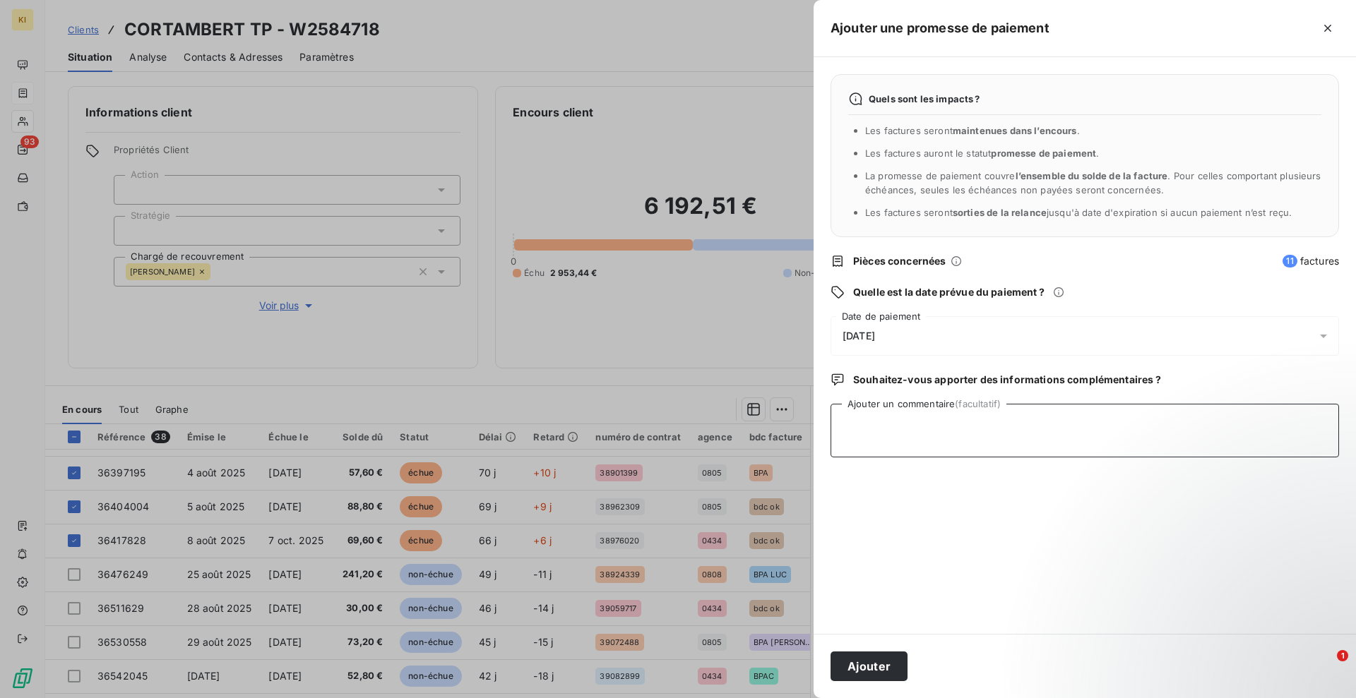
click at [879, 431] on textarea "Ajouter un commentaire (facultatif)" at bounding box center [1084, 431] width 508 height 54
type textarea "fac en cours de lettrages"
click at [875, 334] on span "[DATE]" at bounding box center [858, 335] width 32 height 11
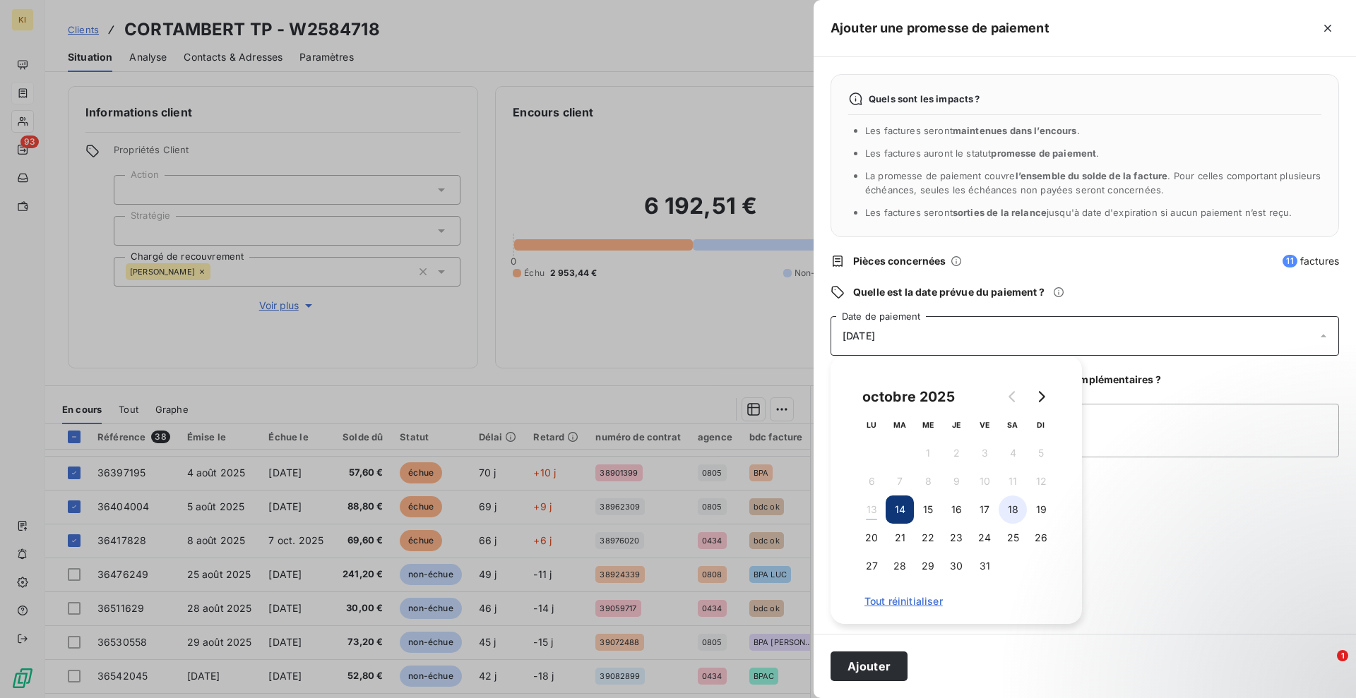
click at [1015, 503] on button "18" at bounding box center [1012, 510] width 28 height 28
click at [885, 665] on button "Ajouter" at bounding box center [868, 667] width 77 height 30
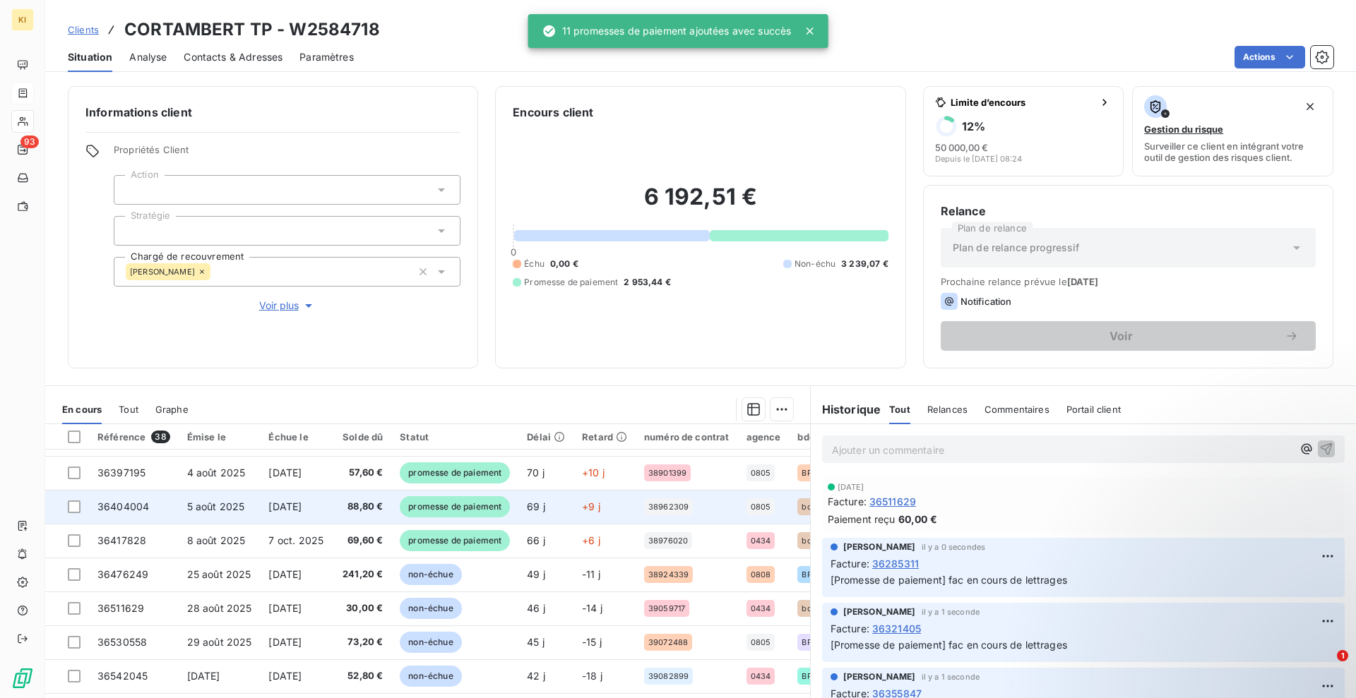
scroll to position [0, 0]
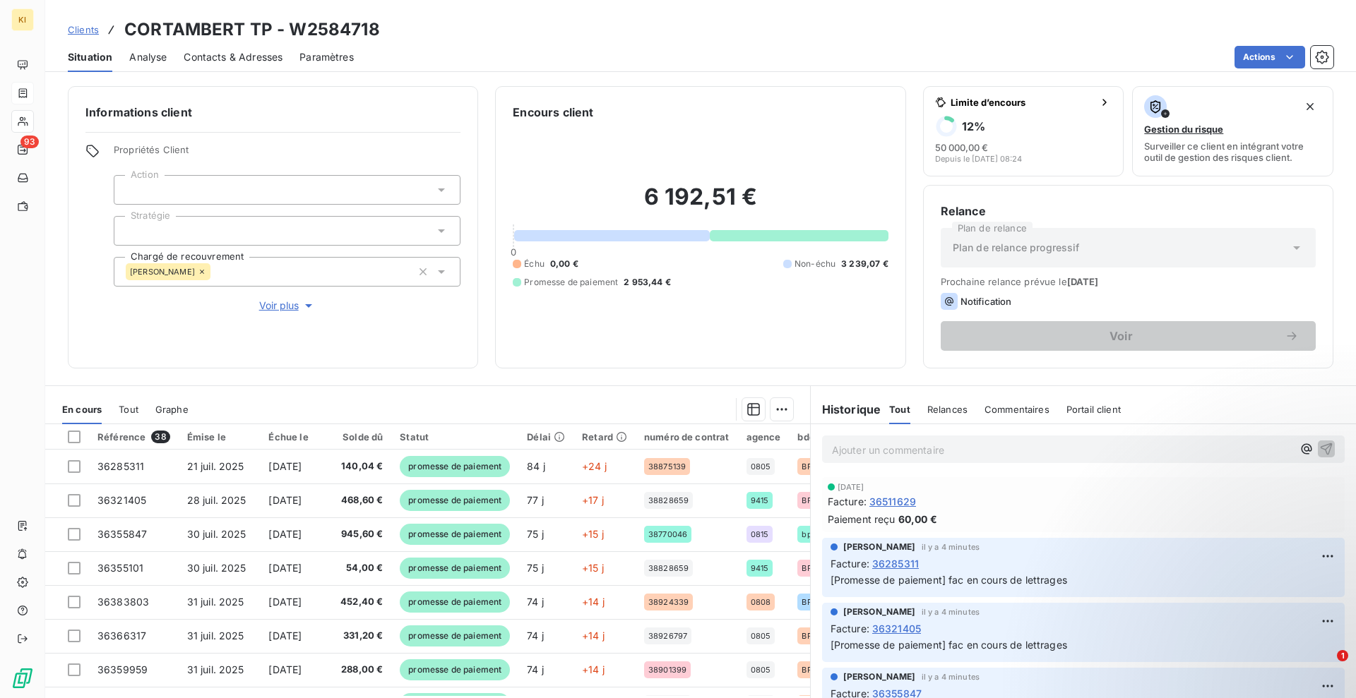
click at [82, 27] on span "Clients" at bounding box center [83, 29] width 31 height 11
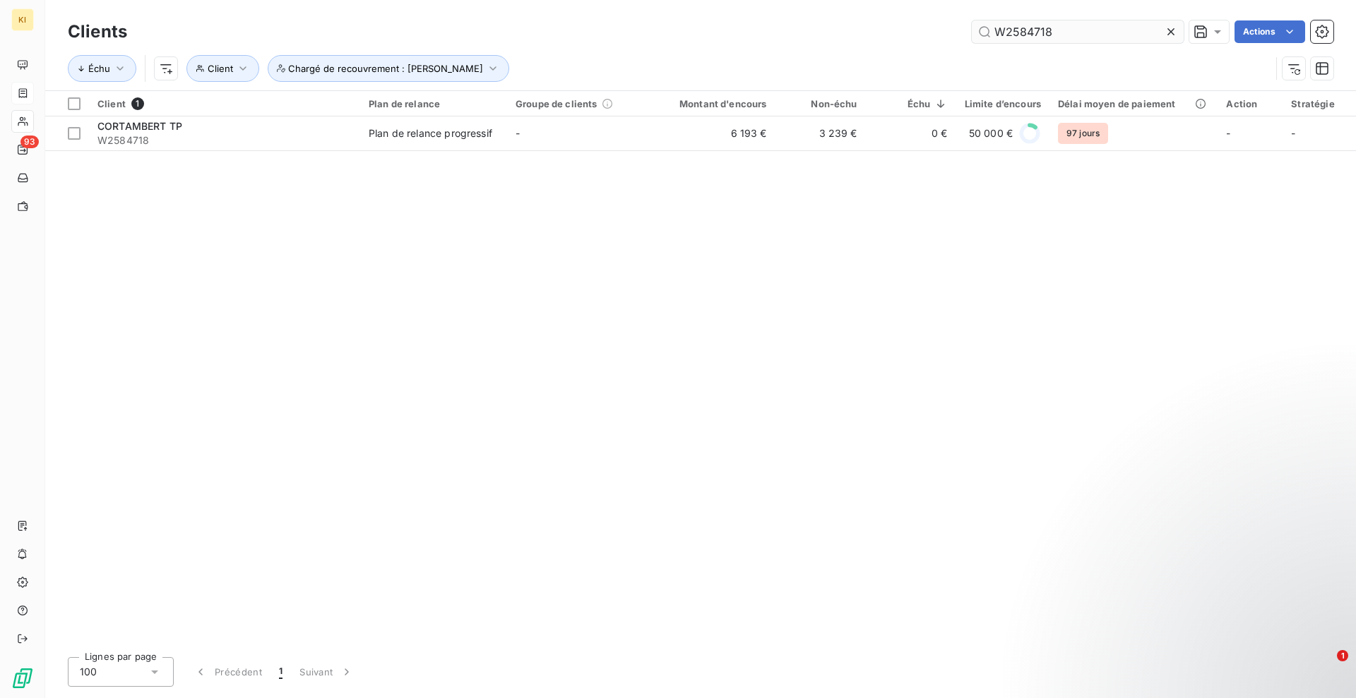
click at [1167, 31] on icon at bounding box center [1171, 32] width 14 height 14
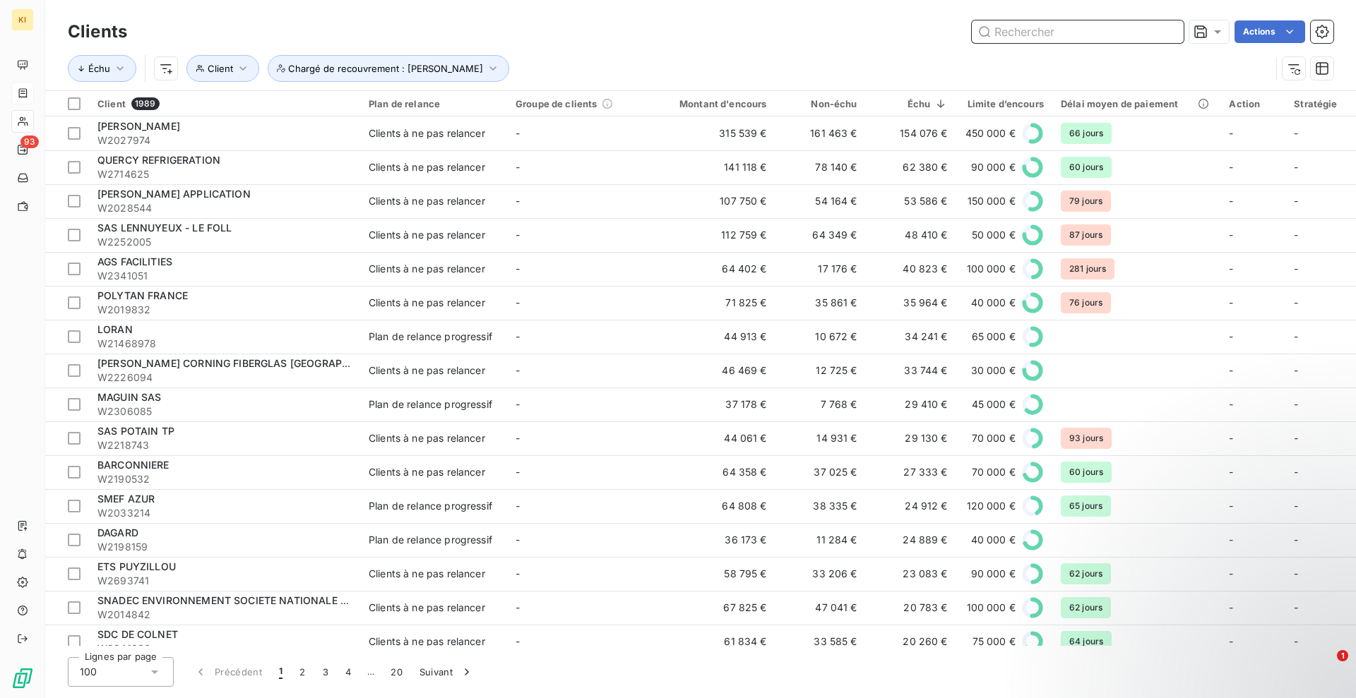
click at [1020, 30] on input "text" at bounding box center [1078, 31] width 212 height 23
paste input "W2019703"
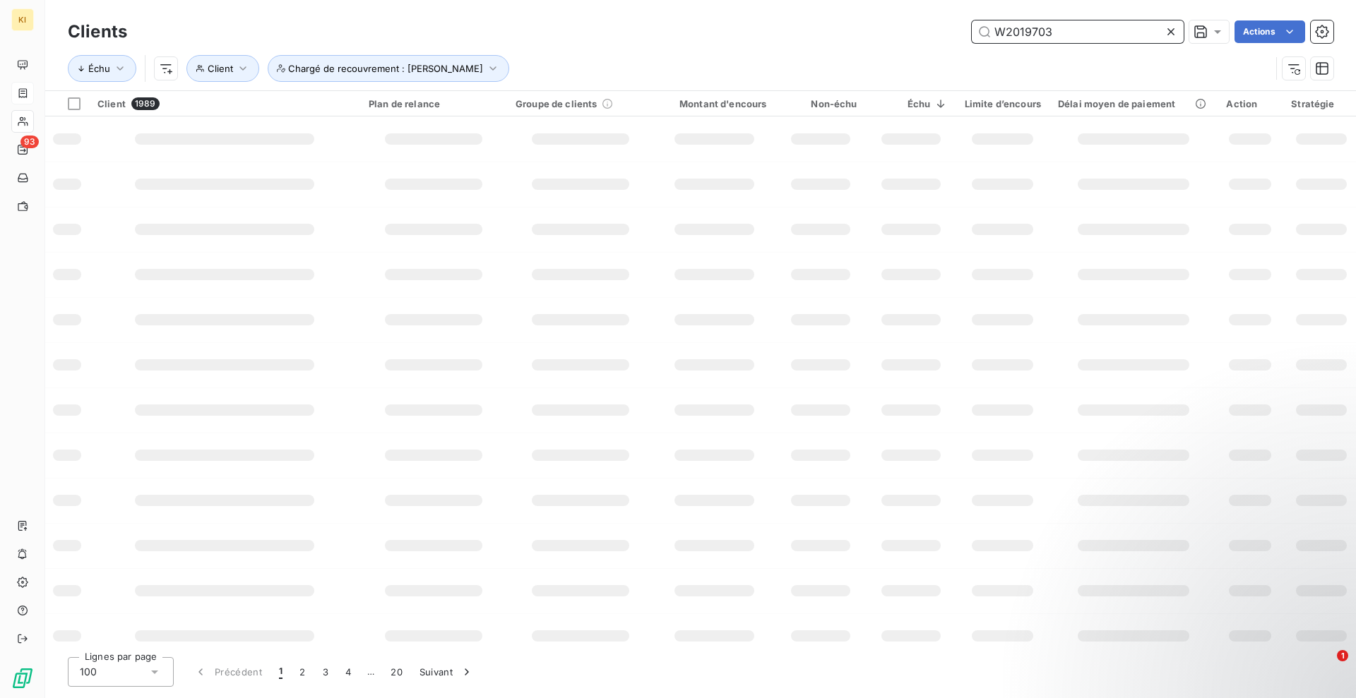
type input "W2019703"
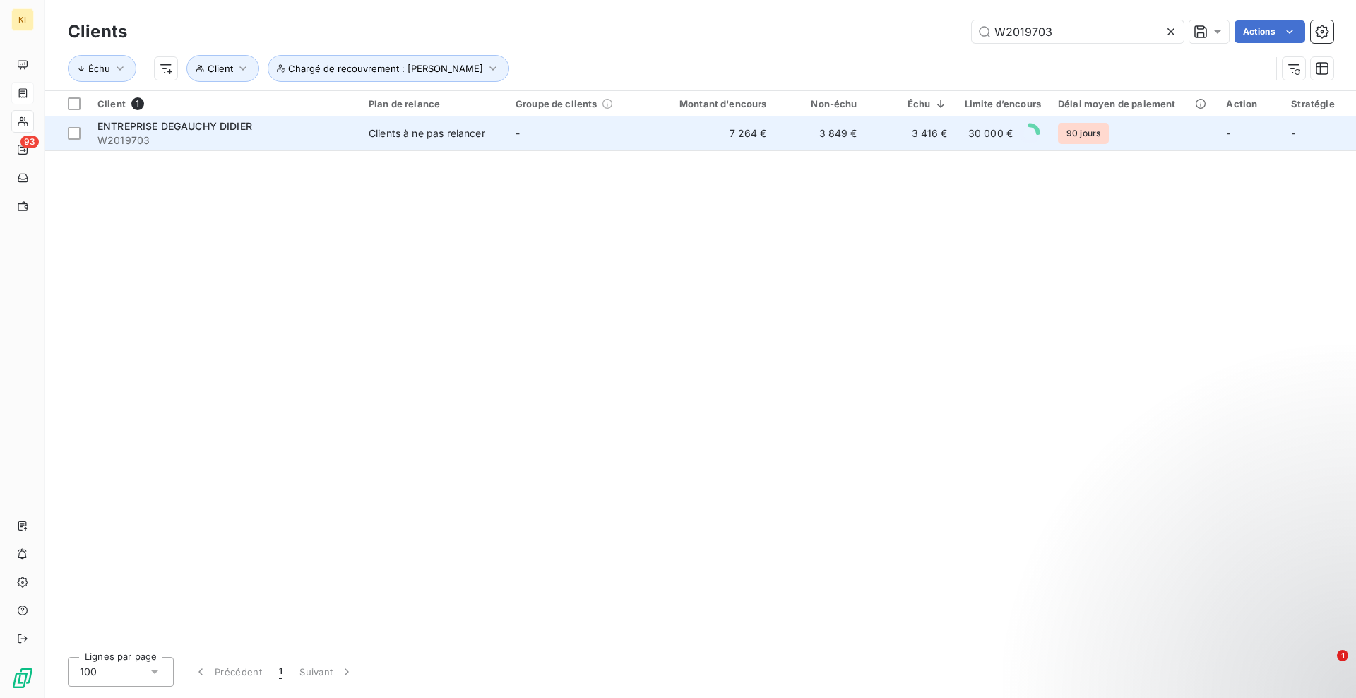
click at [633, 136] on td "-" at bounding box center [580, 133] width 147 height 34
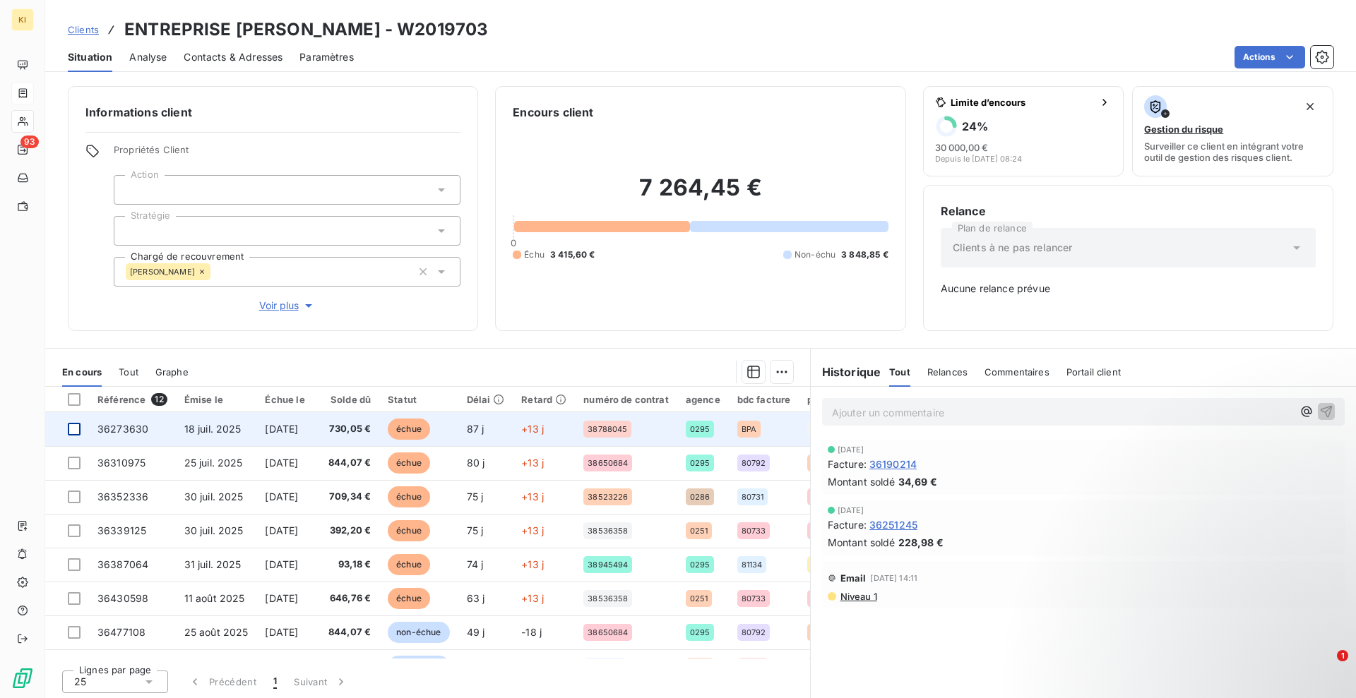
click at [80, 428] on div at bounding box center [74, 429] width 13 height 13
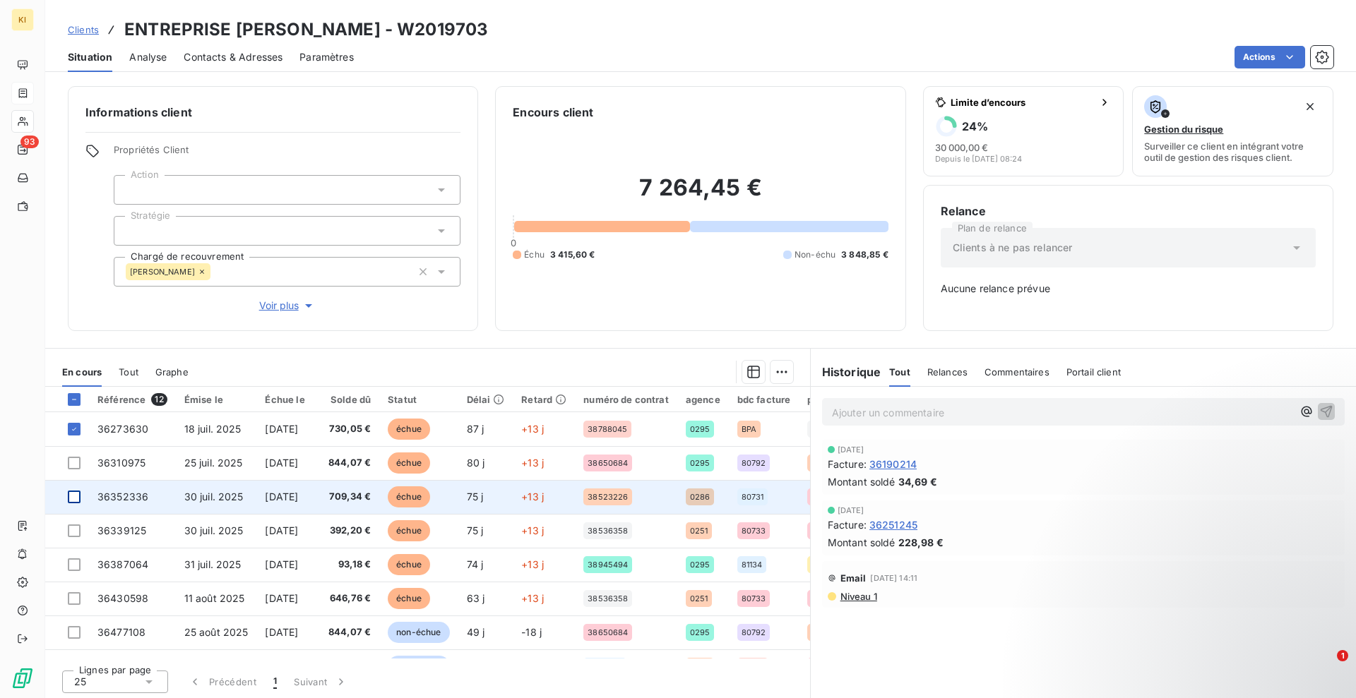
click at [74, 498] on div at bounding box center [74, 497] width 13 height 13
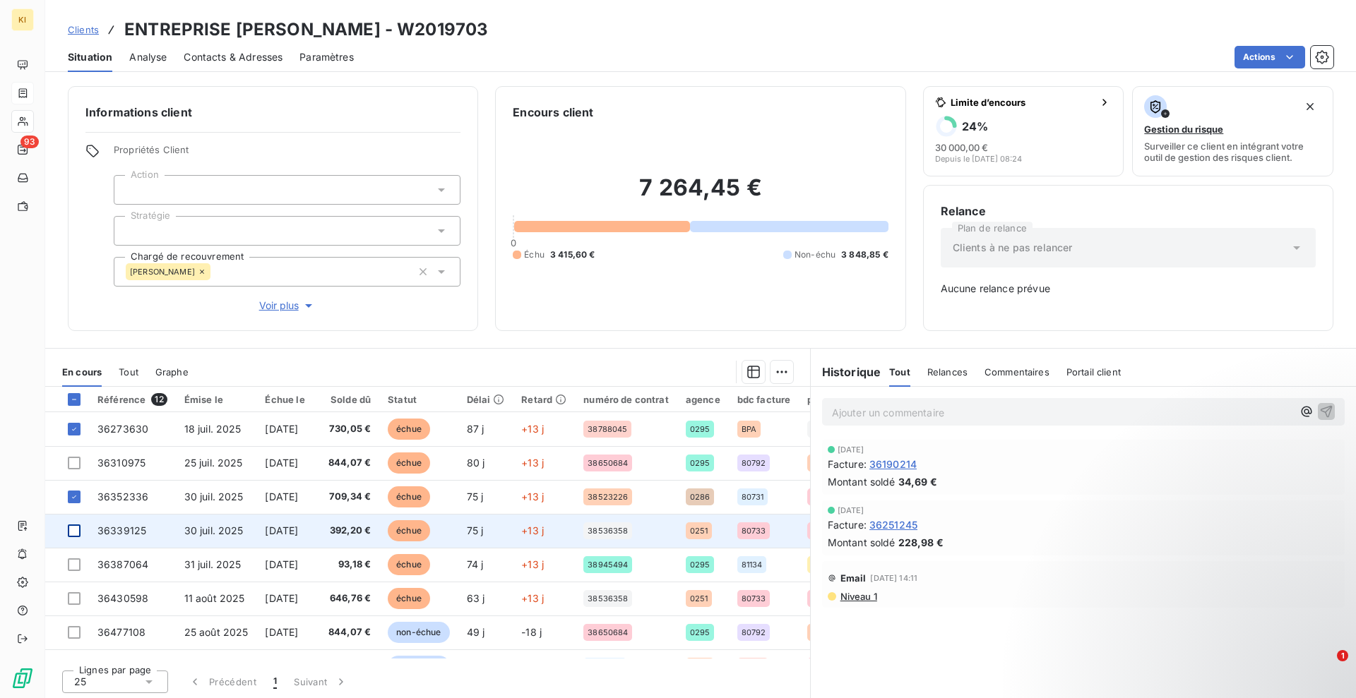
click at [75, 528] on div at bounding box center [74, 531] width 13 height 13
click at [77, 534] on icon at bounding box center [74, 531] width 8 height 8
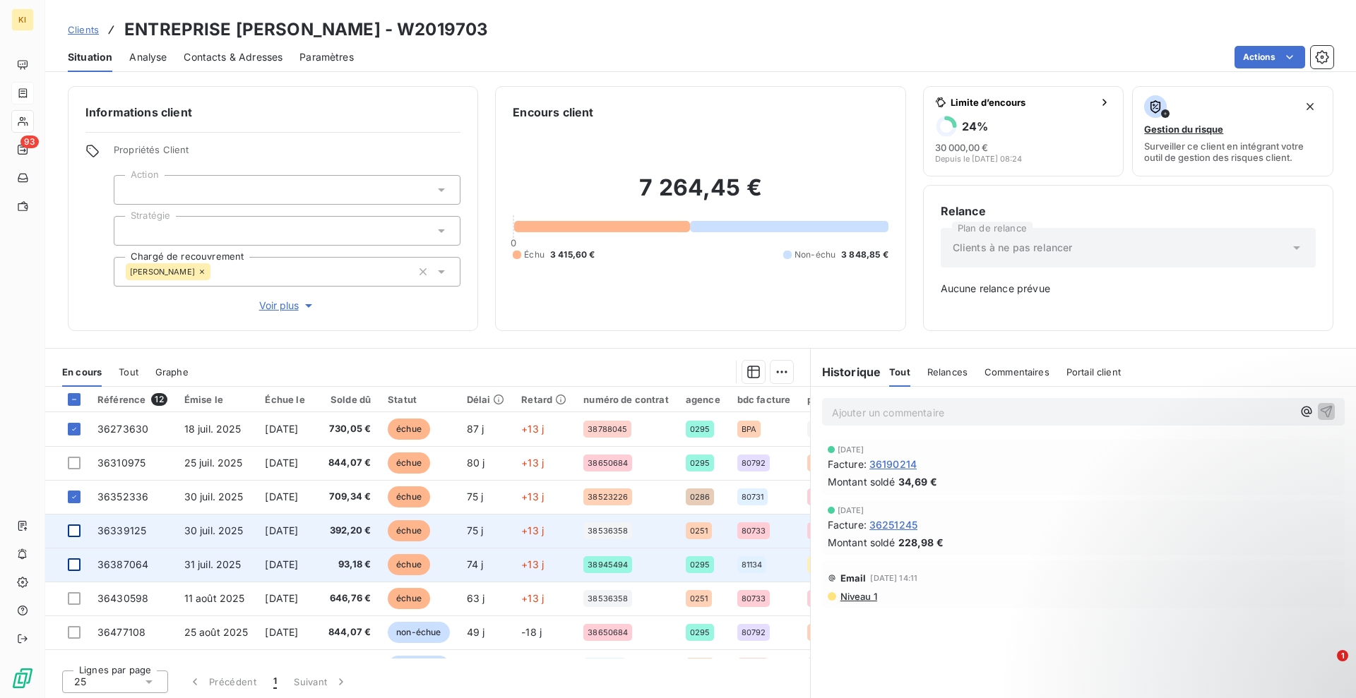
click at [79, 565] on div at bounding box center [74, 564] width 13 height 13
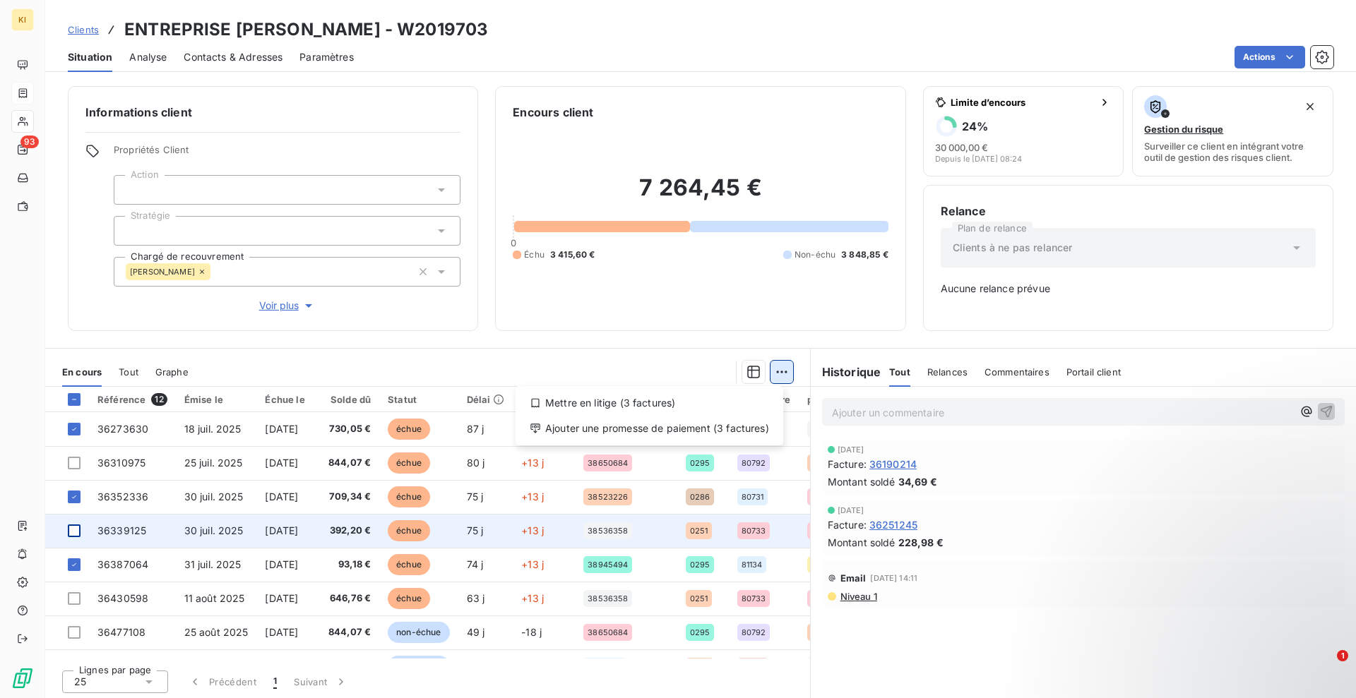
click at [771, 371] on html "KI 93 Clients ENTREPRISE [PERSON_NAME] - W2019703 Situation Analyse Contacts & …" at bounding box center [678, 349] width 1356 height 698
click at [685, 425] on div "Ajouter une promesse de paiement (3 factures)" at bounding box center [649, 428] width 256 height 23
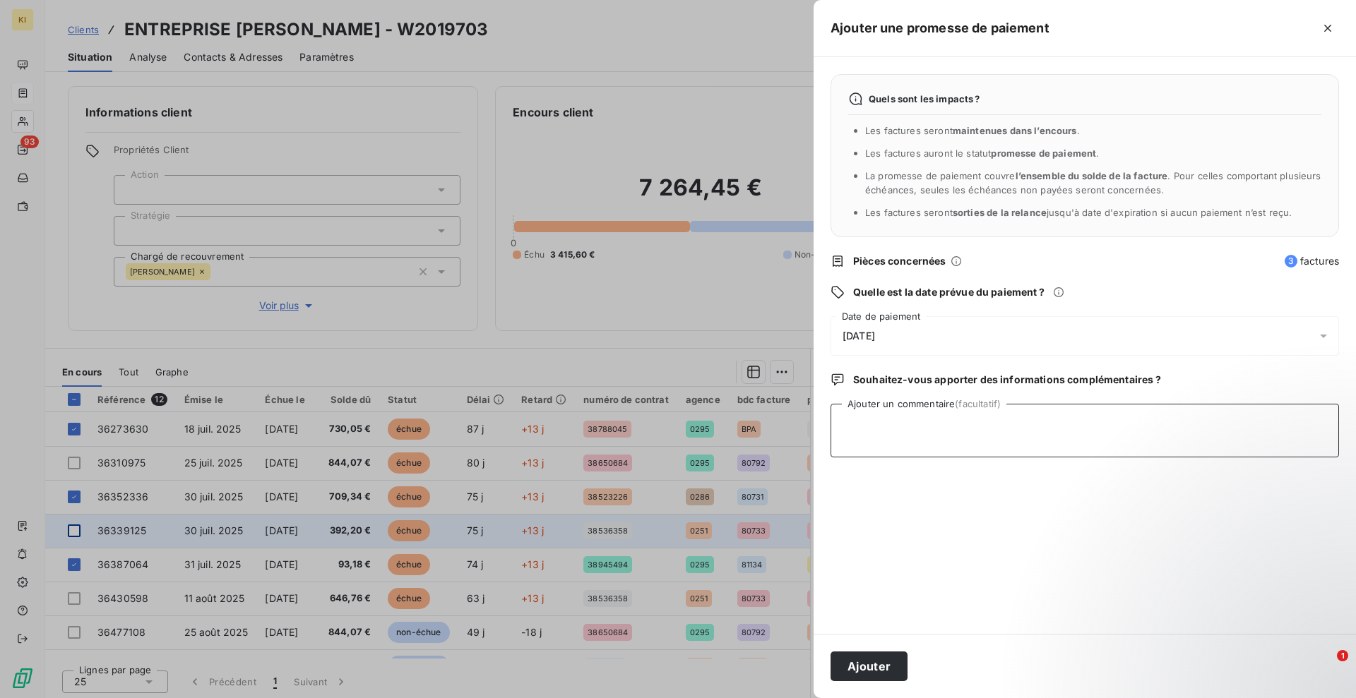
click at [877, 429] on textarea "Ajouter un commentaire (facultatif)" at bounding box center [1084, 431] width 508 height 54
type textarea "fac en cours de lettrage"
click at [851, 335] on span "[DATE]" at bounding box center [858, 335] width 32 height 11
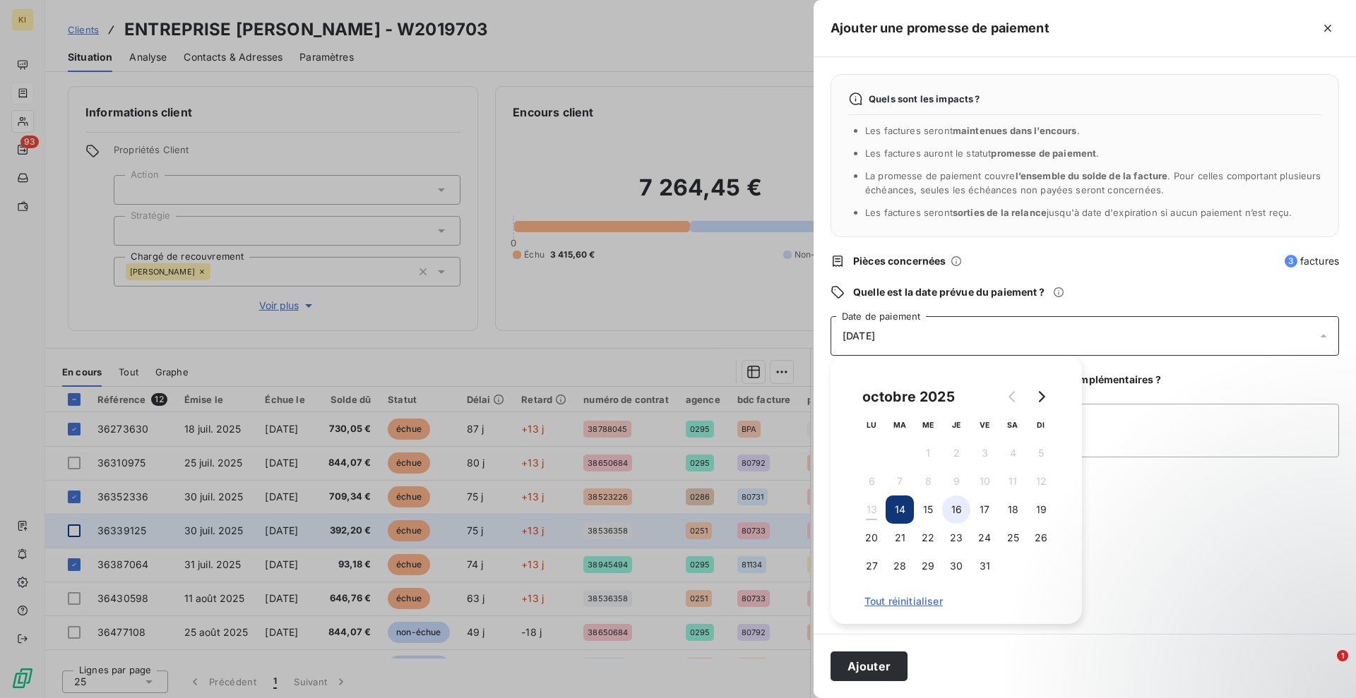
click at [957, 508] on button "16" at bounding box center [956, 510] width 28 height 28
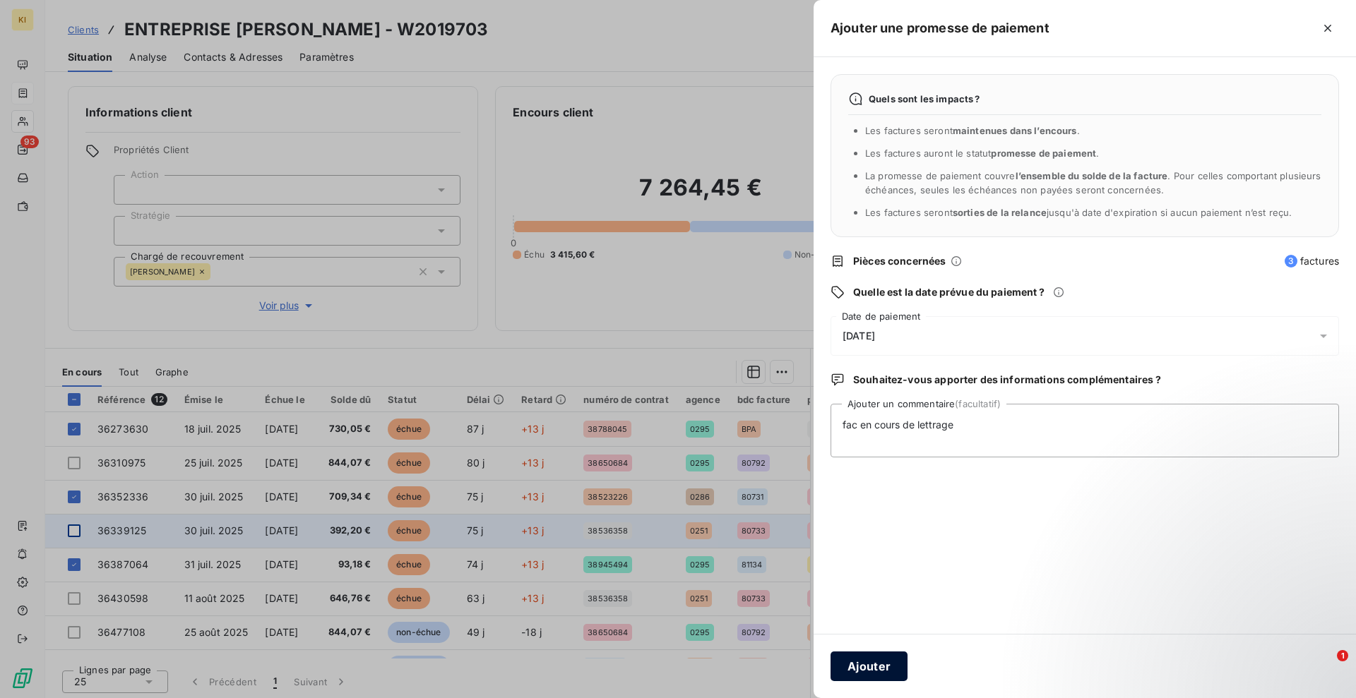
click at [878, 655] on button "Ajouter" at bounding box center [868, 667] width 77 height 30
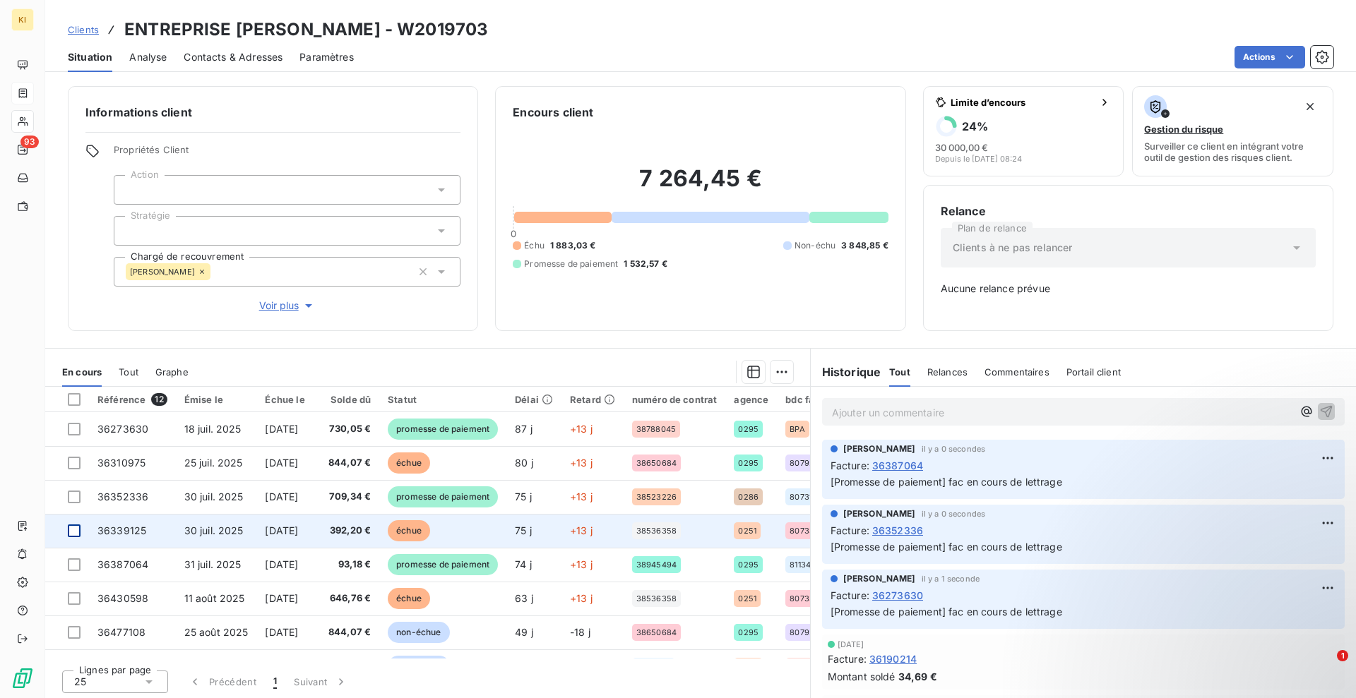
click at [78, 530] on div at bounding box center [74, 531] width 13 height 13
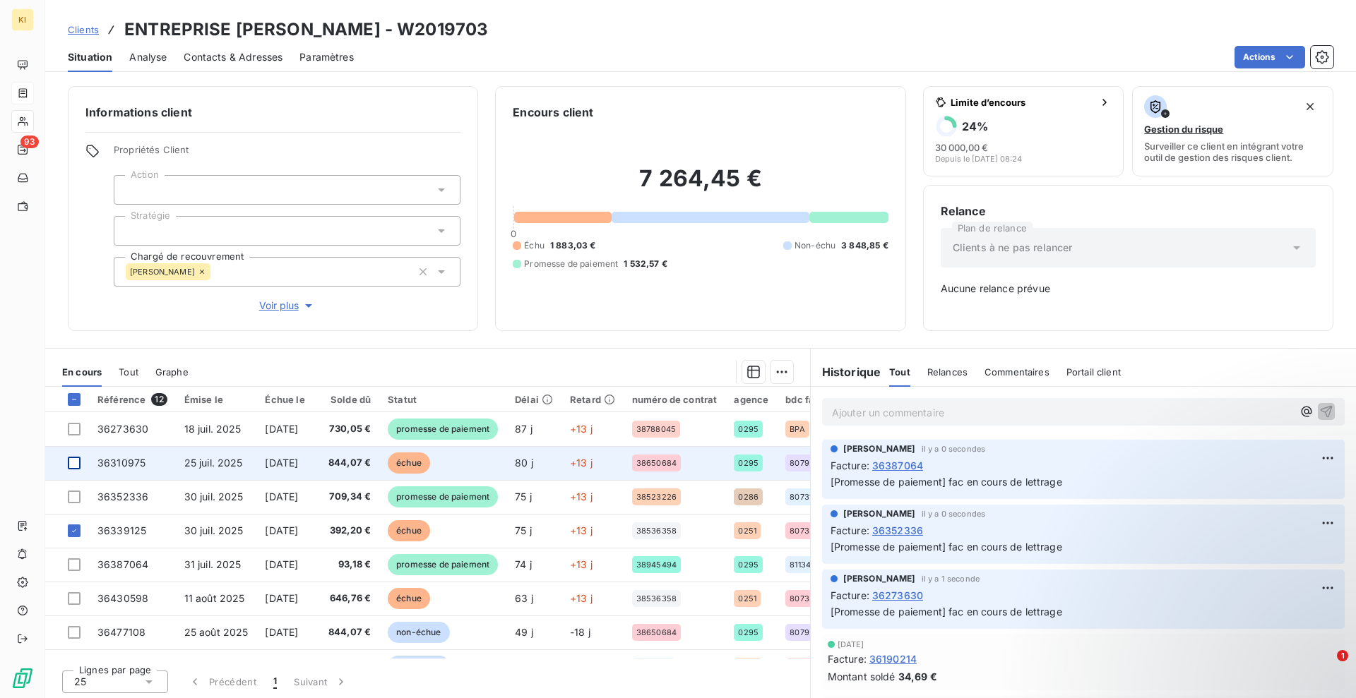
click at [78, 467] on div at bounding box center [74, 463] width 13 height 13
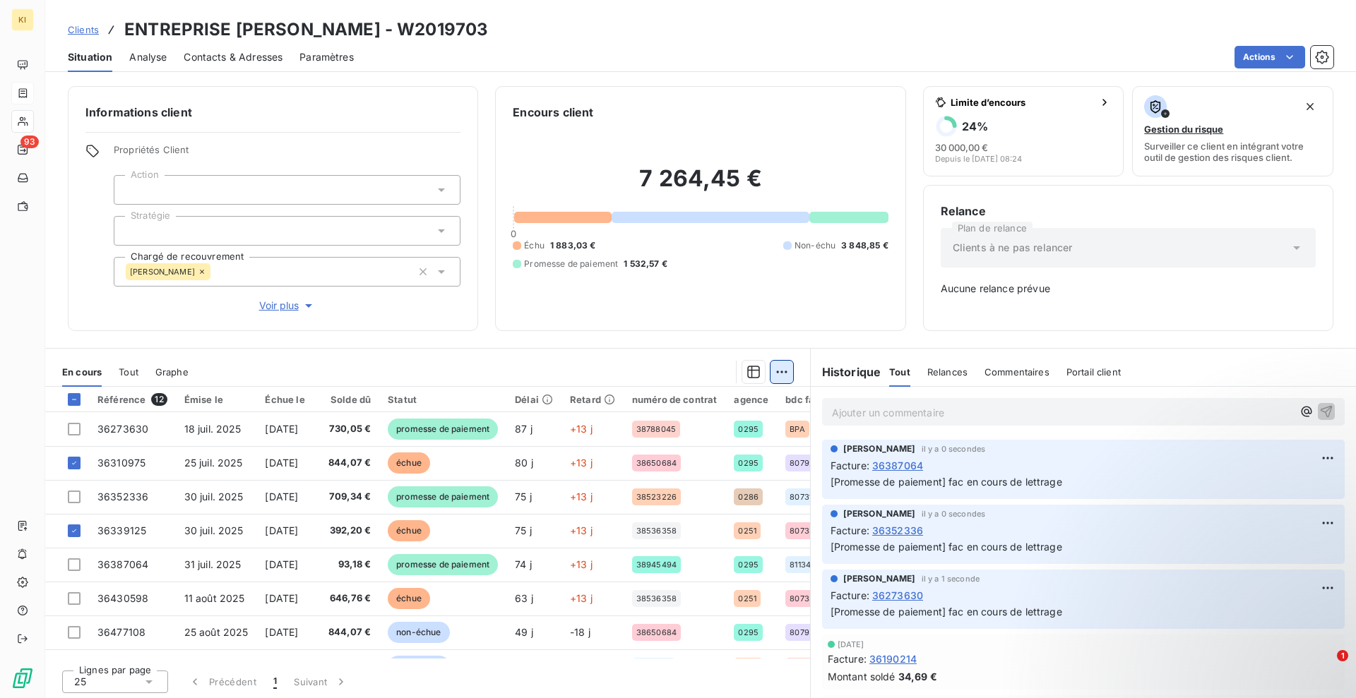
click at [763, 372] on html "KI 93 Clients ENTREPRISE [PERSON_NAME] - W2019703 Situation Analyse Contacts & …" at bounding box center [678, 349] width 1356 height 698
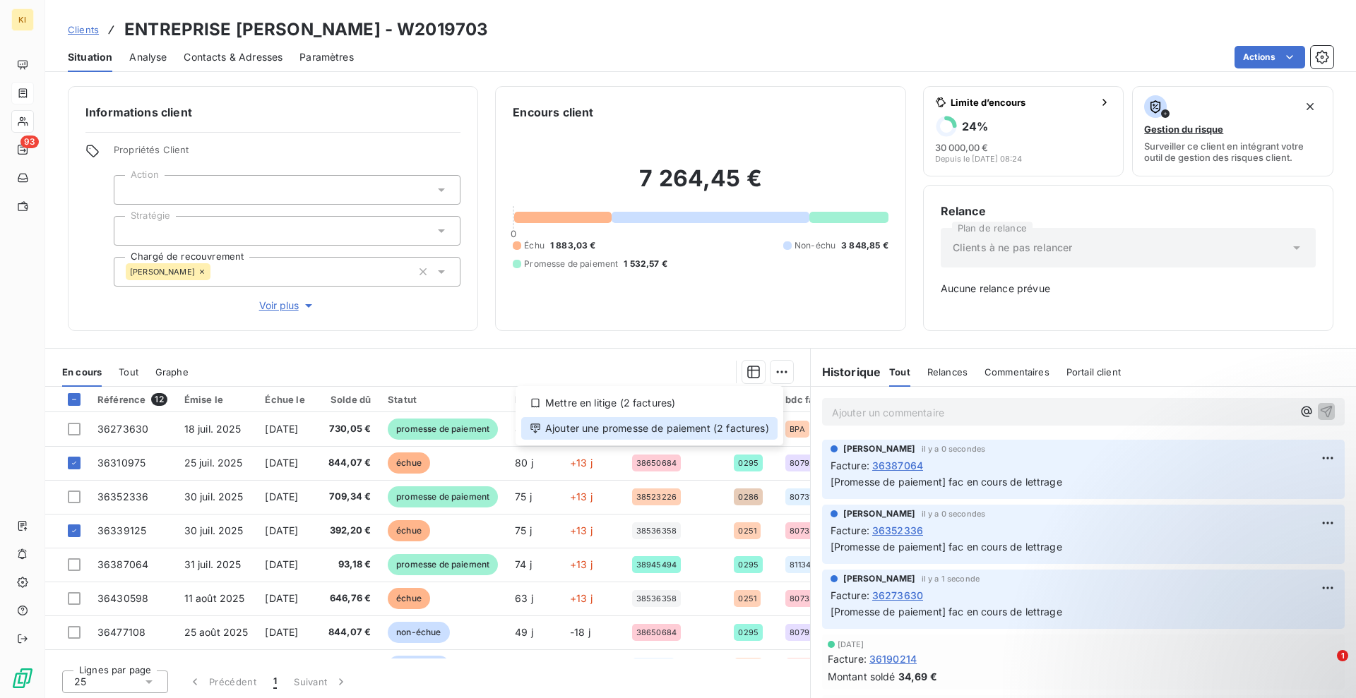
click at [688, 427] on div "Ajouter une promesse de paiement (2 factures)" at bounding box center [649, 428] width 256 height 23
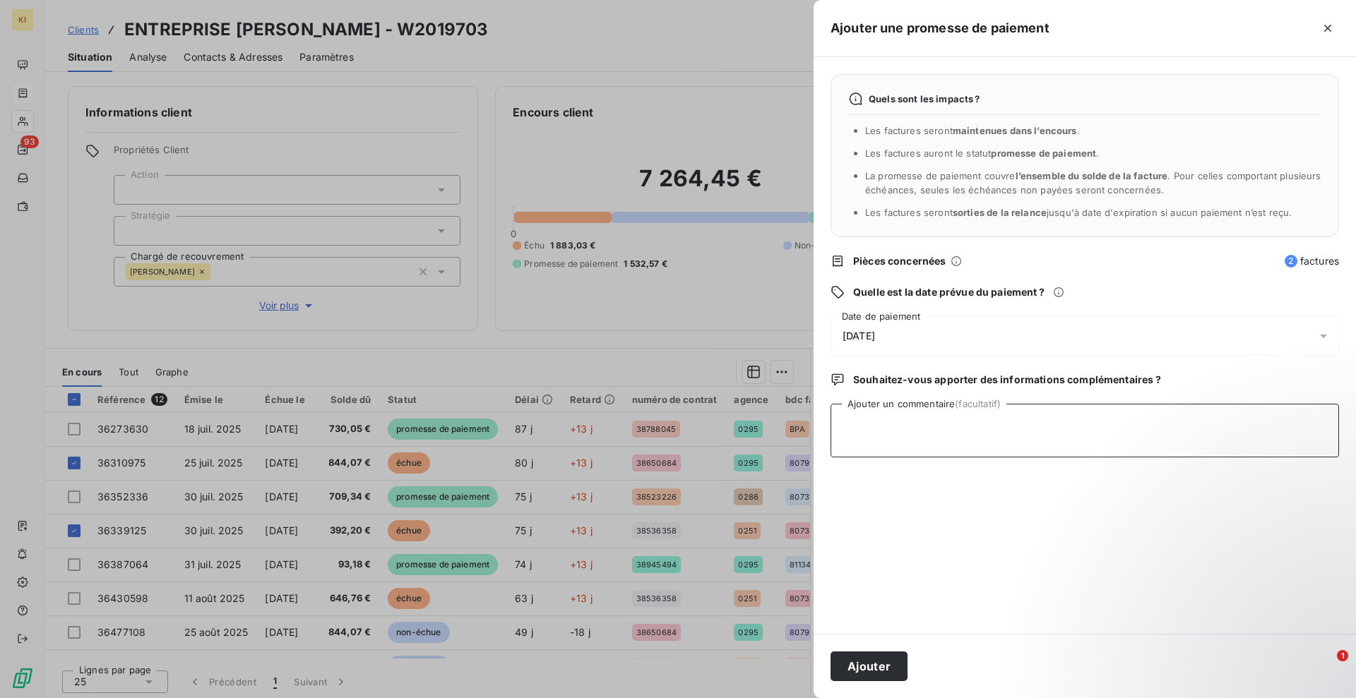
click at [876, 431] on textarea "Ajouter un commentaire (facultatif)" at bounding box center [1084, 431] width 508 height 54
type textarea "f"
drag, startPoint x: 1040, startPoint y: 424, endPoint x: 1012, endPoint y: 426, distance: 28.3
click at [1012, 426] on textarea "oubli factures / compta les regle cete sme sans faute" at bounding box center [1084, 431] width 508 height 54
click at [1032, 424] on textarea "oubli factures / compta les regle cette sem sans faute" at bounding box center [1084, 431] width 508 height 54
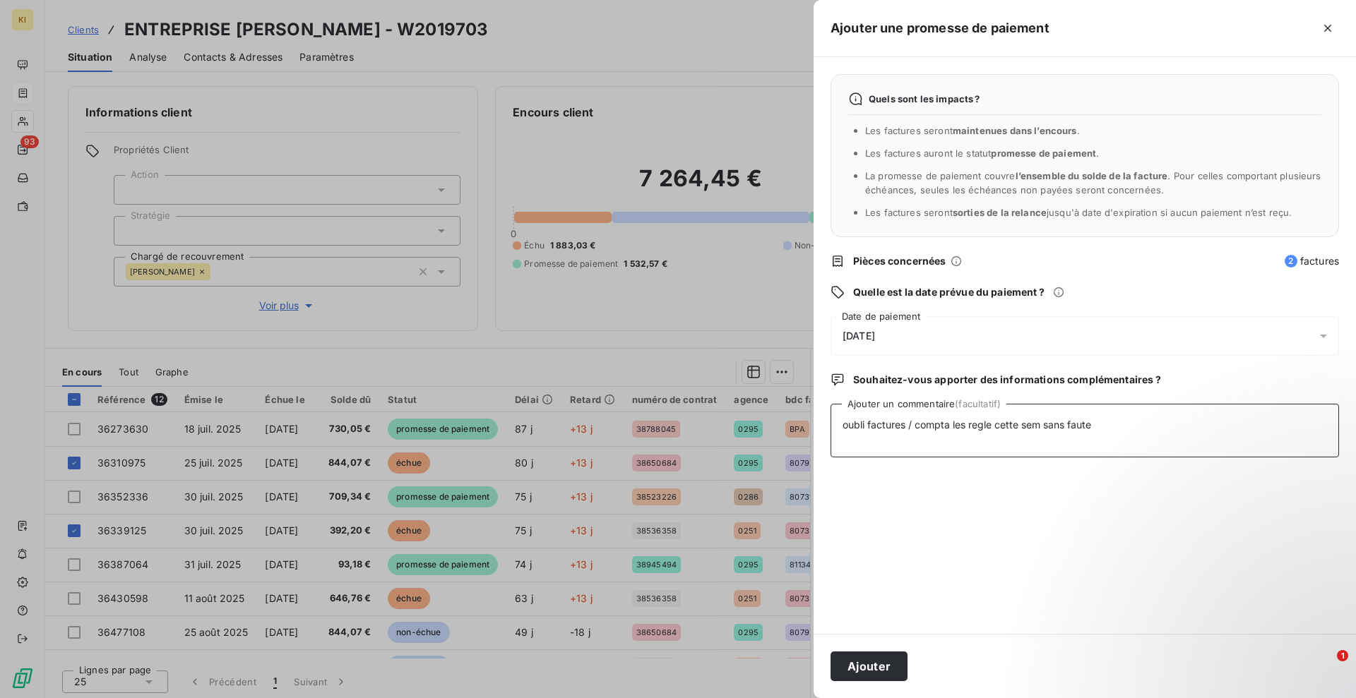
click at [1040, 428] on textarea "oubli factures / compta les regle cette sem sans faute" at bounding box center [1084, 431] width 508 height 54
click at [991, 426] on textarea "oubli factures / compta les regle cette semaine sans faute" at bounding box center [1084, 431] width 508 height 54
type textarea "oubli factures / compta les reglent cette semaine sans faute"
click at [930, 346] on div "[DATE]" at bounding box center [1084, 336] width 508 height 40
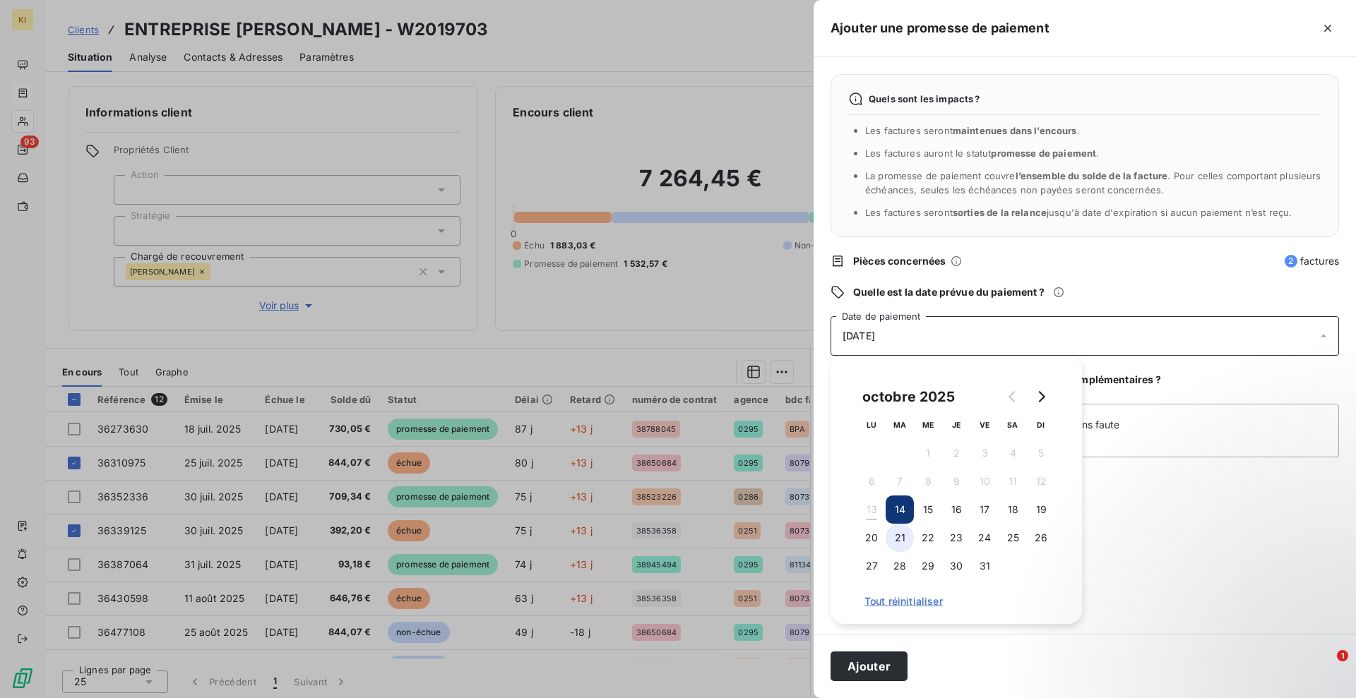
click at [900, 544] on button "21" at bounding box center [899, 538] width 28 height 28
click at [876, 541] on button "20" at bounding box center [871, 538] width 28 height 28
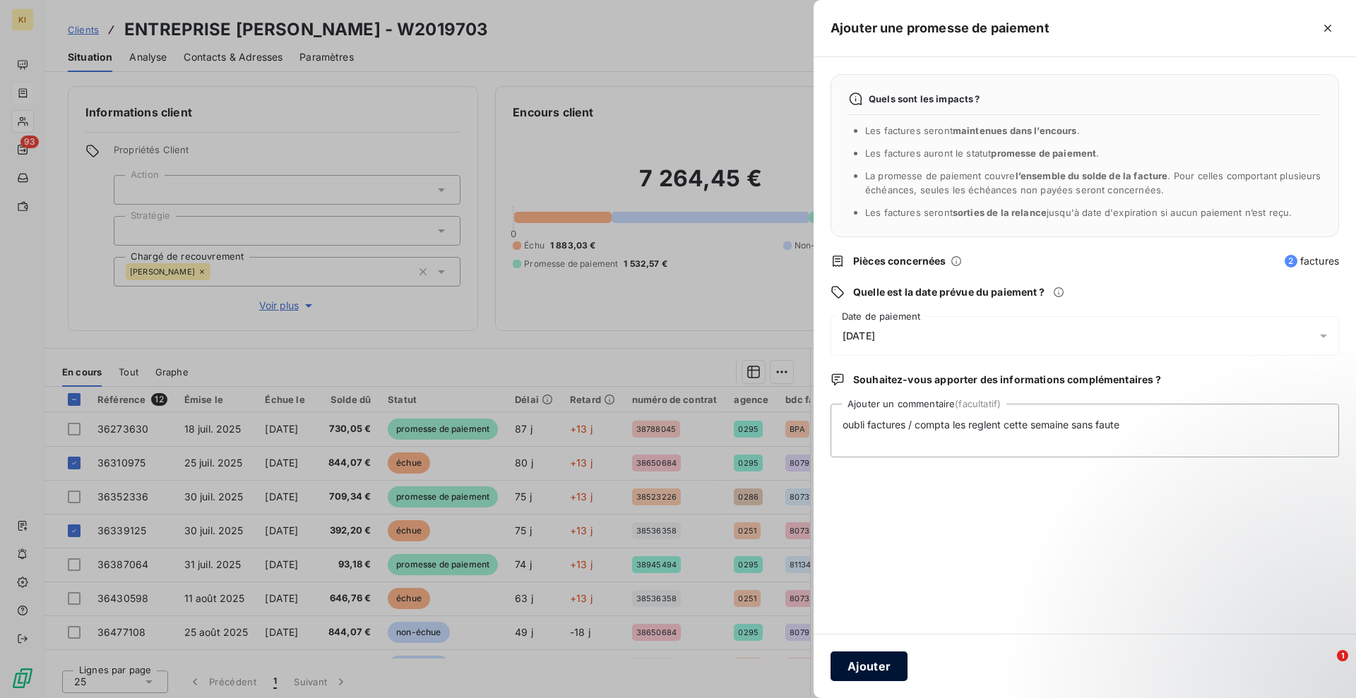
click at [873, 664] on button "Ajouter" at bounding box center [868, 667] width 77 height 30
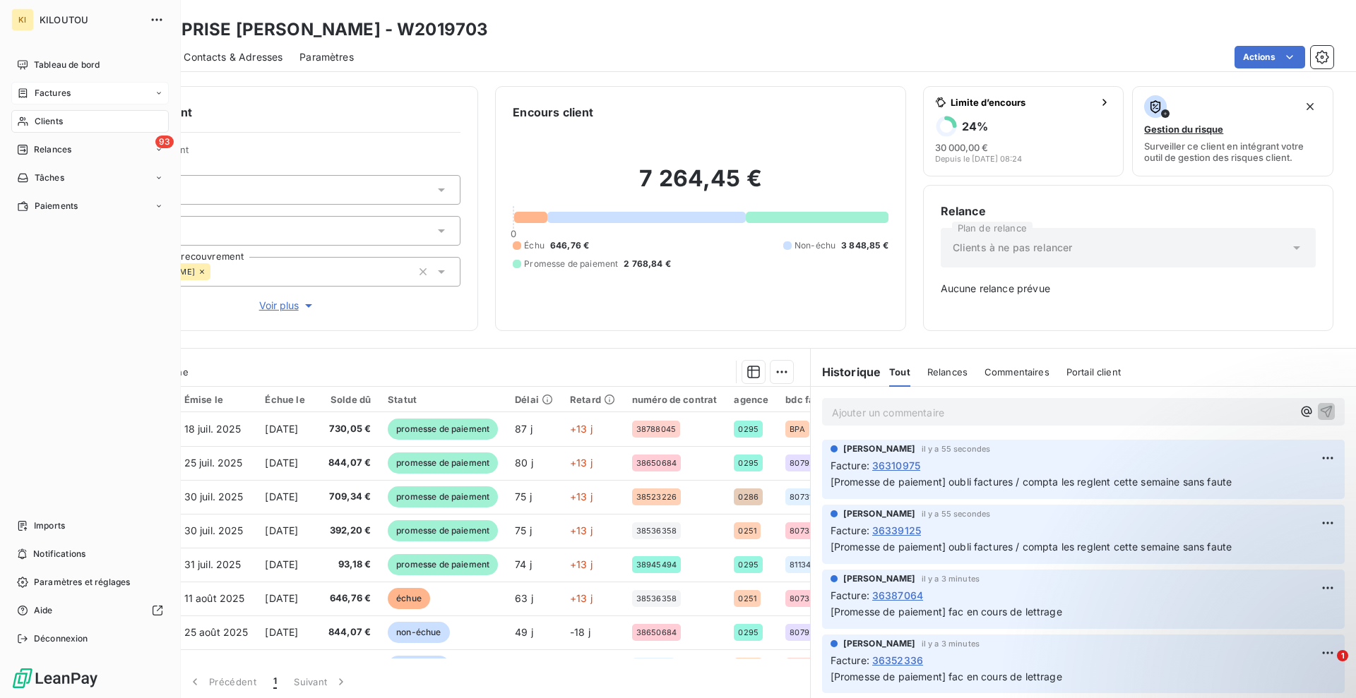
click at [58, 121] on span "Clients" at bounding box center [49, 121] width 28 height 13
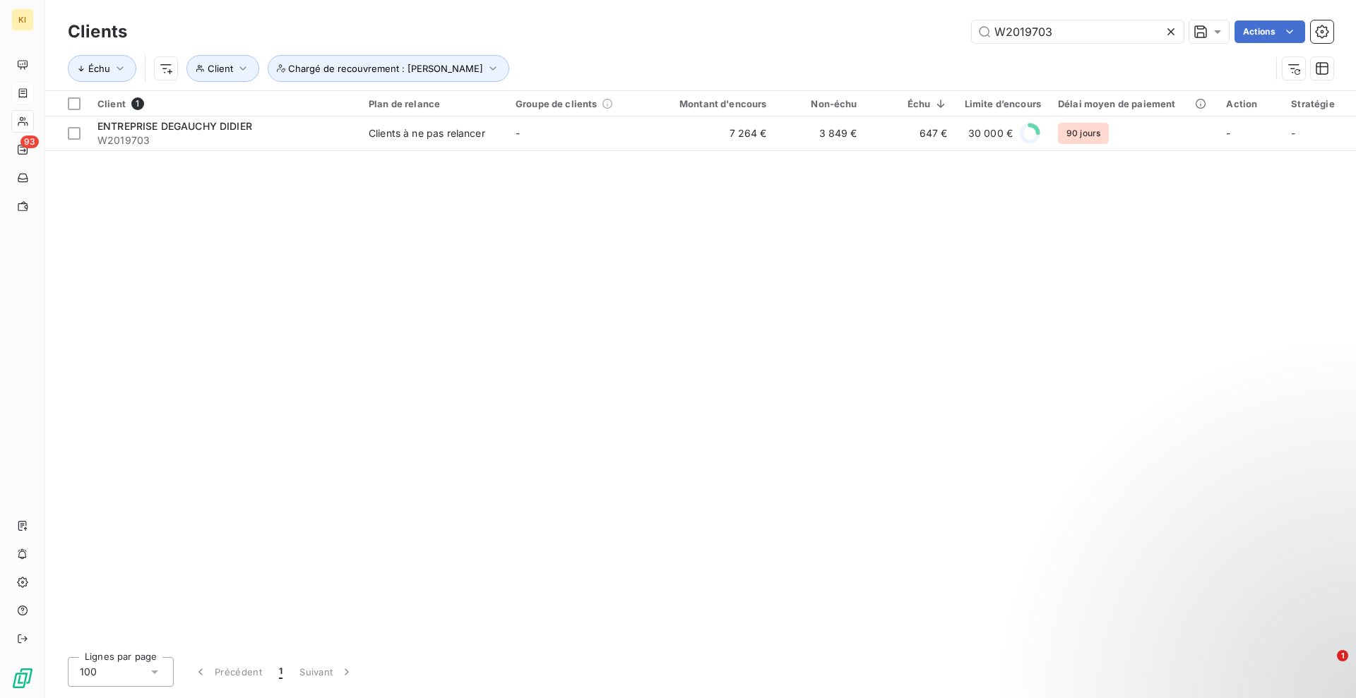
click at [1173, 31] on icon at bounding box center [1171, 32] width 14 height 14
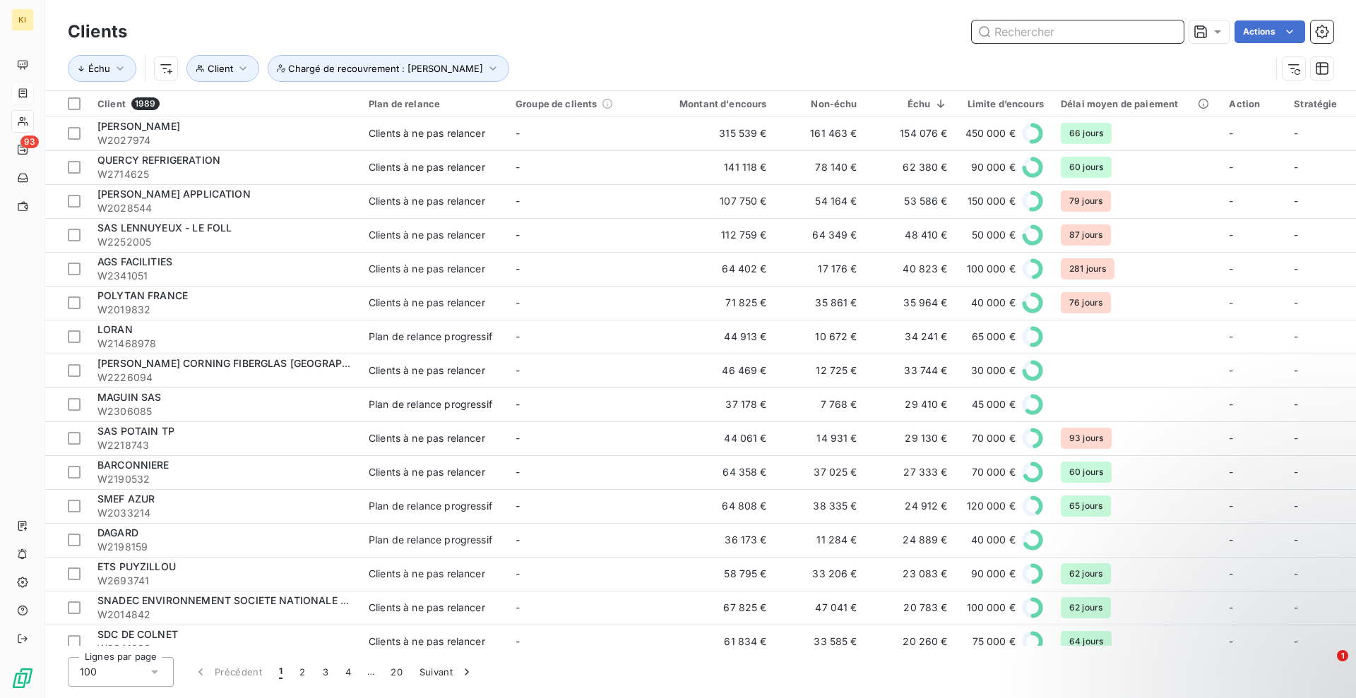
click at [1029, 35] on input "text" at bounding box center [1078, 31] width 212 height 23
paste input "W2492755"
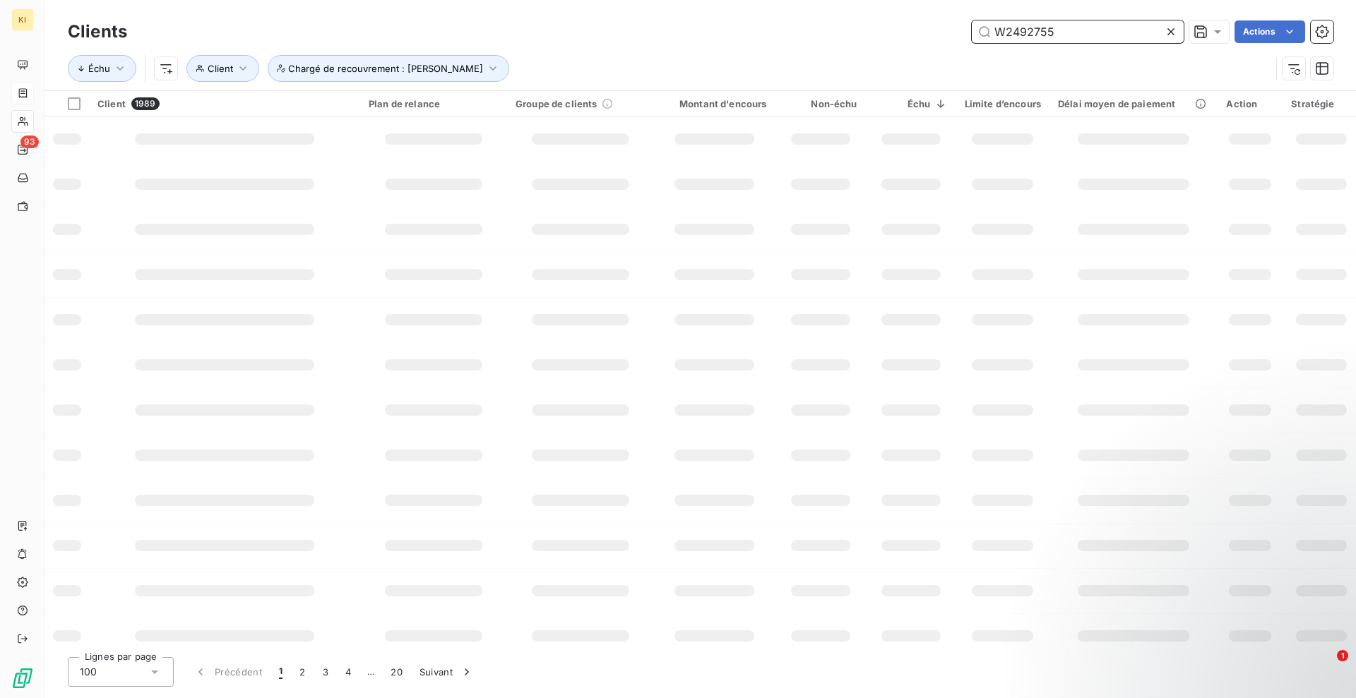
type input "W2492755"
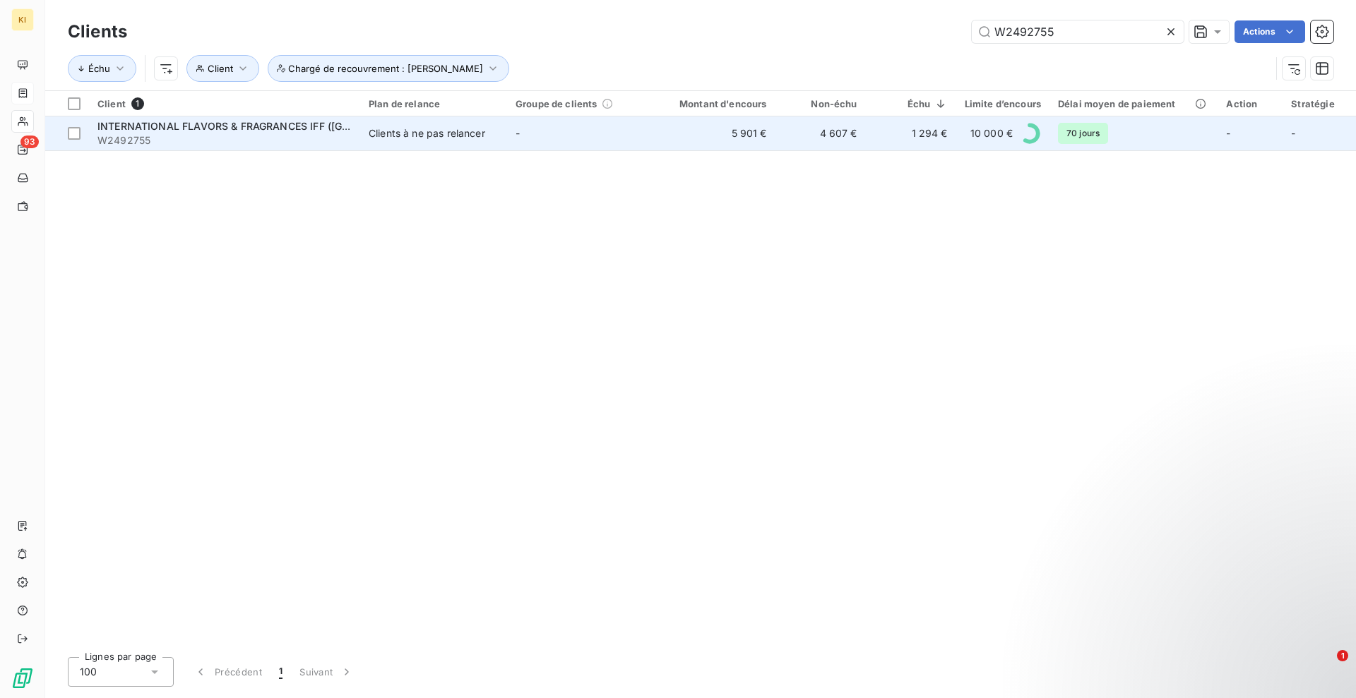
click at [657, 144] on td "5 901 €" at bounding box center [714, 133] width 121 height 34
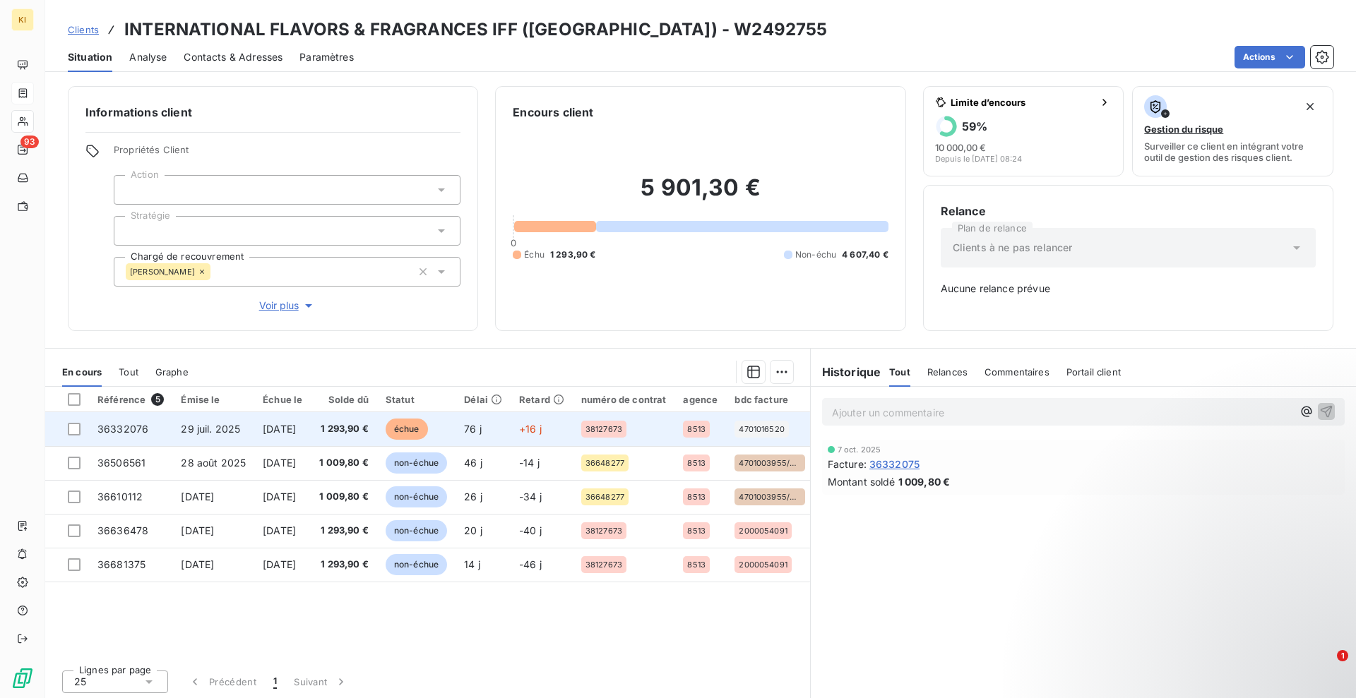
click at [358, 429] on span "1 293,90 €" at bounding box center [343, 429] width 49 height 14
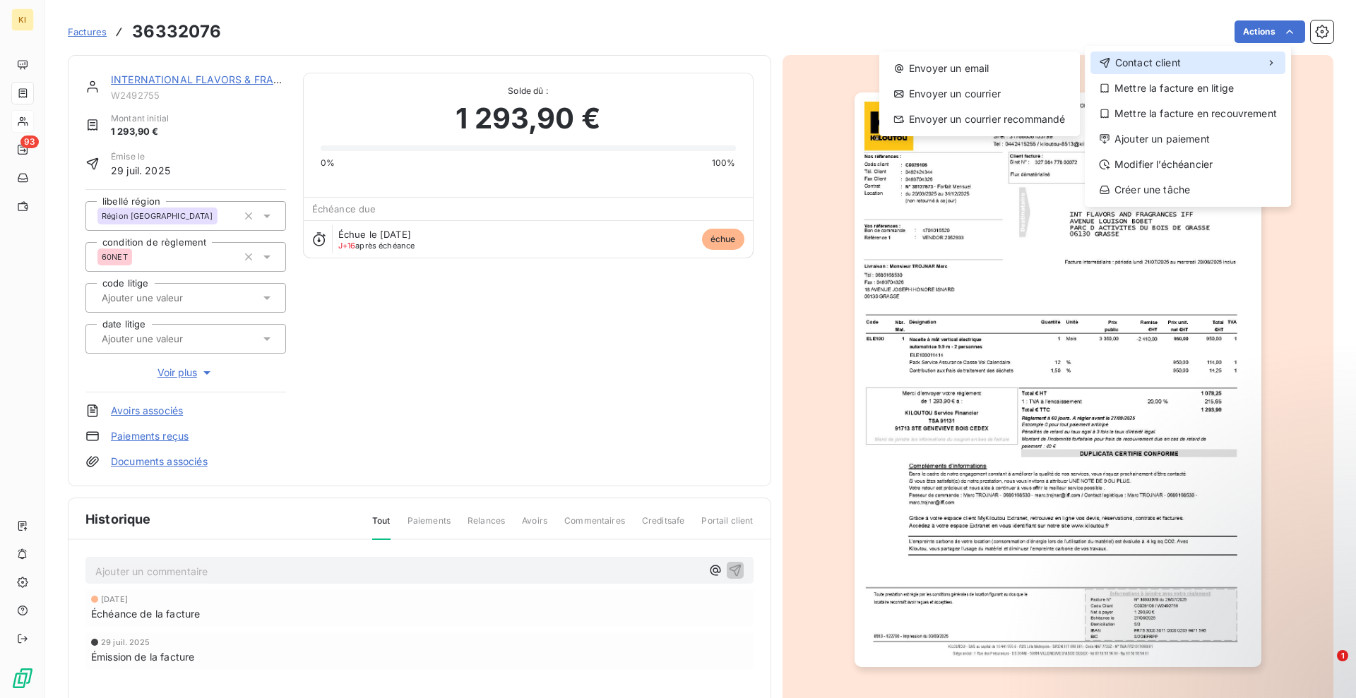
click at [1190, 61] on div "Contact client" at bounding box center [1187, 63] width 195 height 23
click at [972, 71] on div "Envoyer un email" at bounding box center [979, 68] width 189 height 23
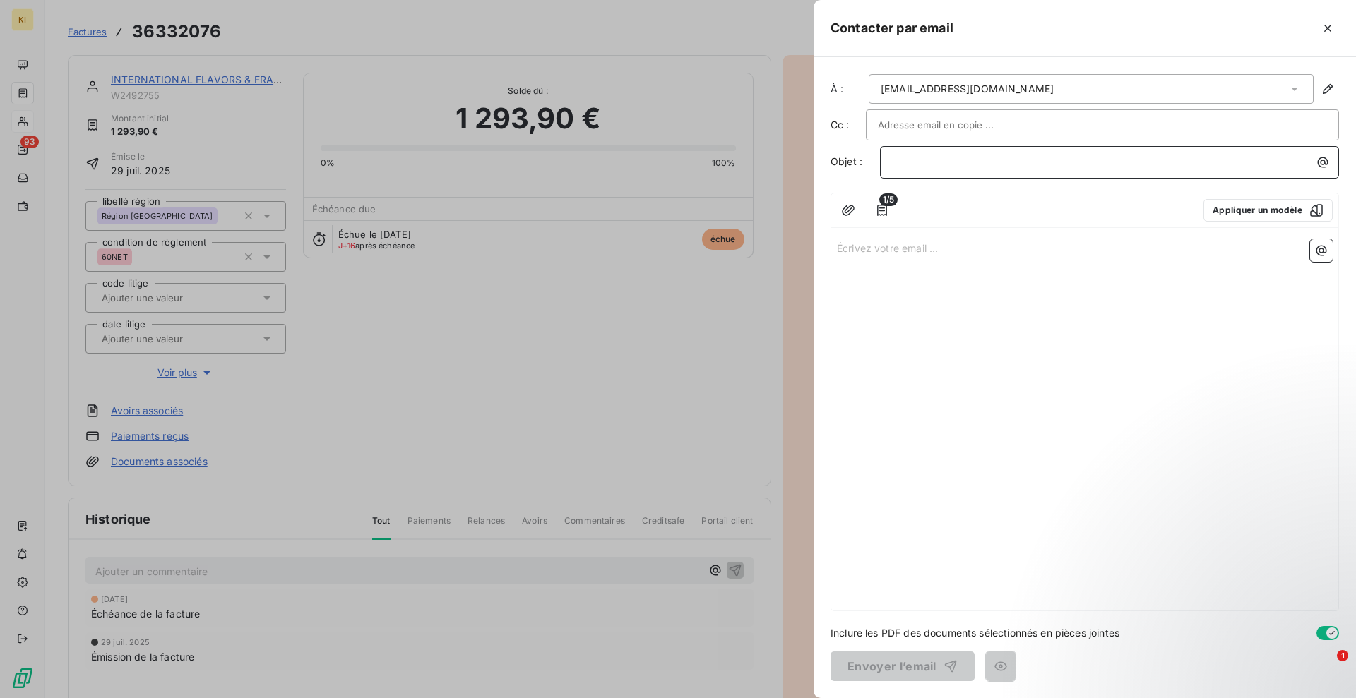
click at [929, 165] on p "﻿" at bounding box center [1113, 162] width 442 height 16
drag, startPoint x: 982, startPoint y: 164, endPoint x: 1094, endPoint y: 165, distance: 111.6
click at [1094, 165] on p "facture non réglée [EMAIL_ADDRESS][DOMAIN_NAME]" at bounding box center [1113, 162] width 442 height 16
click at [926, 215] on div at bounding box center [1047, 210] width 287 height 23
click at [907, 241] on p "Écrivez votre email ... ﻿" at bounding box center [1085, 247] width 496 height 16
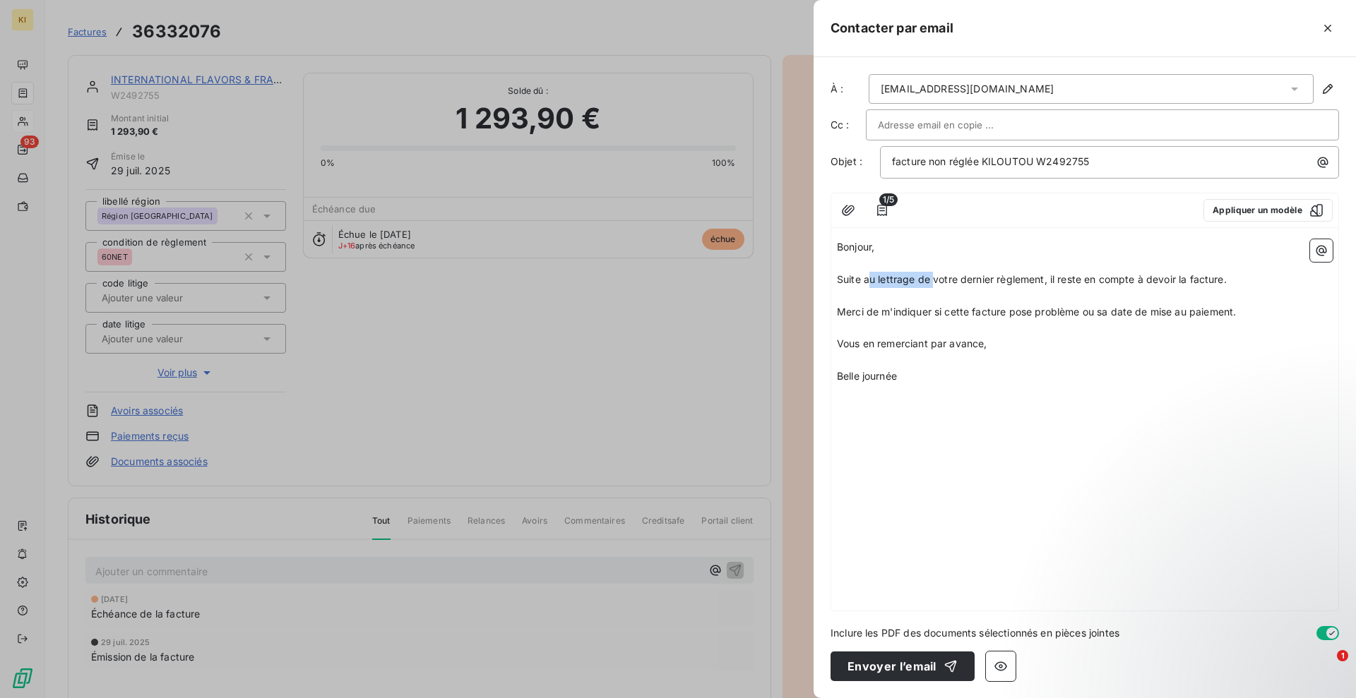
drag, startPoint x: 932, startPoint y: 279, endPoint x: 878, endPoint y: 265, distance: 55.5
click at [874, 281] on span "Suite au lettrage de votre dernier règlement, il reste en compte à devoir la fa…" at bounding box center [1032, 279] width 390 height 12
click at [1160, 280] on span "Suite à votre dernier règlement, il reste en compte à devoir la facture." at bounding box center [1001, 279] width 329 height 12
click at [1162, 280] on span "Suite à votre dernier règlement, il reste en compte à devoir la facture." at bounding box center [1001, 279] width 329 height 12
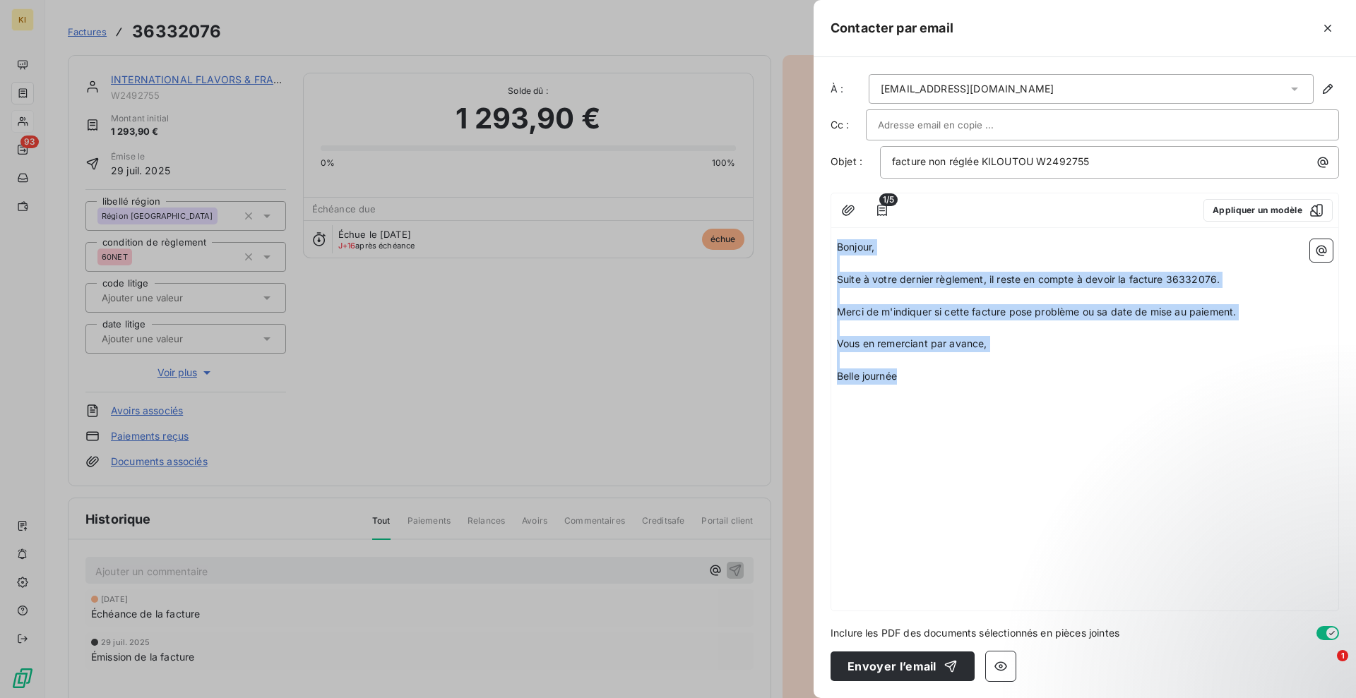
drag, startPoint x: 955, startPoint y: 384, endPoint x: 809, endPoint y: 239, distance: 206.2
click at [809, 698] on div "Contacter par email À : [EMAIL_ADDRESS][DOMAIN_NAME] Cc : Objet : facture non r…" at bounding box center [678, 698] width 1356 height 0
copy div "Bonjour, ﻿ Suite à votre dernier règlement, il reste en compte à devoir la fact…"
click at [870, 674] on button "Envoyer l’email" at bounding box center [902, 667] width 144 height 30
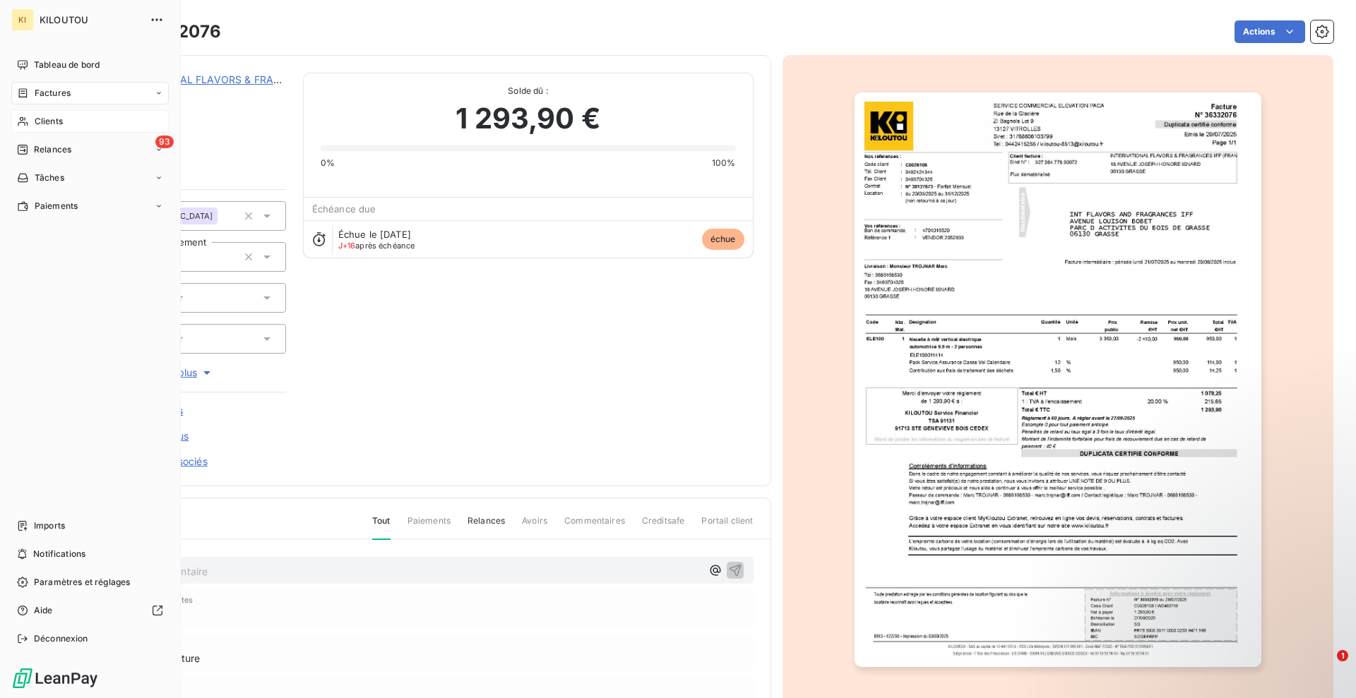
click at [45, 120] on span "Clients" at bounding box center [49, 121] width 28 height 13
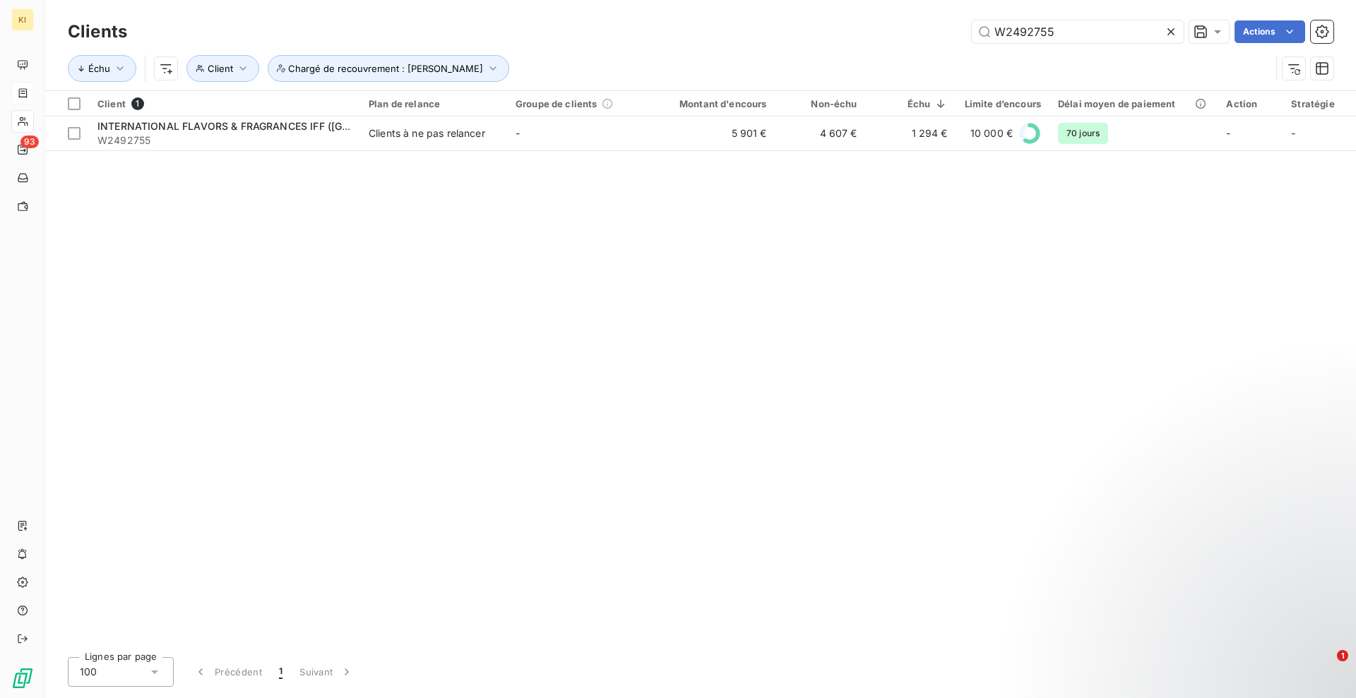
click at [1176, 30] on icon at bounding box center [1171, 32] width 14 height 14
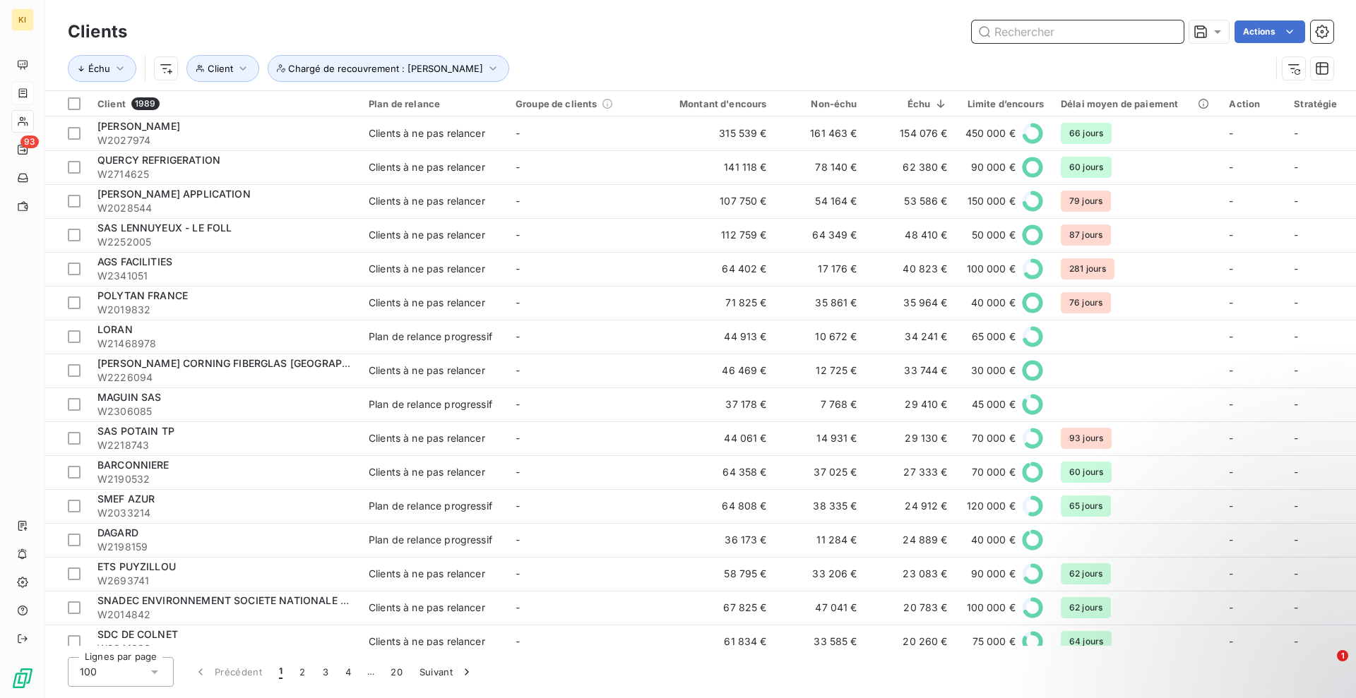
click at [1056, 32] on input "text" at bounding box center [1078, 31] width 212 height 23
paste input "W2018481"
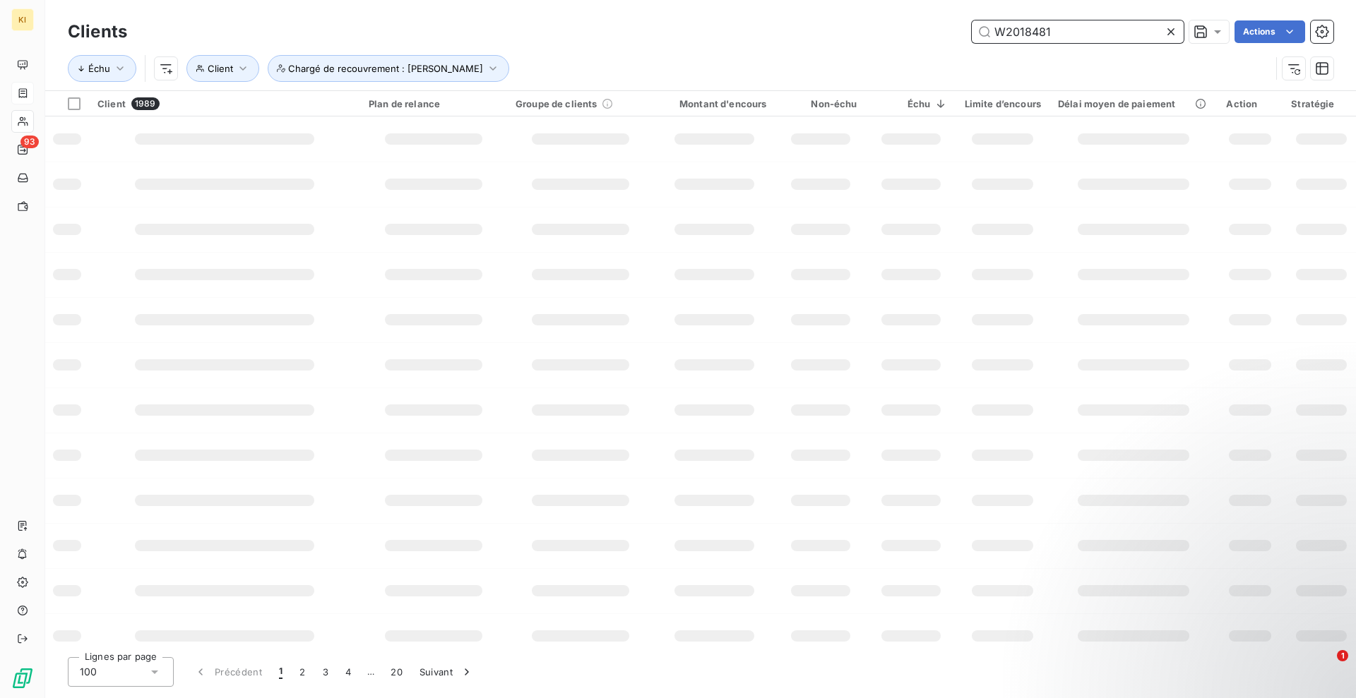
type input "W2018481"
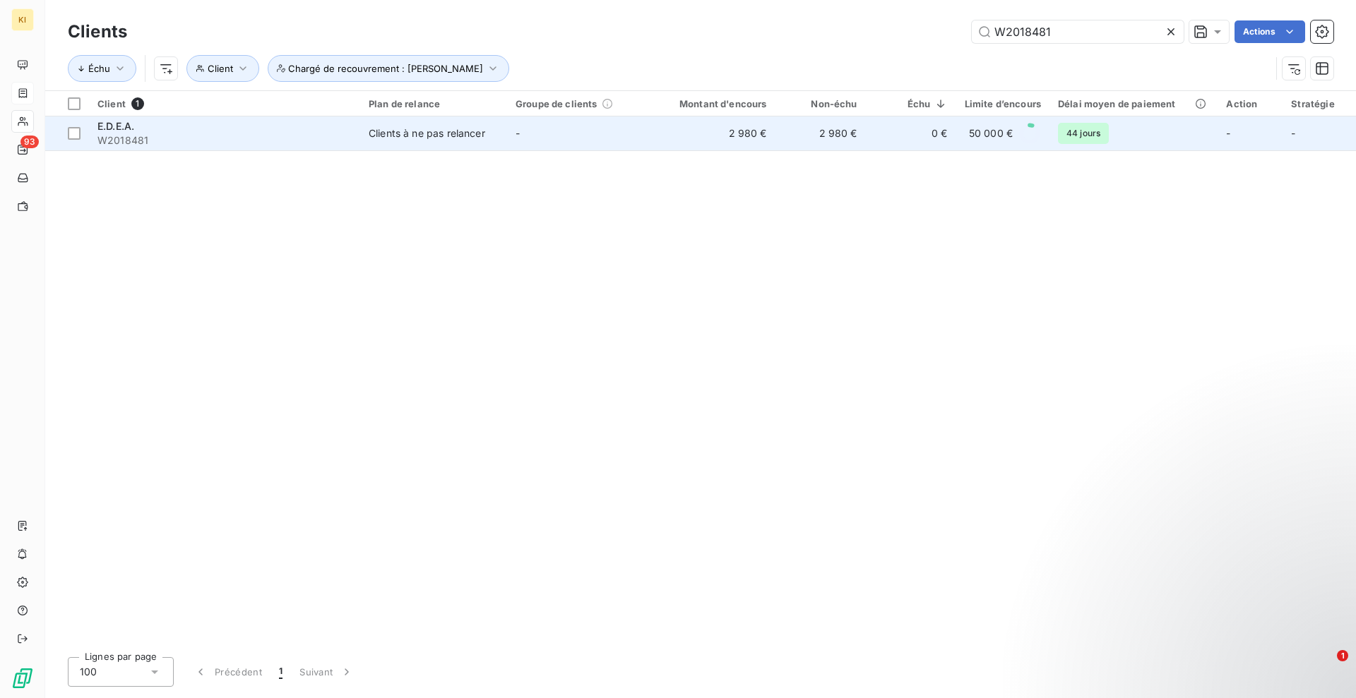
click at [394, 135] on div "Clients à ne pas relancer" at bounding box center [427, 133] width 116 height 14
